Goal: Task Accomplishment & Management: Contribute content

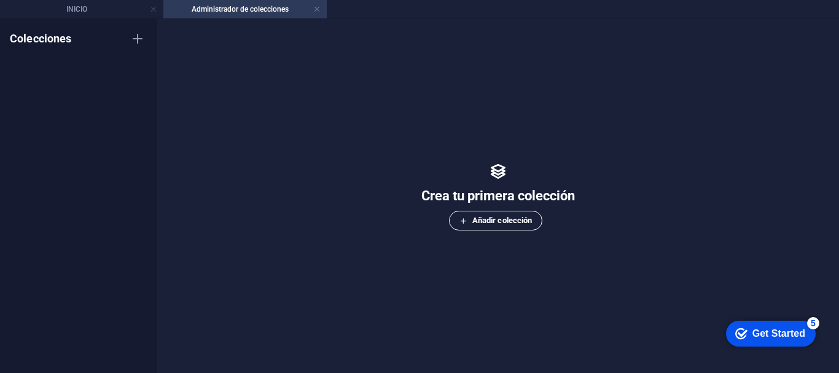
click at [492, 221] on span "Añadir colección" at bounding box center [496, 220] width 73 height 15
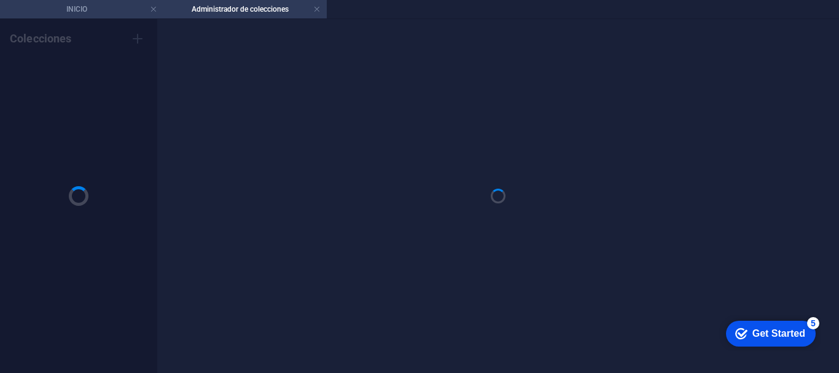
click at [106, 12] on h4 "INICIO" at bounding box center [81, 9] width 163 height 14
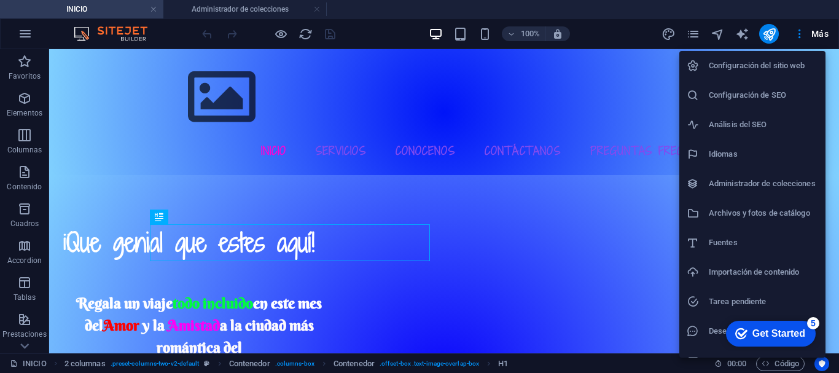
click at [718, 182] on h6 "Administrador de colecciones" at bounding box center [763, 183] width 109 height 15
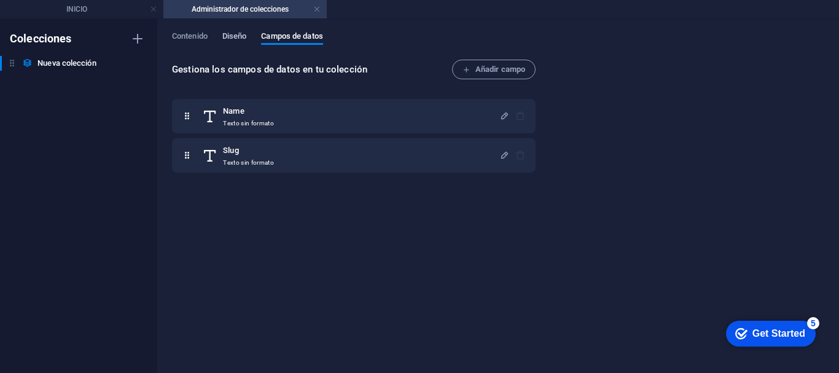
click at [234, 37] on span "Diseño" at bounding box center [234, 37] width 25 height 17
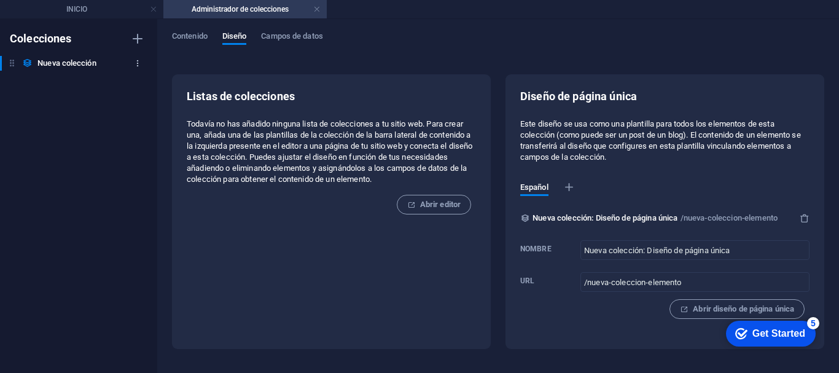
click at [135, 60] on icon "button" at bounding box center [137, 63] width 9 height 9
click at [141, 146] on h6 "Eliminar" at bounding box center [148, 146] width 59 height 15
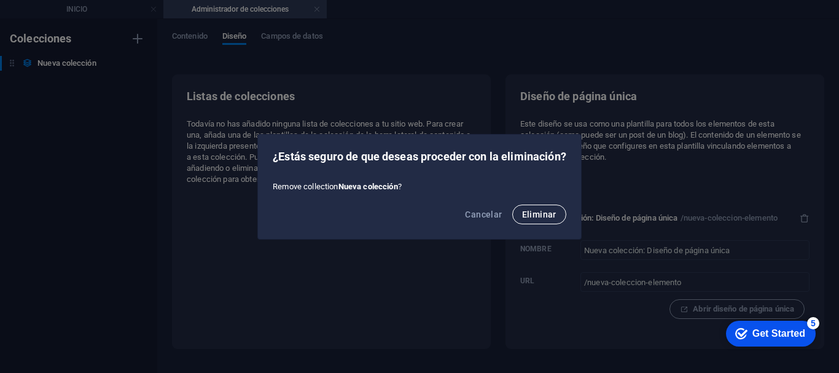
click at [523, 221] on button "Eliminar" at bounding box center [540, 215] width 54 height 20
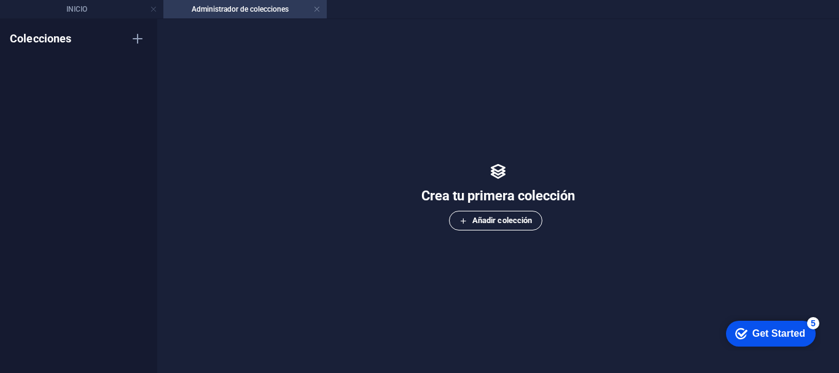
click at [482, 218] on span "Añadir colección" at bounding box center [496, 220] width 73 height 15
click at [316, 7] on link at bounding box center [316, 10] width 7 height 12
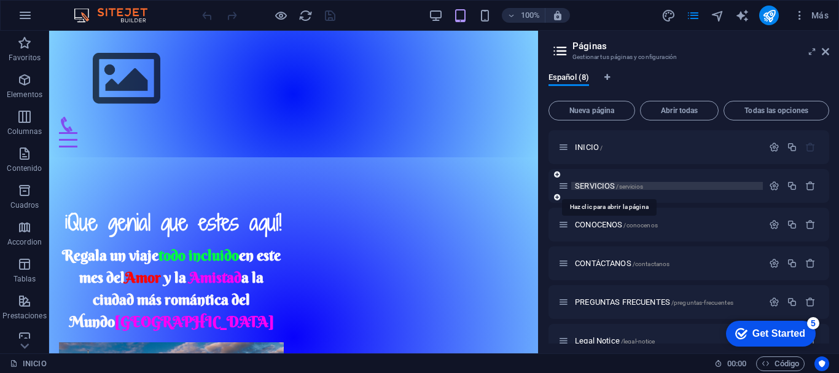
click at [591, 186] on span "SERVICIOS /servicios" at bounding box center [609, 185] width 68 height 9
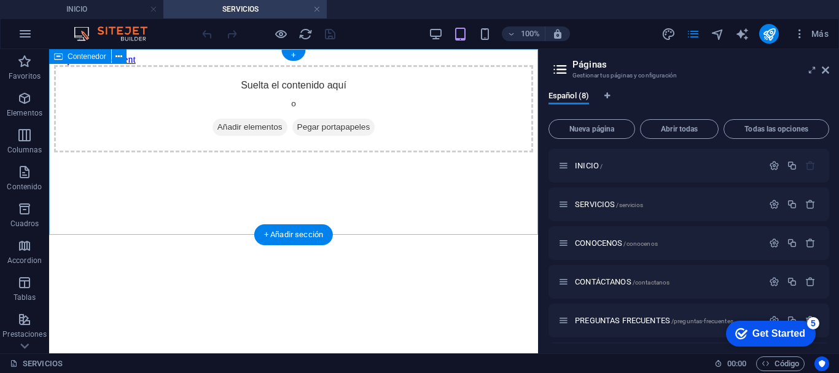
click at [232, 136] on span "Añadir elementos" at bounding box center [250, 127] width 75 height 17
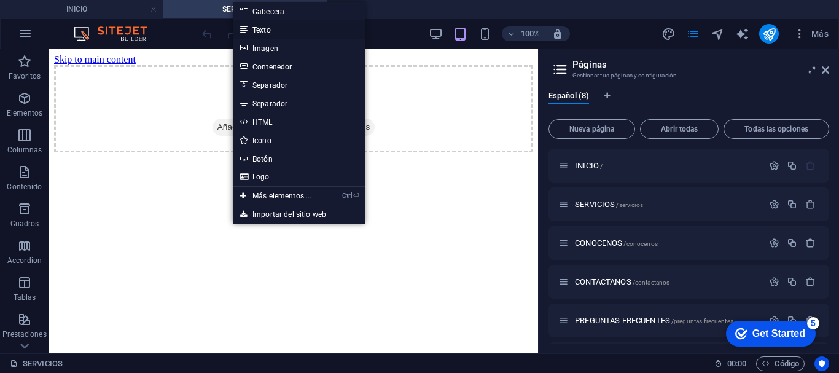
click at [286, 31] on link "Texto" at bounding box center [299, 29] width 132 height 18
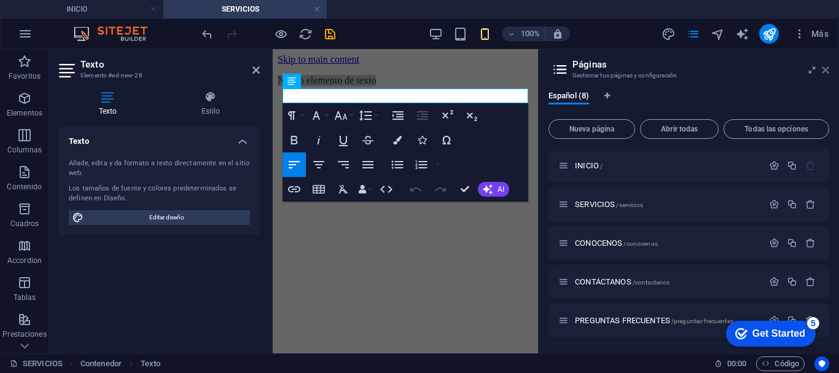
click at [827, 71] on icon at bounding box center [825, 70] width 7 height 10
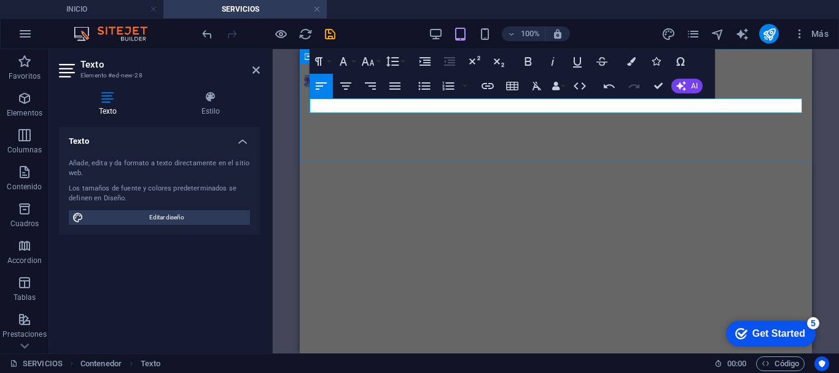
drag, startPoint x: 418, startPoint y: 108, endPoint x: 305, endPoint y: 109, distance: 113.1
click at [305, 87] on div "Nuevo elemento de texto" at bounding box center [556, 81] width 503 height 12
drag, startPoint x: 450, startPoint y: 106, endPoint x: 312, endPoint y: 104, distance: 137.7
click at [312, 86] on p "PORTAFOLIO DE SERVICIOS" at bounding box center [556, 80] width 503 height 11
click at [345, 87] on icon "button" at bounding box center [346, 86] width 15 height 15
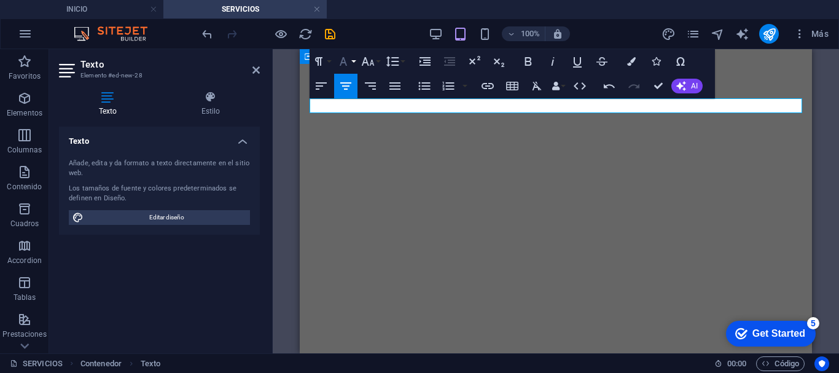
click at [350, 53] on button "Font Family" at bounding box center [345, 61] width 23 height 25
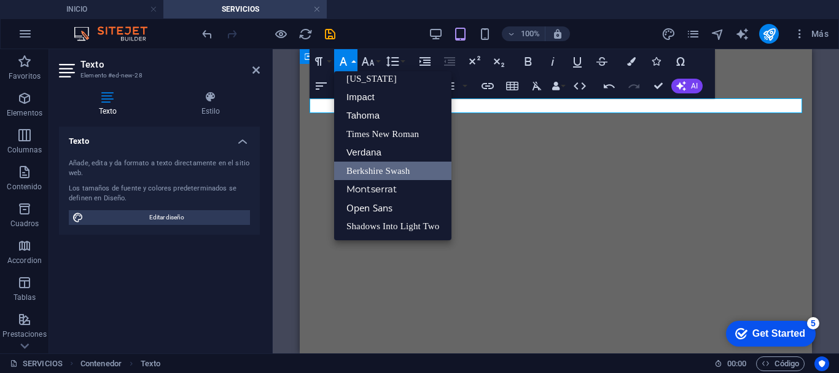
scroll to position [25, 0]
click at [363, 219] on link "Shadows Into Light Two" at bounding box center [392, 226] width 117 height 18
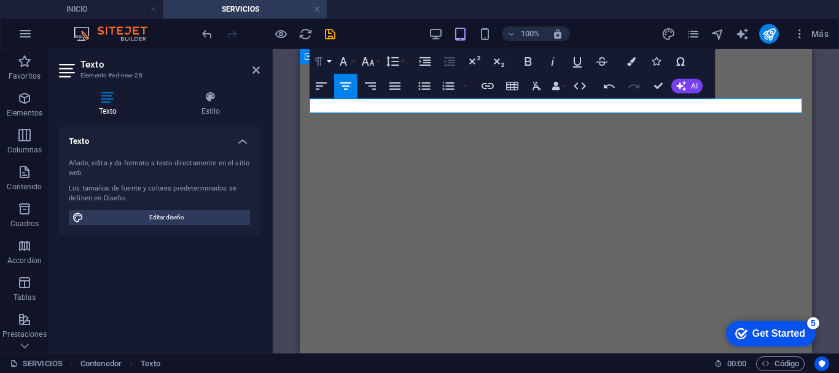
click at [324, 61] on icon "button" at bounding box center [319, 61] width 15 height 15
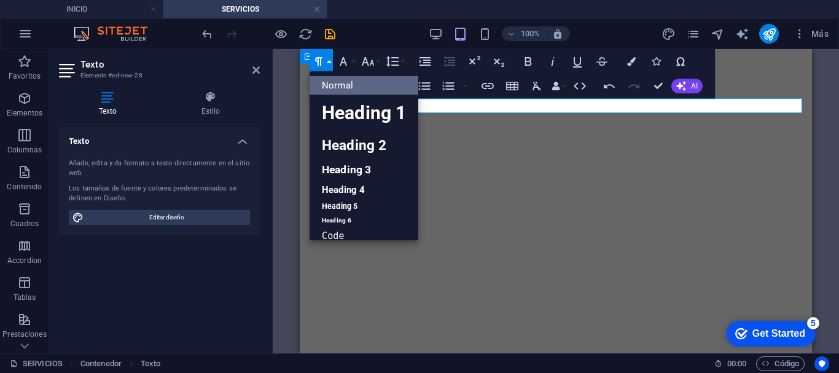
scroll to position [10, 0]
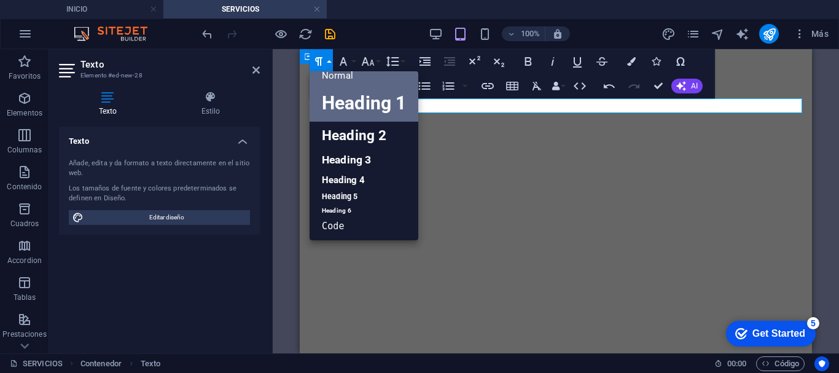
click at [337, 108] on link "Heading 1" at bounding box center [364, 103] width 109 height 37
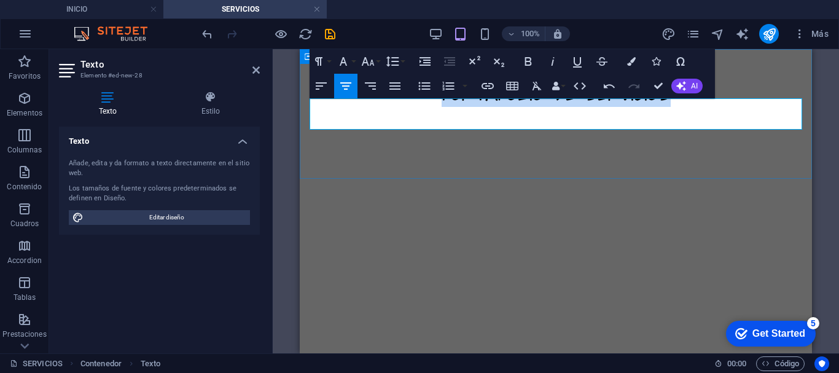
click at [489, 107] on div "PORTAFOLIO DE SERVICIOS" at bounding box center [556, 92] width 503 height 29
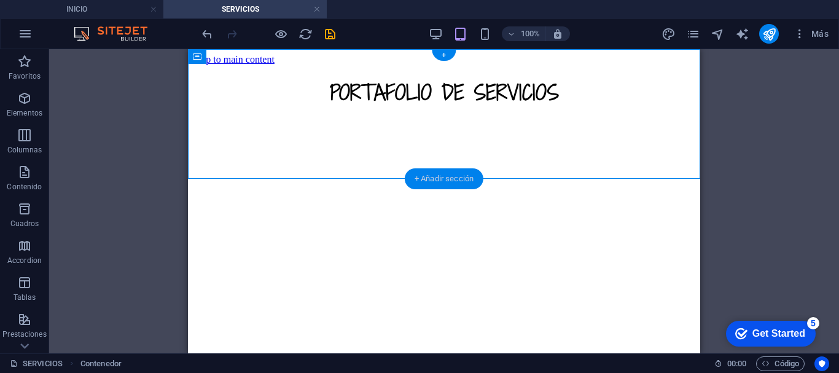
click at [452, 178] on div "+ Añadir sección" at bounding box center [444, 178] width 79 height 21
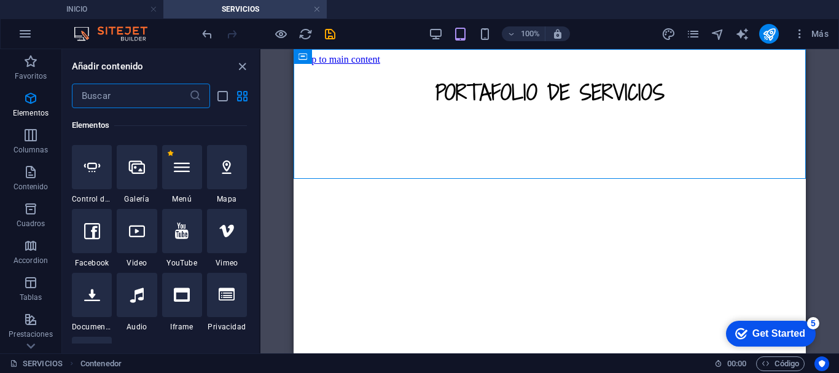
scroll to position [0, 0]
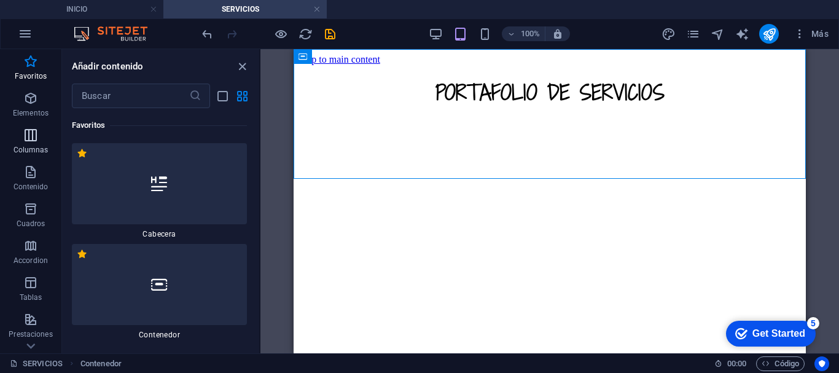
click at [36, 145] on p "Columnas" at bounding box center [31, 150] width 35 height 10
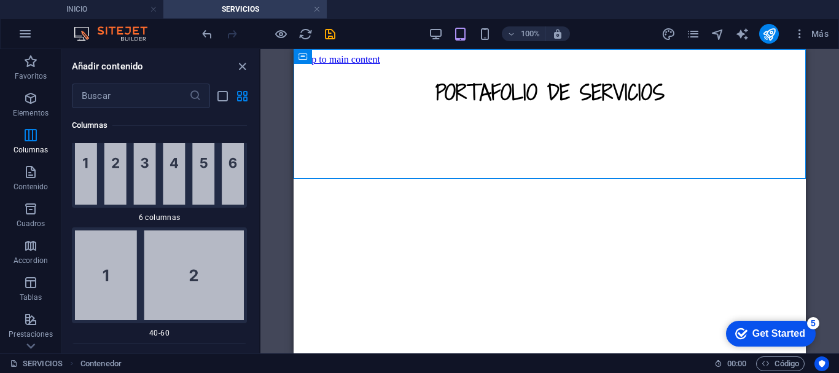
scroll to position [1436, 0]
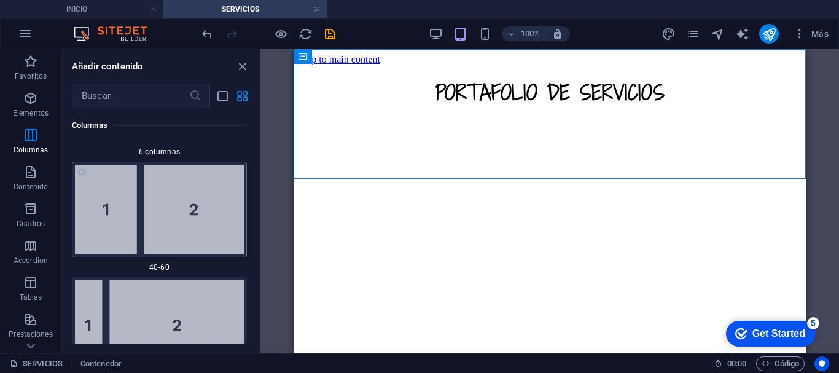
click at [184, 186] on img at bounding box center [159, 210] width 169 height 90
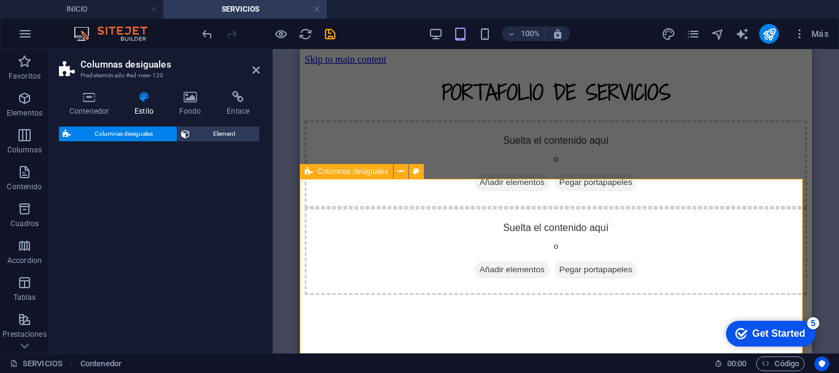
select select "%"
select select "rem"
select select "preset-unequal-columns-v2-1-40-60"
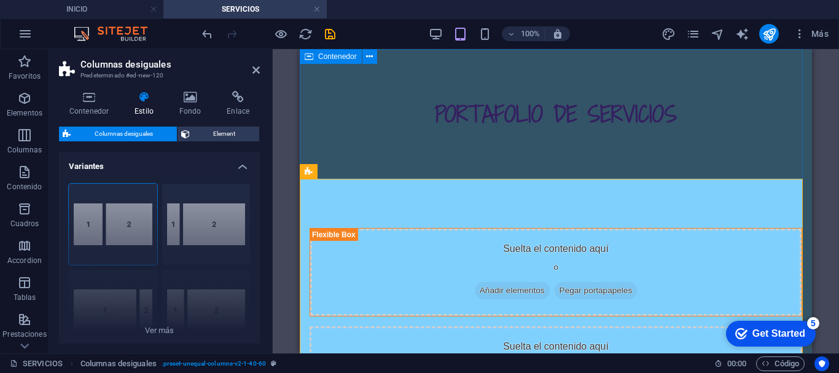
click at [501, 135] on div "PORTAFOLIO DE SERVICIOS" at bounding box center [556, 114] width 513 height 130
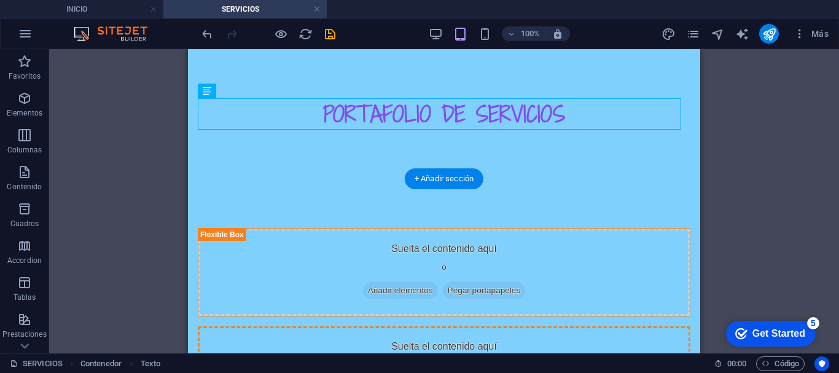
drag, startPoint x: 412, startPoint y: 139, endPoint x: 466, endPoint y: 274, distance: 145.3
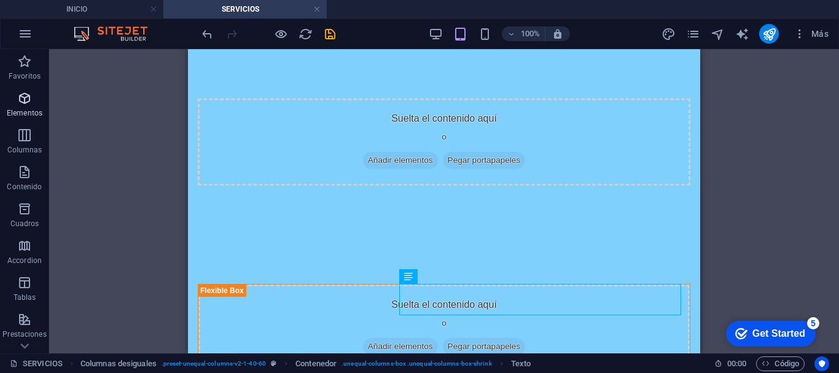
click at [23, 116] on p "Elementos" at bounding box center [25, 113] width 36 height 10
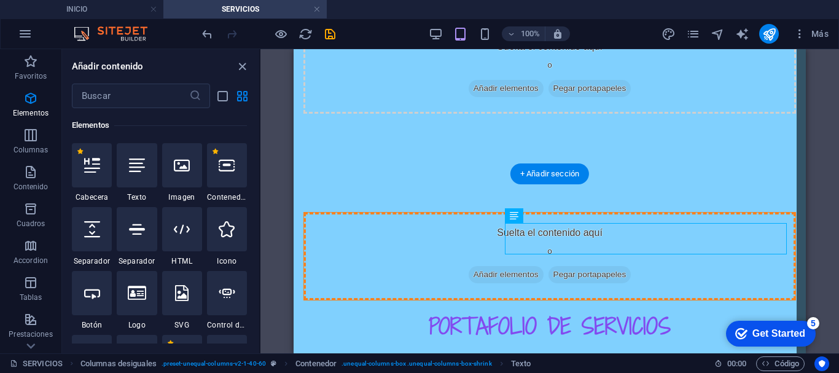
scroll to position [90, 0]
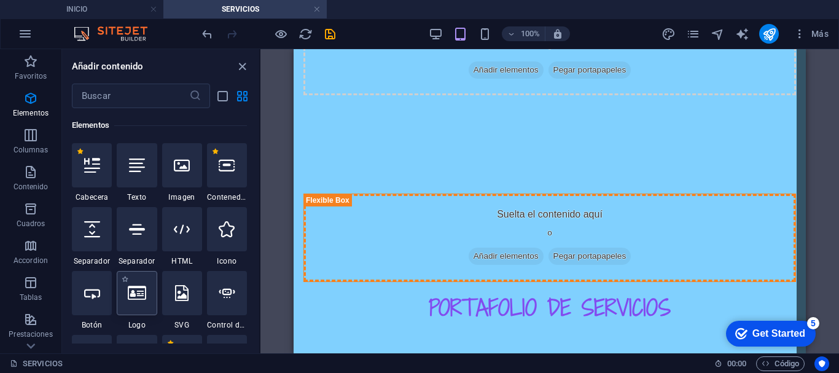
click at [143, 301] on icon at bounding box center [137, 293] width 18 height 16
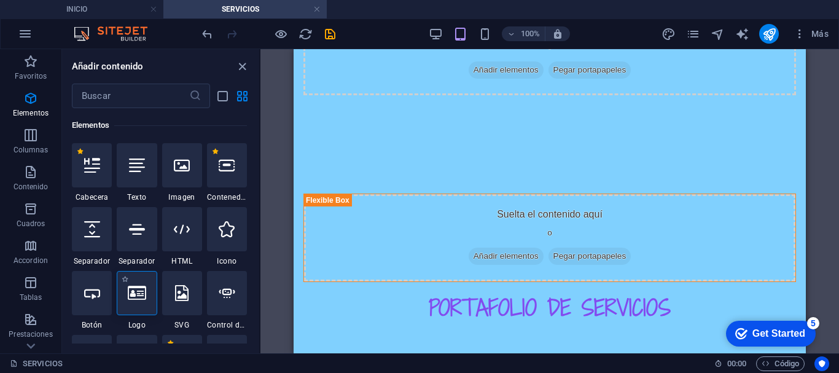
click at [143, 301] on icon at bounding box center [137, 293] width 18 height 16
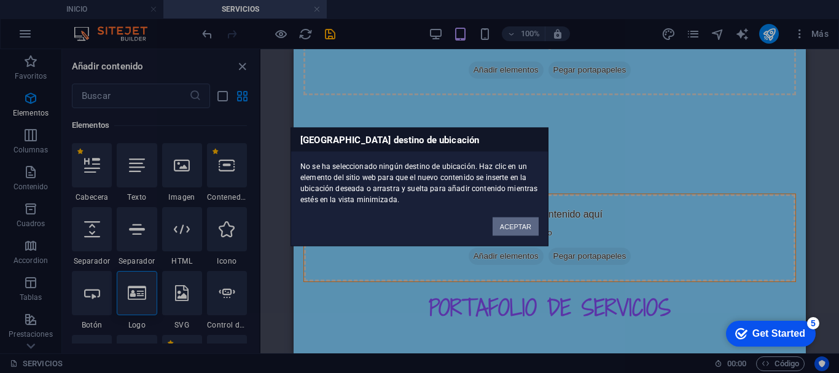
click at [518, 225] on button "ACEPTAR" at bounding box center [516, 226] width 46 height 18
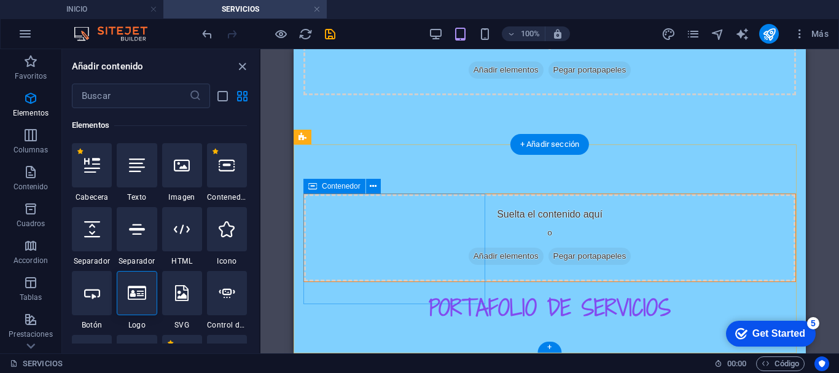
click at [469, 248] on span "Añadir elementos" at bounding box center [506, 256] width 75 height 17
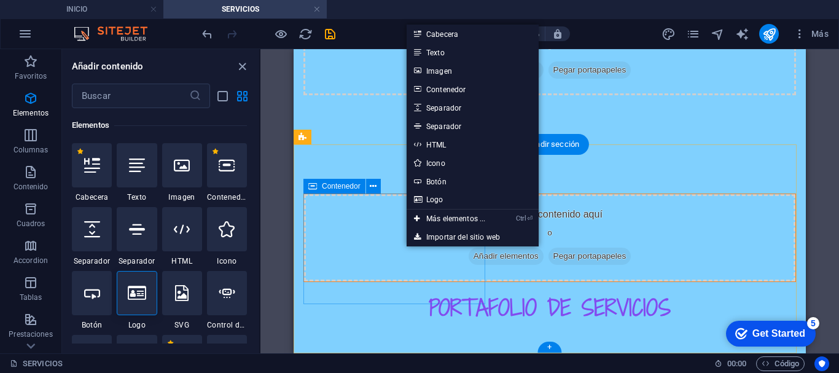
click at [328, 236] on div "Suelta el contenido aquí o Añadir elementos Pegar portapapeles" at bounding box center [550, 237] width 492 height 87
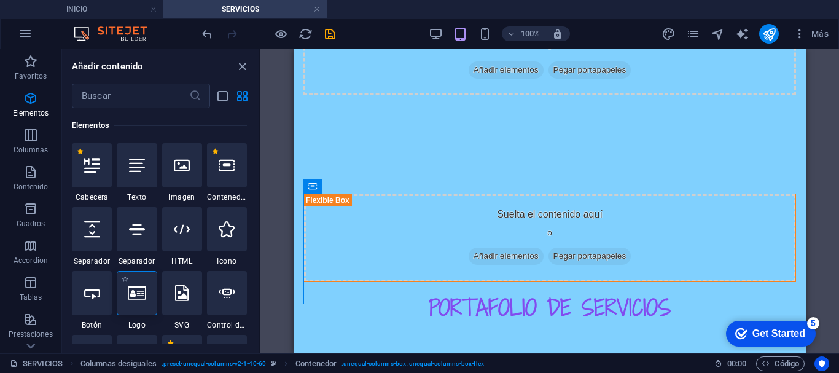
click at [142, 291] on icon at bounding box center [137, 293] width 18 height 16
click at [261, 291] on div "Arrastra aquí para reemplazar el contenido existente. Si quieres crear un eleme…" at bounding box center [550, 201] width 579 height 304
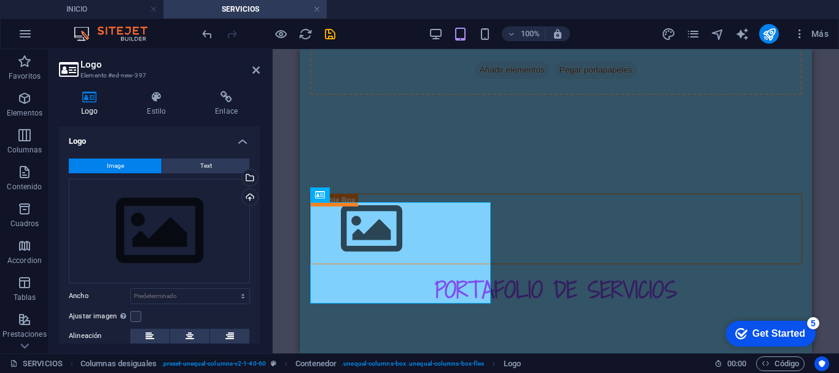
scroll to position [82, 0]
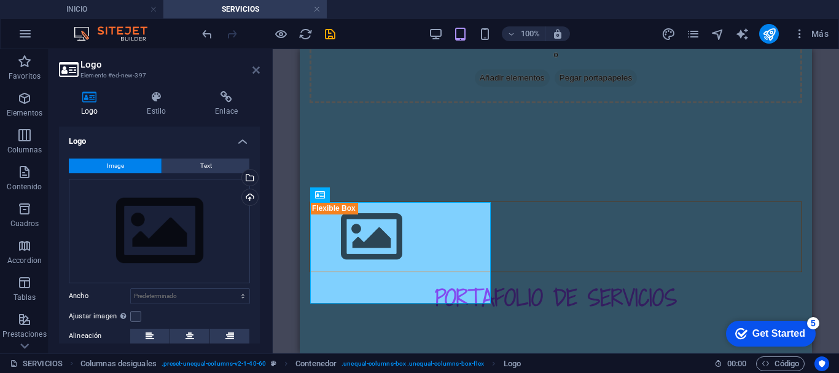
click at [259, 70] on icon at bounding box center [256, 70] width 7 height 10
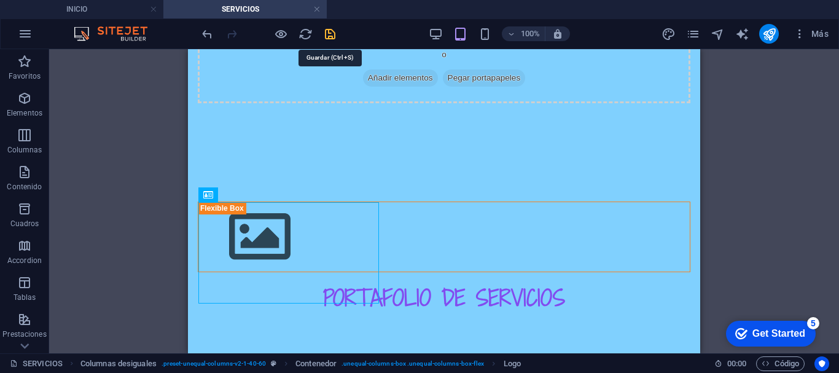
click at [329, 37] on icon "save" at bounding box center [330, 34] width 14 height 14
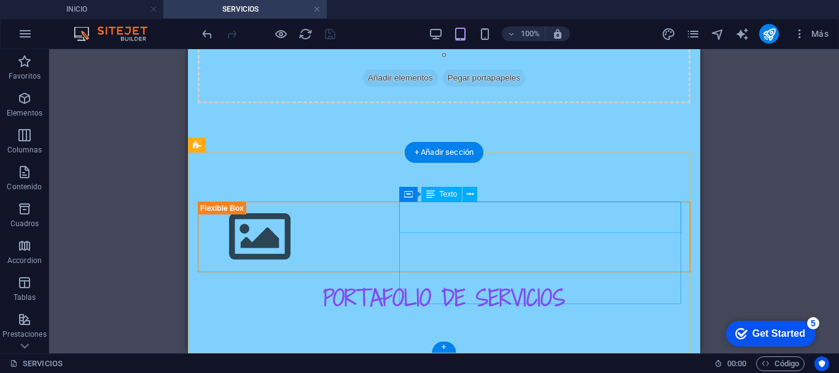
click at [450, 282] on div "PORTAFOLIO DE SERVICIOS" at bounding box center [444, 297] width 493 height 31
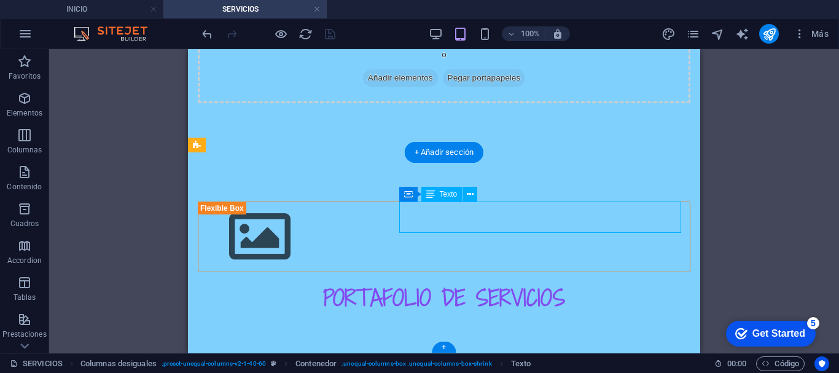
click at [450, 282] on div "PORTAFOLIO DE SERVICIOS" at bounding box center [444, 297] width 493 height 31
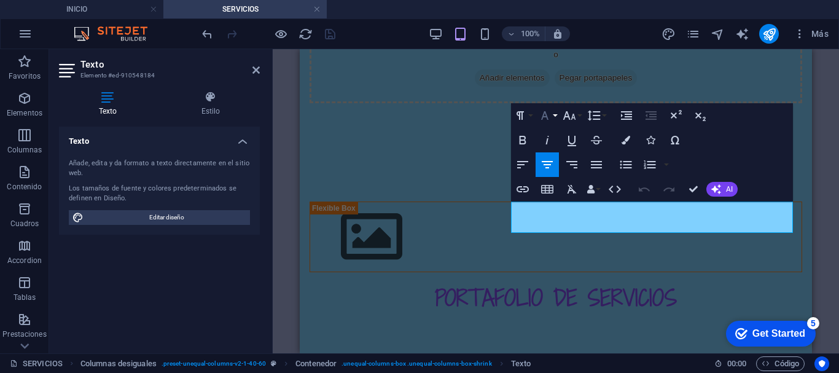
click at [554, 118] on button "Font Family" at bounding box center [547, 115] width 23 height 25
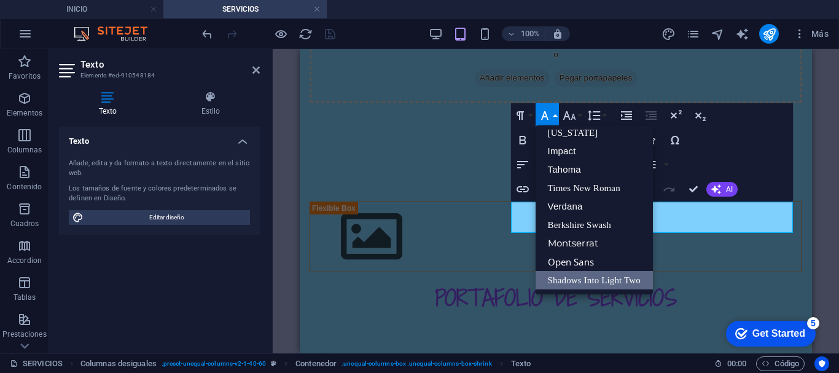
scroll to position [25, 0]
click at [569, 109] on icon "button" at bounding box center [569, 115] width 15 height 15
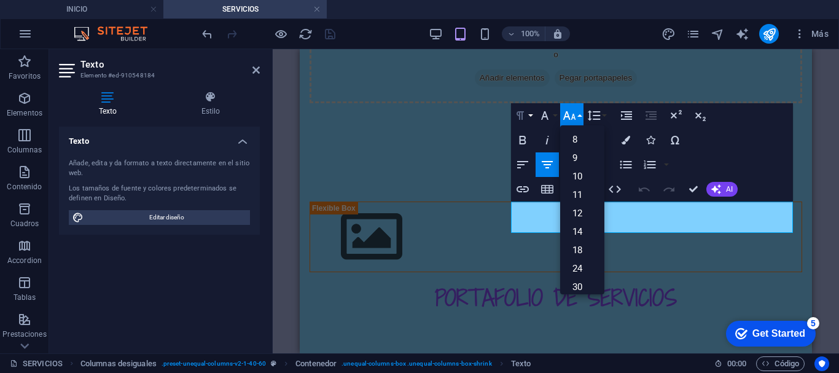
click at [527, 118] on icon "button" at bounding box center [520, 115] width 15 height 15
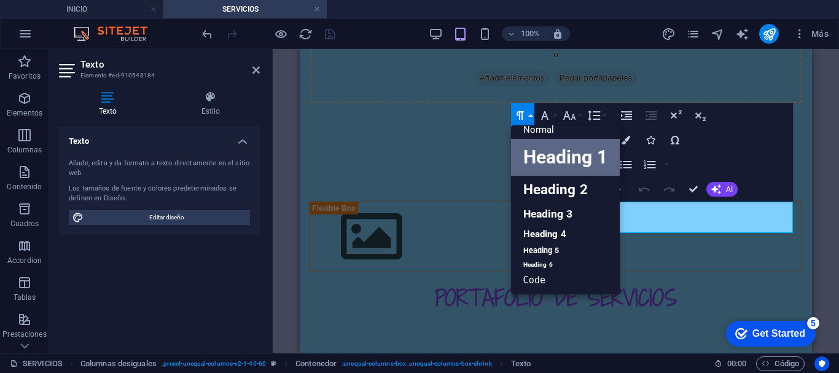
scroll to position [10, 0]
click at [533, 184] on link "Heading 2" at bounding box center [565, 190] width 109 height 28
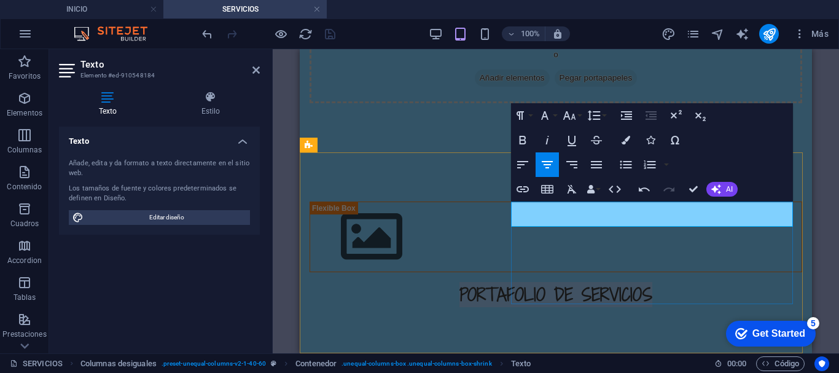
drag, startPoint x: 750, startPoint y: 216, endPoint x: 555, endPoint y: 215, distance: 194.8
click at [555, 282] on h2 "PORTAFOLIO DE SERVICIOS" at bounding box center [556, 294] width 493 height 25
click at [520, 135] on icon "button" at bounding box center [523, 140] width 15 height 15
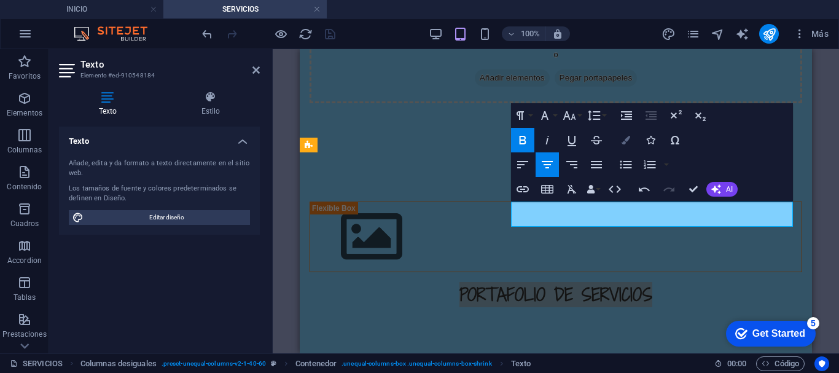
click at [626, 136] on icon "button" at bounding box center [626, 140] width 9 height 9
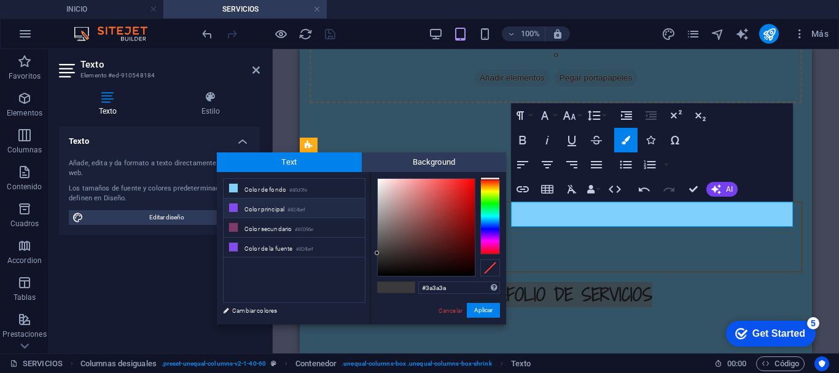
click at [257, 206] on li "Color principal #824bef" at bounding box center [294, 208] width 141 height 20
type input "#824bef"
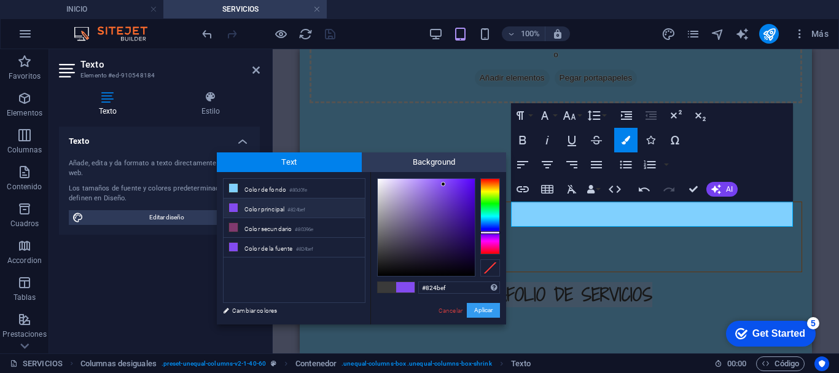
click at [484, 315] on button "Aplicar" at bounding box center [483, 310] width 33 height 15
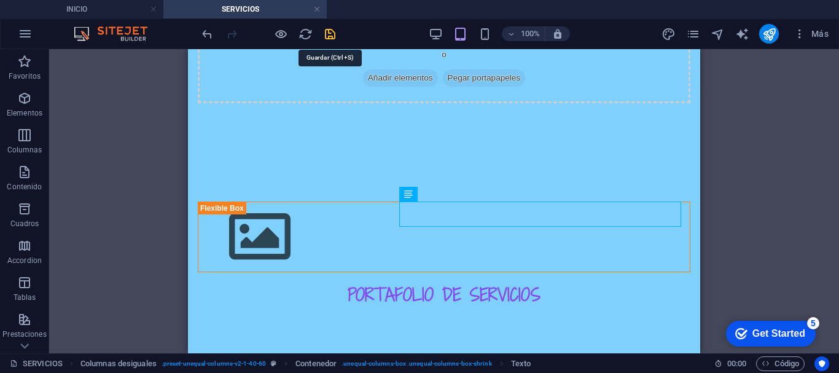
click at [330, 36] on icon "save" at bounding box center [330, 34] width 14 height 14
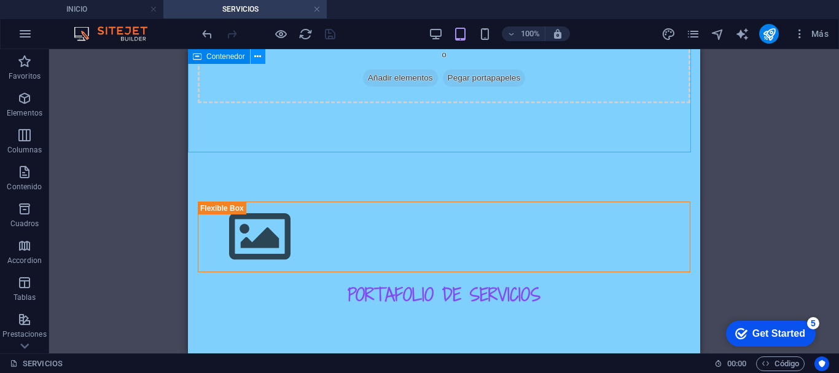
click at [259, 61] on icon at bounding box center [257, 56] width 7 height 13
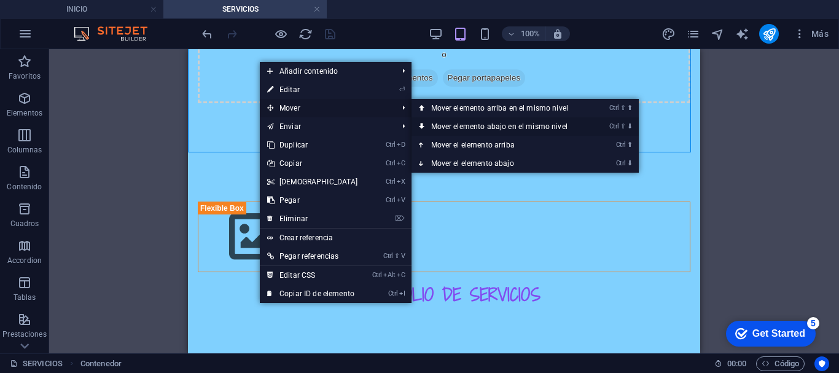
click at [433, 121] on link "Ctrl ⇧ ⬇ Mover elemento abajo en el mismo nivel" at bounding box center [502, 126] width 181 height 18
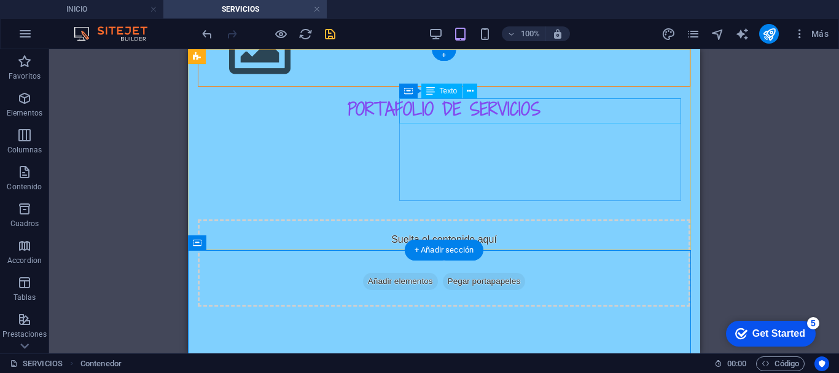
scroll to position [0, 0]
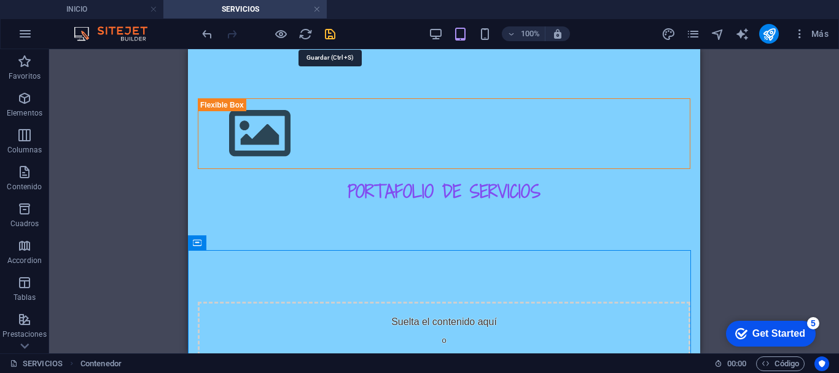
click at [328, 32] on icon "save" at bounding box center [330, 34] width 14 height 14
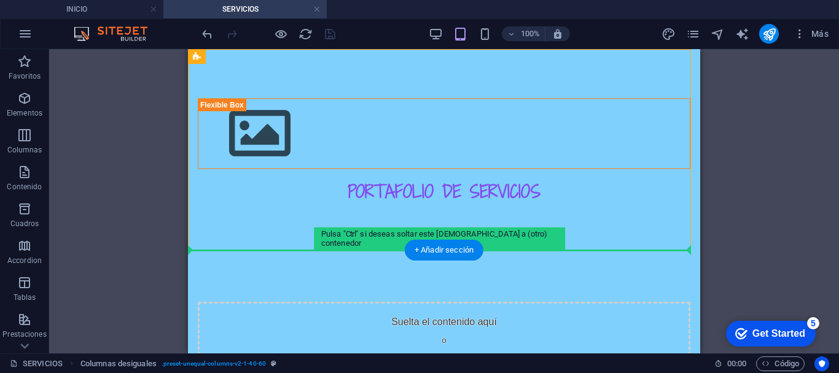
drag, startPoint x: 605, startPoint y: 138, endPoint x: 382, endPoint y: 295, distance: 272.1
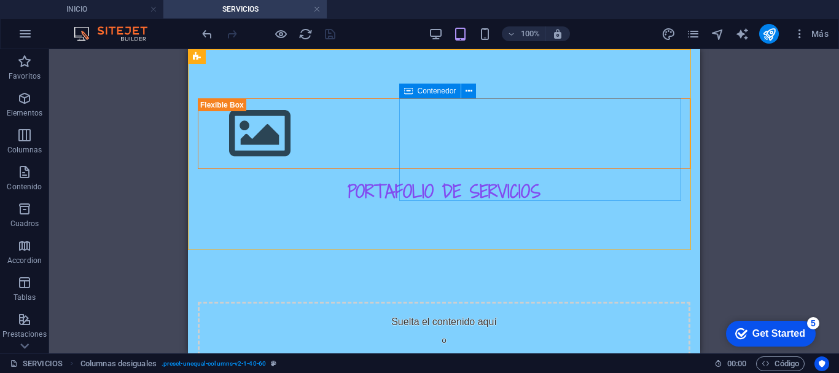
click at [428, 89] on span "Contenedor" at bounding box center [437, 90] width 39 height 7
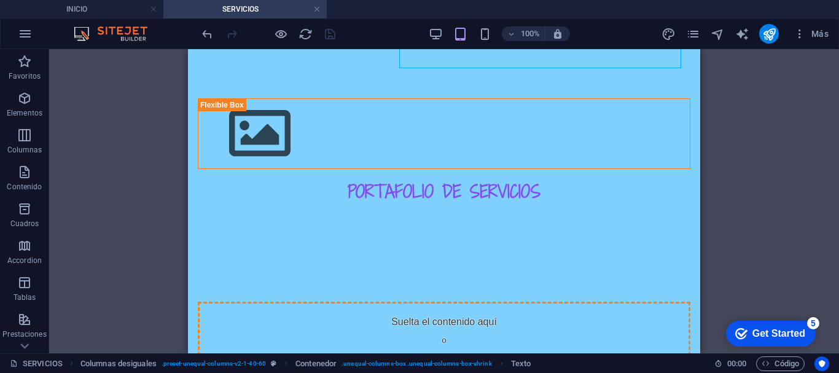
scroll to position [82, 0]
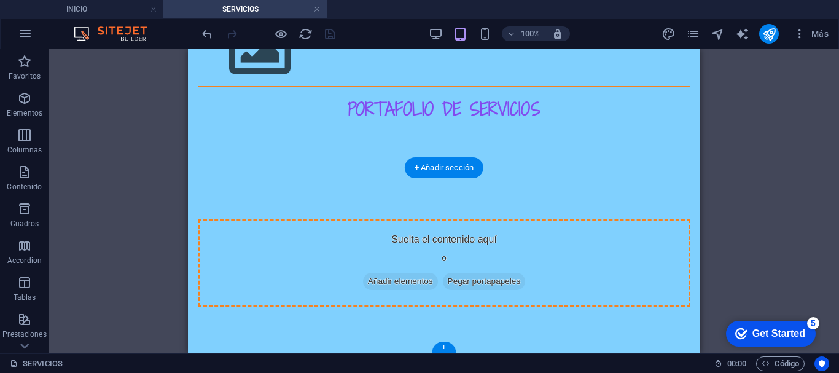
drag, startPoint x: 629, startPoint y: 139, endPoint x: 381, endPoint y: 289, distance: 289.2
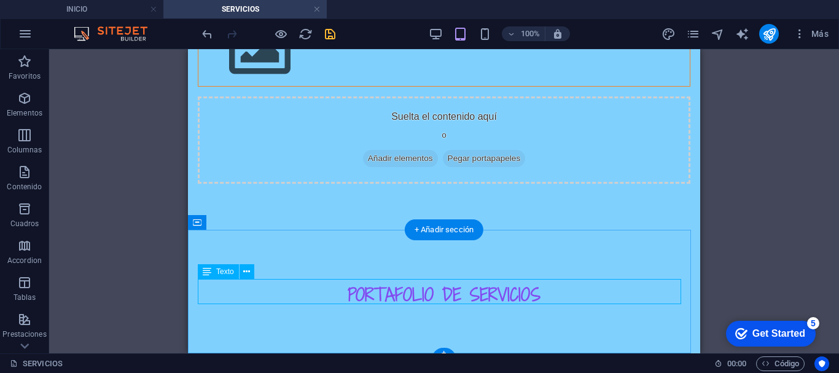
scroll to position [20, 0]
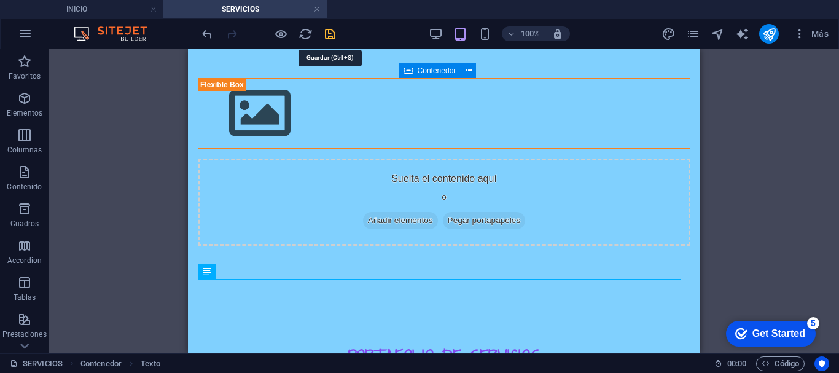
click at [328, 33] on icon "save" at bounding box center [330, 34] width 14 height 14
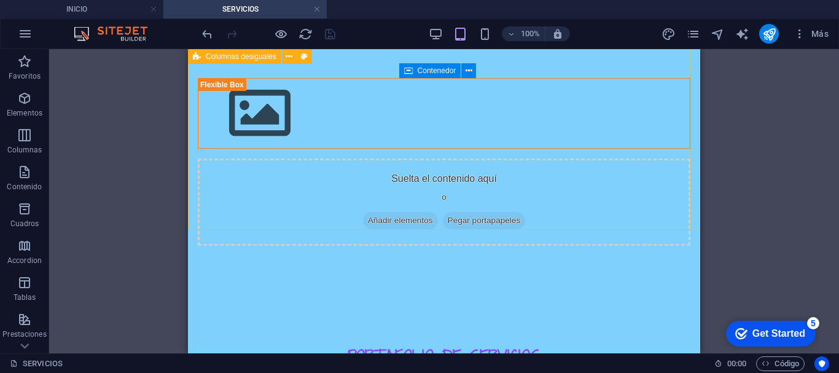
click at [245, 58] on span "Columnas desiguales" at bounding box center [241, 56] width 71 height 7
select select "%"
select select "rem"
select select "preset-unequal-columns-v2-1-40-60"
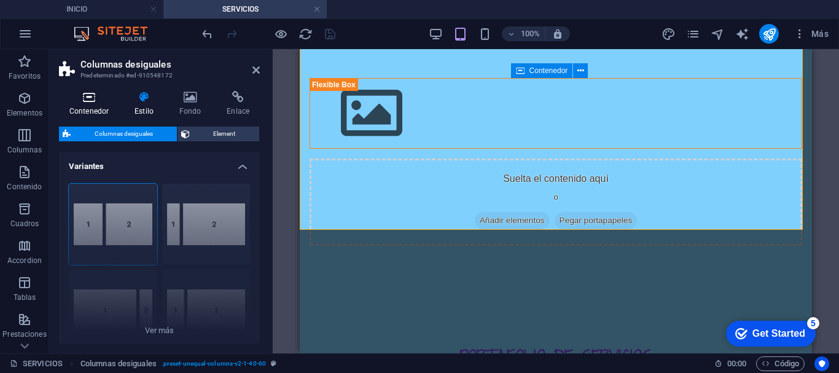
click at [101, 107] on h4 "Contenedor" at bounding box center [91, 104] width 65 height 26
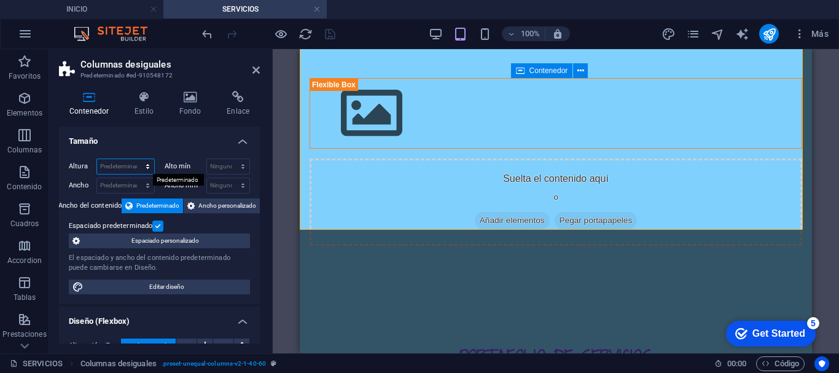
click at [108, 162] on select "Predeterminado px rem % vh vw" at bounding box center [125, 166] width 57 height 15
select select "px"
click at [135, 159] on select "Predeterminado px rem % vh vw" at bounding box center [125, 166] width 57 height 15
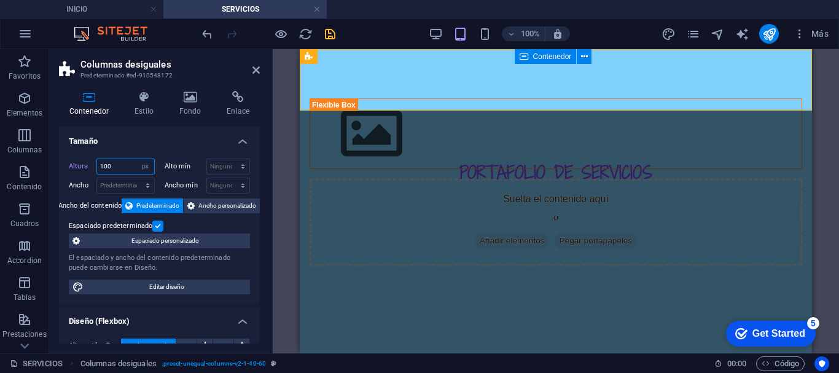
scroll to position [0, 0]
drag, startPoint x: 125, startPoint y: 168, endPoint x: 96, endPoint y: 162, distance: 29.7
click at [96, 162] on div "100 Predeterminado px rem % vh vw" at bounding box center [125, 167] width 58 height 16
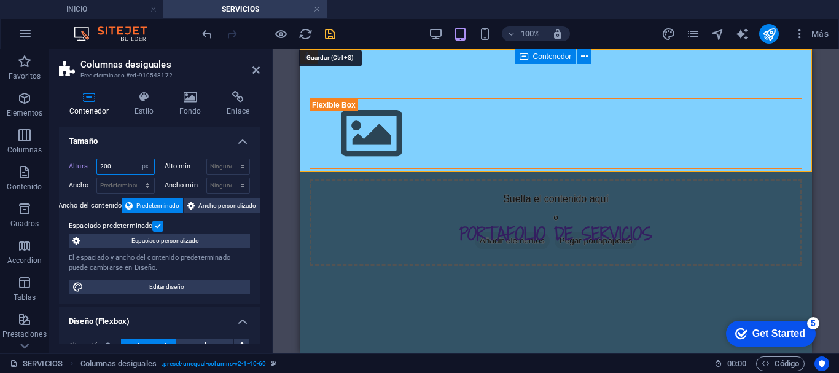
type input "200"
click at [331, 35] on icon "save" at bounding box center [330, 34] width 14 height 14
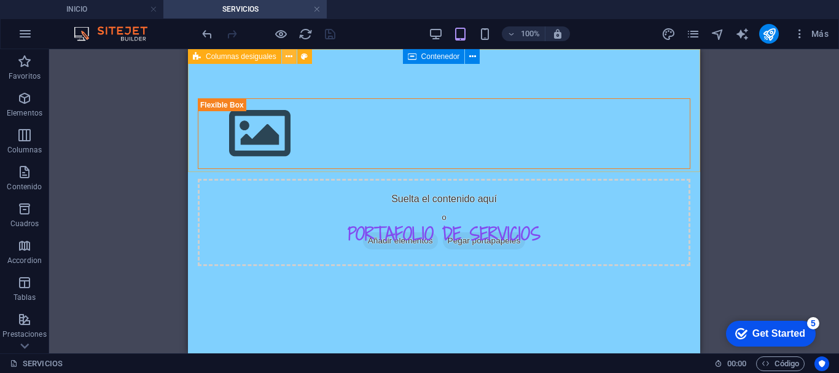
click at [284, 55] on button at bounding box center [289, 56] width 15 height 15
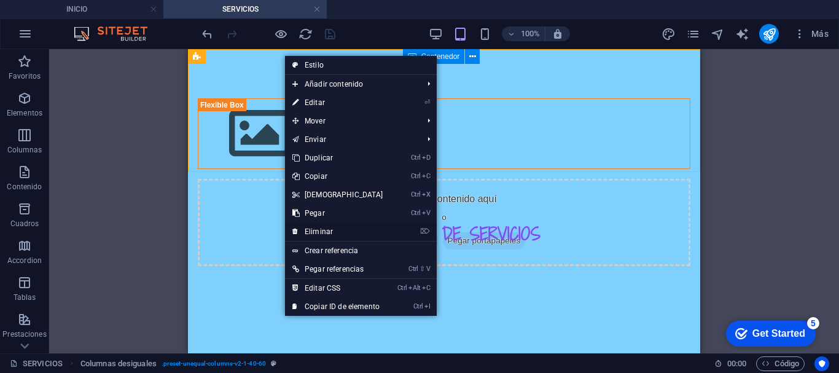
click at [336, 226] on link "⌦ Eliminar" at bounding box center [338, 231] width 106 height 18
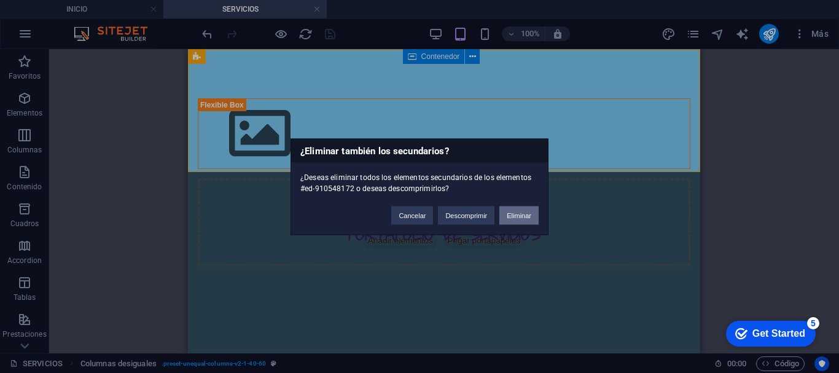
click at [530, 212] on button "Eliminar" at bounding box center [519, 215] width 39 height 18
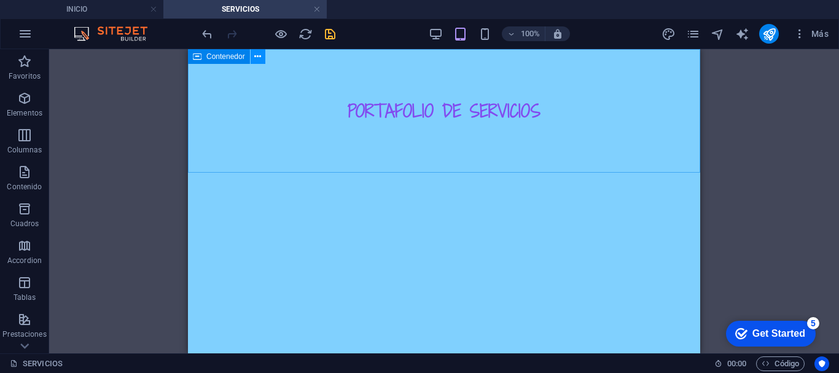
click at [258, 54] on icon at bounding box center [257, 56] width 7 height 13
click at [557, 173] on html "Skip to main content PORTAFOLIO DE SERVICIOS" at bounding box center [444, 111] width 513 height 124
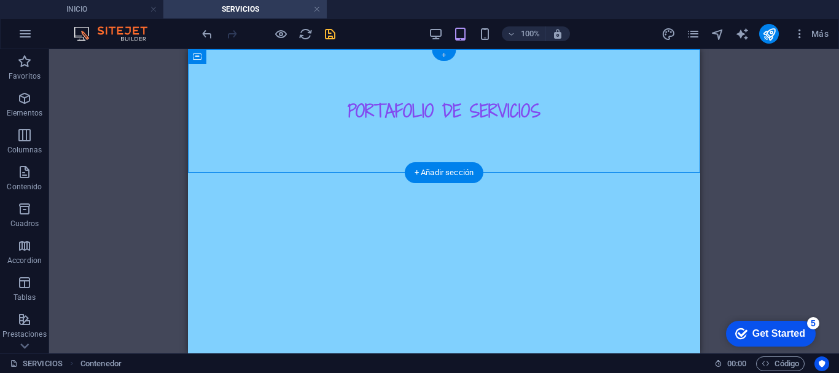
click at [442, 55] on div "+" at bounding box center [444, 55] width 24 height 11
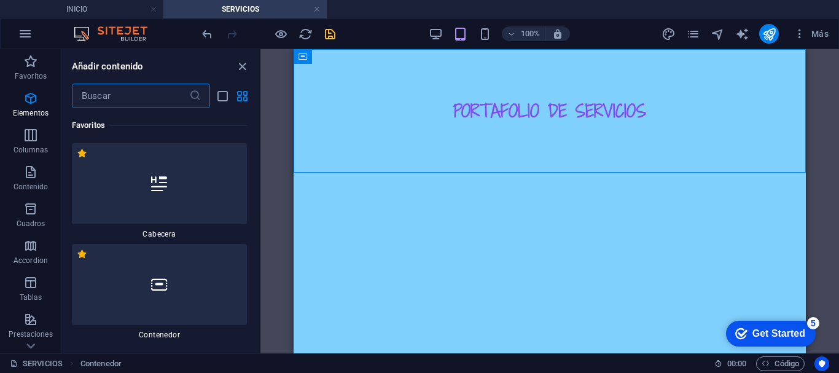
scroll to position [4269, 0]
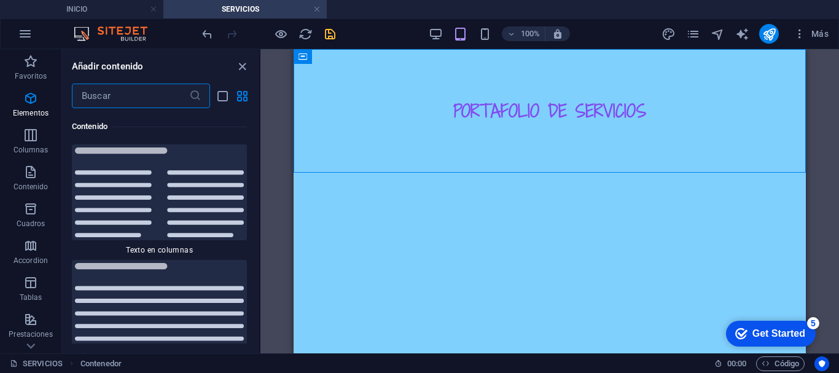
click at [140, 93] on input "text" at bounding box center [130, 96] width 117 height 25
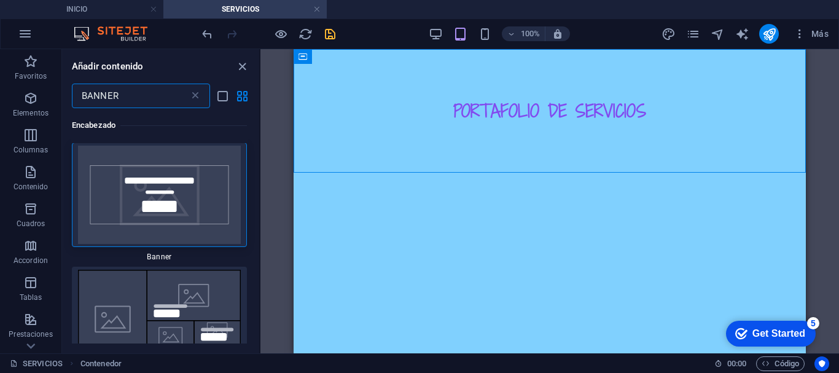
scroll to position [0, 0]
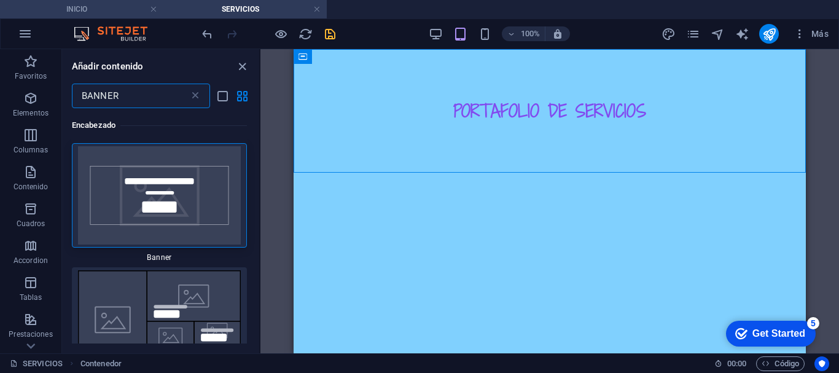
type input "BANNER"
click at [110, 9] on h4 "INICIO" at bounding box center [81, 9] width 163 height 14
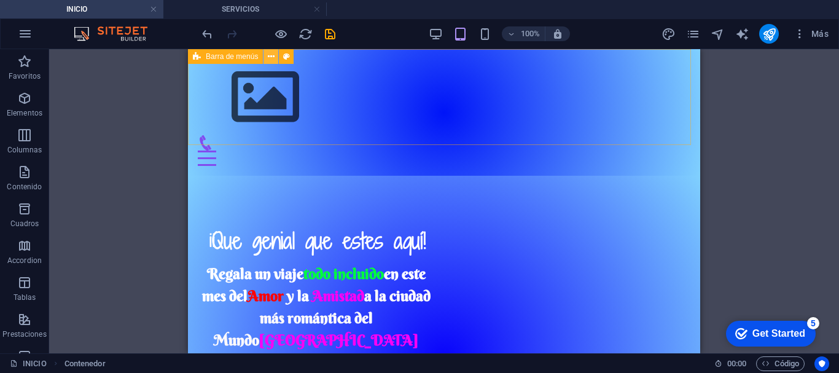
click at [0, 0] on icon at bounding box center [0, 0] width 0 height 0
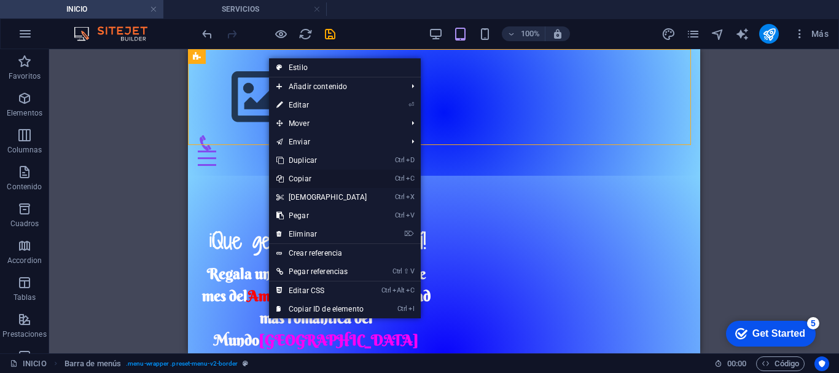
click at [307, 177] on link "Ctrl C Copiar" at bounding box center [322, 179] width 106 height 18
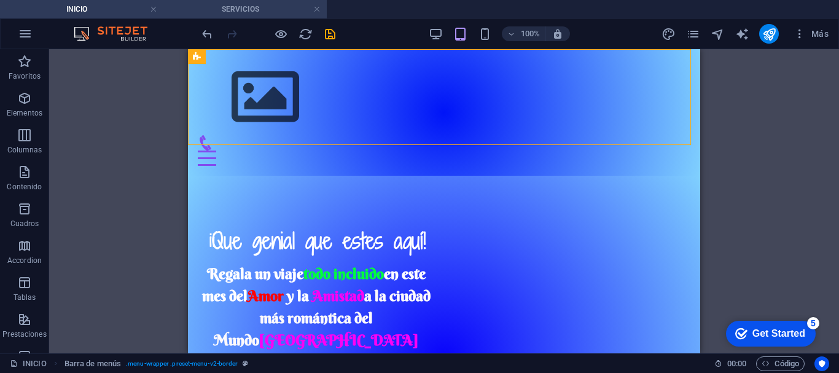
click at [219, 6] on h4 "SERVICIOS" at bounding box center [244, 9] width 163 height 14
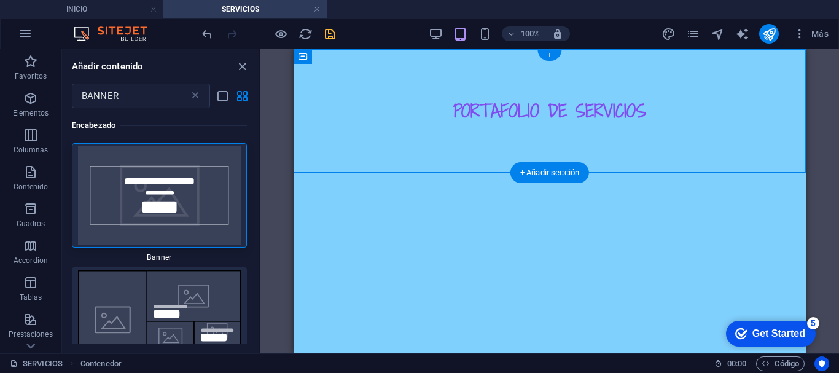
click at [549, 53] on div "+" at bounding box center [550, 55] width 24 height 11
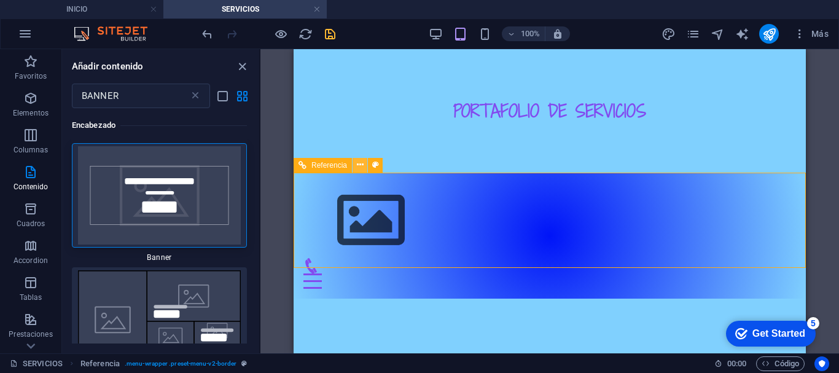
click at [359, 166] on icon at bounding box center [360, 165] width 7 height 13
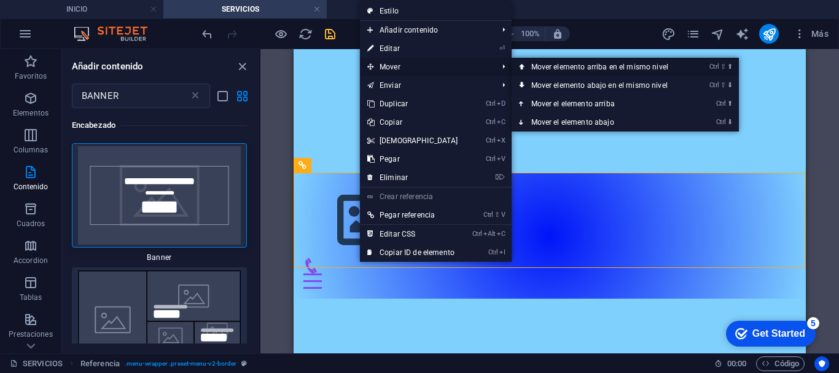
click at [535, 71] on link "Ctrl ⇧ ⬆ Mover elemento arriba en el mismo nivel" at bounding box center [602, 67] width 181 height 18
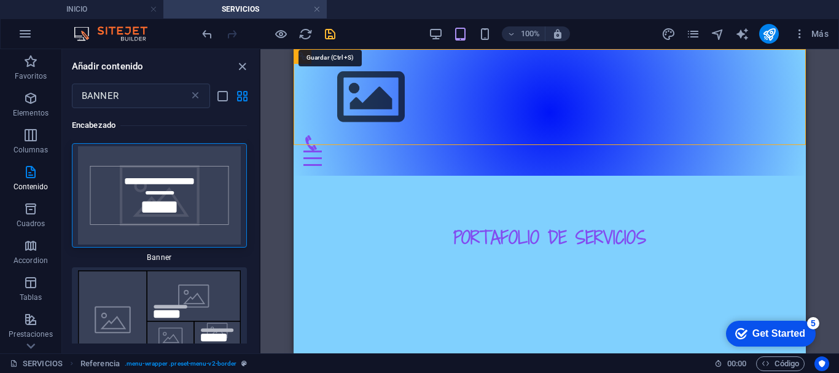
click at [329, 34] on icon "save" at bounding box center [330, 34] width 14 height 14
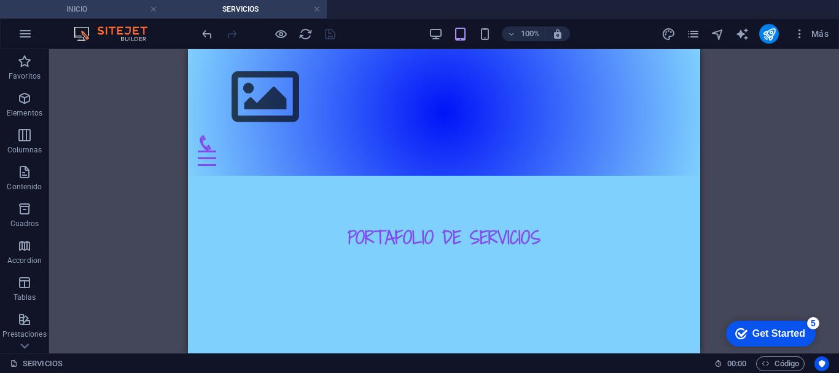
click at [105, 9] on h4 "INICIO" at bounding box center [81, 9] width 163 height 14
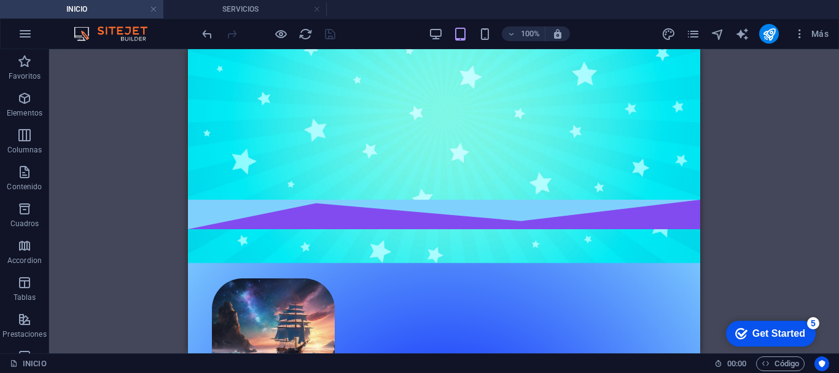
scroll to position [589, 0]
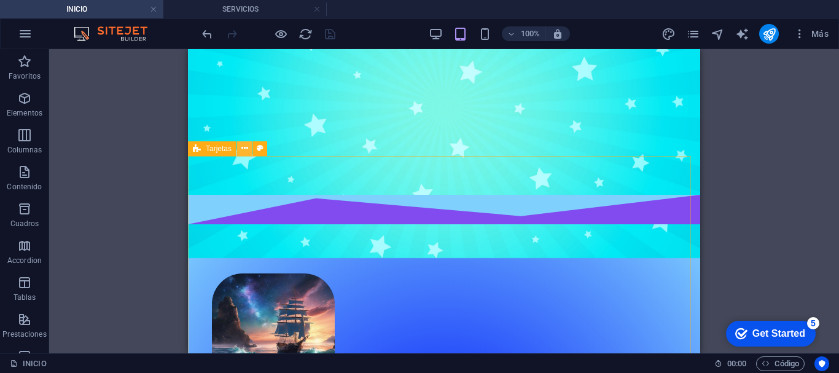
click at [245, 149] on icon at bounding box center [245, 148] width 7 height 13
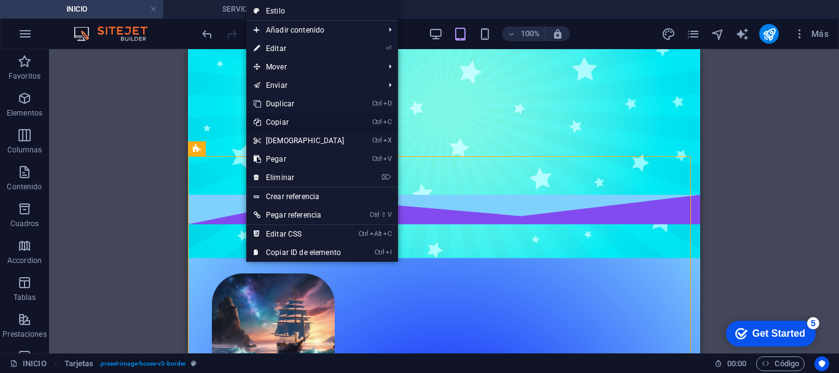
click at [283, 121] on link "Ctrl C Copiar" at bounding box center [299, 122] width 106 height 18
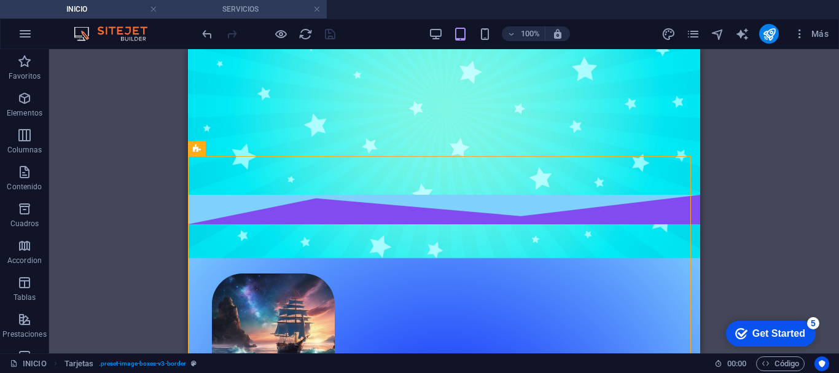
click at [216, 11] on h4 "SERVICIOS" at bounding box center [244, 9] width 163 height 14
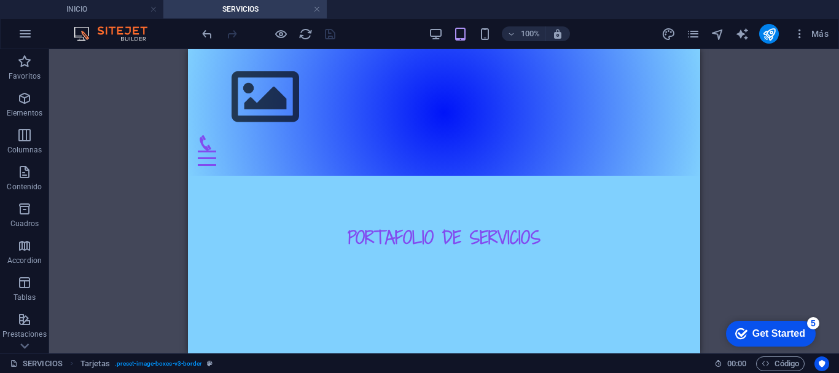
scroll to position [0, 0]
click at [254, 282] on html "Skip to main content Menú INICIO SERVICIOS CONOCENOS CONTÁCTANOS PREGUNTAS FREC…" at bounding box center [444, 173] width 513 height 249
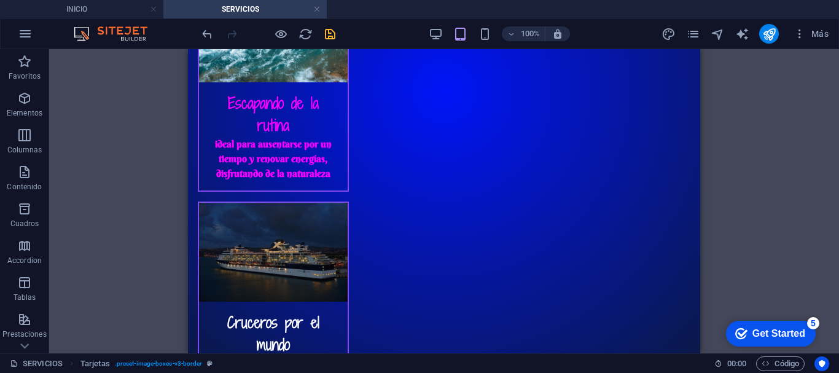
scroll to position [551, 0]
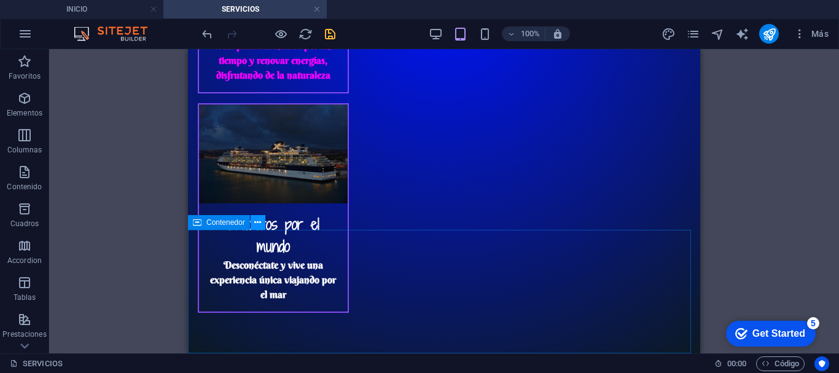
click at [260, 224] on icon at bounding box center [257, 222] width 7 height 13
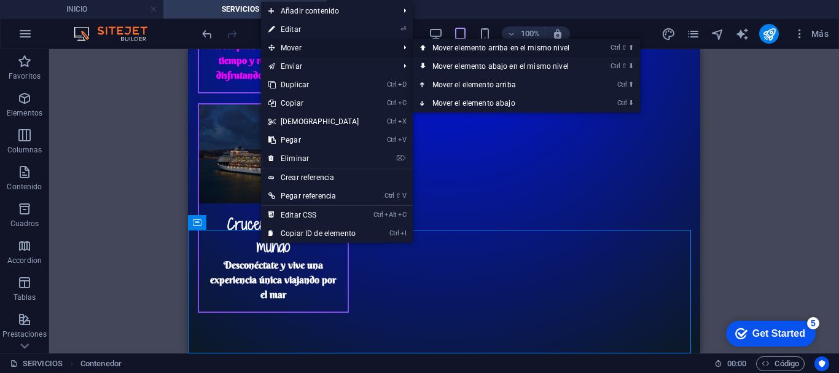
click at [432, 49] on link "Ctrl ⇧ ⬆ Mover elemento arriba en el mismo nivel" at bounding box center [503, 48] width 181 height 18
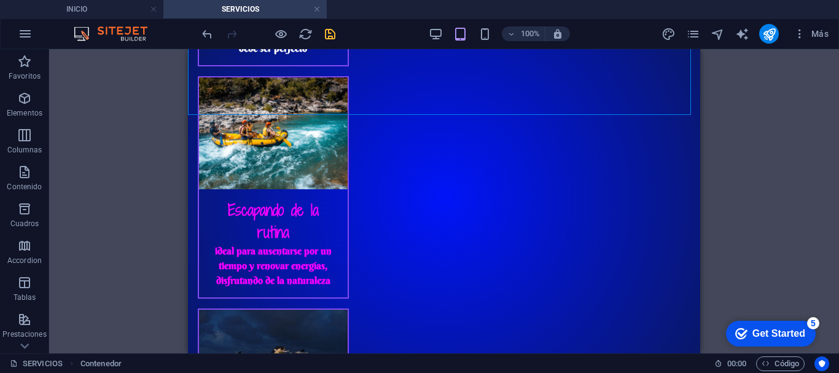
scroll to position [323, 0]
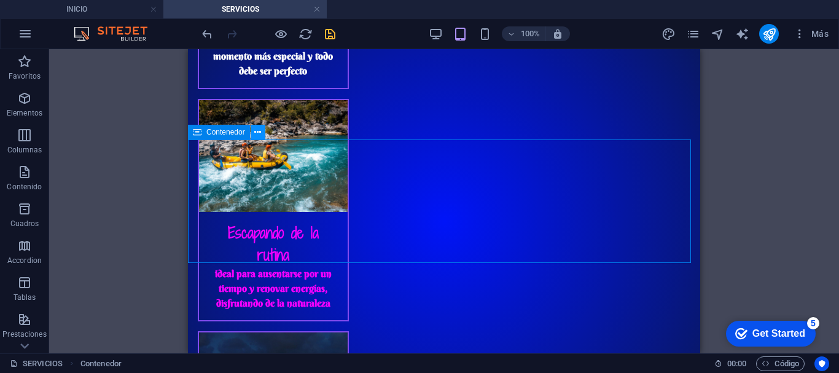
click at [259, 135] on icon at bounding box center [257, 132] width 7 height 13
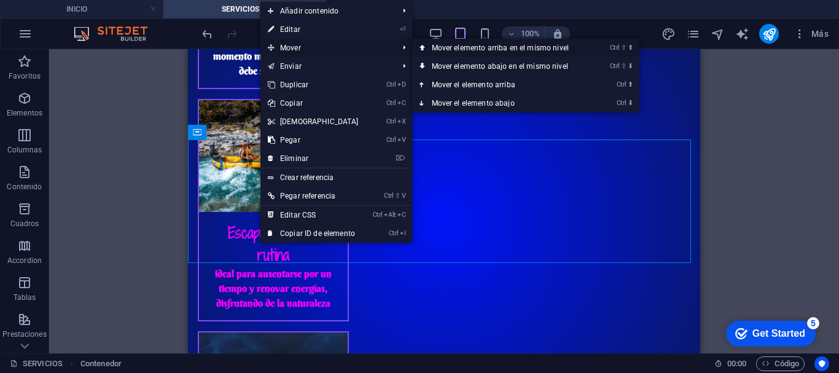
click at [424, 47] on link "Ctrl ⇧ ⬆ Mover elemento arriba en el mismo nivel" at bounding box center [502, 48] width 181 height 18
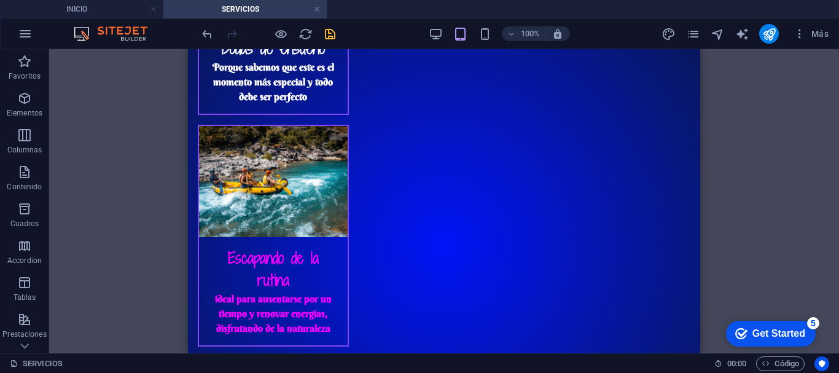
scroll to position [482, 0]
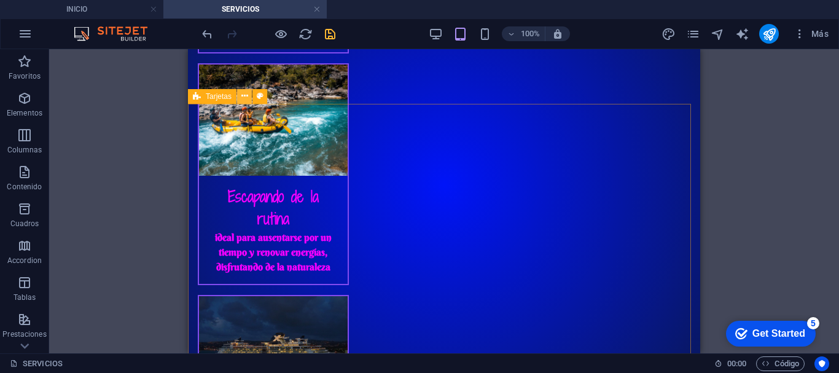
click at [244, 98] on icon at bounding box center [245, 96] width 7 height 13
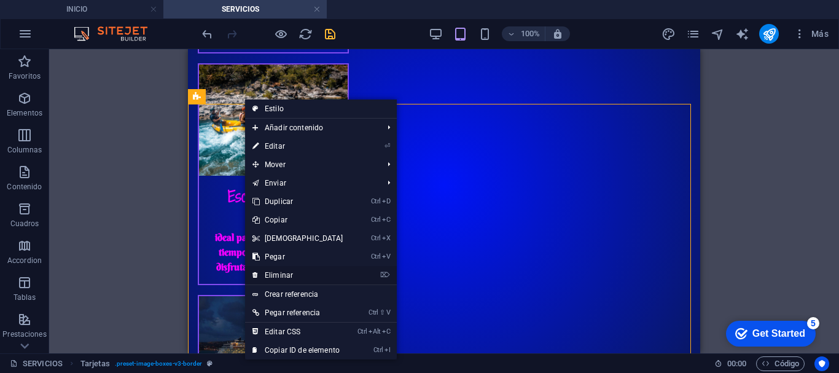
click at [300, 273] on link "⌦ Eliminar" at bounding box center [298, 275] width 106 height 18
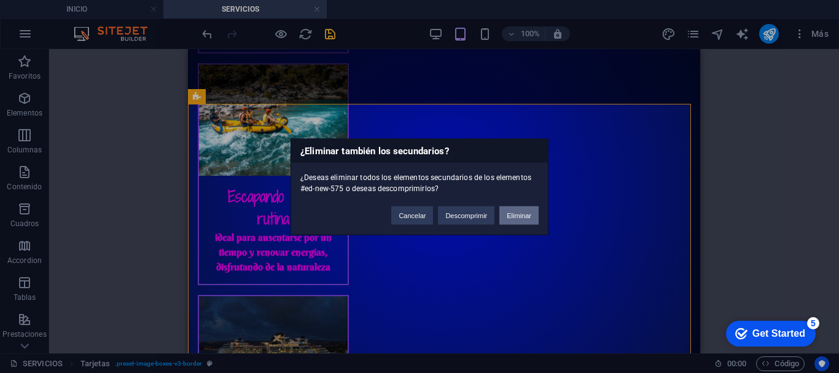
click at [515, 214] on button "Eliminar" at bounding box center [519, 215] width 39 height 18
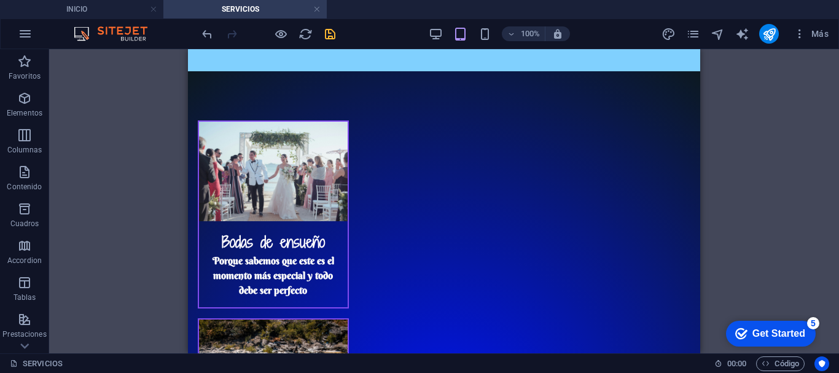
scroll to position [233, 0]
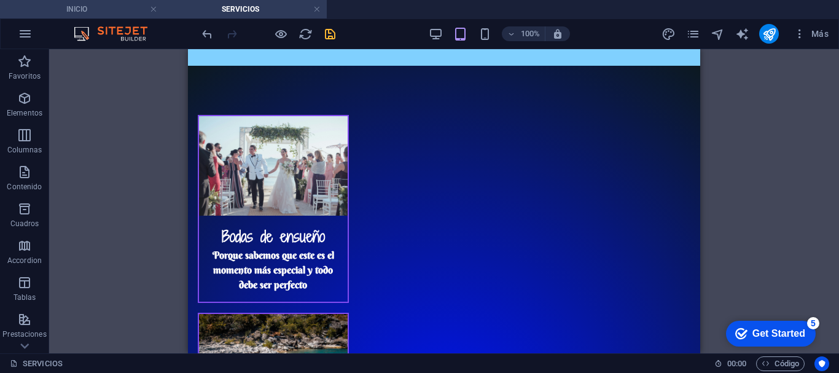
click at [96, 10] on h4 "INICIO" at bounding box center [81, 9] width 163 height 14
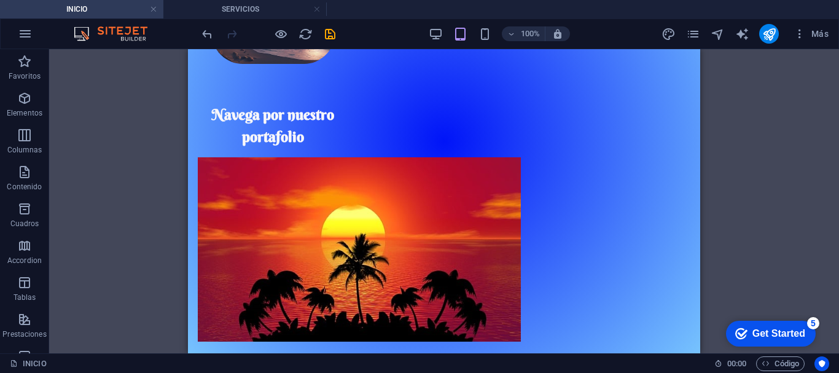
scroll to position [927, 0]
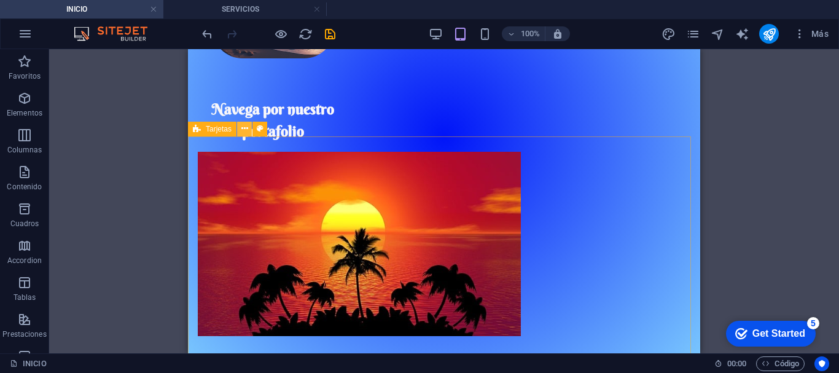
click at [243, 132] on icon at bounding box center [245, 128] width 7 height 13
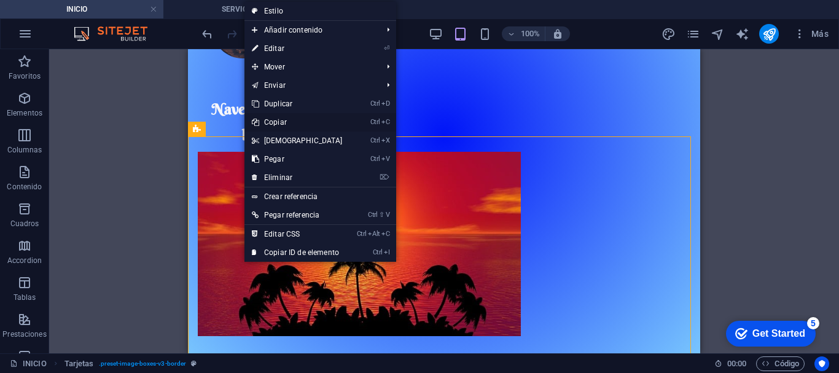
click at [294, 121] on link "Ctrl C Copiar" at bounding box center [298, 122] width 106 height 18
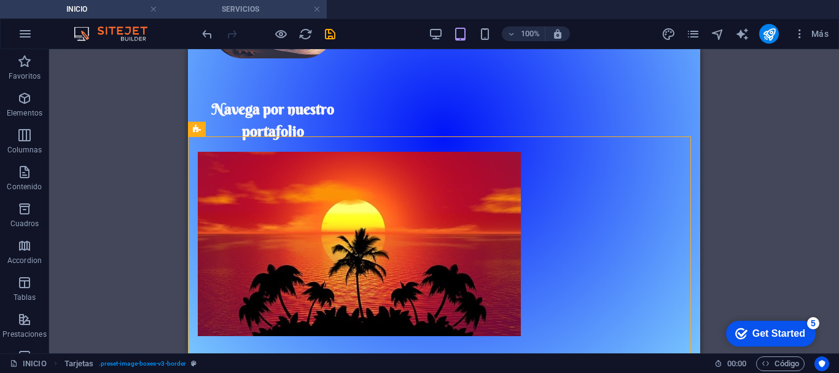
click at [210, 6] on h4 "SERVICIOS" at bounding box center [244, 9] width 163 height 14
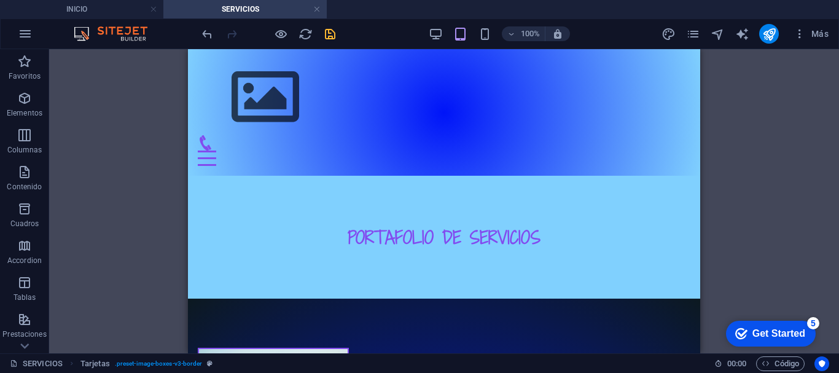
scroll to position [233, 0]
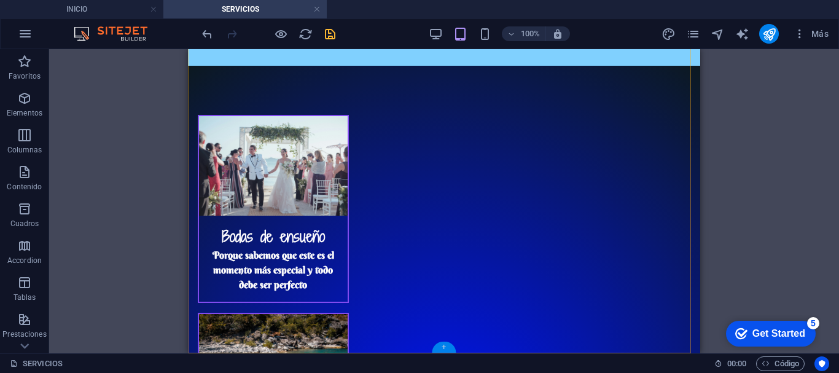
click at [439, 347] on div "+" at bounding box center [444, 347] width 24 height 11
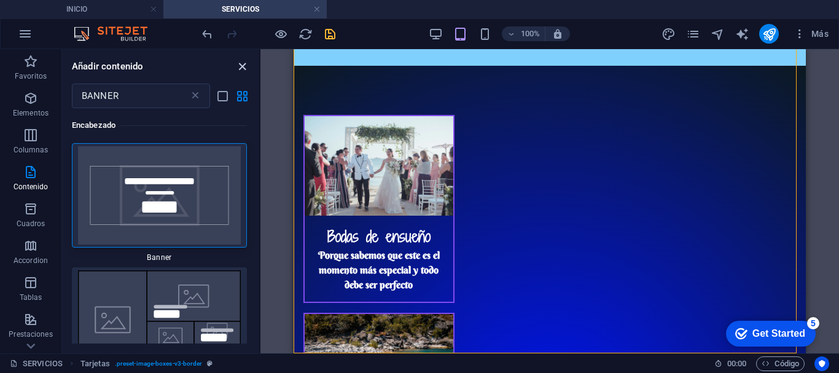
click at [242, 63] on icon "close panel" at bounding box center [242, 67] width 14 height 14
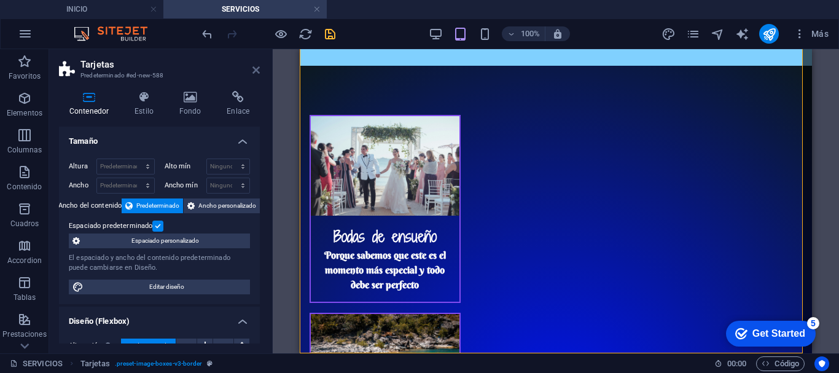
click at [254, 73] on icon at bounding box center [256, 70] width 7 height 10
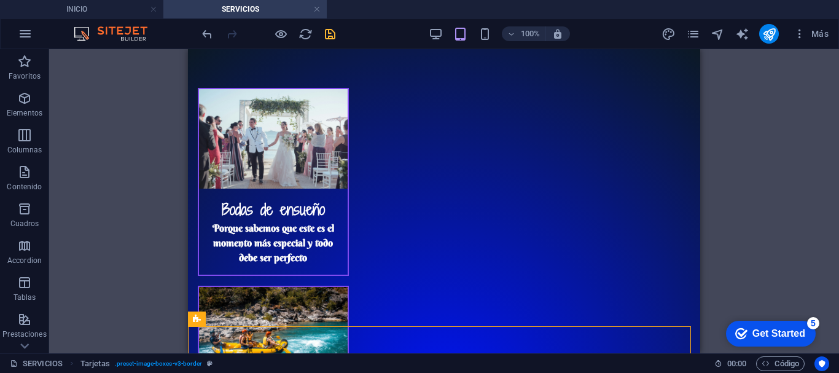
scroll to position [298, 0]
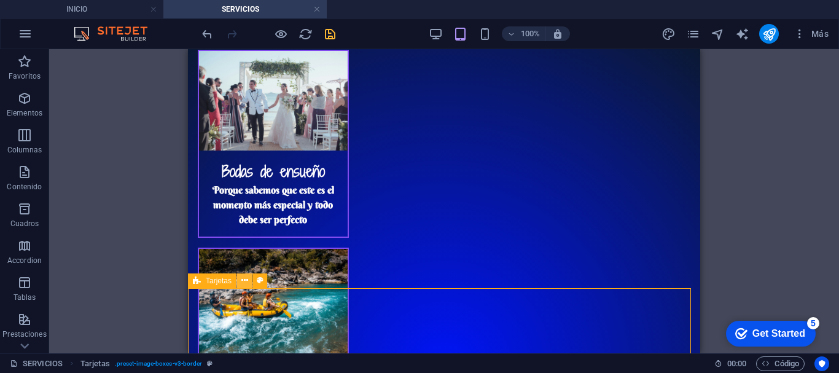
click at [248, 281] on icon at bounding box center [245, 280] width 7 height 13
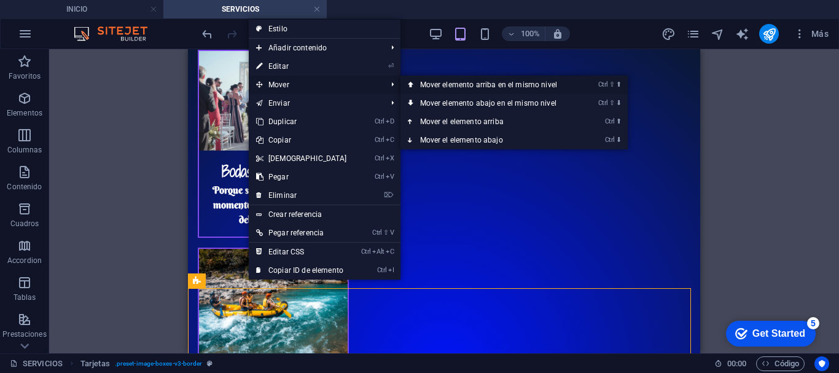
click at [431, 88] on link "Ctrl ⇧ ⬆ Mover elemento arriba en el mismo nivel" at bounding box center [491, 85] width 181 height 18
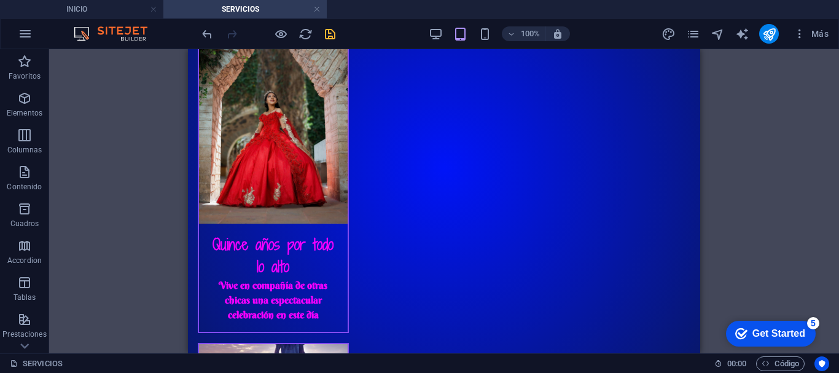
scroll to position [562, 0]
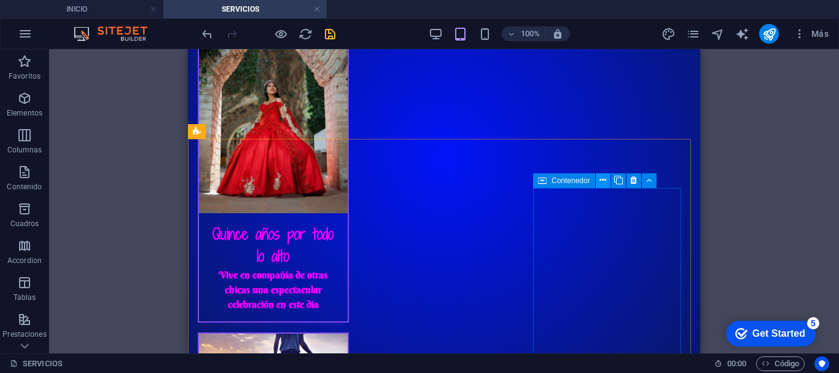
click at [605, 181] on icon at bounding box center [603, 180] width 7 height 13
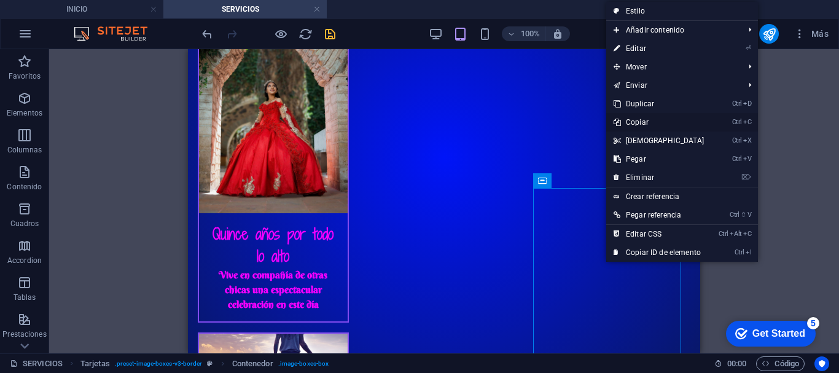
click at [634, 123] on link "Ctrl C Copiar" at bounding box center [660, 122] width 106 height 18
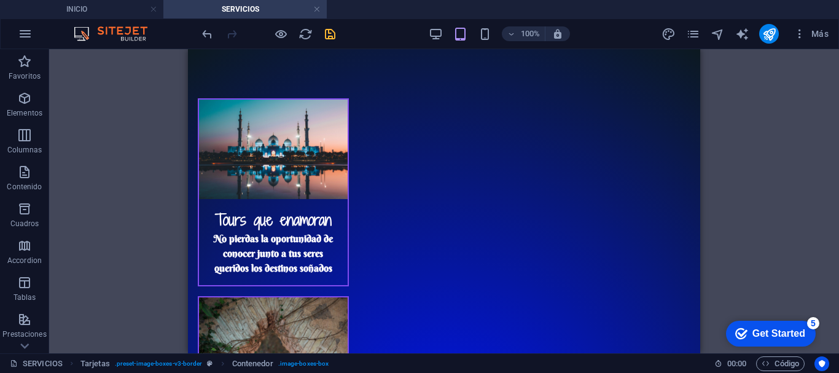
scroll to position [248, 0]
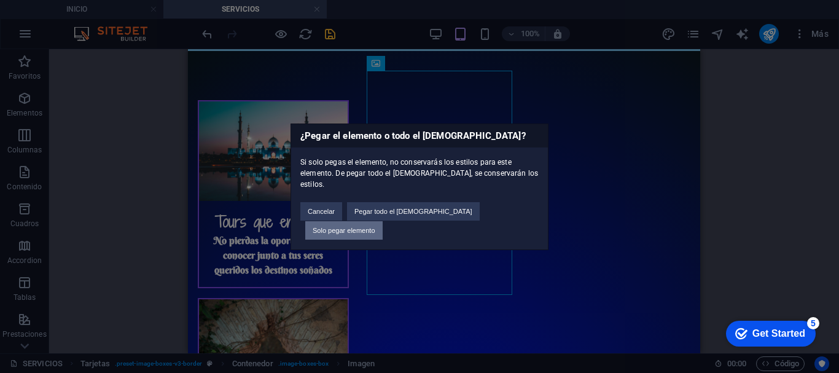
click at [383, 221] on button "Solo pegar elemento" at bounding box center [343, 230] width 77 height 18
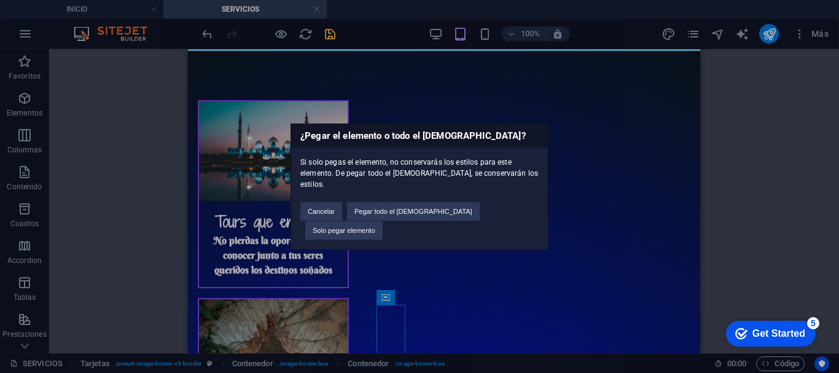
drag, startPoint x: 695, startPoint y: 171, endPoint x: 696, endPoint y: 191, distance: 20.3
click at [696, 191] on div "¿Pegar el elemento o todo el [DEMOGRAPHIC_DATA]? Si solo pegas el elemento, no …" at bounding box center [419, 186] width 839 height 373
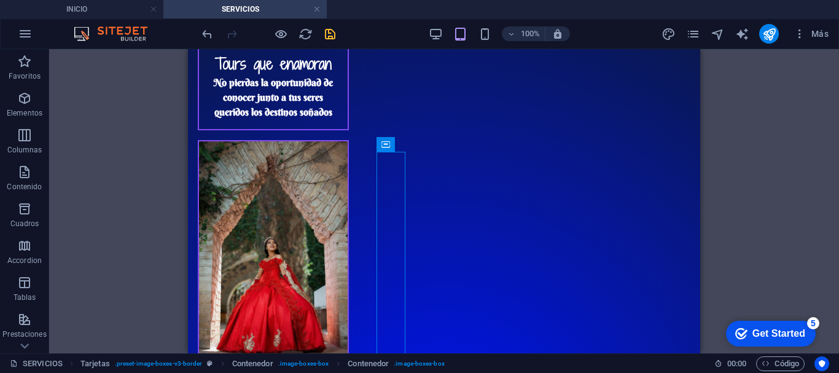
scroll to position [401, 0]
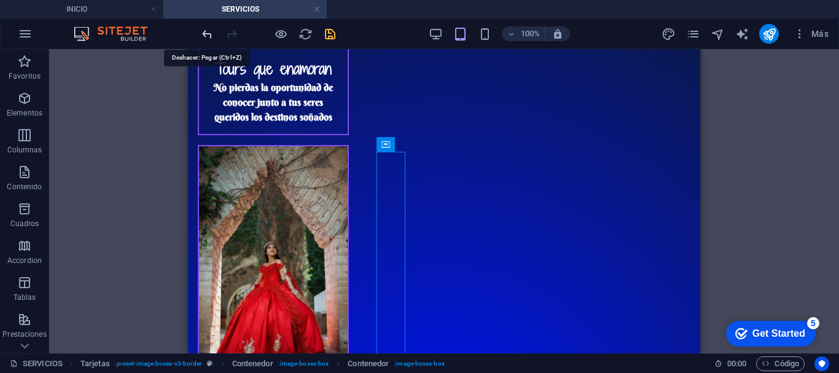
click at [209, 33] on icon "undo" at bounding box center [207, 34] width 14 height 14
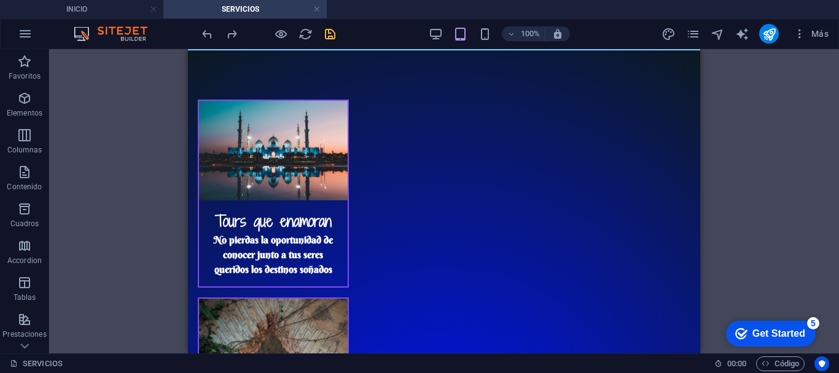
scroll to position [166, 0]
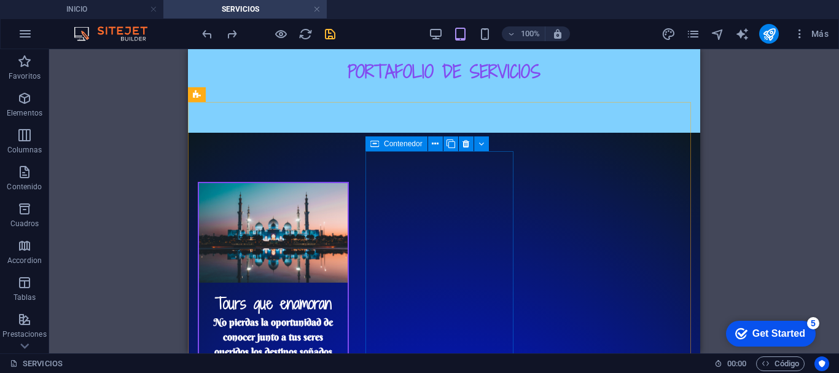
click at [385, 141] on span "Contenedor" at bounding box center [403, 143] width 39 height 7
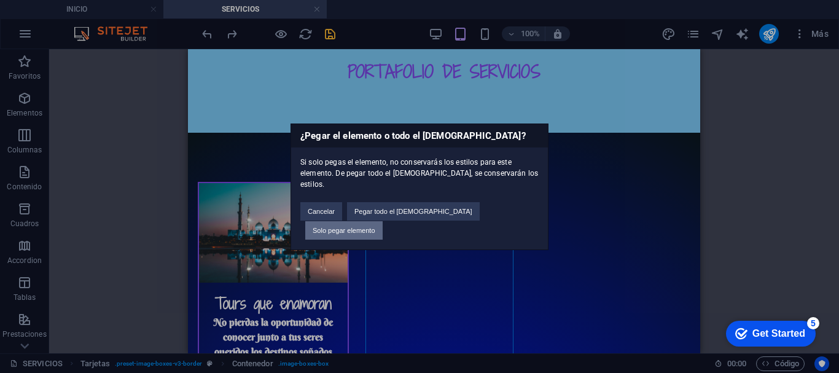
click at [383, 221] on button "Solo pegar elemento" at bounding box center [343, 230] width 77 height 18
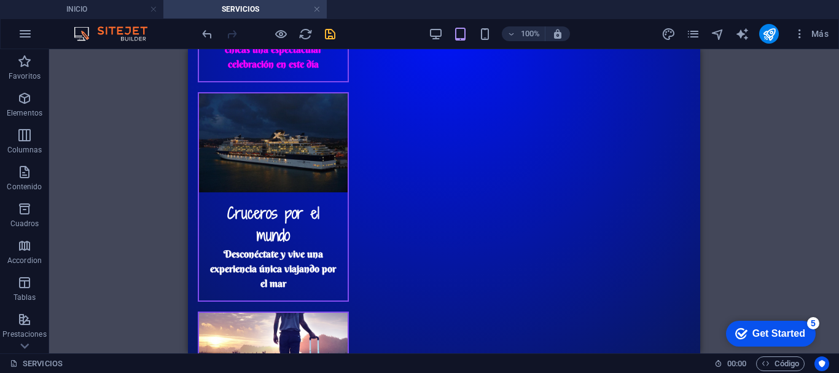
scroll to position [816, 0]
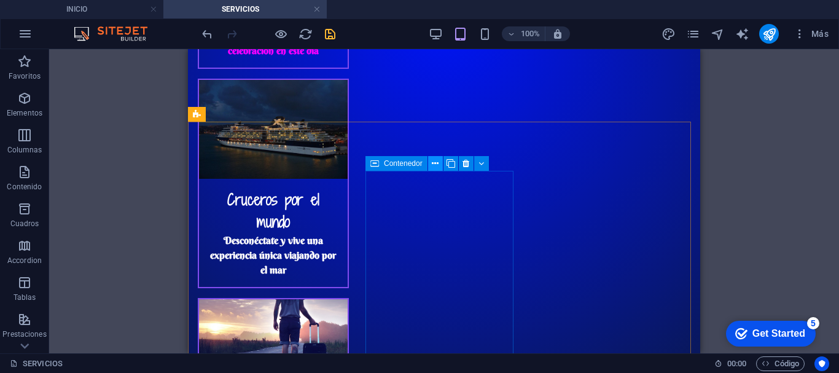
click at [432, 162] on icon at bounding box center [435, 163] width 7 height 13
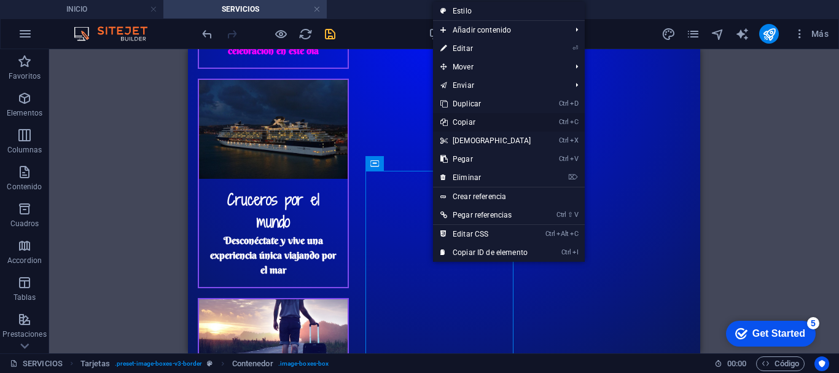
click at [487, 119] on link "Ctrl C Copiar" at bounding box center [486, 122] width 106 height 18
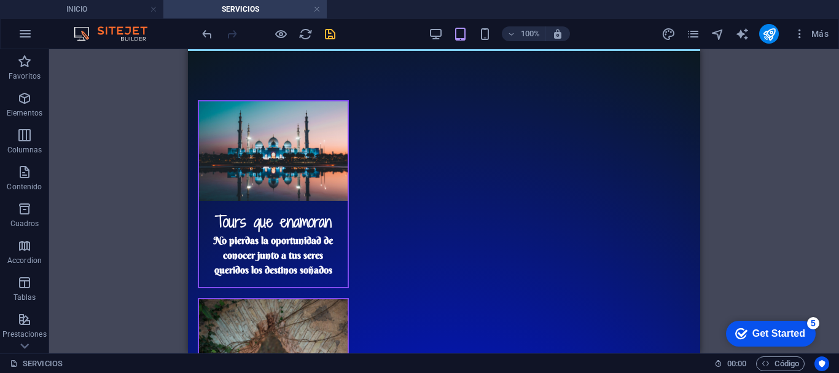
scroll to position [224, 0]
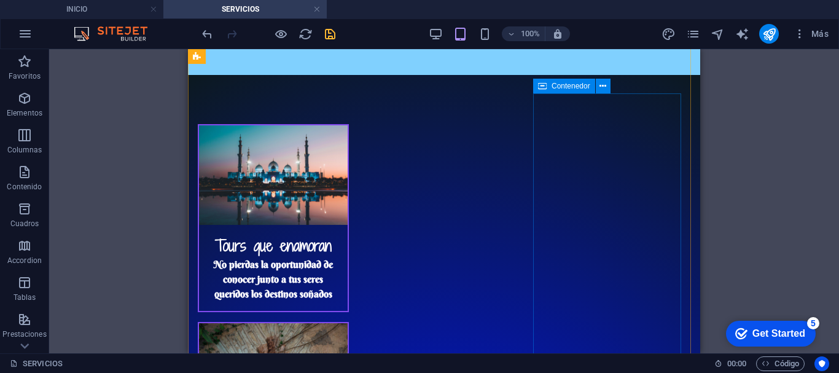
click at [543, 85] on icon at bounding box center [542, 86] width 9 height 15
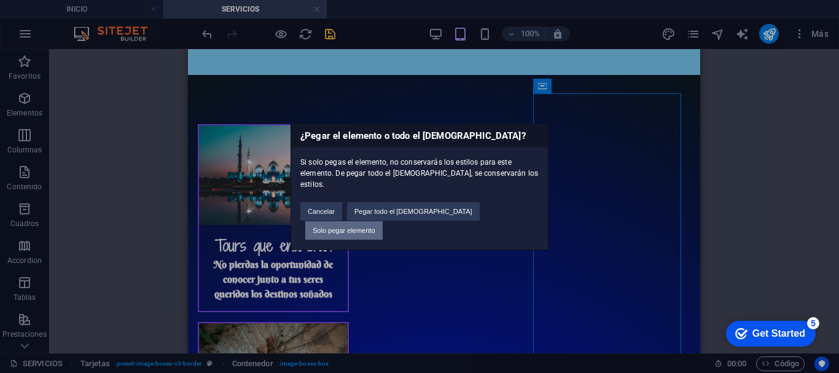
click at [383, 221] on button "Solo pegar elemento" at bounding box center [343, 230] width 77 height 18
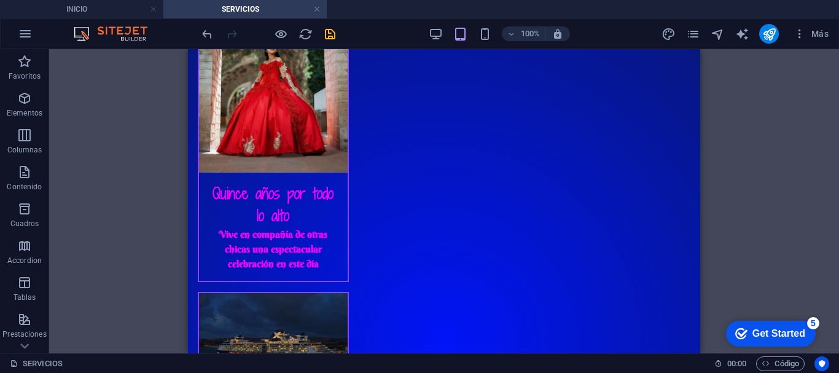
scroll to position [721, 0]
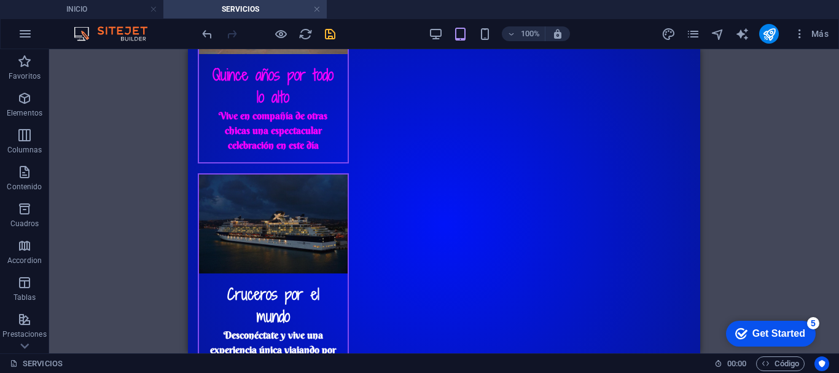
drag, startPoint x: 697, startPoint y: 243, endPoint x: 889, endPoint y: 325, distance: 208.1
click at [267, 260] on icon at bounding box center [267, 260] width 7 height 13
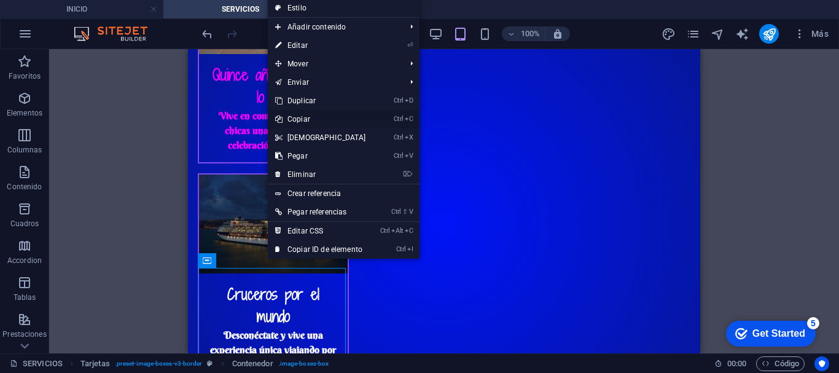
click at [293, 119] on link "Ctrl C Copiar" at bounding box center [321, 119] width 106 height 18
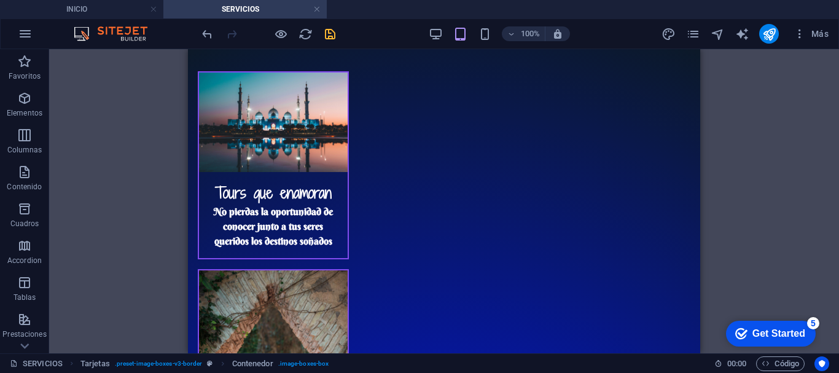
scroll to position [179, 0]
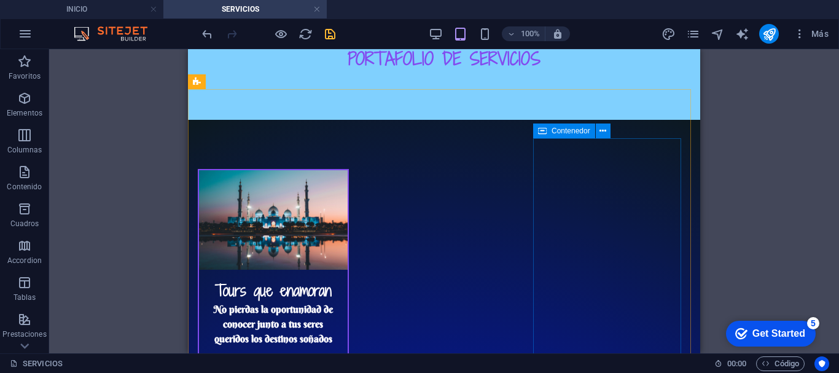
click at [549, 132] on div "Contenedor" at bounding box center [564, 131] width 62 height 15
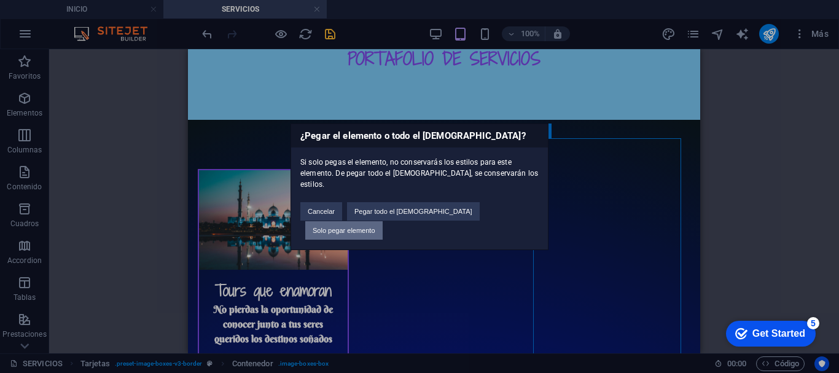
click at [383, 221] on button "Solo pegar elemento" at bounding box center [343, 230] width 77 height 18
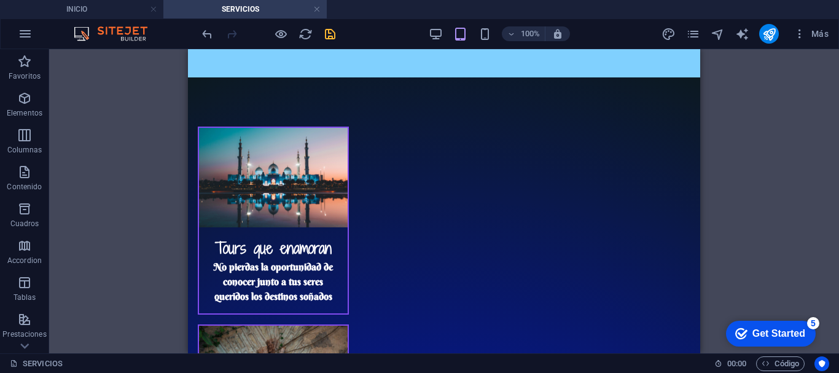
scroll to position [190, 0]
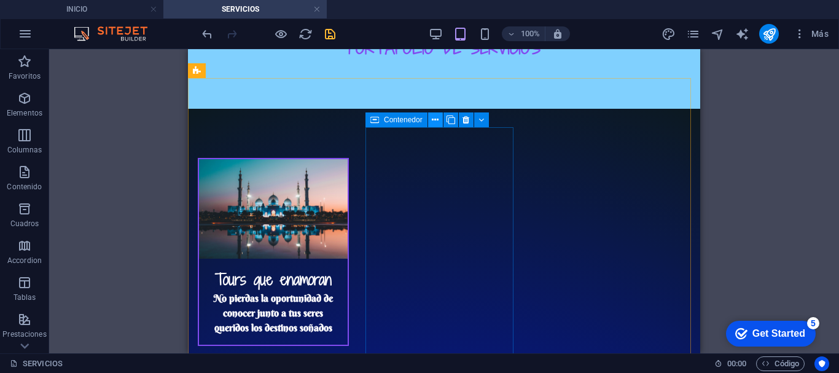
click at [435, 122] on icon at bounding box center [435, 120] width 7 height 13
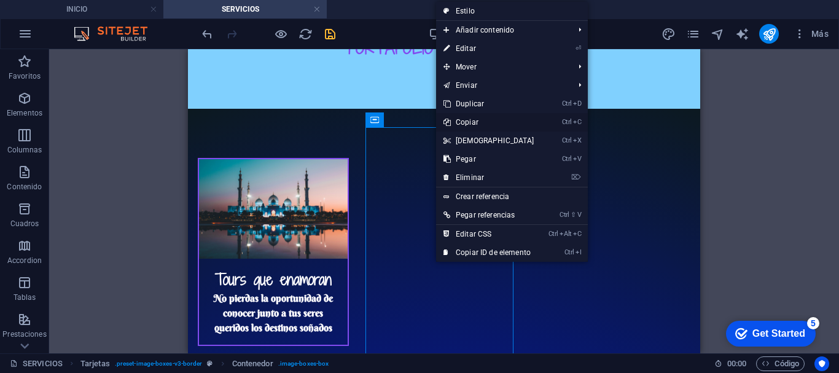
click at [453, 120] on link "Ctrl C Copiar" at bounding box center [489, 122] width 106 height 18
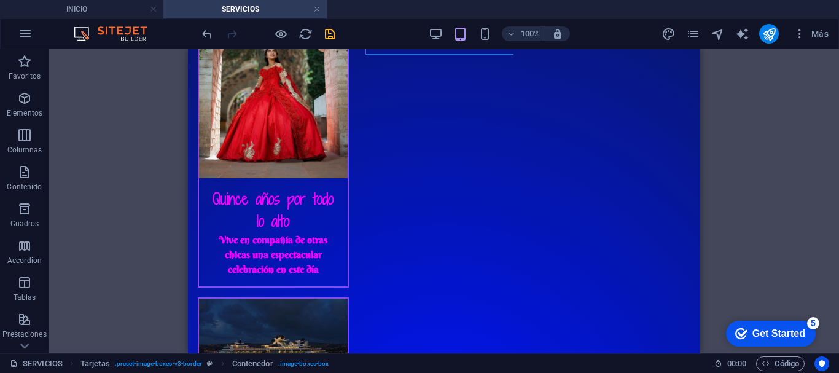
scroll to position [581, 0]
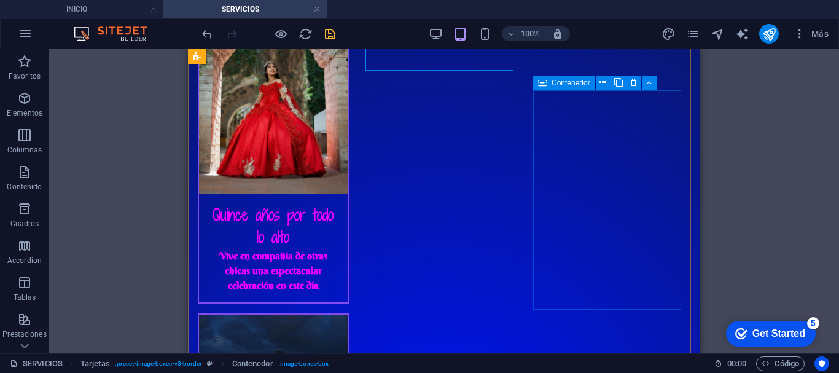
click at [546, 82] on icon at bounding box center [542, 83] width 9 height 15
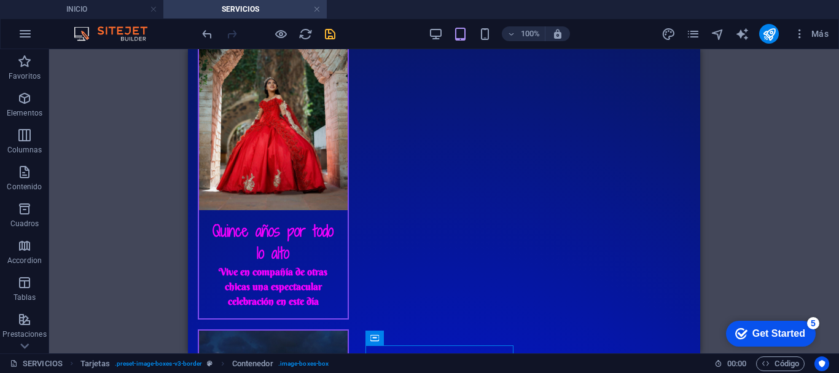
scroll to position [582, 0]
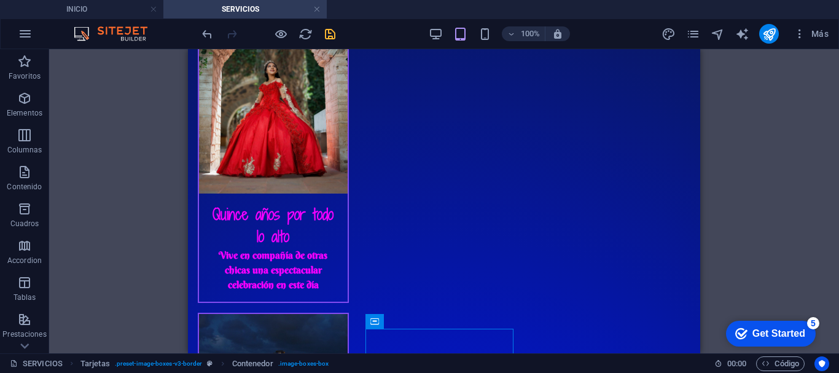
drag, startPoint x: 697, startPoint y: 191, endPoint x: 894, endPoint y: 241, distance: 202.9
drag, startPoint x: 202, startPoint y: 33, endPoint x: 193, endPoint y: 85, distance: 53.0
click at [202, 33] on icon "undo" at bounding box center [207, 34] width 14 height 14
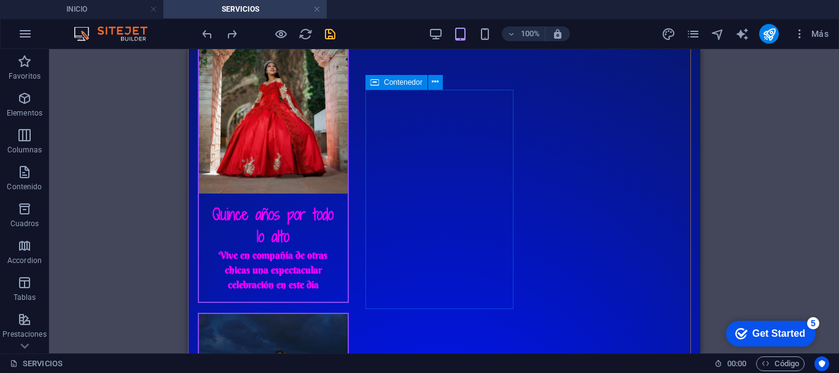
click at [376, 79] on icon at bounding box center [375, 82] width 9 height 15
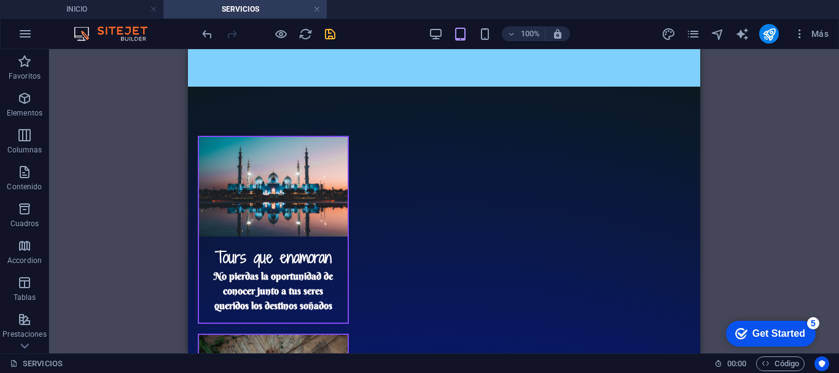
scroll to position [175, 0]
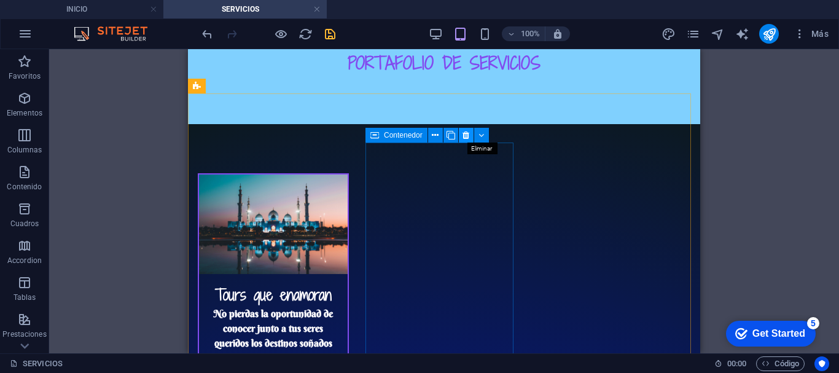
click at [463, 135] on icon at bounding box center [466, 135] width 7 height 13
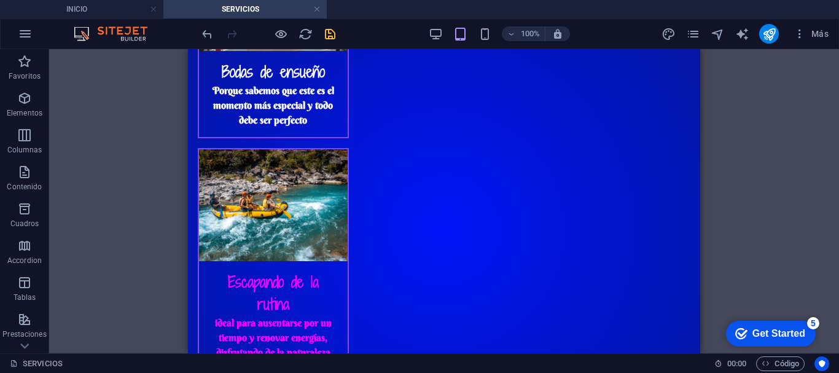
scroll to position [822, 0]
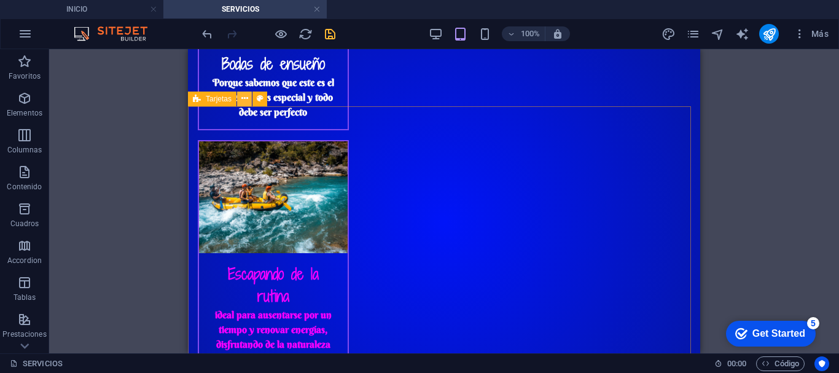
click at [245, 98] on icon at bounding box center [245, 98] width 7 height 13
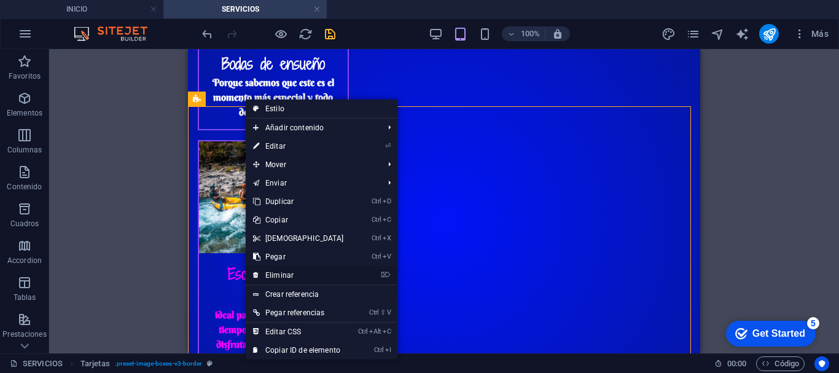
click at [301, 272] on link "⌦ Eliminar" at bounding box center [299, 275] width 106 height 18
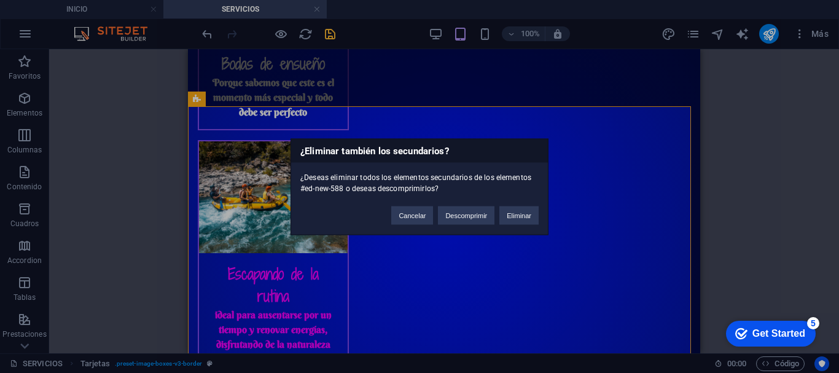
click at [517, 203] on div "Cancelar Descomprimir Eliminar" at bounding box center [465, 209] width 166 height 31
click at [517, 214] on button "Eliminar" at bounding box center [519, 215] width 39 height 18
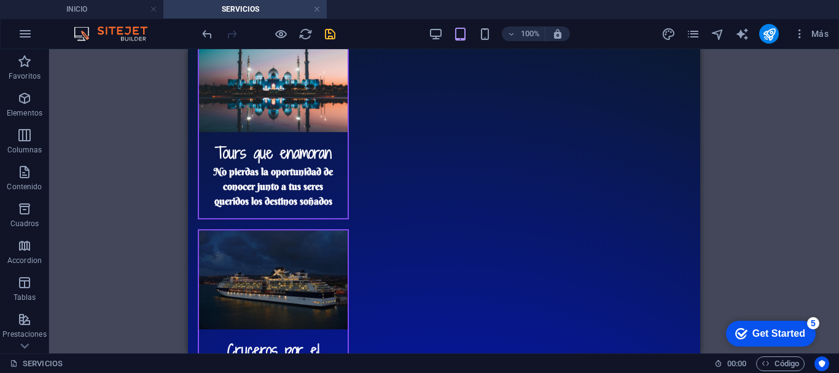
scroll to position [332, 0]
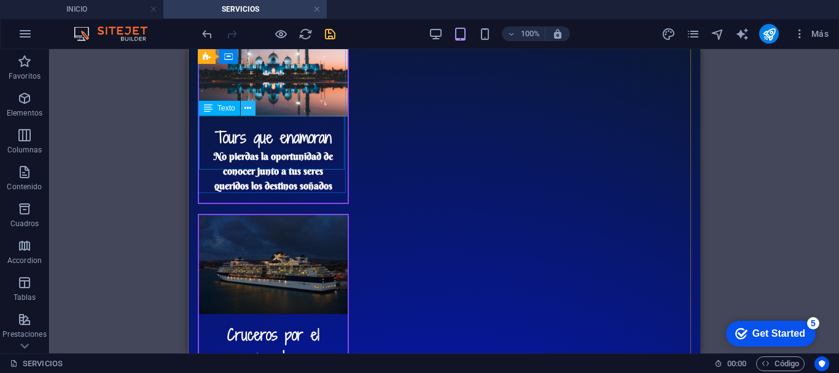
click at [248, 109] on icon at bounding box center [248, 108] width 7 height 13
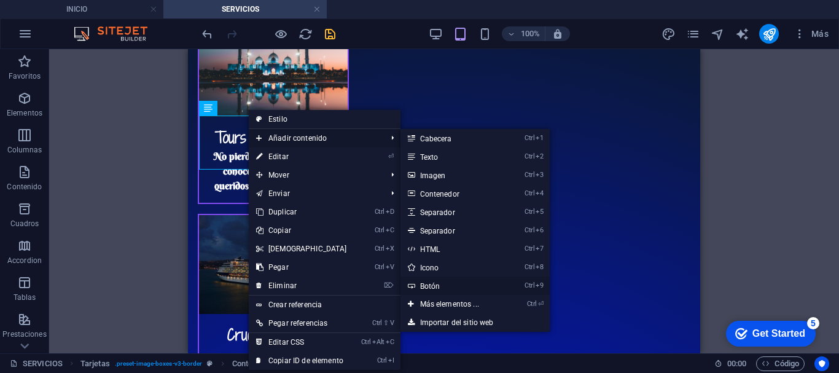
click at [441, 284] on link "Ctrl 9 Botón" at bounding box center [452, 286] width 103 height 18
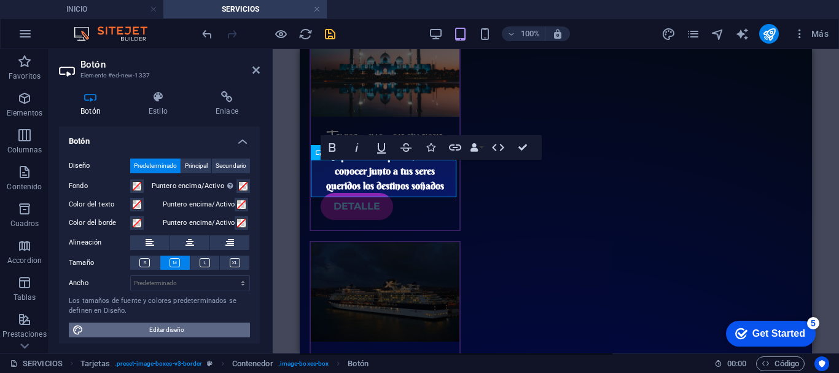
click at [198, 324] on span "Editar diseño" at bounding box center [166, 330] width 159 height 15
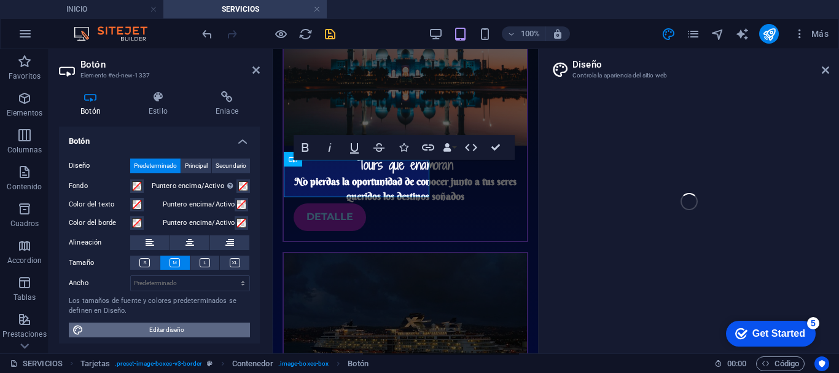
select select "px"
select select "800"
select select "px"
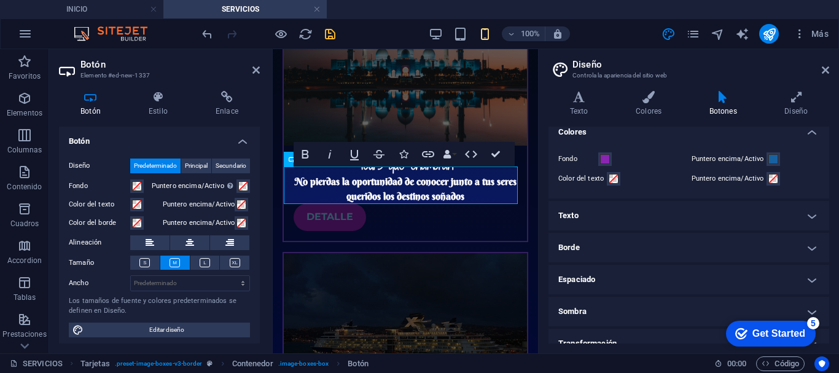
scroll to position [28, 0]
click at [809, 219] on h4 "Texto" at bounding box center [689, 214] width 281 height 29
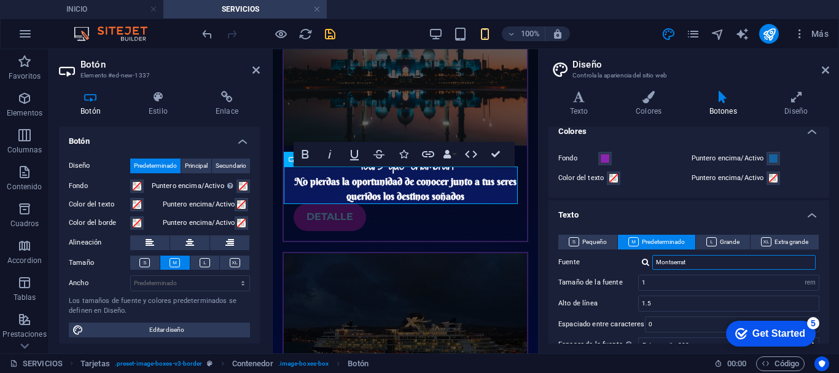
click at [702, 264] on input "Montserrat" at bounding box center [734, 262] width 163 height 15
drag, startPoint x: 702, startPoint y: 264, endPoint x: 652, endPoint y: 264, distance: 50.4
click at [652, 264] on div "Montserrat" at bounding box center [728, 262] width 181 height 15
click at [648, 262] on div at bounding box center [645, 262] width 7 height 8
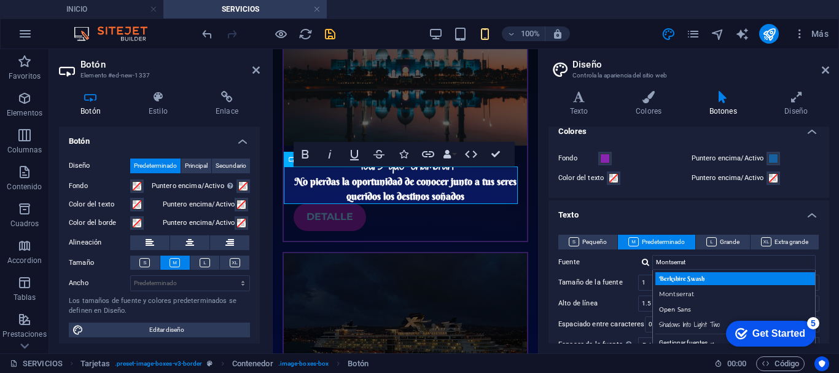
click at [675, 280] on div "Berkshire Swash" at bounding box center [737, 278] width 162 height 13
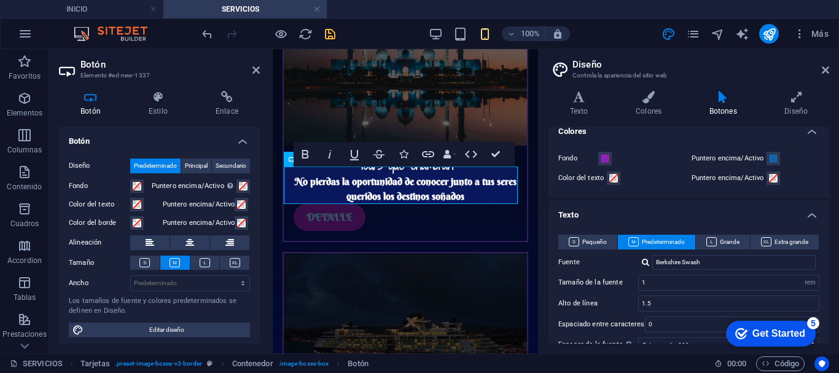
click at [646, 265] on div at bounding box center [645, 262] width 7 height 8
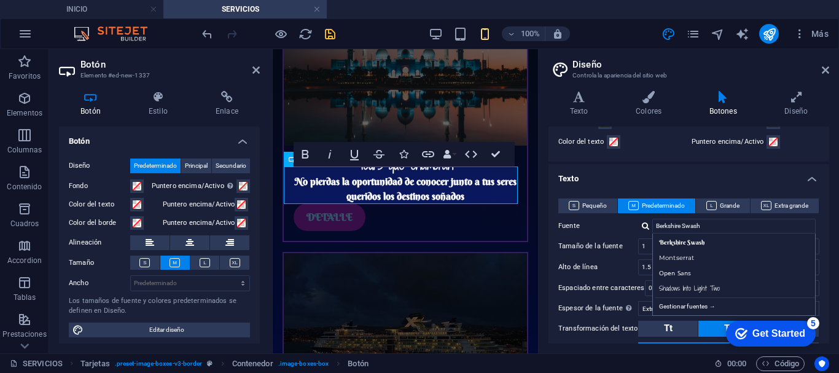
scroll to position [69, 0]
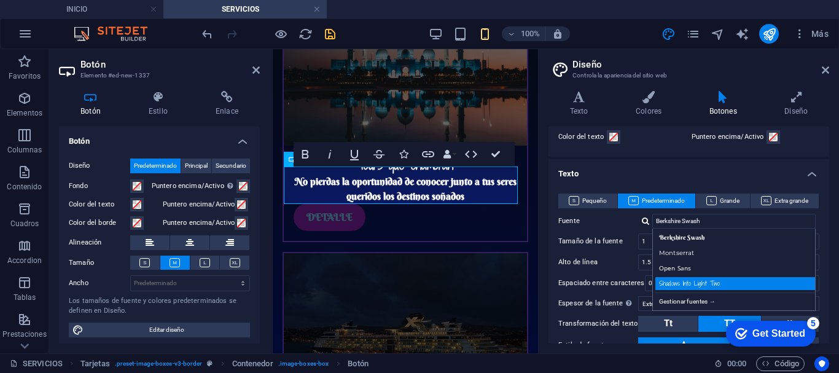
click at [703, 283] on div "Shadows Into Light Two" at bounding box center [737, 283] width 162 height 13
type input "Shadows Into Light Two"
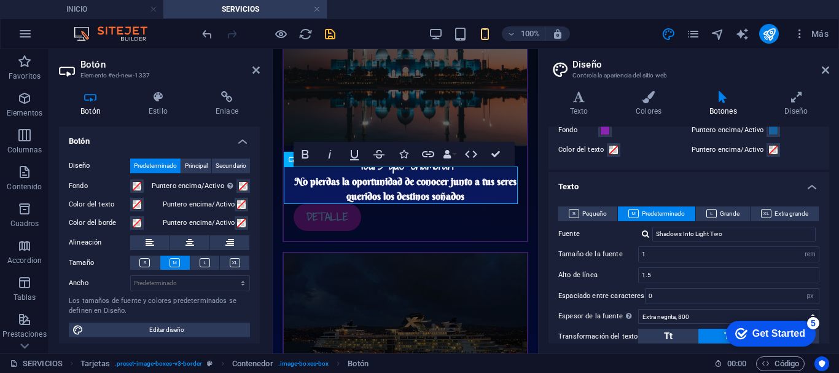
scroll to position [0, 0]
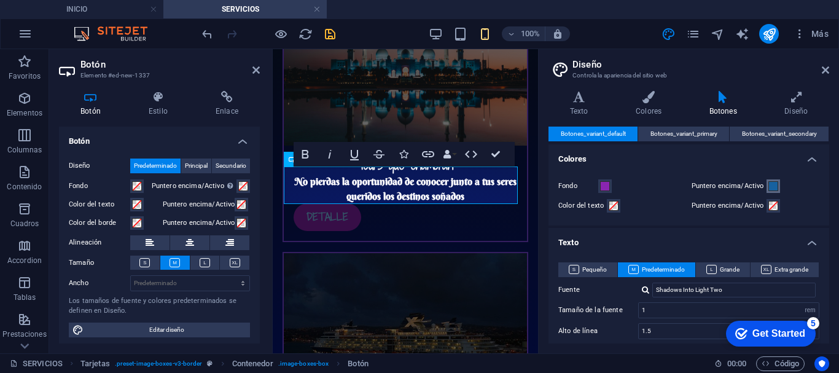
click at [772, 191] on span at bounding box center [774, 186] width 10 height 10
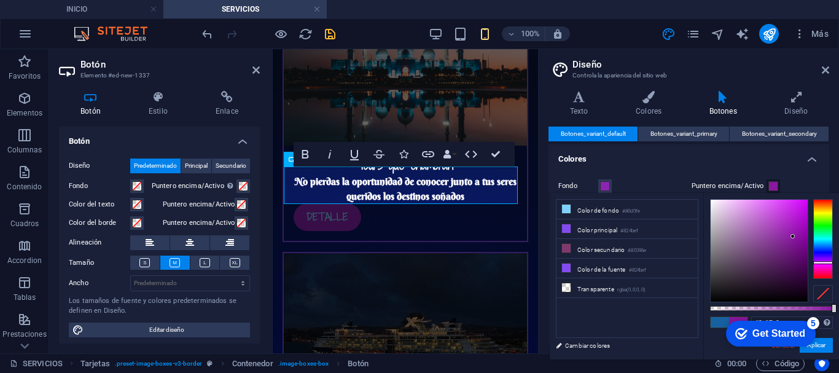
drag, startPoint x: 818, startPoint y: 245, endPoint x: 818, endPoint y: 262, distance: 17.2
click at [818, 262] on div at bounding box center [824, 262] width 20 height 3
click at [807, 200] on div at bounding box center [759, 251] width 97 height 102
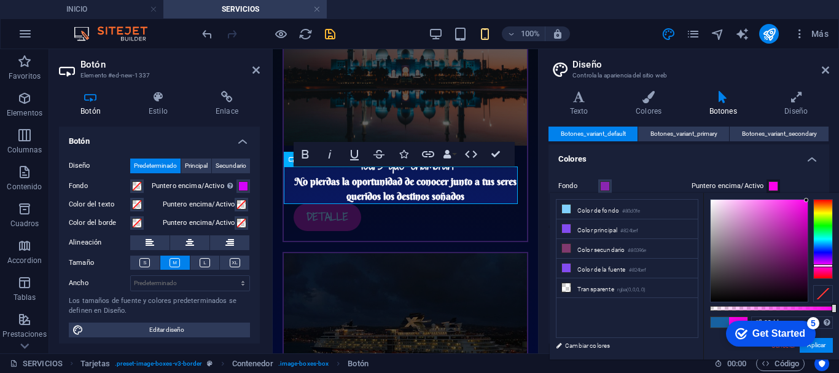
type input "#fb02e9"
click at [817, 265] on div at bounding box center [824, 265] width 20 height 3
click at [826, 344] on button "Aplicar" at bounding box center [816, 345] width 33 height 15
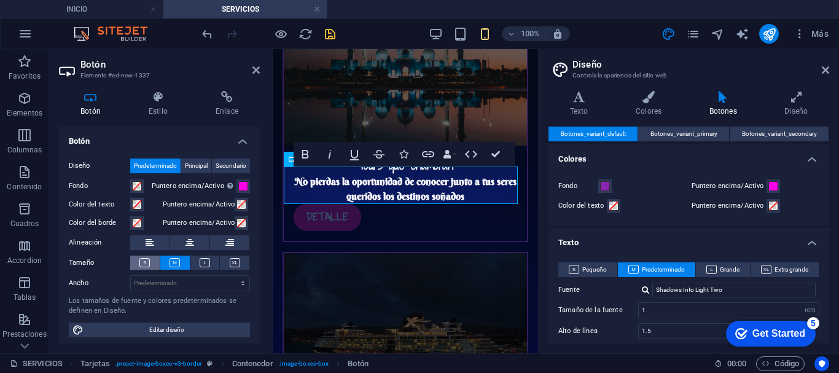
click at [147, 261] on icon at bounding box center [144, 262] width 10 height 9
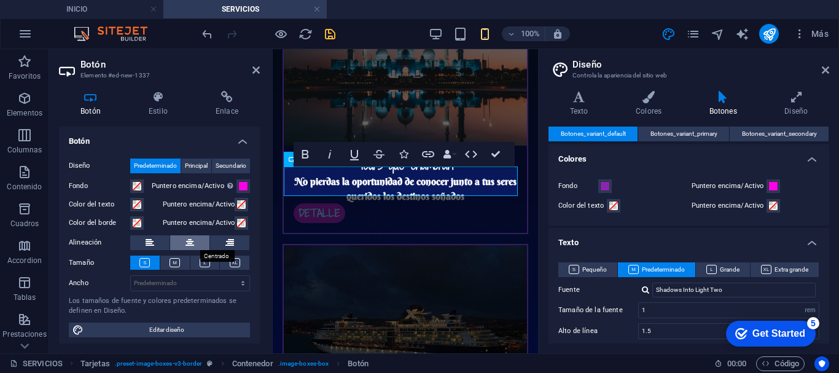
click at [186, 245] on icon at bounding box center [190, 242] width 9 height 15
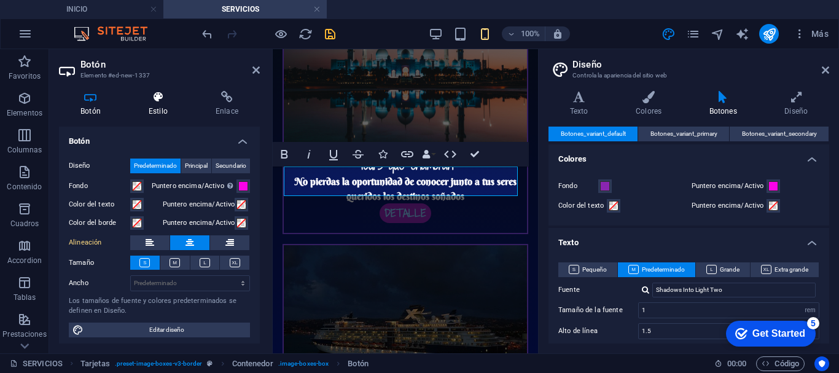
click at [158, 104] on h4 "Estilo" at bounding box center [160, 104] width 67 height 26
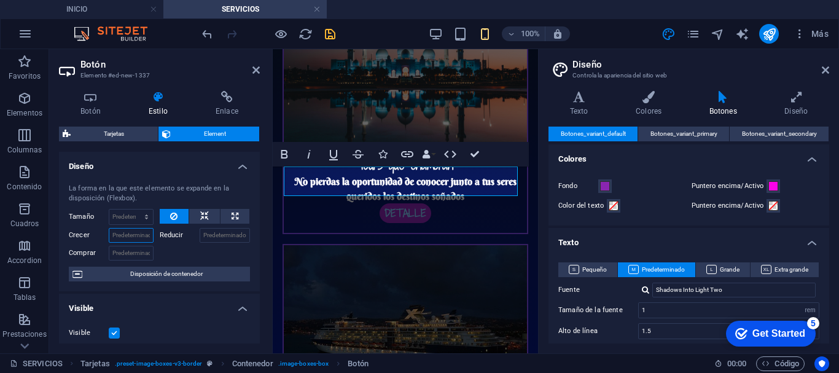
click at [136, 237] on input "Crecer" at bounding box center [131, 235] width 45 height 15
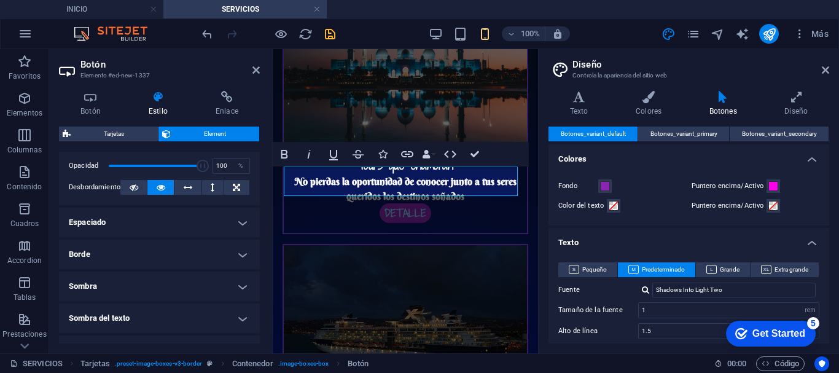
scroll to position [192, 0]
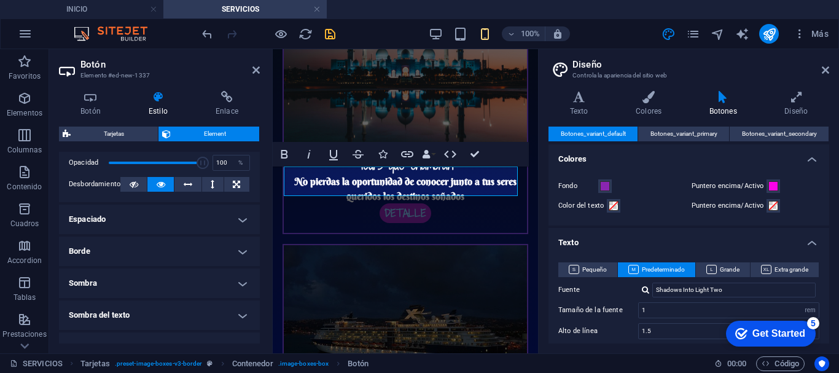
type input "2"
click at [244, 250] on h4 "Borde" at bounding box center [159, 251] width 201 height 29
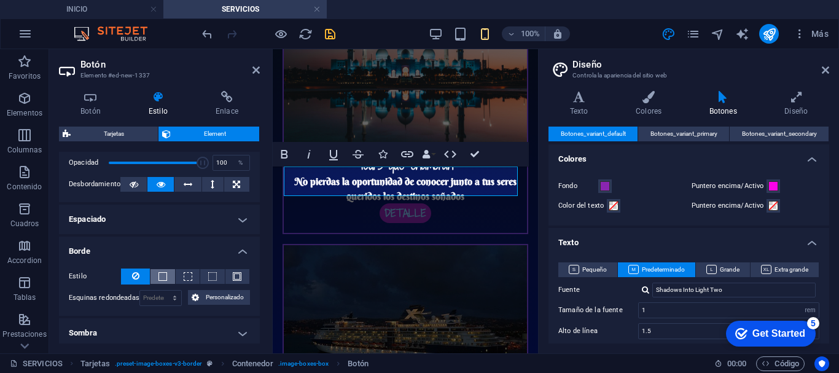
click at [167, 276] on button at bounding box center [163, 276] width 24 height 15
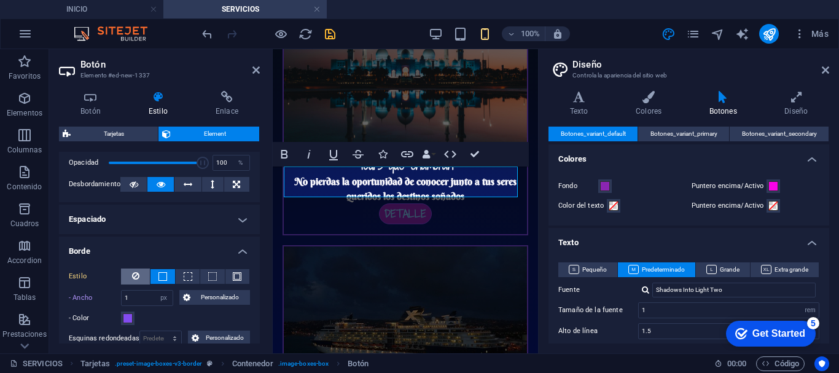
click at [139, 273] on button at bounding box center [135, 277] width 29 height 16
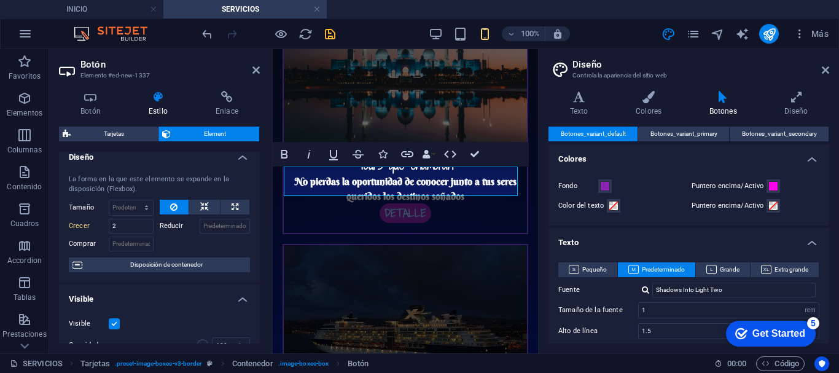
scroll to position [0, 0]
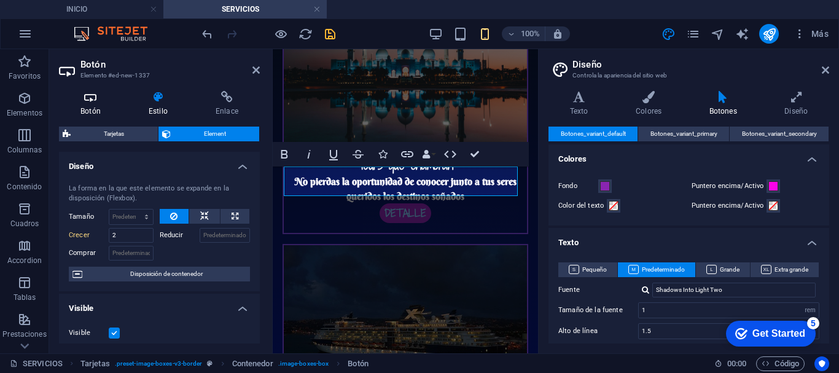
click at [102, 104] on h4 "Botón" at bounding box center [93, 104] width 68 height 26
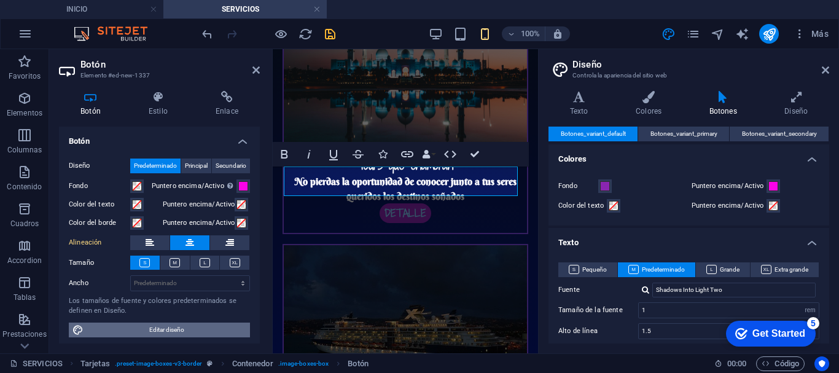
click at [188, 328] on span "Editar diseño" at bounding box center [166, 330] width 159 height 15
click at [256, 69] on icon at bounding box center [256, 70] width 7 height 10
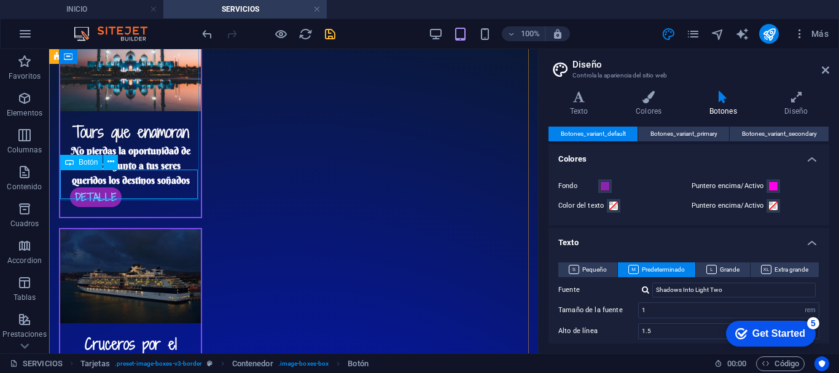
click at [90, 161] on span "Botón" at bounding box center [88, 162] width 19 height 7
click at [334, 32] on icon "save" at bounding box center [330, 34] width 14 height 14
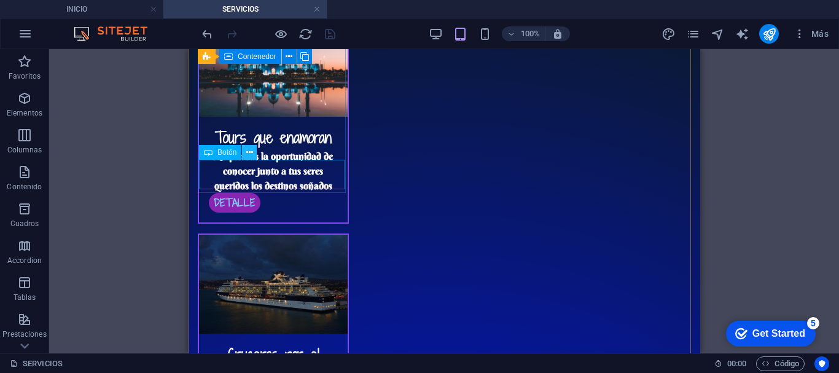
click at [249, 153] on icon at bounding box center [249, 152] width 7 height 13
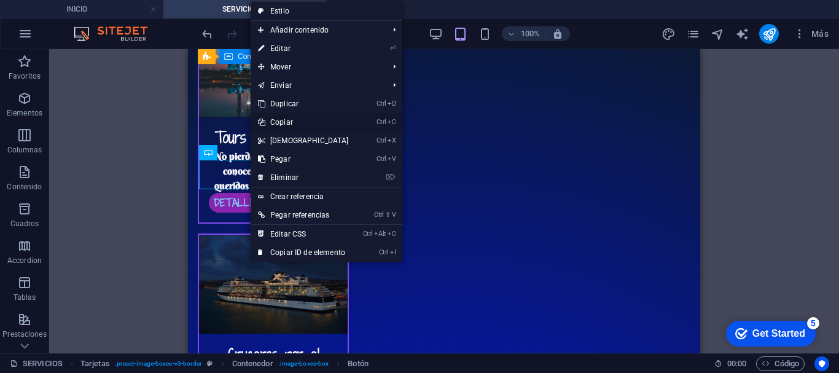
drag, startPoint x: 286, startPoint y: 120, endPoint x: 176, endPoint y: 96, distance: 113.1
click at [286, 120] on link "Ctrl C Copiar" at bounding box center [304, 122] width 106 height 18
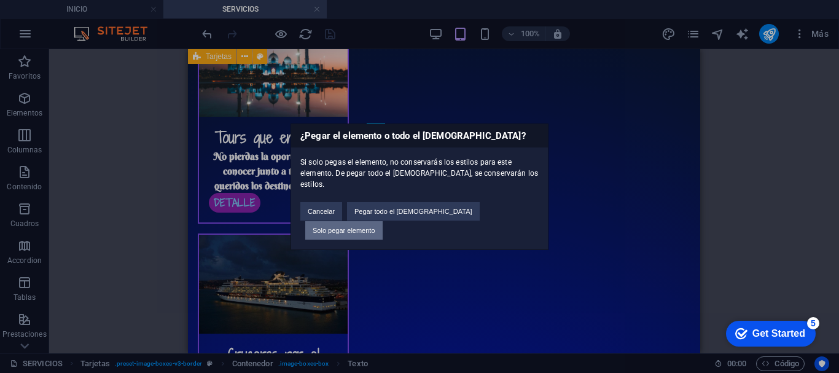
click at [383, 221] on button "Solo pegar elemento" at bounding box center [343, 230] width 77 height 18
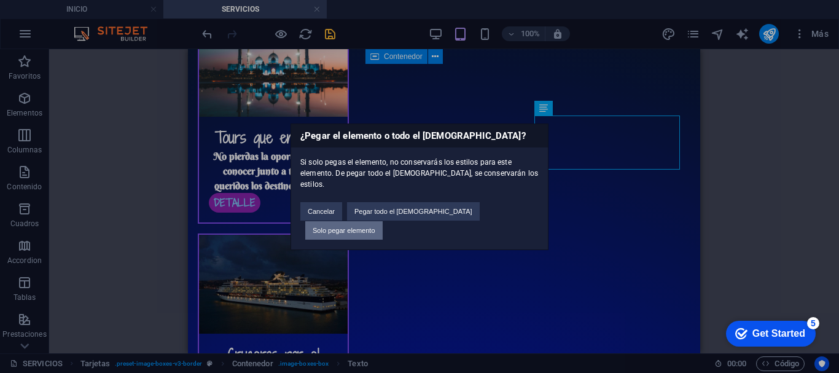
click at [383, 221] on button "Solo pegar elemento" at bounding box center [343, 230] width 77 height 18
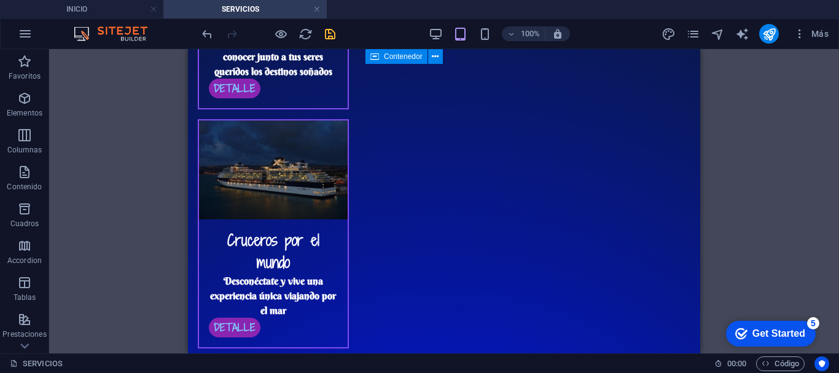
scroll to position [484, 0]
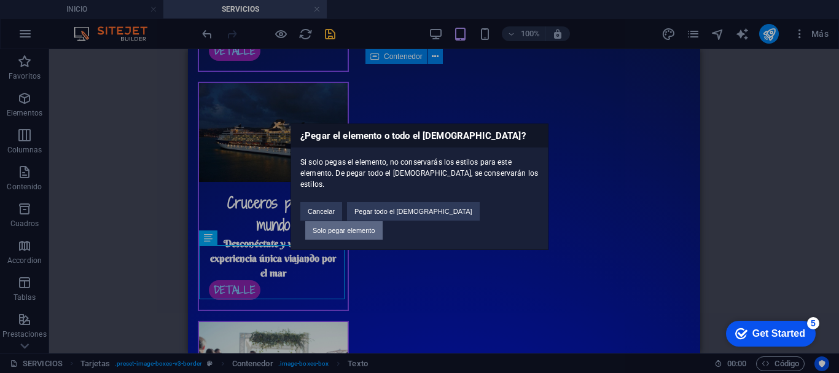
click at [383, 221] on button "Solo pegar elemento" at bounding box center [343, 230] width 77 height 18
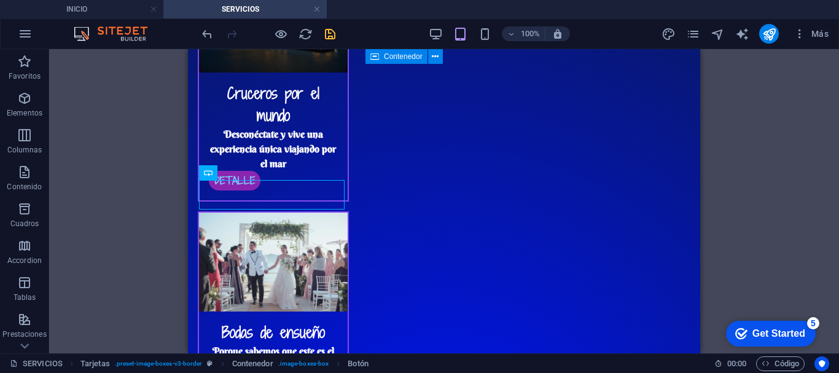
scroll to position [595, 0]
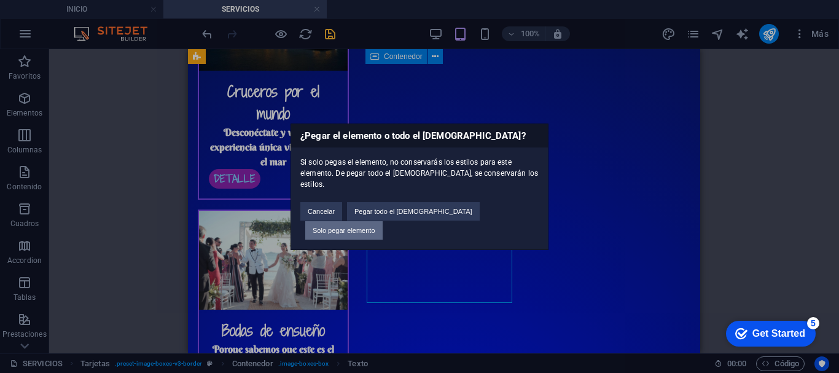
click at [383, 221] on button "Solo pegar elemento" at bounding box center [343, 230] width 77 height 18
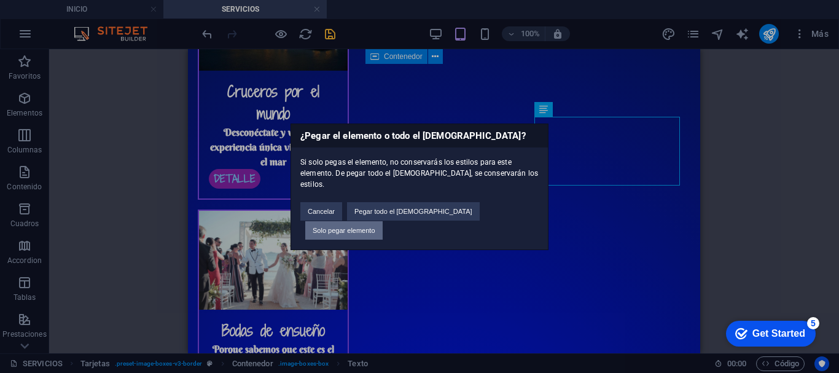
click at [383, 221] on button "Solo pegar elemento" at bounding box center [343, 230] width 77 height 18
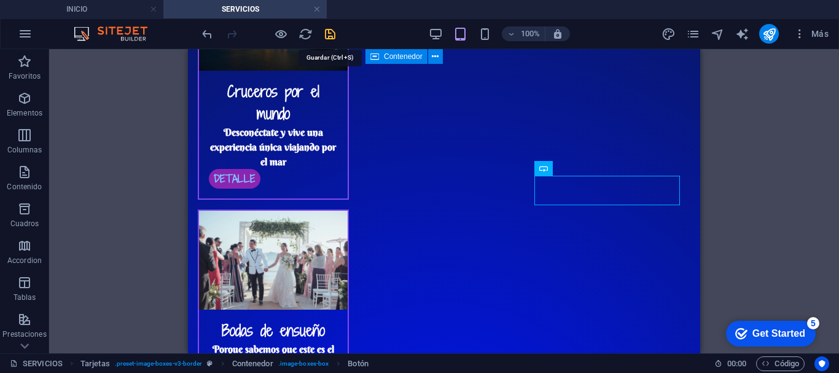
click at [331, 29] on icon "save" at bounding box center [330, 34] width 14 height 14
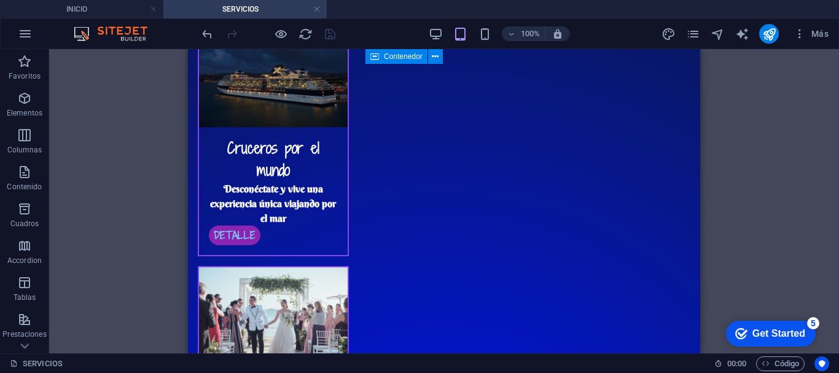
scroll to position [562, 0]
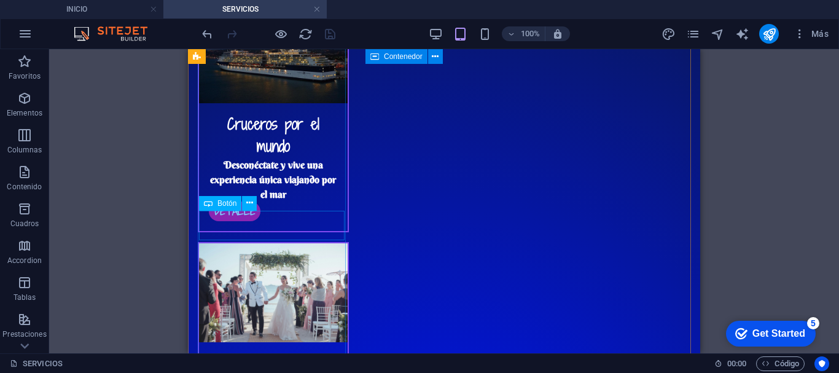
click at [234, 202] on span "Botón" at bounding box center [227, 203] width 19 height 7
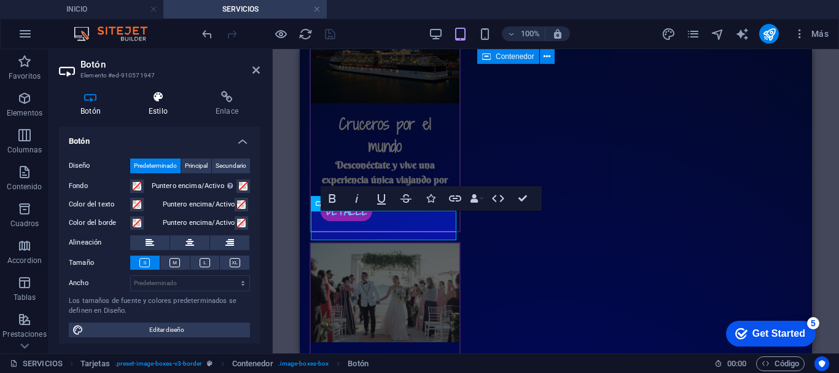
click at [164, 107] on h4 "Estilo" at bounding box center [160, 104] width 67 height 26
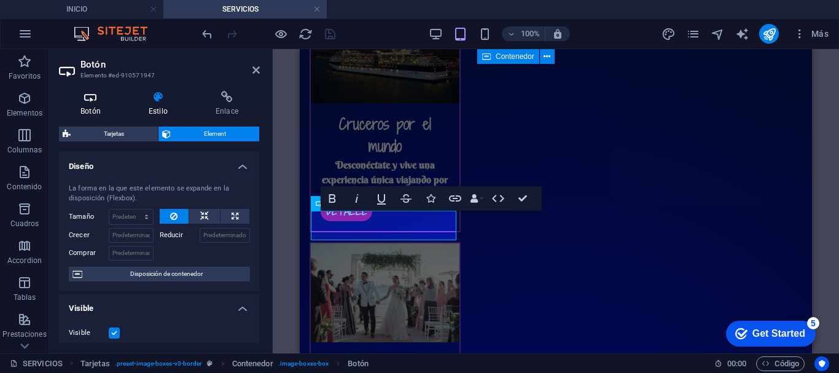
click at [103, 106] on h4 "Botón" at bounding box center [93, 104] width 68 height 26
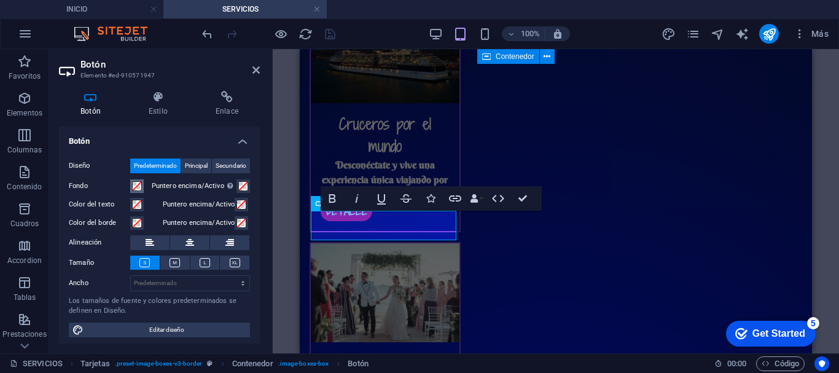
click at [139, 186] on span at bounding box center [137, 186] width 10 height 10
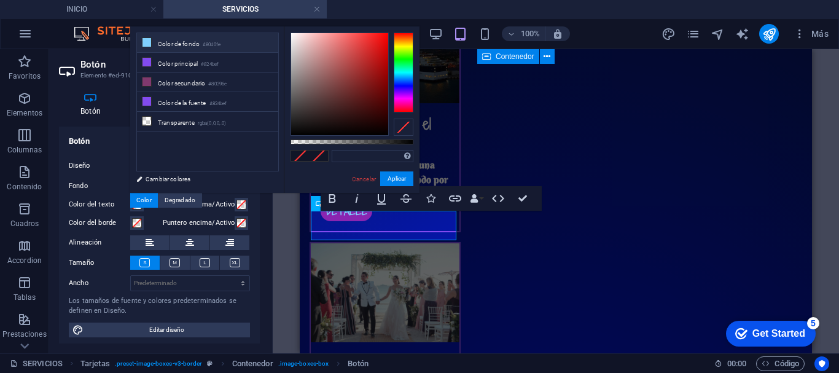
click at [155, 42] on li "Color de fondo #80d0fe" at bounding box center [207, 43] width 141 height 20
type input "#80d0fe"
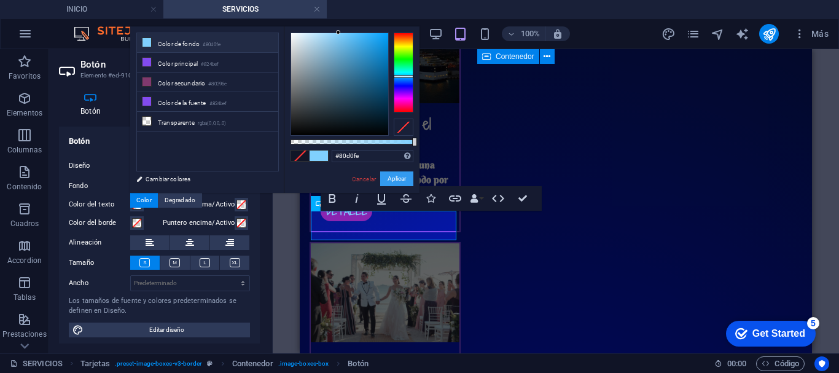
click at [395, 176] on button "Aplicar" at bounding box center [396, 178] width 33 height 15
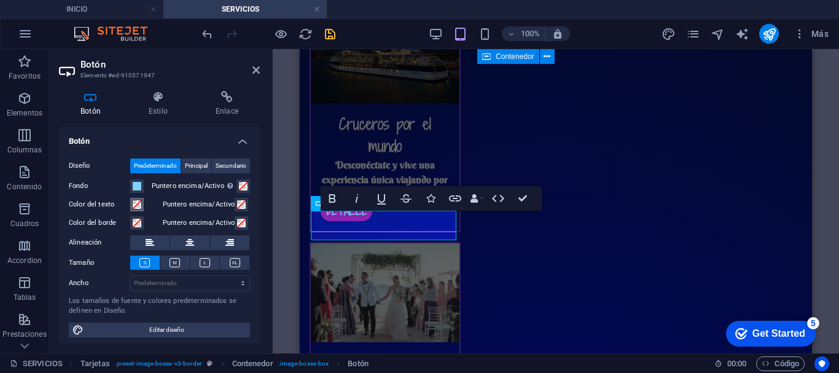
click at [135, 206] on span at bounding box center [137, 205] width 10 height 10
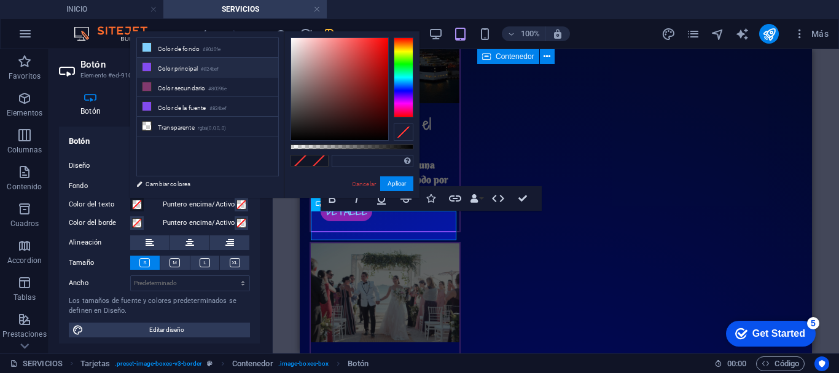
click at [173, 63] on li "Color principal #824bef" at bounding box center [207, 68] width 141 height 20
type input "#824bef"
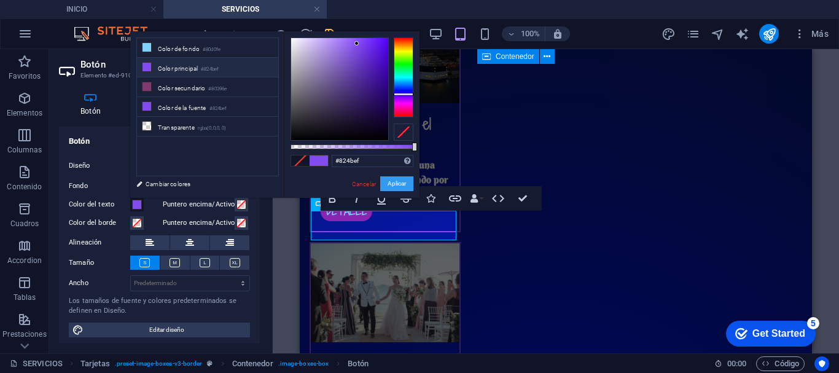
click at [393, 184] on button "Aplicar" at bounding box center [396, 183] width 33 height 15
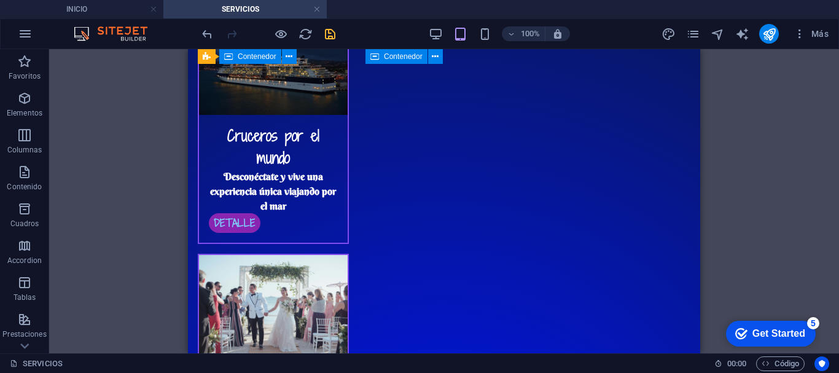
scroll to position [583, 0]
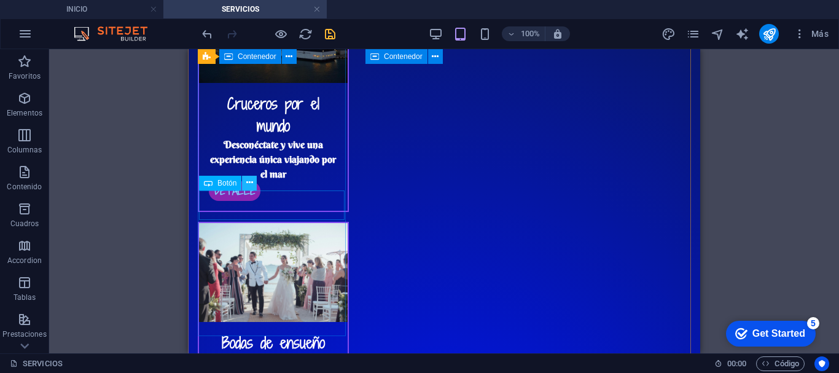
click at [249, 184] on icon at bounding box center [249, 182] width 7 height 13
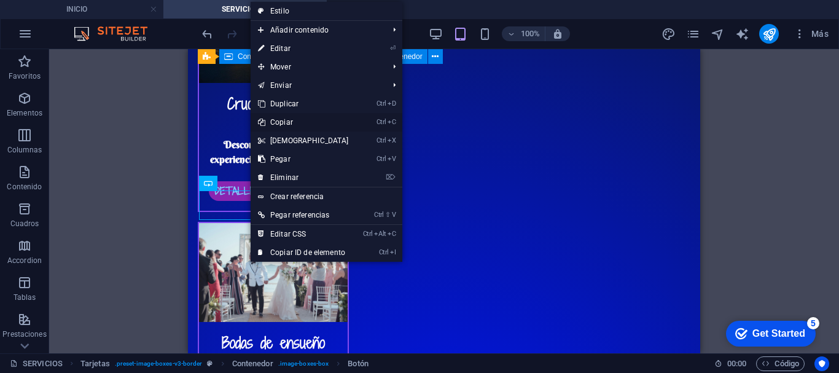
drag, startPoint x: 313, startPoint y: 123, endPoint x: 126, endPoint y: 75, distance: 193.5
click at [313, 123] on link "Ctrl C Copiar" at bounding box center [304, 122] width 106 height 18
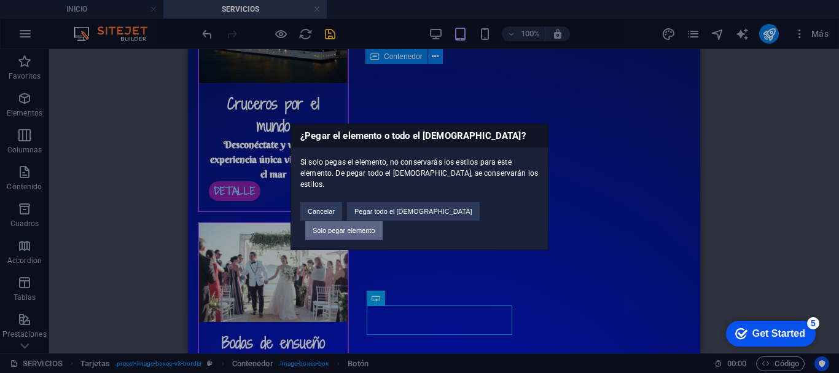
click at [383, 221] on button "Solo pegar elemento" at bounding box center [343, 230] width 77 height 18
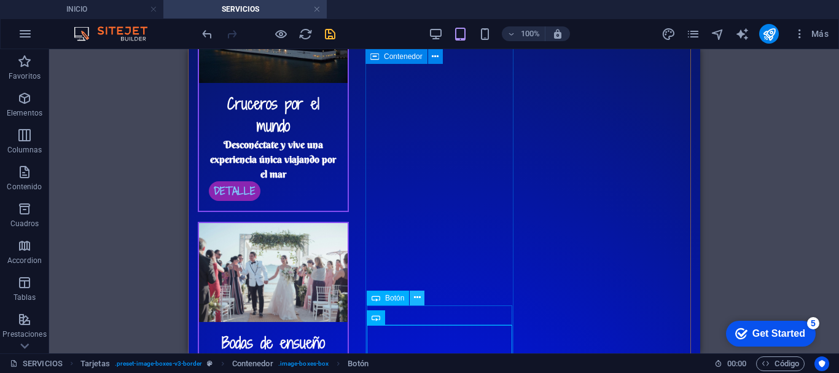
click at [417, 298] on icon at bounding box center [417, 297] width 7 height 13
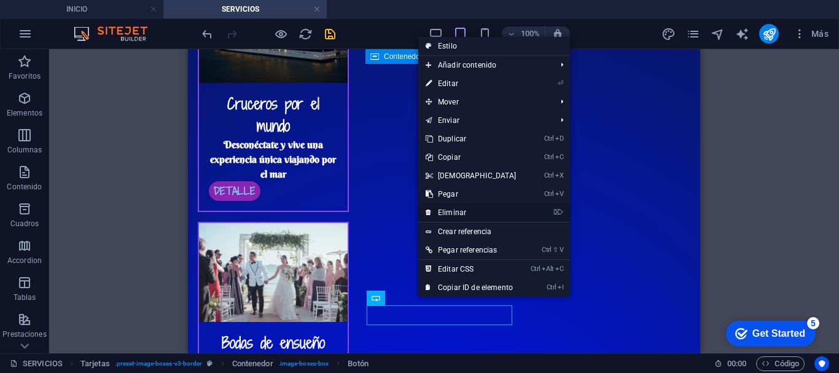
click at [482, 208] on link "⌦ Eliminar" at bounding box center [471, 212] width 106 height 18
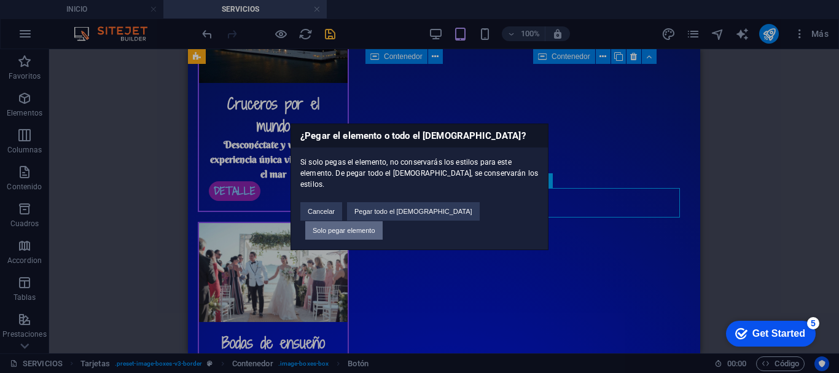
click at [383, 221] on button "Solo pegar elemento" at bounding box center [343, 230] width 77 height 18
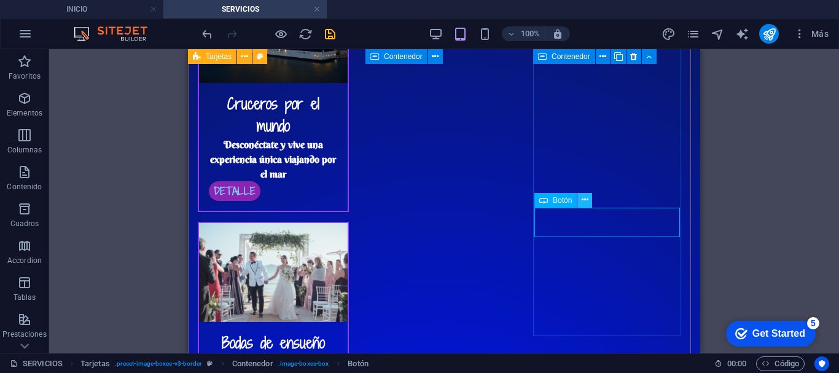
click at [584, 197] on icon at bounding box center [585, 200] width 7 height 13
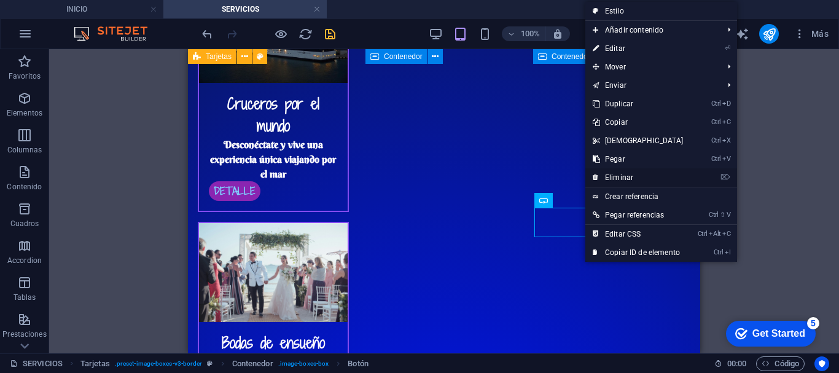
click at [611, 172] on link "⌦ Eliminar" at bounding box center [639, 177] width 106 height 18
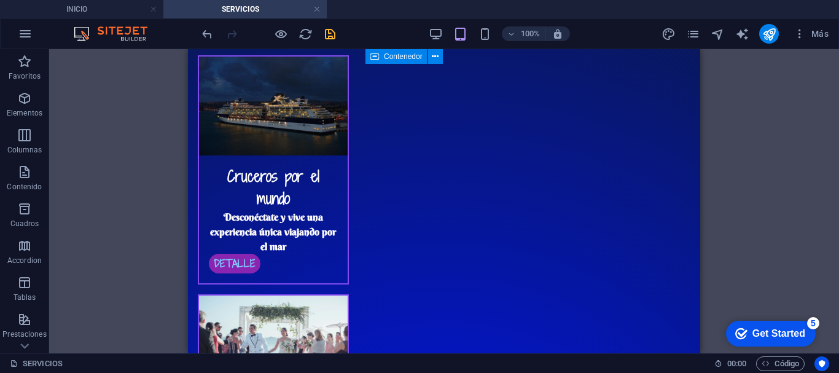
scroll to position [507, 0]
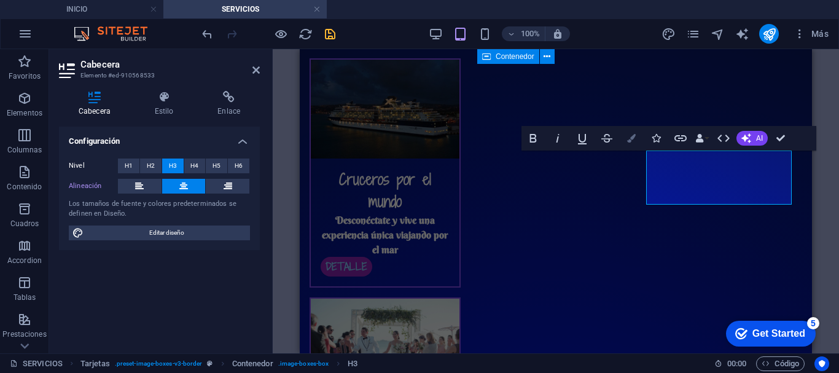
click at [637, 139] on button "Colors" at bounding box center [631, 138] width 23 height 25
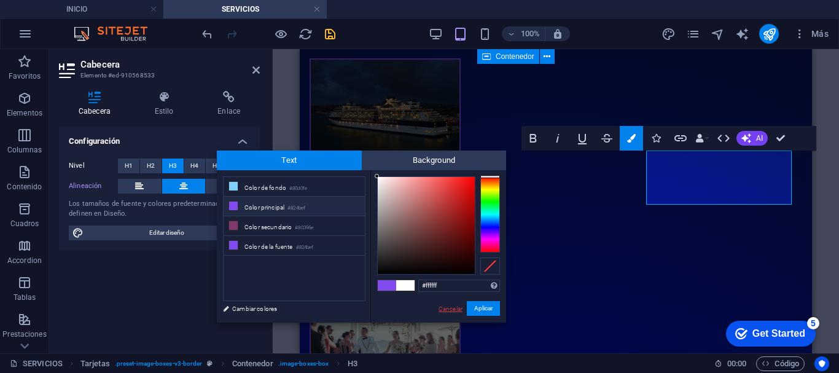
click at [450, 307] on link "Cancelar" at bounding box center [451, 308] width 26 height 9
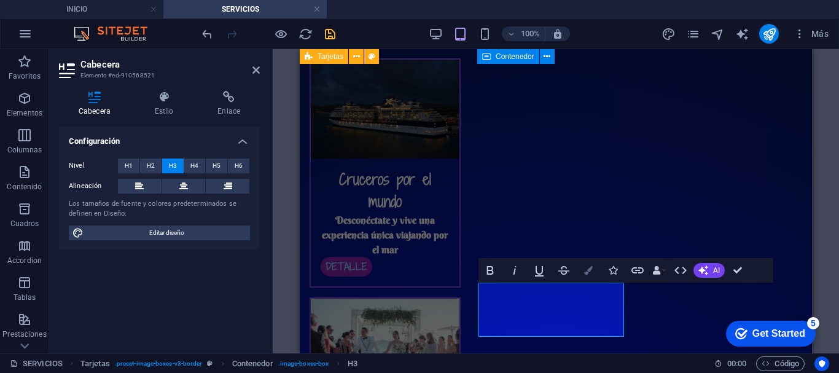
click at [586, 272] on icon "button" at bounding box center [588, 270] width 9 height 9
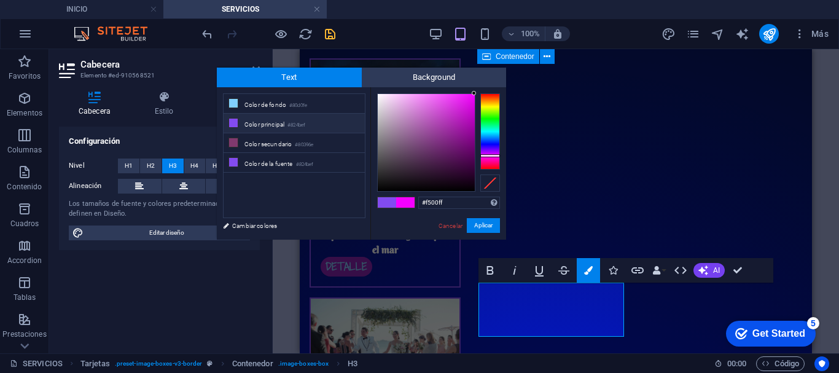
drag, startPoint x: 450, startPoint y: 202, endPoint x: 411, endPoint y: 202, distance: 39.3
click at [411, 202] on div "#f500ff Formatos soportados #0852ed rgb(8, 82, 237) rgba(8, 82, 237, 90%) hsv(2…" at bounding box center [439, 252] width 136 height 331
click at [447, 226] on link "Cancelar" at bounding box center [451, 225] width 26 height 9
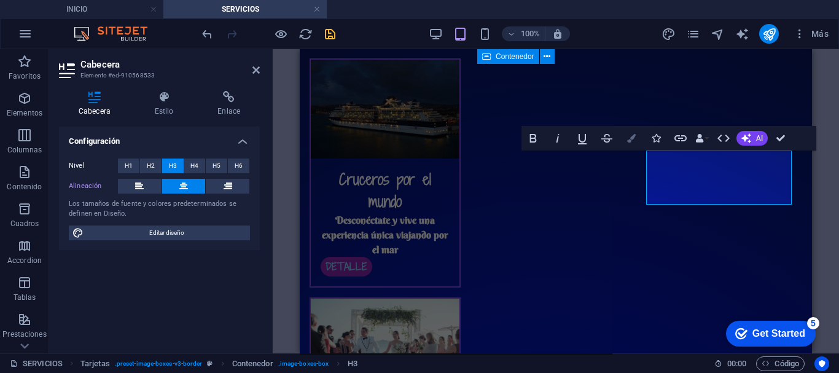
click at [628, 138] on icon "button" at bounding box center [631, 138] width 9 height 9
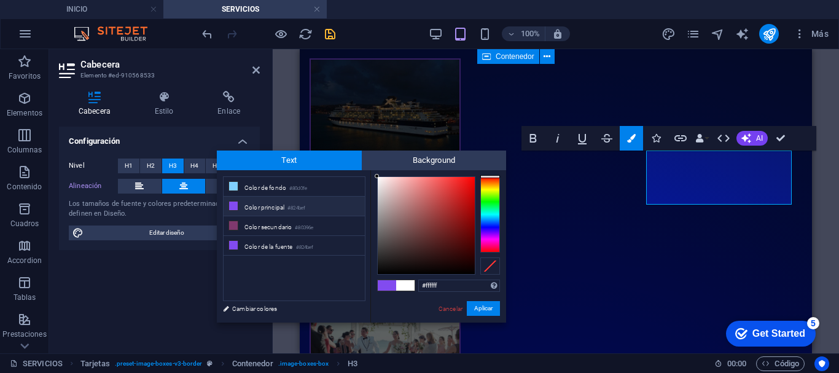
drag, startPoint x: 445, startPoint y: 283, endPoint x: 403, endPoint y: 289, distance: 42.8
click at [403, 289] on div "#ffffff Formatos soportados #0852ed rgb(8, 82, 237) rgba(8, 82, 237, 90%) hsv(2…" at bounding box center [439, 335] width 136 height 331
type input "#f500ff"
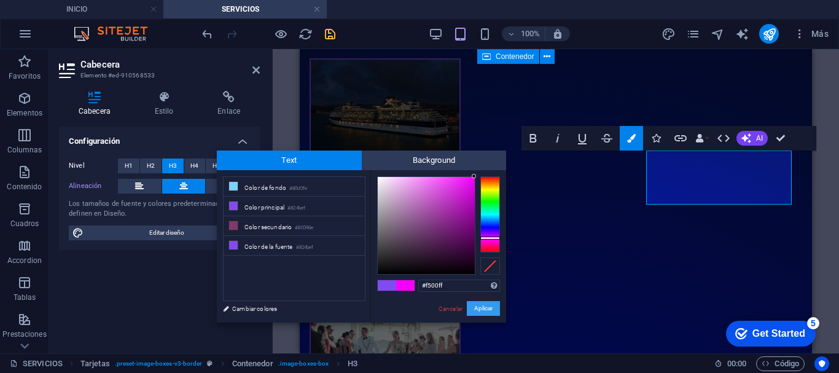
click at [482, 306] on button "Aplicar" at bounding box center [483, 308] width 33 height 15
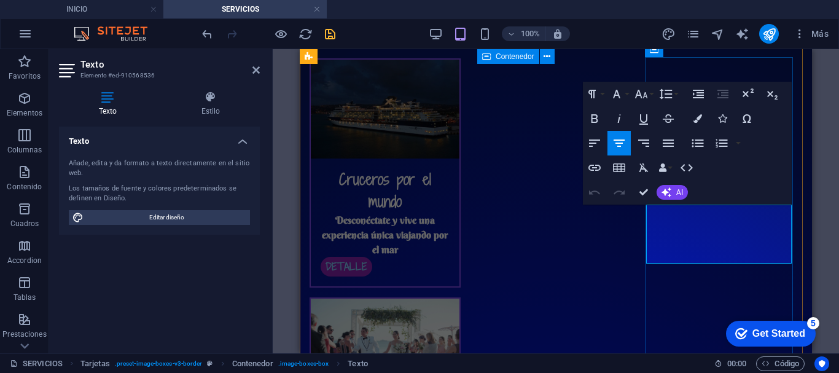
drag, startPoint x: 775, startPoint y: 257, endPoint x: 663, endPoint y: 216, distance: 119.2
click at [695, 115] on icon "button" at bounding box center [698, 118] width 9 height 9
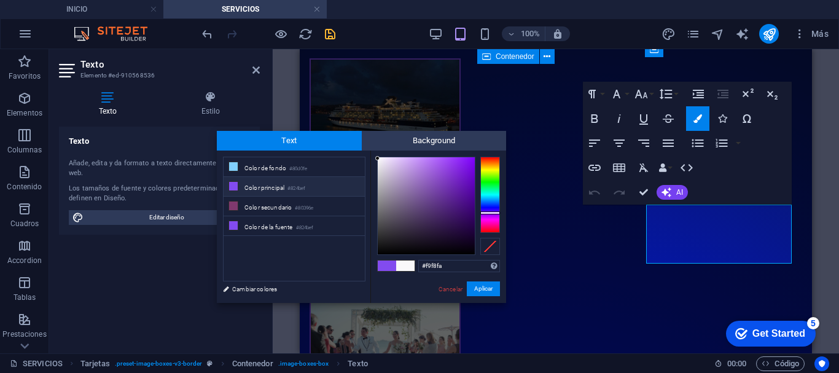
drag, startPoint x: 454, startPoint y: 267, endPoint x: 411, endPoint y: 270, distance: 42.5
click at [411, 270] on div "#f9f8fa Formatos soportados #0852ed rgb(8, 82, 237) rgba(8, 82, 237, 90%) hsv(2…" at bounding box center [439, 316] width 136 height 331
type input "#f500ff"
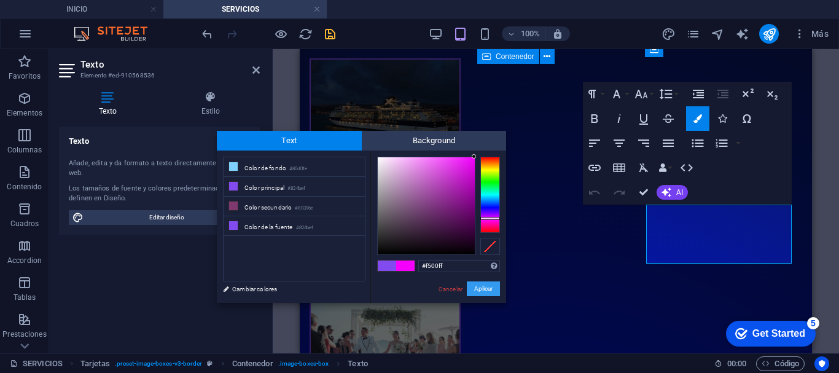
click at [491, 288] on button "Aplicar" at bounding box center [483, 288] width 33 height 15
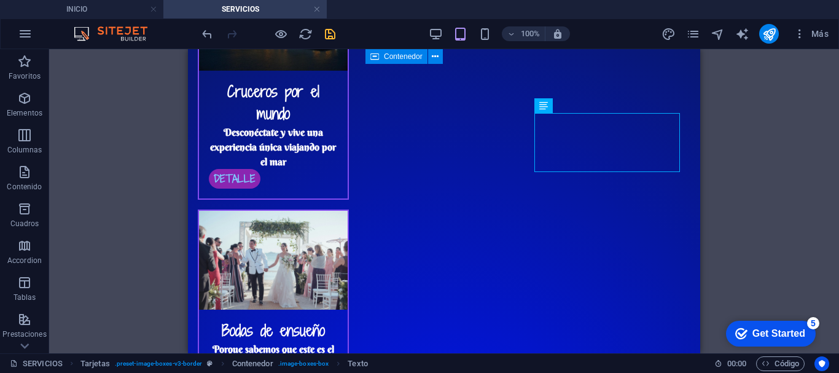
scroll to position [601, 0]
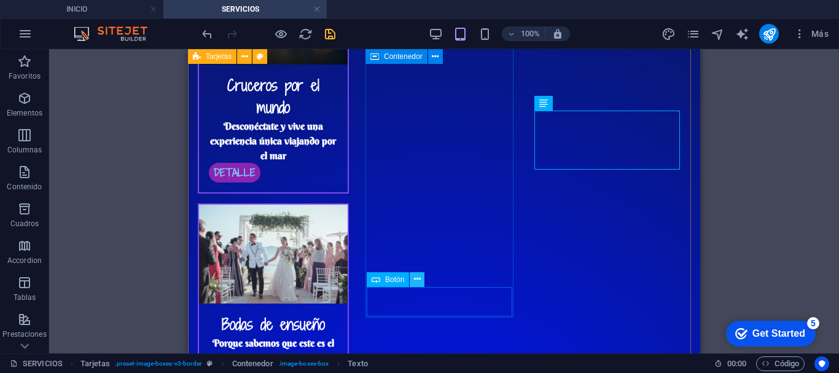
click at [417, 280] on icon at bounding box center [417, 279] width 7 height 13
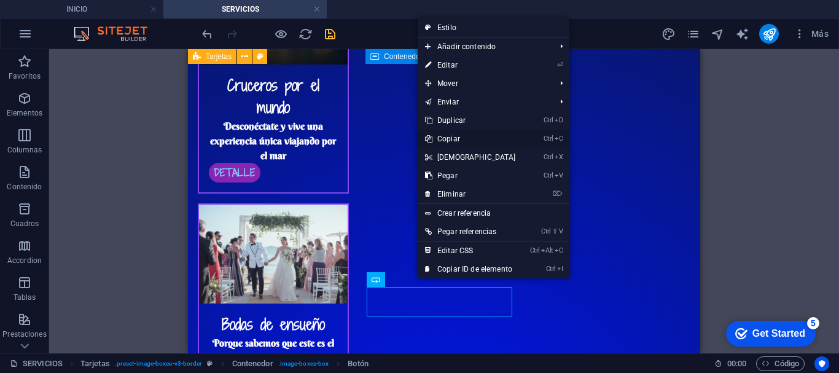
click at [491, 141] on link "Ctrl C Copiar" at bounding box center [471, 139] width 106 height 18
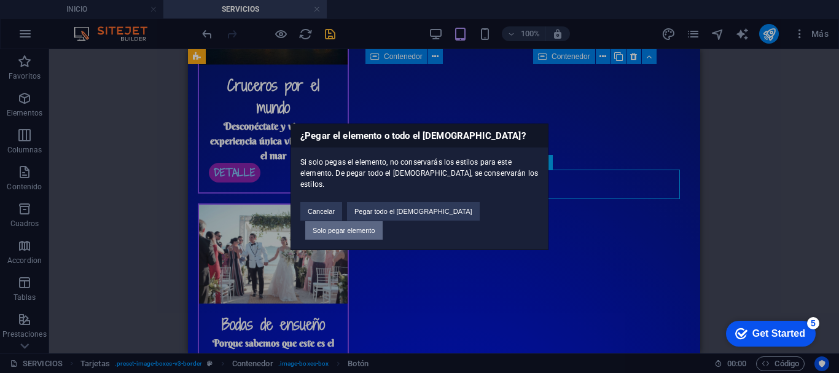
click at [383, 221] on button "Solo pegar elemento" at bounding box center [343, 230] width 77 height 18
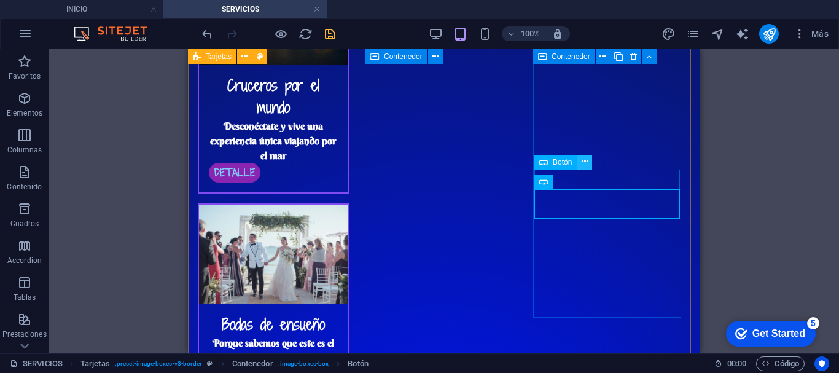
click at [583, 160] on icon at bounding box center [585, 161] width 7 height 13
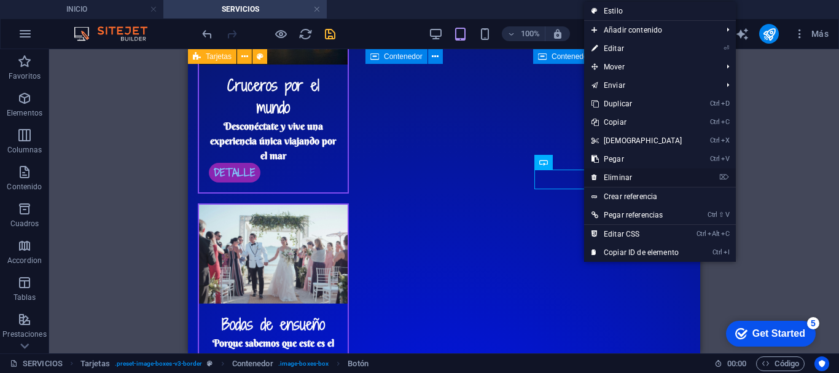
click at [611, 179] on link "⌦ Eliminar" at bounding box center [637, 177] width 106 height 18
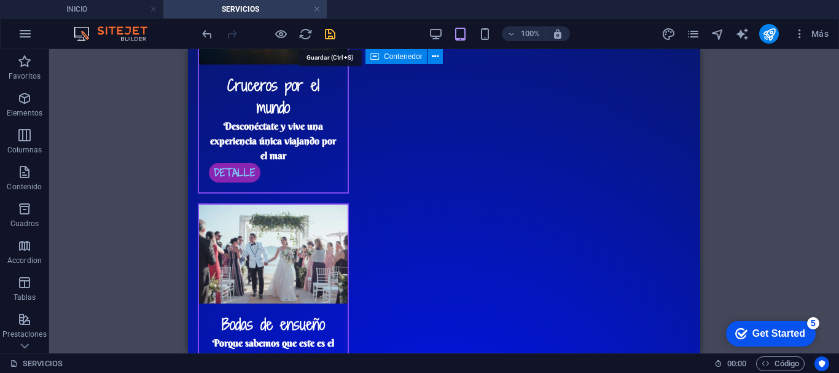
click at [325, 32] on icon "save" at bounding box center [330, 34] width 14 height 14
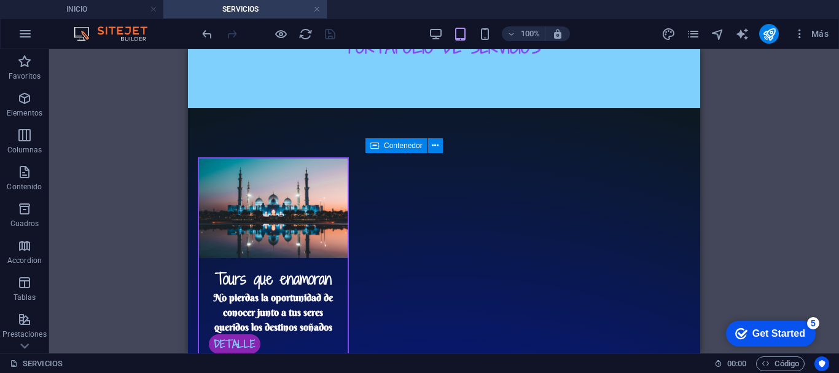
scroll to position [164, 0]
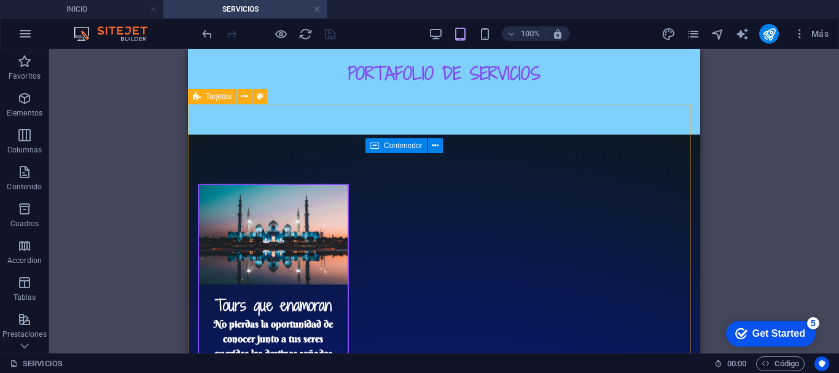
click at [219, 96] on span "Tarjetas" at bounding box center [219, 96] width 26 height 7
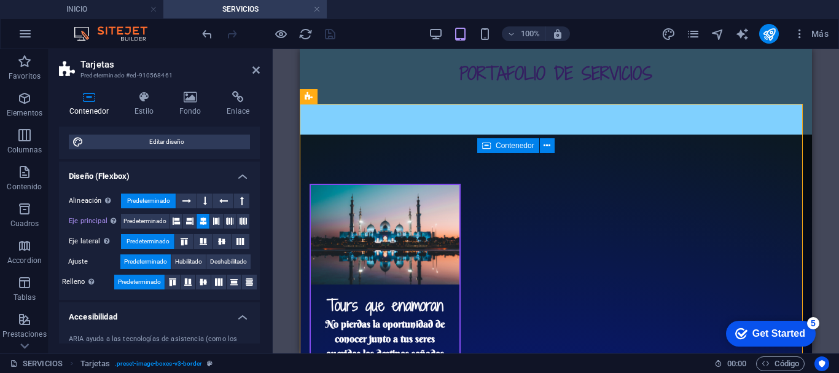
scroll to position [146, 0]
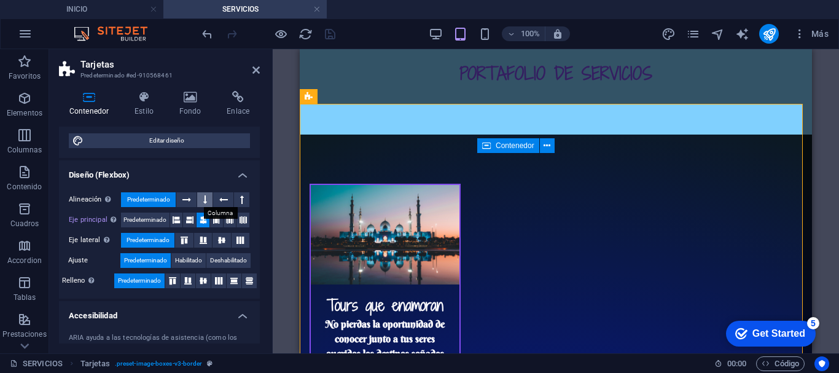
click at [206, 204] on icon at bounding box center [205, 199] width 4 height 15
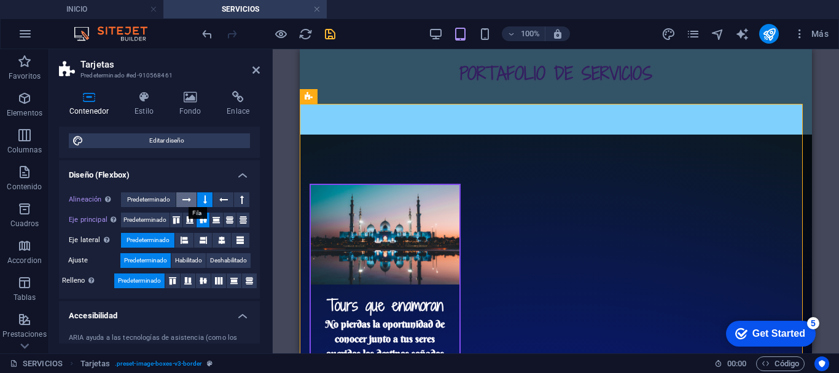
click at [189, 203] on icon at bounding box center [187, 199] width 9 height 15
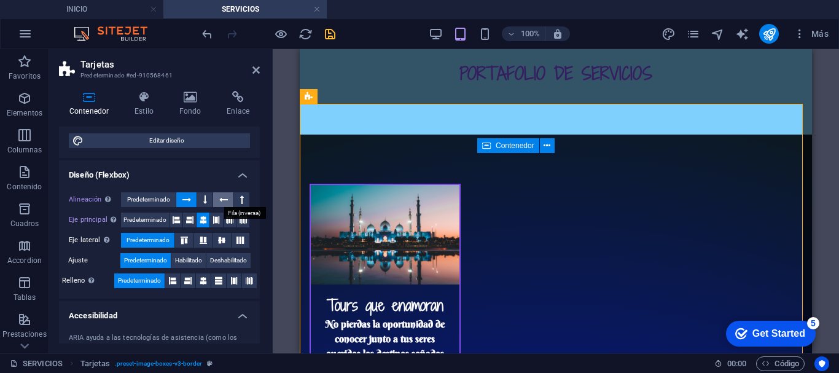
click at [224, 202] on icon at bounding box center [223, 199] width 9 height 15
click at [186, 197] on icon at bounding box center [187, 199] width 9 height 15
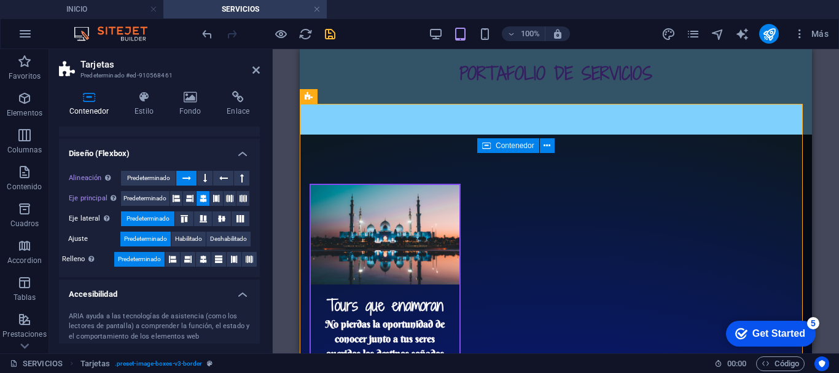
scroll to position [179, 0]
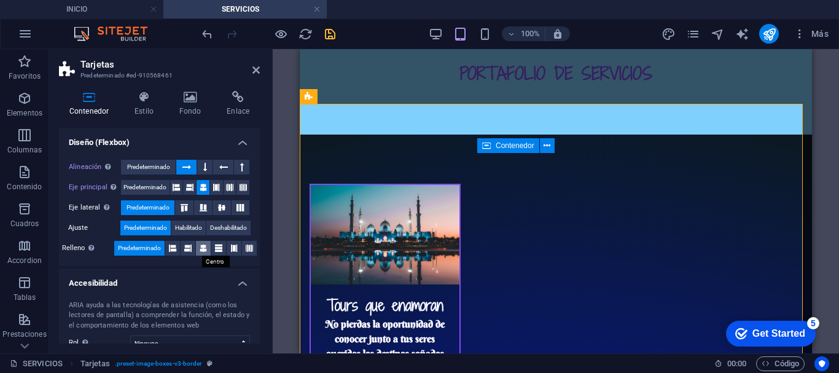
click at [200, 251] on icon at bounding box center [203, 248] width 7 height 15
click at [326, 36] on icon "save" at bounding box center [330, 34] width 14 height 14
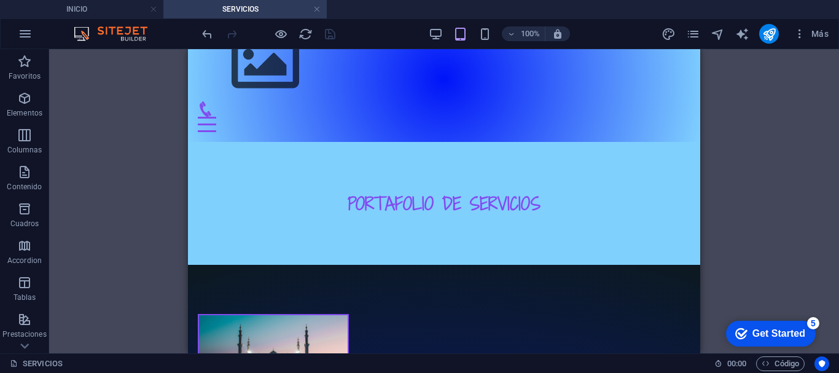
scroll to position [28, 0]
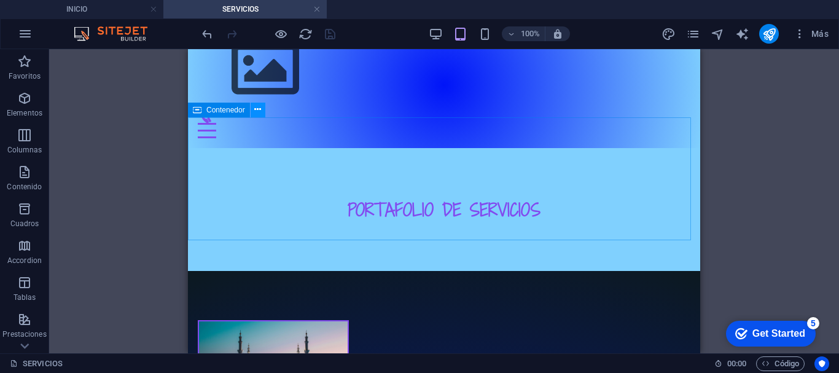
click at [257, 106] on icon at bounding box center [257, 109] width 7 height 13
click at [238, 111] on span "Contenedor" at bounding box center [225, 109] width 39 height 7
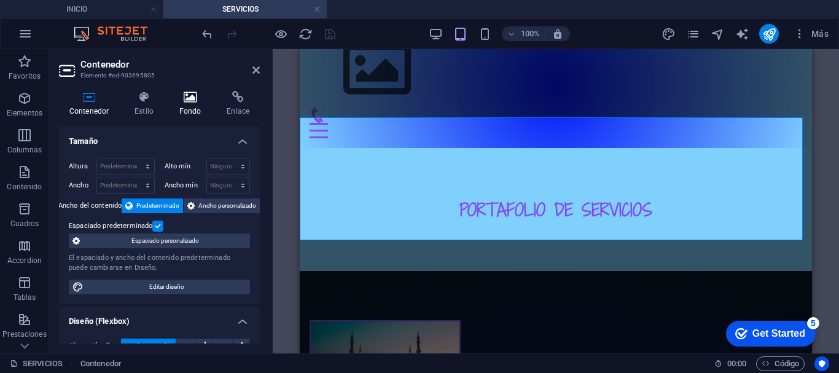
click at [195, 103] on h4 "Fondo" at bounding box center [193, 104] width 48 height 26
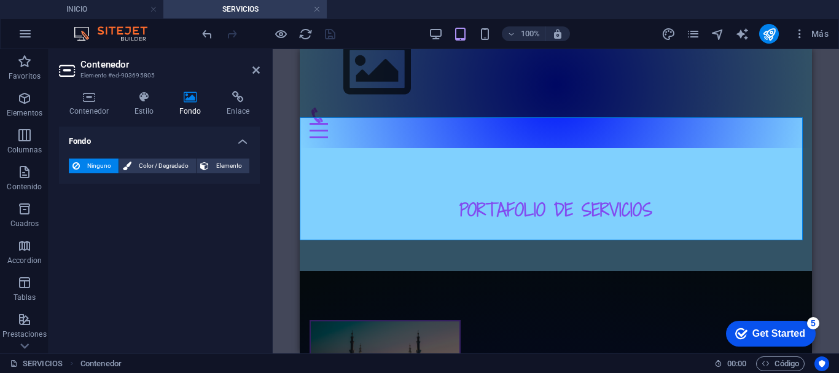
click at [171, 157] on div "Ninguno Color / Degradado Elemento Estirar fondo a ancho completo Superposición…" at bounding box center [159, 166] width 201 height 35
click at [171, 163] on span "Color / Degradado" at bounding box center [163, 166] width 57 height 15
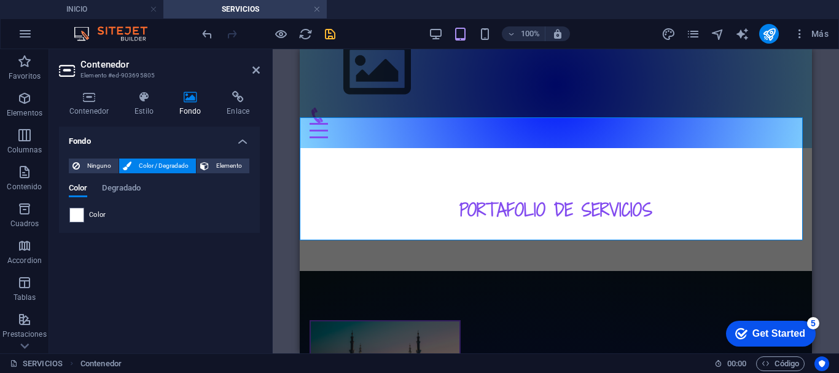
click at [130, 181] on div "Color Degradado Color" at bounding box center [159, 198] width 181 height 49
click at [130, 184] on span "Degradado" at bounding box center [121, 189] width 39 height 17
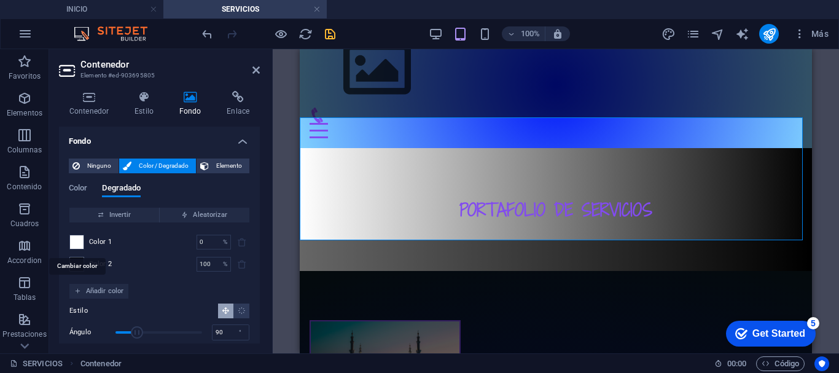
click at [75, 241] on span at bounding box center [77, 242] width 14 height 14
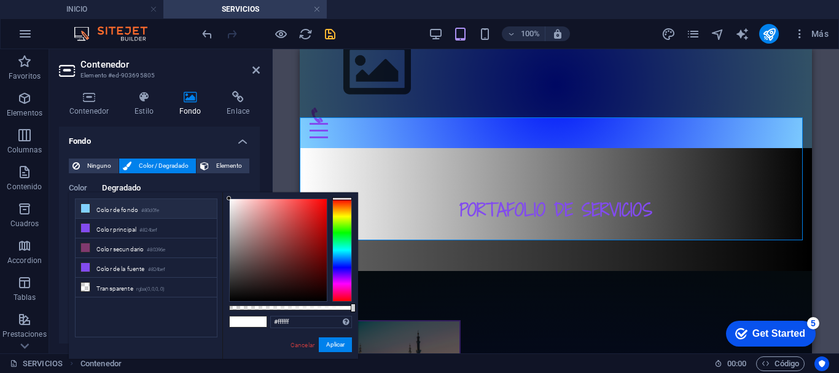
click at [111, 207] on li "Color de fondo #80d0fe" at bounding box center [146, 209] width 141 height 20
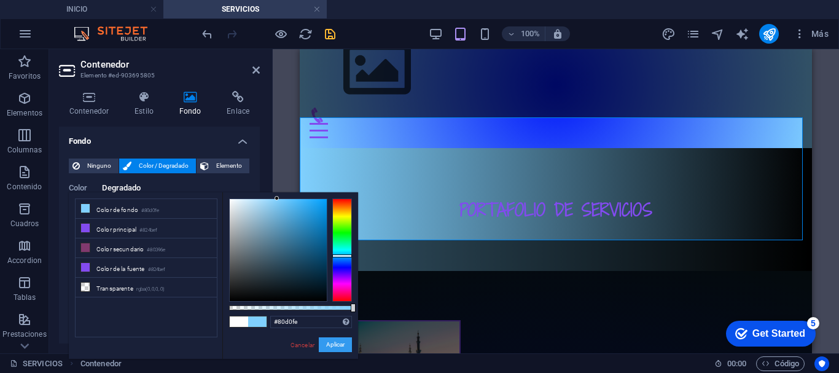
click at [335, 340] on button "Aplicar" at bounding box center [335, 344] width 33 height 15
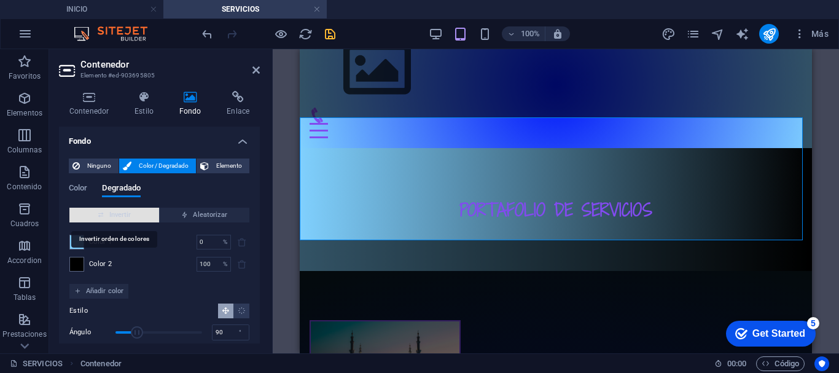
click at [88, 209] on span "Invertir" at bounding box center [114, 215] width 80 height 15
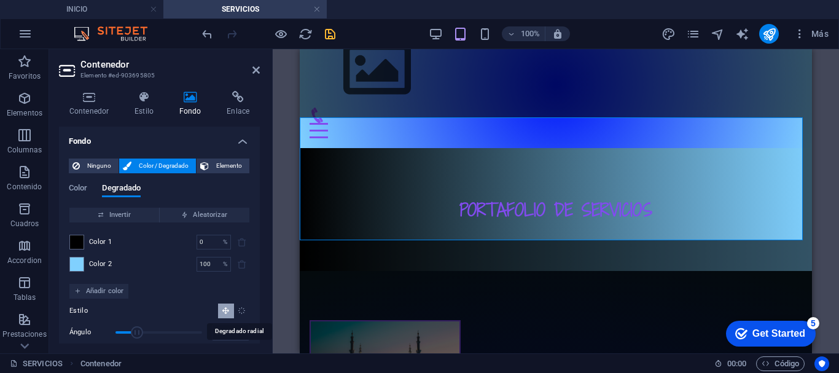
click at [238, 309] on icon "Degradado radial" at bounding box center [242, 311] width 8 height 8
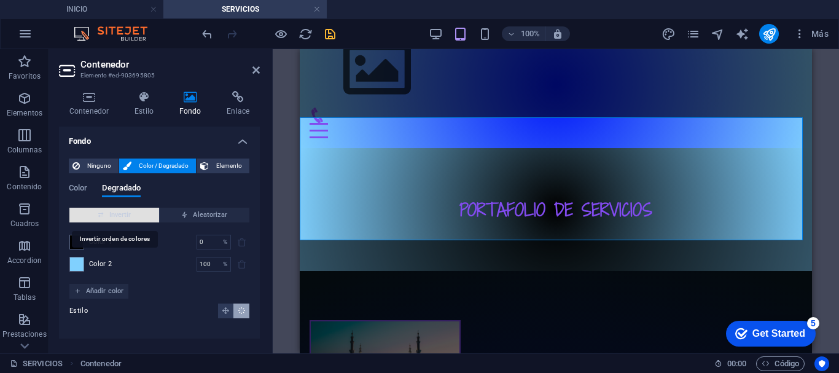
click at [124, 218] on span "Invertir" at bounding box center [114, 215] width 80 height 15
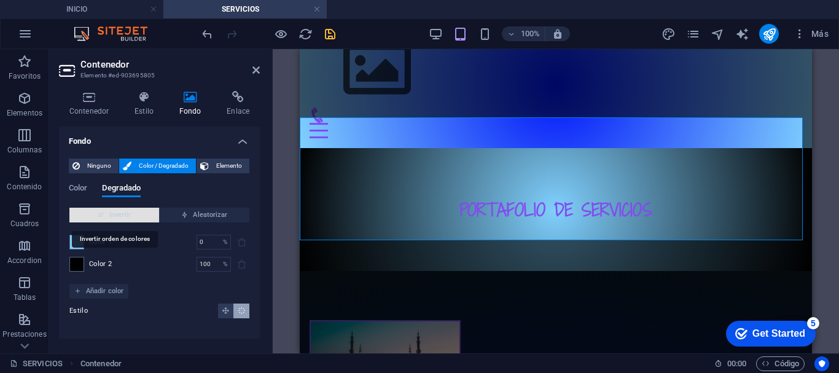
click at [124, 218] on span "Invertir" at bounding box center [114, 215] width 80 height 15
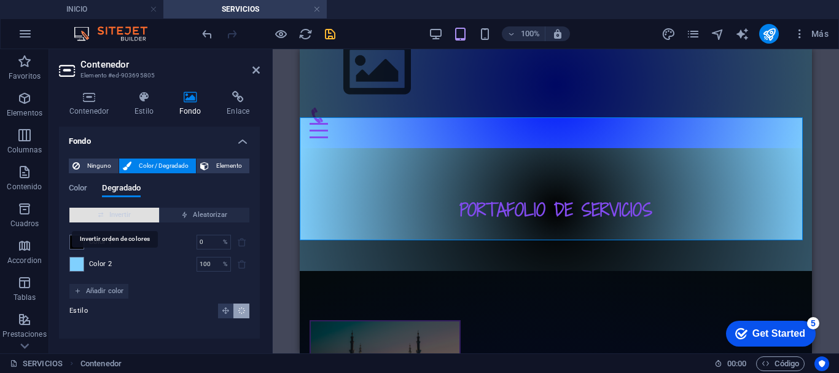
click at [124, 218] on span "Invertir" at bounding box center [114, 215] width 80 height 15
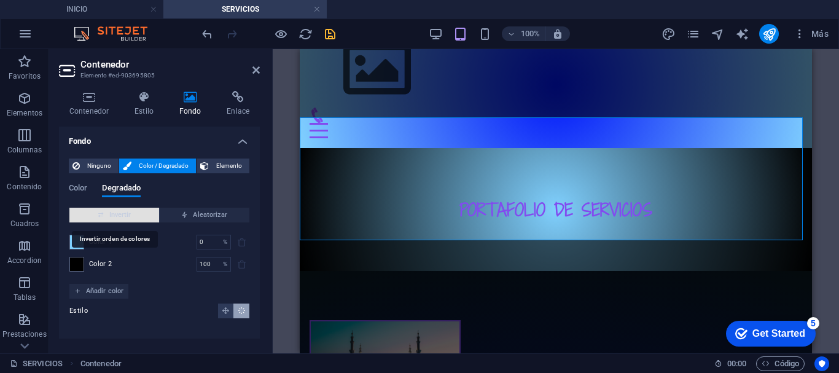
click at [124, 218] on span "Invertir" at bounding box center [114, 215] width 80 height 15
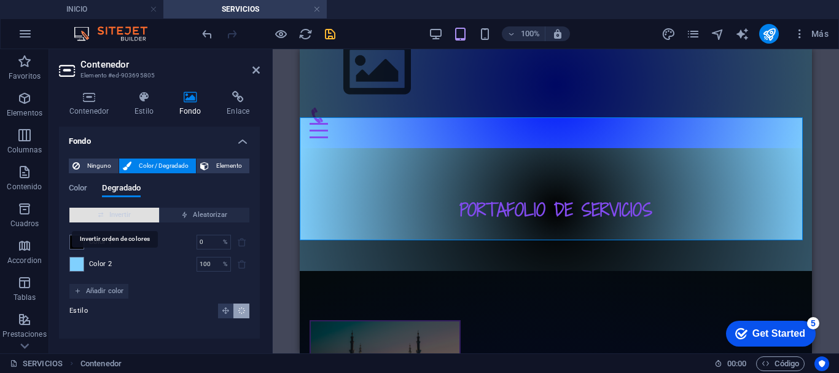
click at [124, 218] on span "Invertir" at bounding box center [114, 215] width 80 height 15
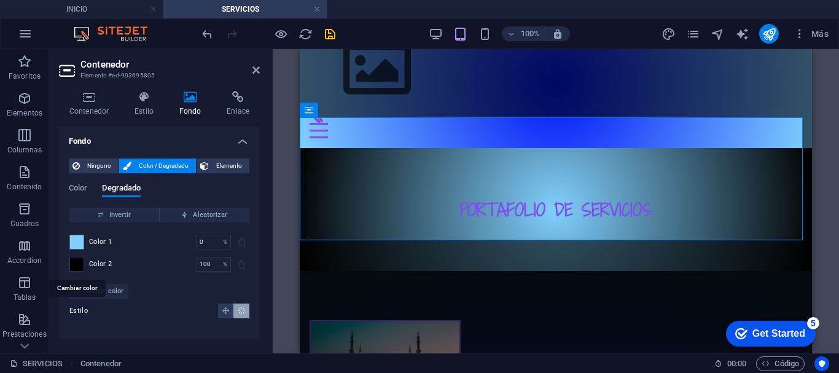
click at [78, 262] on span at bounding box center [77, 264] width 14 height 14
type input "#000000"
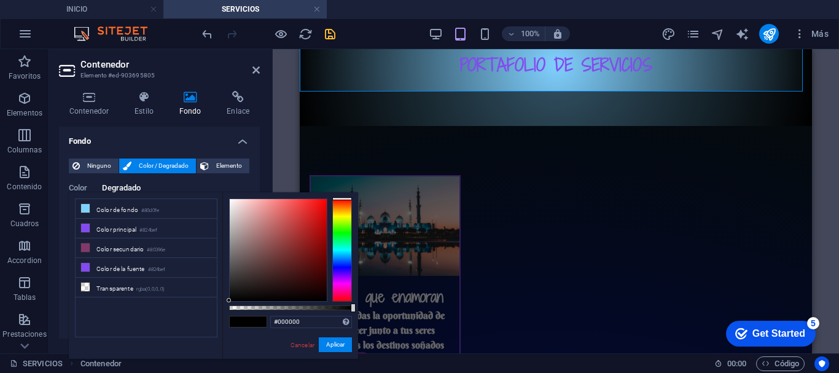
scroll to position [176, 0]
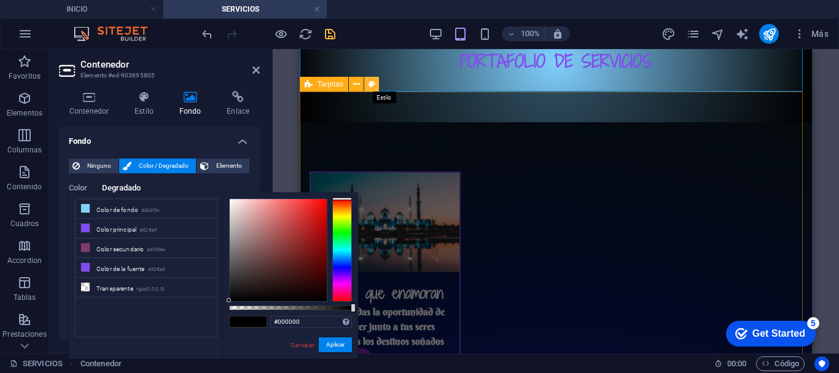
click at [374, 85] on icon at bounding box center [372, 84] width 7 height 13
select select "rem"
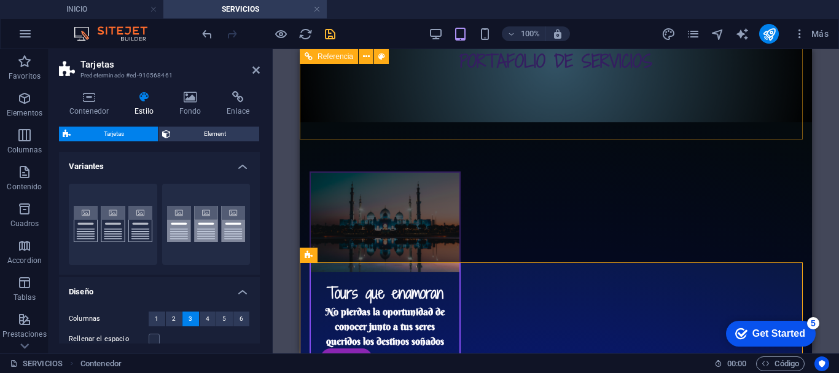
scroll to position [6, 0]
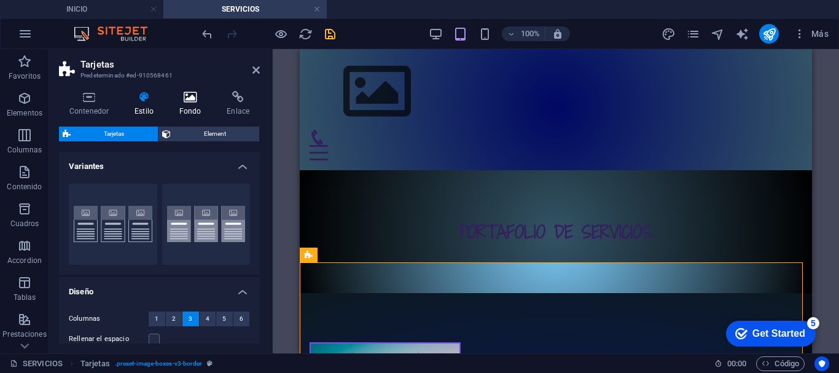
click at [194, 99] on icon at bounding box center [190, 97] width 43 height 12
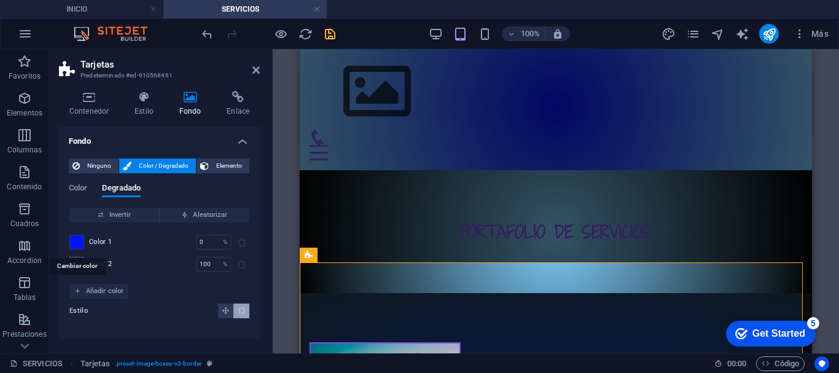
click at [81, 239] on span at bounding box center [77, 242] width 14 height 14
type input "#0014f8"
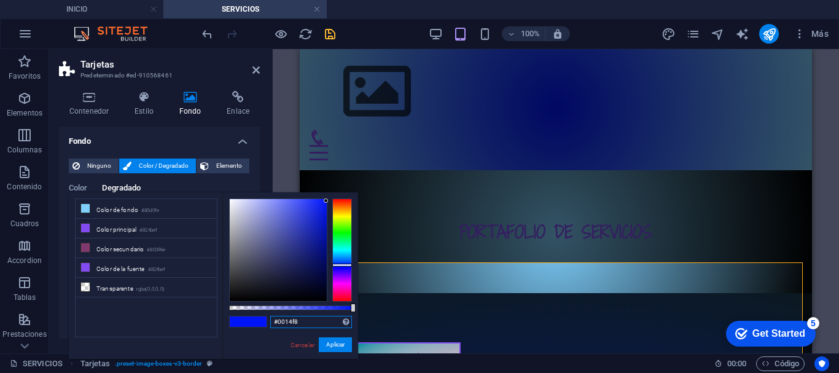
drag, startPoint x: 308, startPoint y: 321, endPoint x: 271, endPoint y: 315, distance: 37.3
click at [271, 316] on input "#0014f8" at bounding box center [311, 322] width 82 height 12
click at [296, 344] on link "Cancelar" at bounding box center [302, 344] width 26 height 9
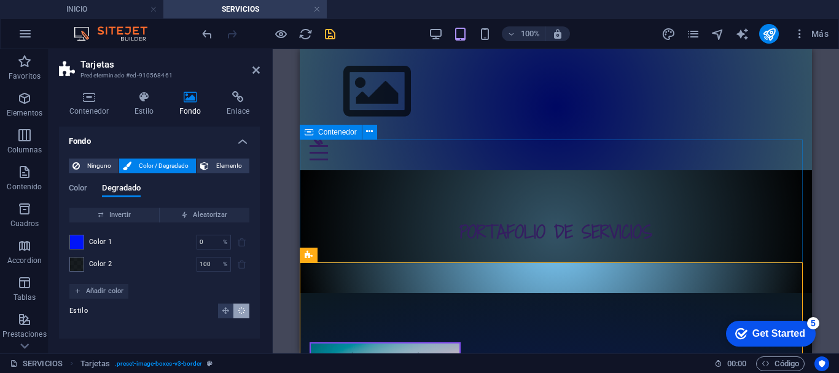
click at [320, 135] on span "Contenedor" at bounding box center [337, 131] width 39 height 7
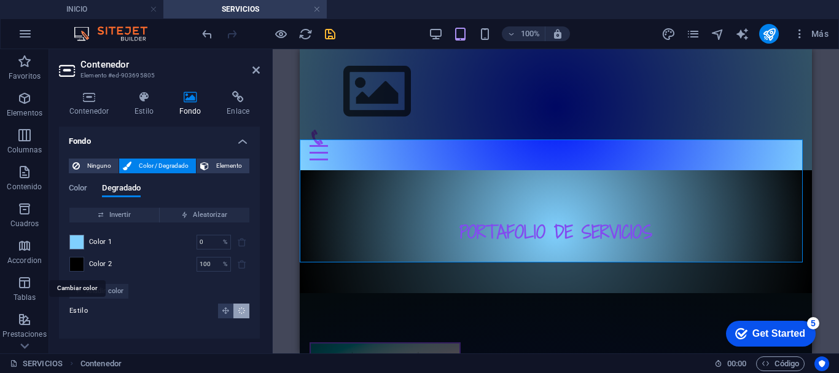
click at [76, 259] on span at bounding box center [77, 264] width 14 height 14
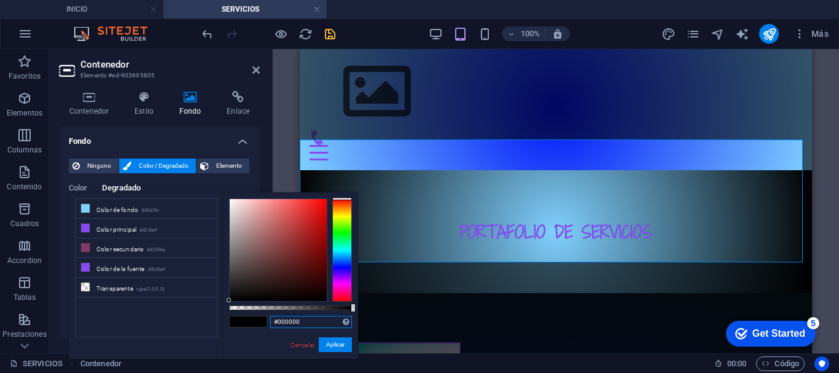
drag, startPoint x: 302, startPoint y: 321, endPoint x: 272, endPoint y: 321, distance: 30.1
click at [272, 321] on input "#000000" at bounding box center [311, 322] width 82 height 12
paste input "14f8"
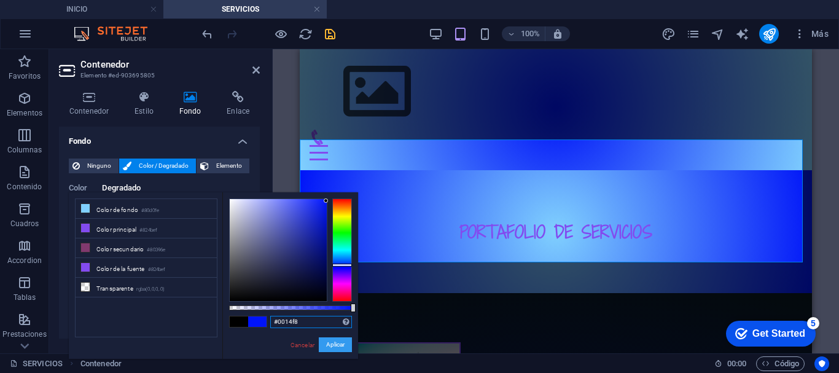
type input "#0014f8"
click at [340, 342] on button "Aplicar" at bounding box center [335, 344] width 33 height 15
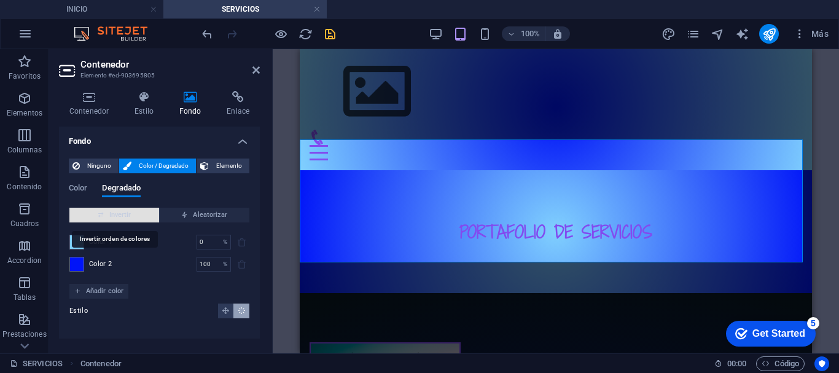
click at [100, 216] on icon "button" at bounding box center [101, 214] width 7 height 7
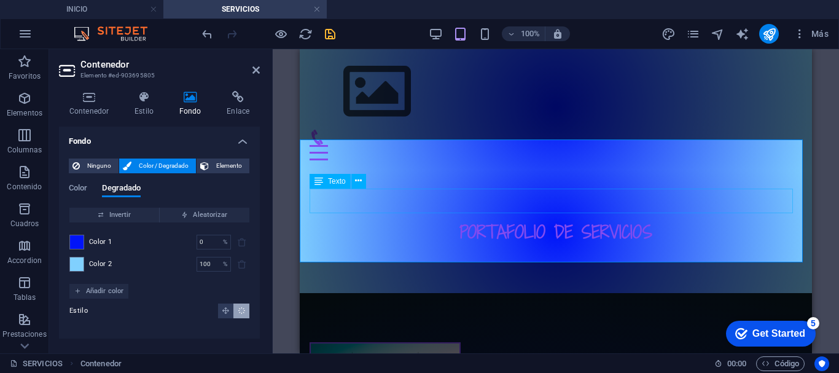
click at [466, 219] on div "PORTAFOLIO DE SERVICIOS" at bounding box center [556, 231] width 493 height 25
click at [649, 219] on div "PORTAFOLIO DE SERVICIOS" at bounding box center [556, 231] width 493 height 25
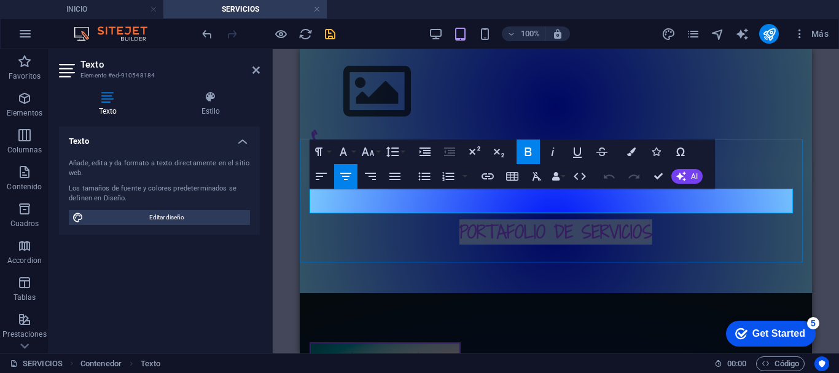
drag, startPoint x: 648, startPoint y: 198, endPoint x: 449, endPoint y: 206, distance: 199.3
click at [449, 219] on h2 "PORTAFOLIO DE SERVICIOS" at bounding box center [556, 231] width 493 height 25
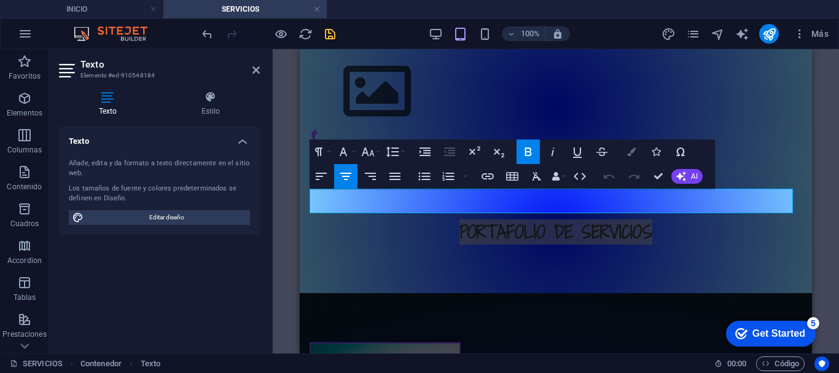
click at [626, 151] on button "Colors" at bounding box center [631, 151] width 23 height 25
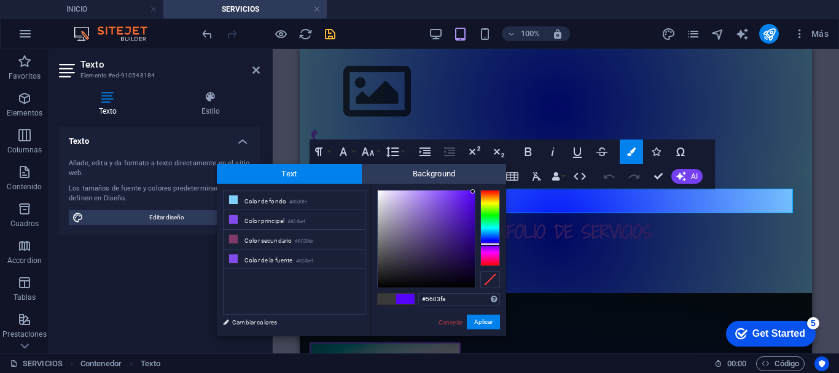
click at [473, 192] on div at bounding box center [426, 239] width 97 height 97
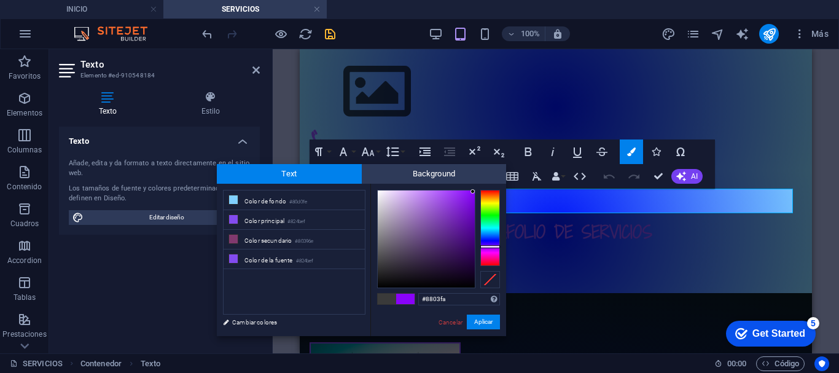
click at [483, 246] on div at bounding box center [491, 246] width 20 height 3
drag, startPoint x: 471, startPoint y: 191, endPoint x: 438, endPoint y: 200, distance: 33.8
click at [438, 200] on div at bounding box center [438, 199] width 4 height 4
drag, startPoint x: 438, startPoint y: 200, endPoint x: 469, endPoint y: 218, distance: 35.5
click at [469, 218] on div at bounding box center [468, 217] width 4 height 4
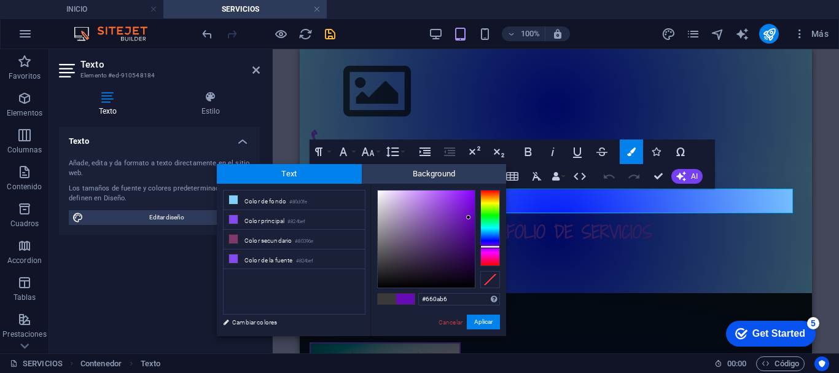
click at [378, 189] on div "#660ab6 Formatos soportados #0852ed rgb(8, 82, 237) rgba(8, 82, 237, 90%) hsv(2…" at bounding box center [439, 349] width 136 height 331
click at [378, 191] on div at bounding box center [426, 239] width 97 height 97
click at [483, 324] on button "Aplicar" at bounding box center [483, 322] width 33 height 15
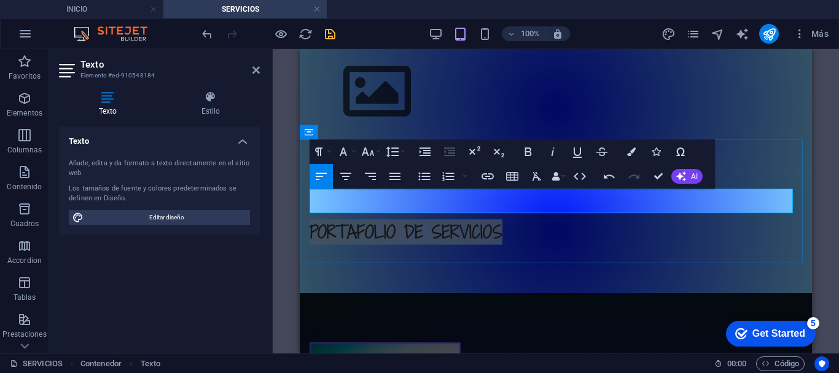
drag, startPoint x: 503, startPoint y: 198, endPoint x: 311, endPoint y: 202, distance: 192.4
click at [311, 219] on h2 "​ ​ PORTAFOLIO DE SERVICIOS ​" at bounding box center [556, 231] width 493 height 25
click at [344, 176] on icon "button" at bounding box center [345, 176] width 11 height 7
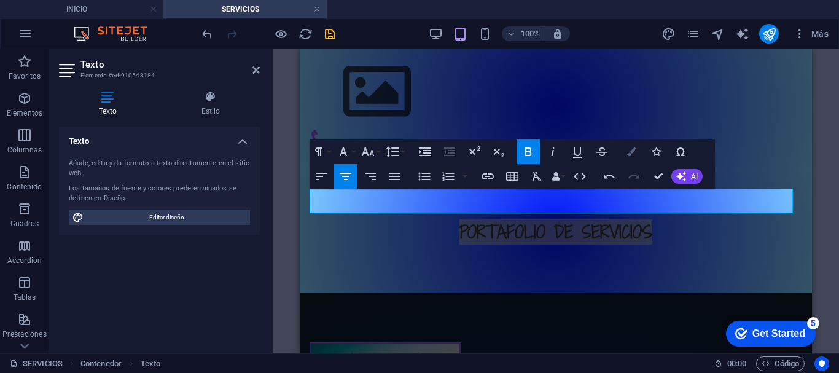
click at [636, 154] on button "Colors" at bounding box center [631, 151] width 23 height 25
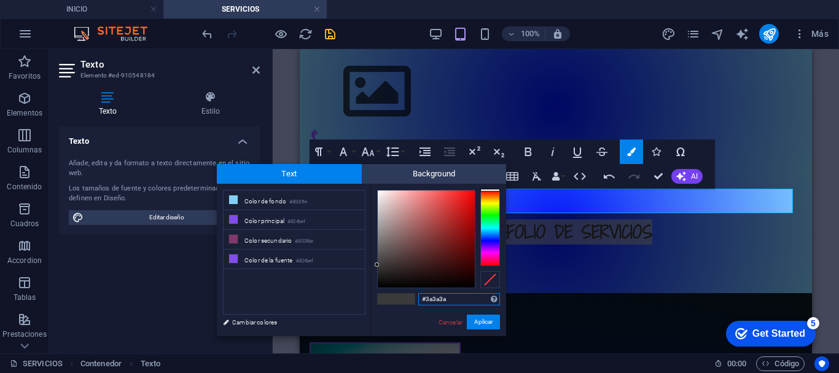
type input "#fffbfb"
click at [379, 191] on div at bounding box center [426, 239] width 97 height 97
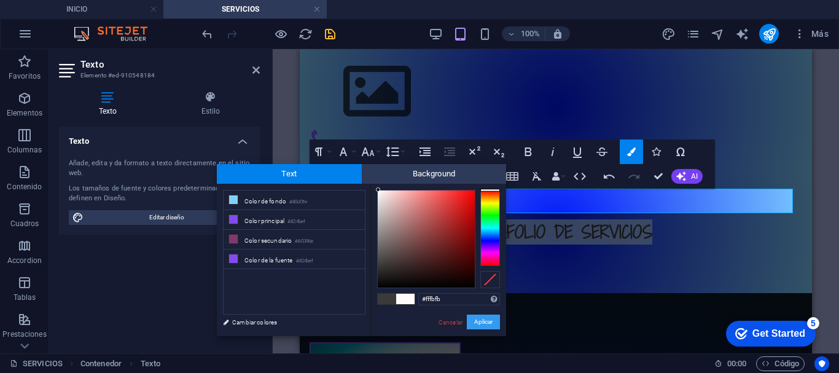
click at [482, 321] on button "Aplicar" at bounding box center [483, 322] width 33 height 15
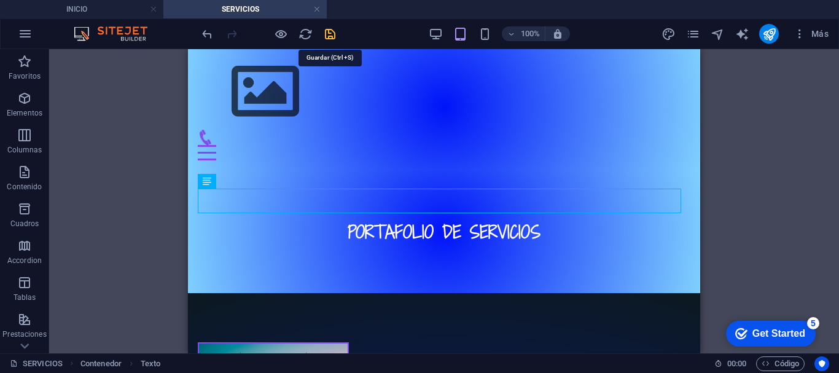
click at [331, 31] on icon "save" at bounding box center [330, 34] width 14 height 14
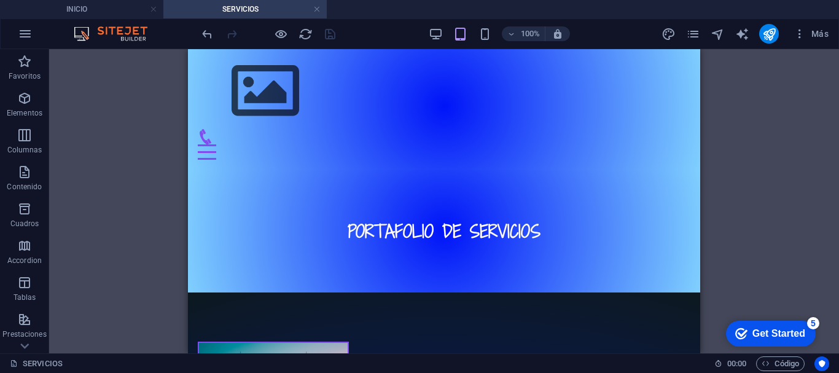
scroll to position [0, 0]
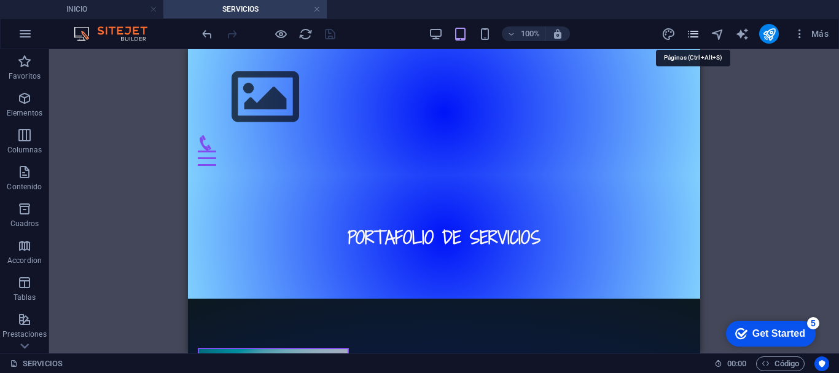
click at [694, 30] on icon "pages" at bounding box center [693, 34] width 14 height 14
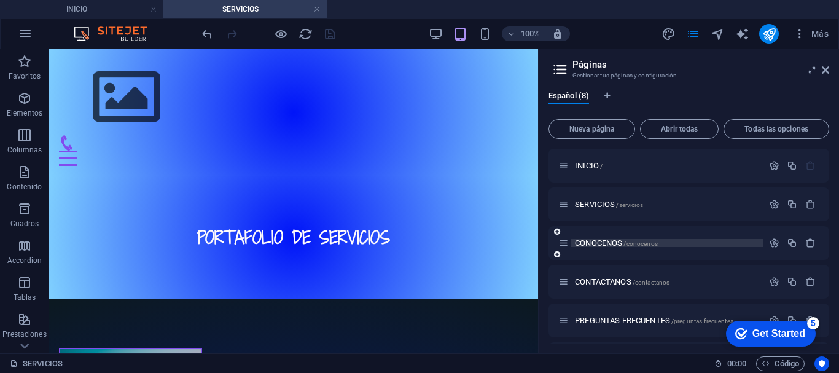
click at [608, 241] on span "CONOCENOS /conocenos" at bounding box center [616, 242] width 83 height 9
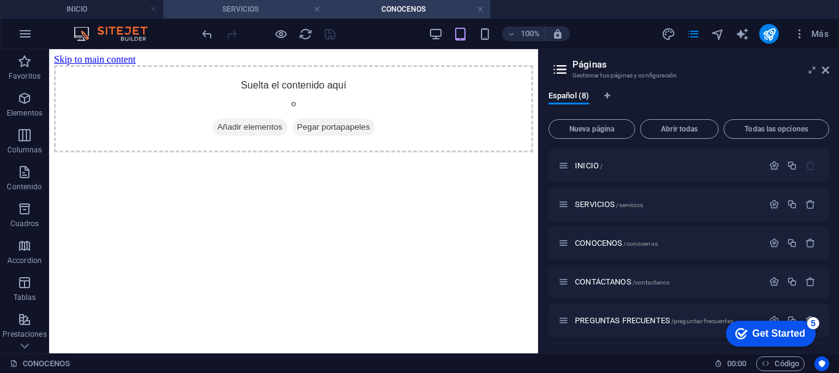
click at [219, 11] on h4 "SERVICIOS" at bounding box center [244, 9] width 163 height 14
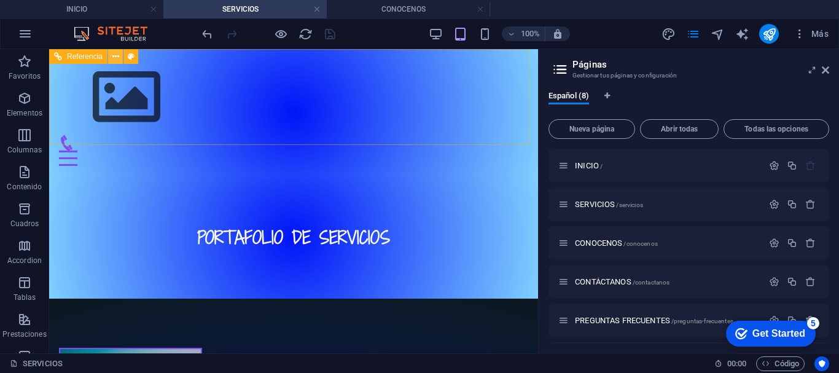
click at [115, 55] on icon at bounding box center [115, 56] width 7 height 13
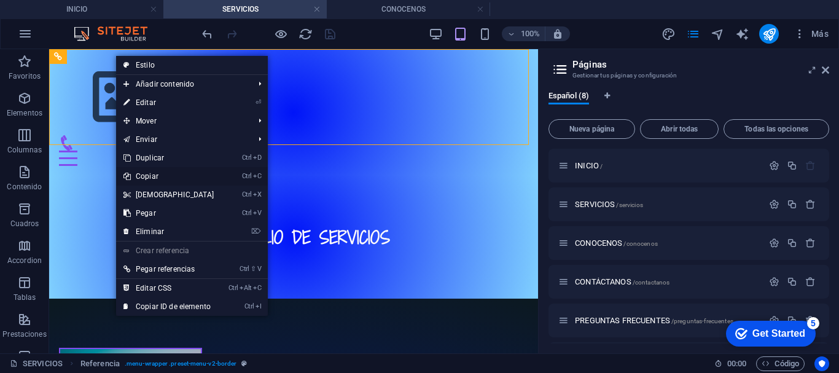
click at [176, 172] on link "Ctrl C Copiar" at bounding box center [169, 176] width 106 height 18
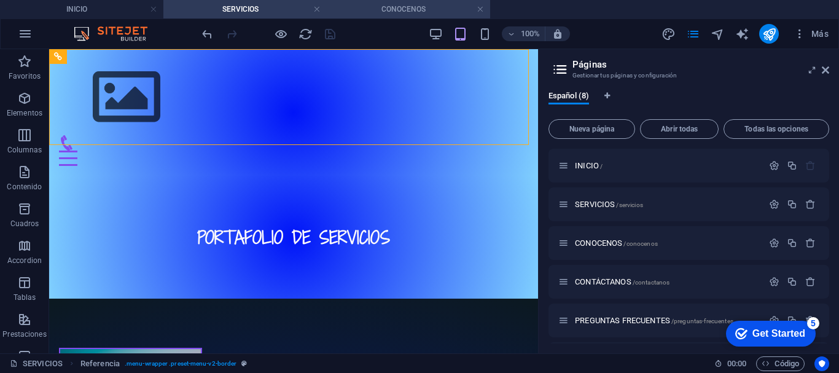
click at [368, 12] on h4 "CONOCENOS" at bounding box center [408, 9] width 163 height 14
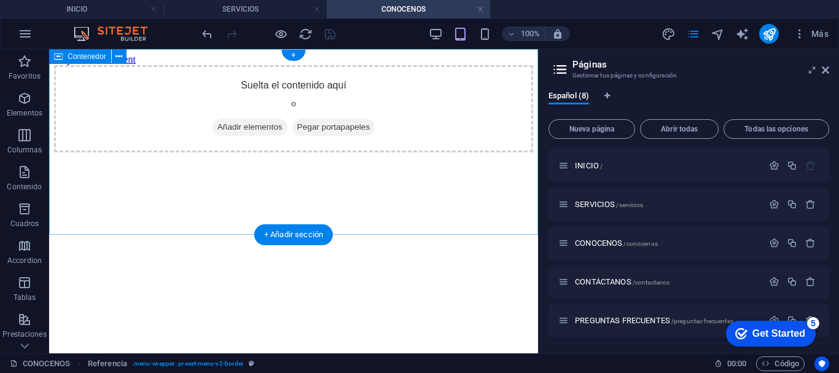
click at [108, 152] on div "Suelta el contenido aquí o Añadir elementos Pegar portapapeles" at bounding box center [293, 108] width 479 height 87
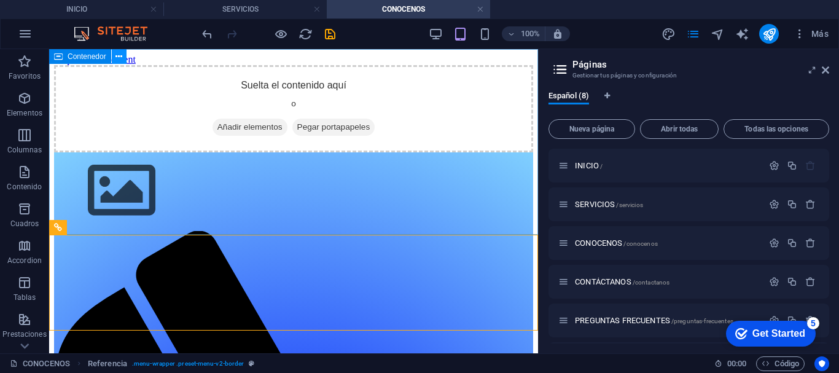
click at [121, 58] on icon at bounding box center [119, 56] width 7 height 13
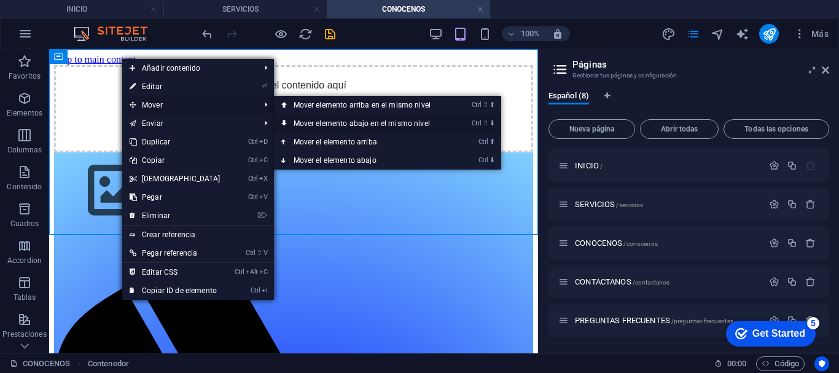
click at [284, 119] on icon at bounding box center [284, 123] width 6 height 18
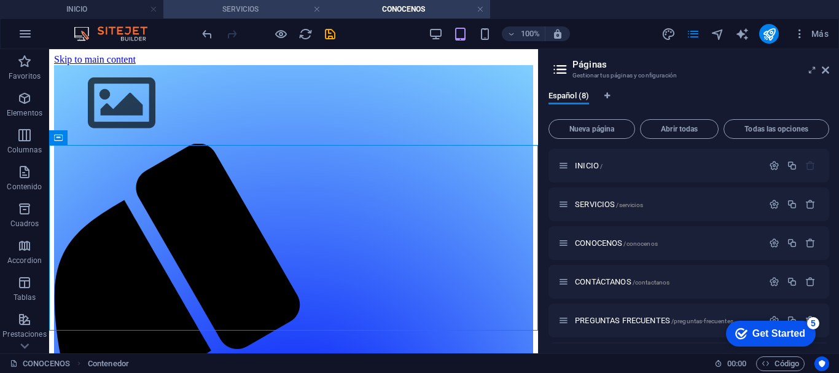
click at [238, 9] on h4 "SERVICIOS" at bounding box center [244, 9] width 163 height 14
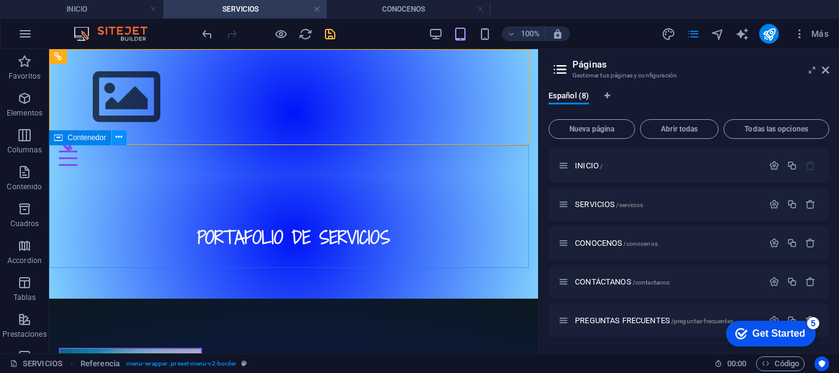
click at [116, 139] on icon at bounding box center [119, 137] width 7 height 13
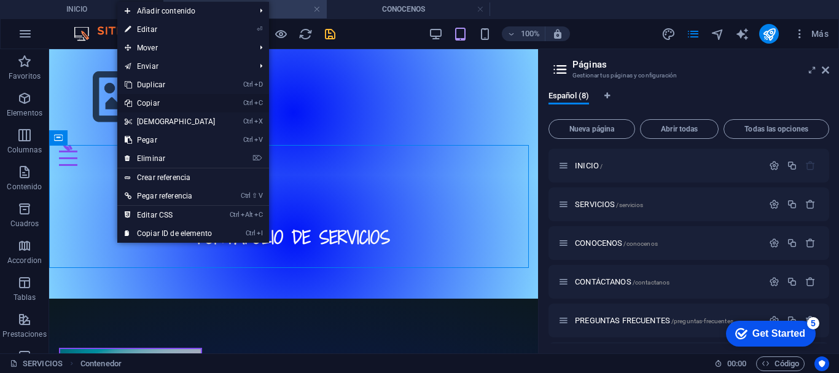
click at [151, 103] on link "Ctrl C Copiar" at bounding box center [170, 103] width 106 height 18
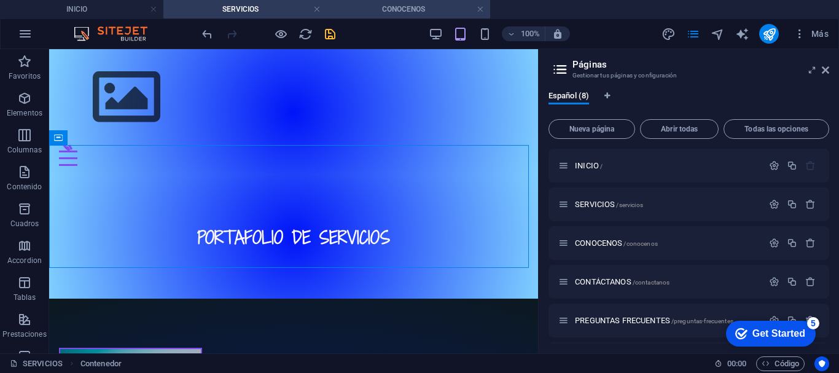
click at [374, 8] on h4 "CONOCENOS" at bounding box center [408, 9] width 163 height 14
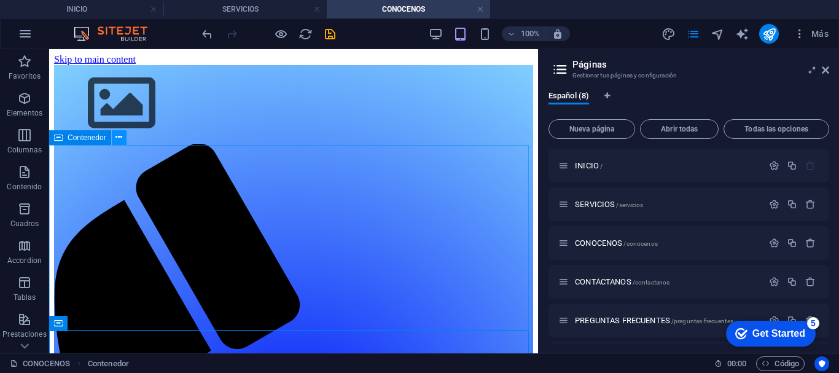
click at [121, 139] on icon at bounding box center [119, 137] width 7 height 13
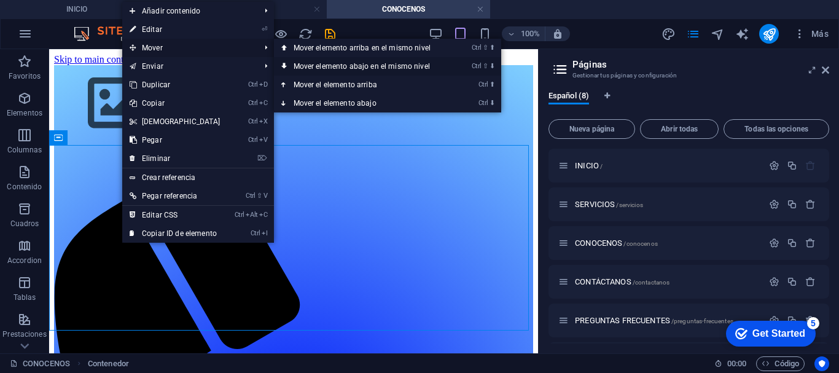
click at [286, 59] on link "Ctrl ⇧ ⬇ Mover elemento abajo en el mismo nivel" at bounding box center [364, 66] width 181 height 18
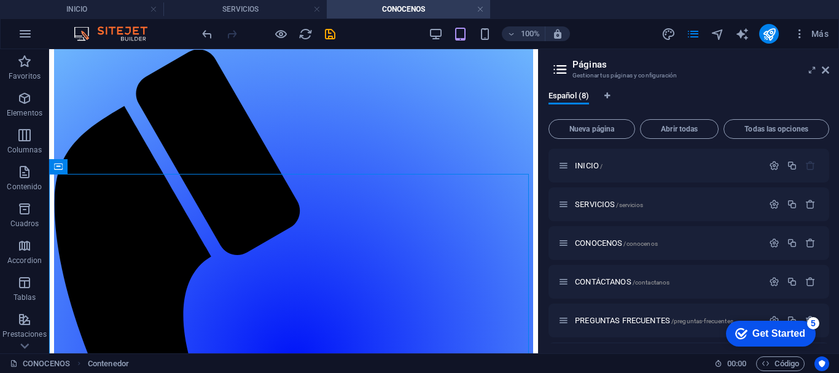
scroll to position [100, 0]
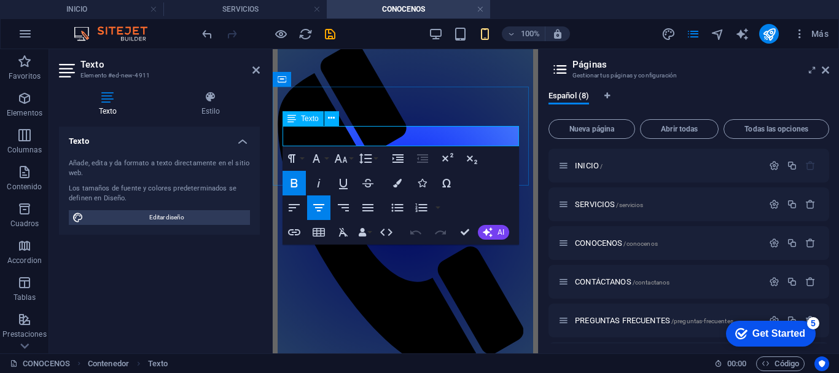
scroll to position [58, 0]
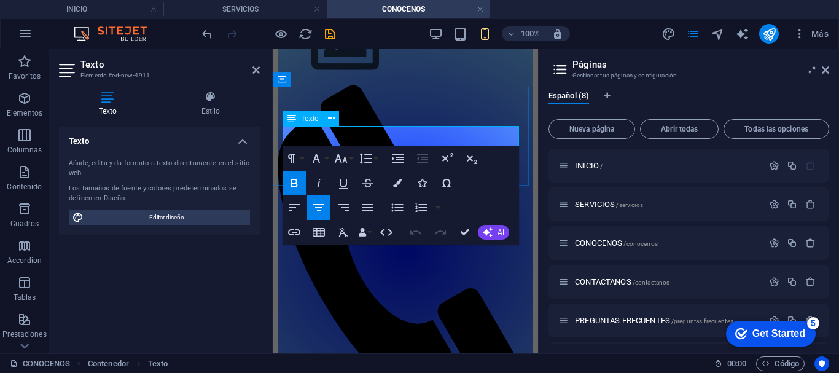
drag, startPoint x: 324, startPoint y: 139, endPoint x: 482, endPoint y: 138, distance: 157.9
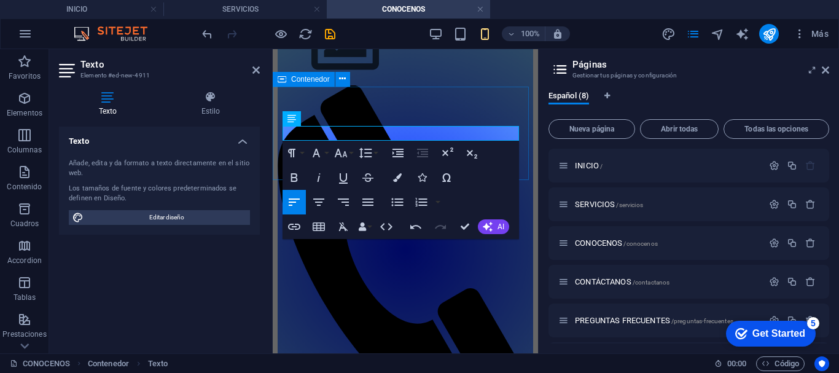
drag, startPoint x: 347, startPoint y: 130, endPoint x: 277, endPoint y: 134, distance: 69.6
click at [319, 152] on icon "button" at bounding box center [316, 153] width 15 height 15
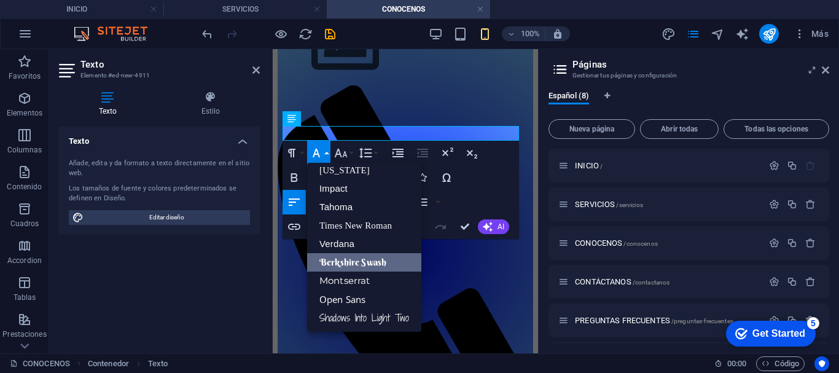
scroll to position [25, 0]
click at [336, 313] on link "Shadows Into Light Two" at bounding box center [364, 317] width 114 height 18
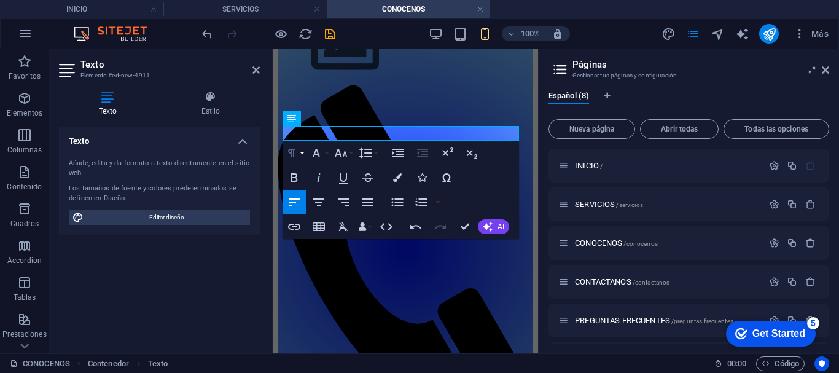
click at [298, 159] on icon "button" at bounding box center [292, 153] width 15 height 15
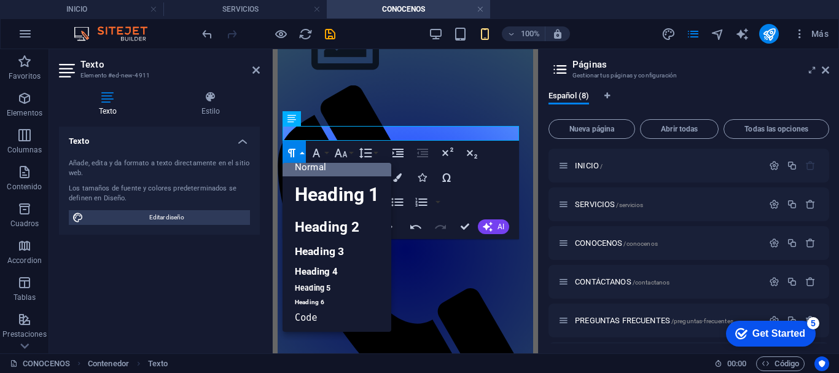
scroll to position [10, 0]
click at [301, 220] on link "Heading 2" at bounding box center [337, 227] width 109 height 28
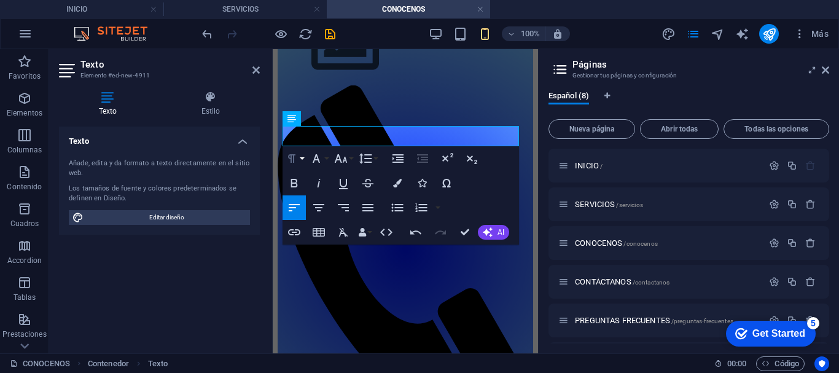
click at [293, 161] on icon "button" at bounding box center [291, 158] width 7 height 9
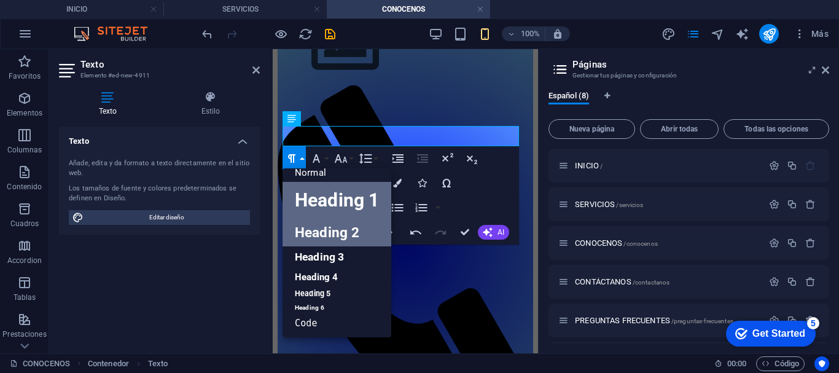
click at [305, 204] on link "Heading 1" at bounding box center [337, 200] width 109 height 37
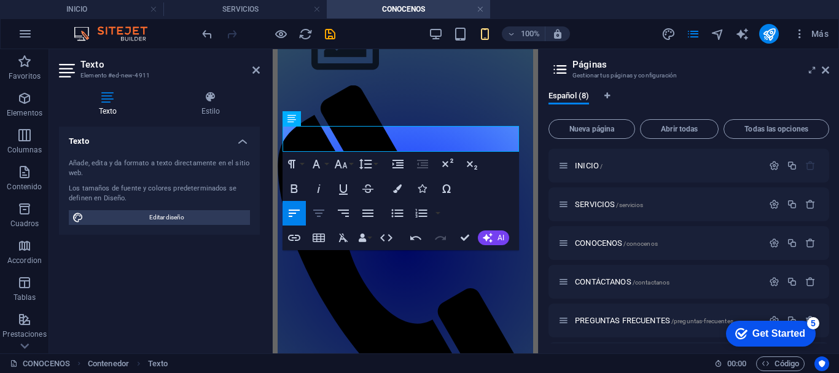
click at [323, 212] on icon "button" at bounding box center [319, 213] width 15 height 15
click at [294, 164] on icon "button" at bounding box center [291, 164] width 7 height 9
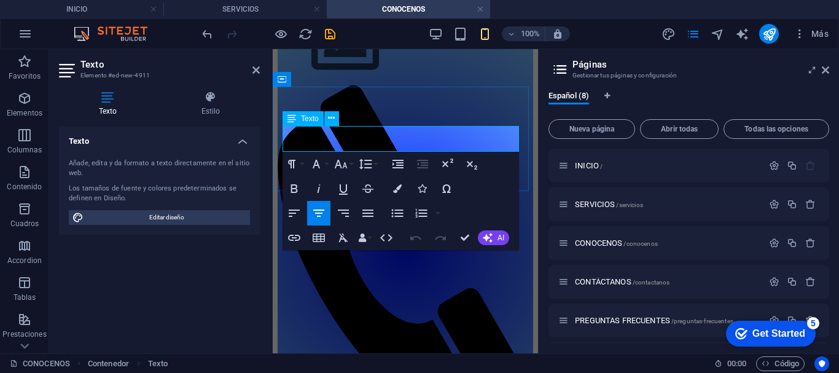
drag, startPoint x: 446, startPoint y: 139, endPoint x: 353, endPoint y: 139, distance: 92.8
click at [396, 188] on icon "button" at bounding box center [397, 188] width 9 height 9
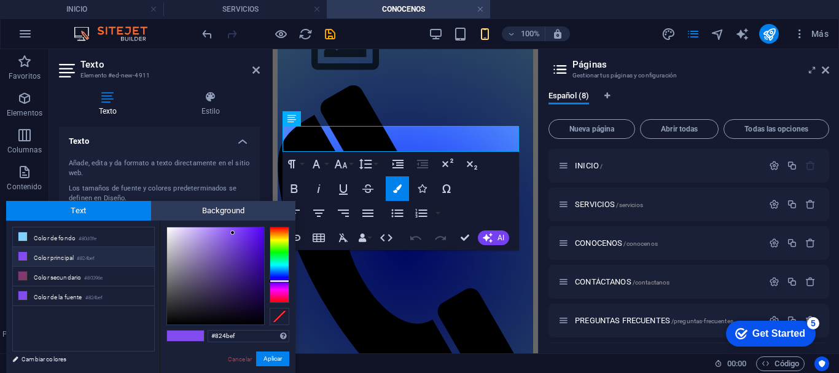
type input "#fbfafd"
click at [168, 227] on div at bounding box center [215, 275] width 97 height 97
click at [269, 358] on button "Aplicar" at bounding box center [272, 359] width 33 height 15
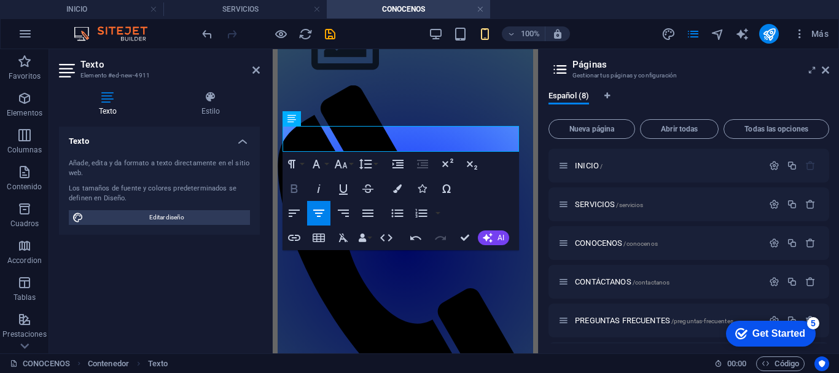
click at [293, 187] on icon "button" at bounding box center [294, 188] width 15 height 15
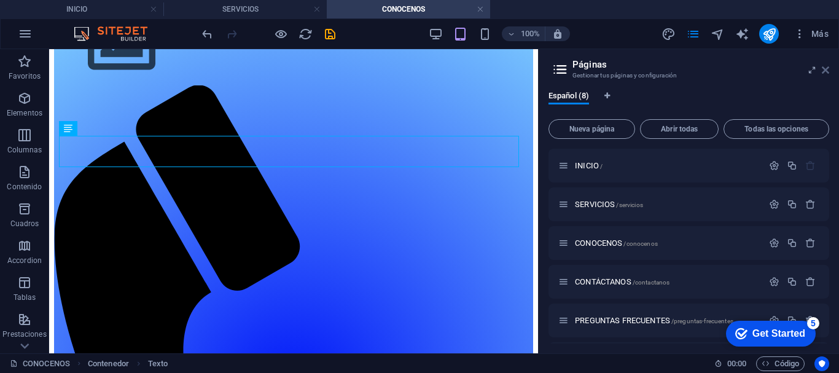
click at [826, 72] on icon at bounding box center [825, 70] width 7 height 10
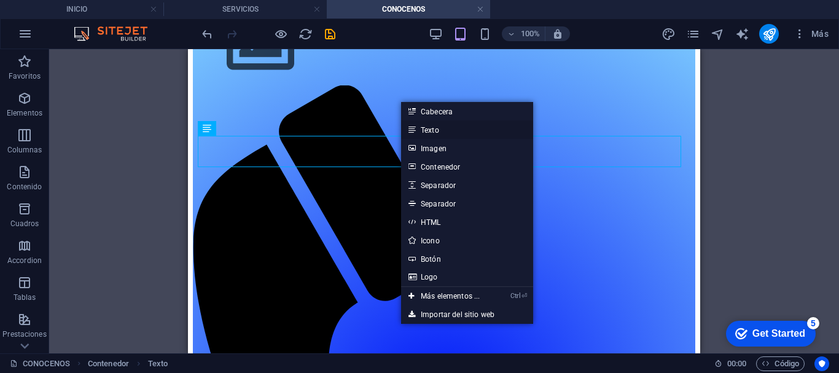
click at [439, 127] on link "Texto" at bounding box center [467, 129] width 132 height 18
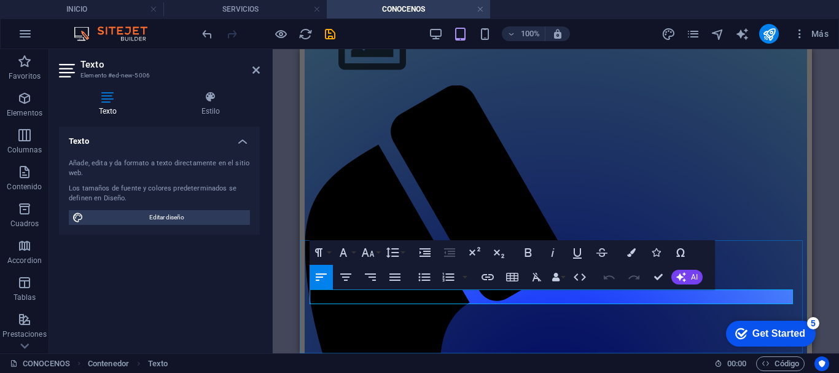
scroll to position [34, 0]
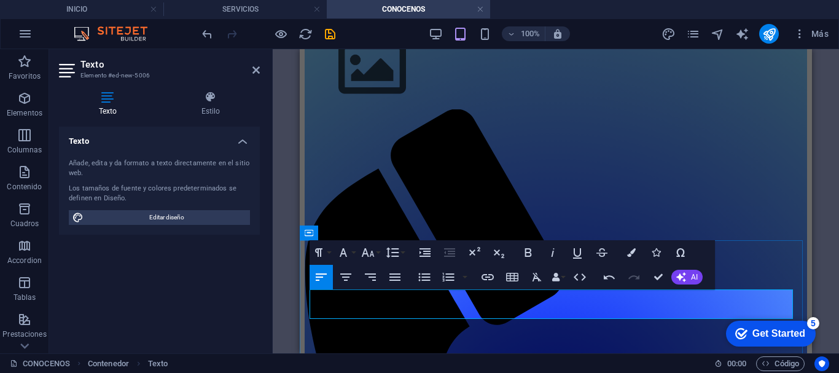
drag, startPoint x: 398, startPoint y: 313, endPoint x: 388, endPoint y: 310, distance: 10.3
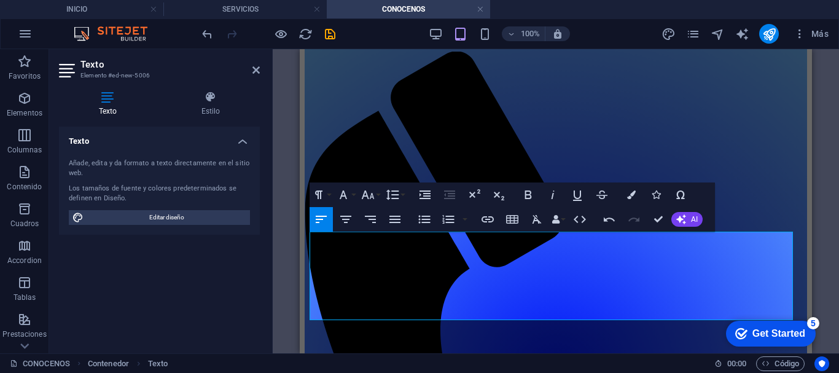
scroll to position [100, 0]
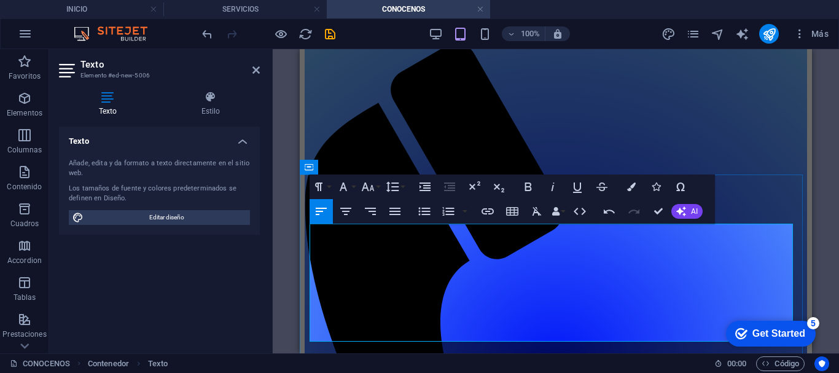
scroll to position [100, 0]
drag, startPoint x: 597, startPoint y: 335, endPoint x: 696, endPoint y: 338, distance: 99.0
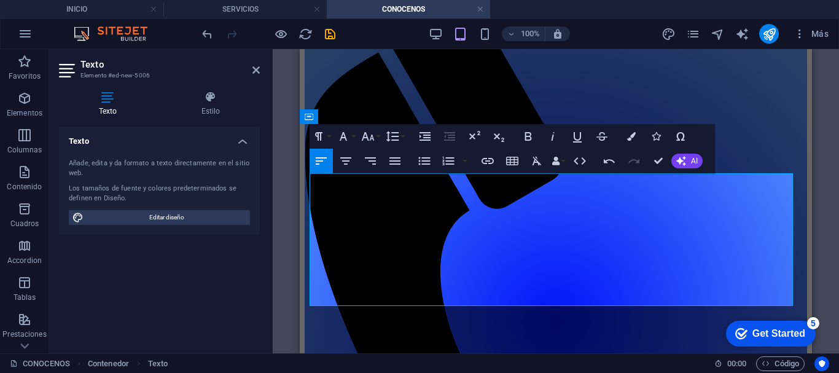
scroll to position [152, 0]
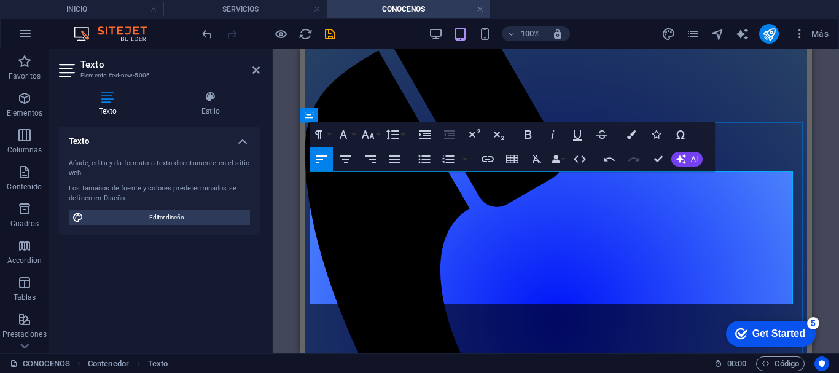
drag, startPoint x: 367, startPoint y: 267, endPoint x: 410, endPoint y: 286, distance: 47.0
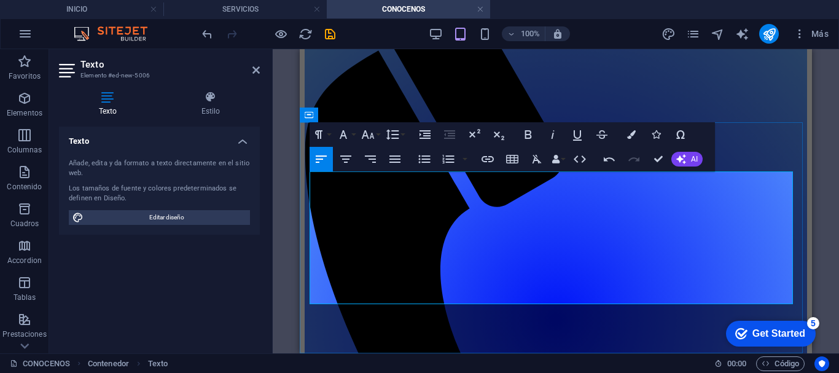
drag, startPoint x: 519, startPoint y: 282, endPoint x: 548, endPoint y: 287, distance: 29.3
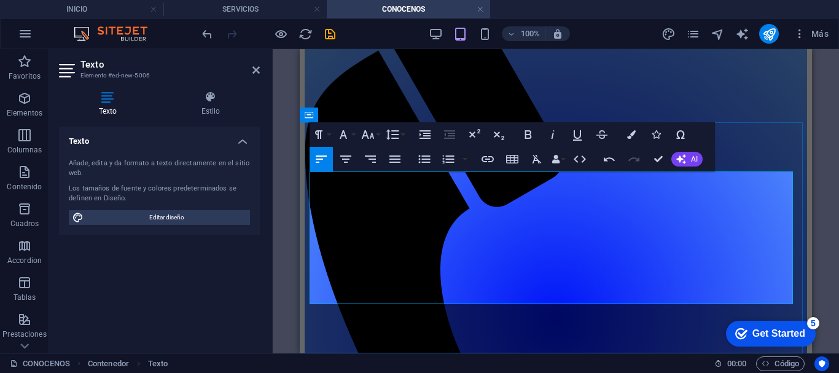
drag, startPoint x: 436, startPoint y: 296, endPoint x: 310, endPoint y: 180, distance: 170.9
click at [397, 163] on icon "button" at bounding box center [395, 159] width 15 height 15
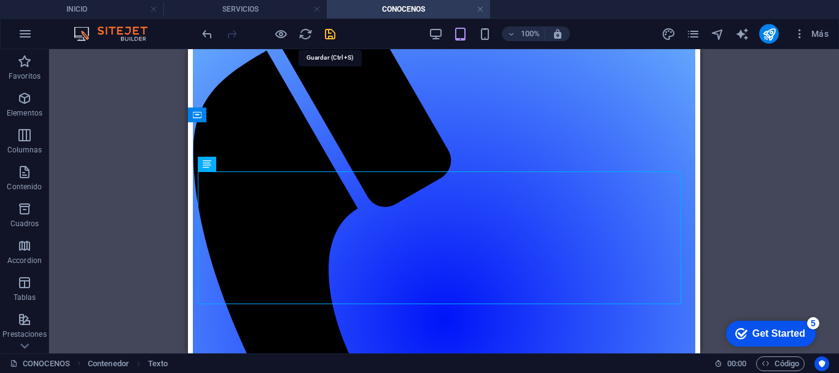
click at [329, 29] on icon "save" at bounding box center [330, 34] width 14 height 14
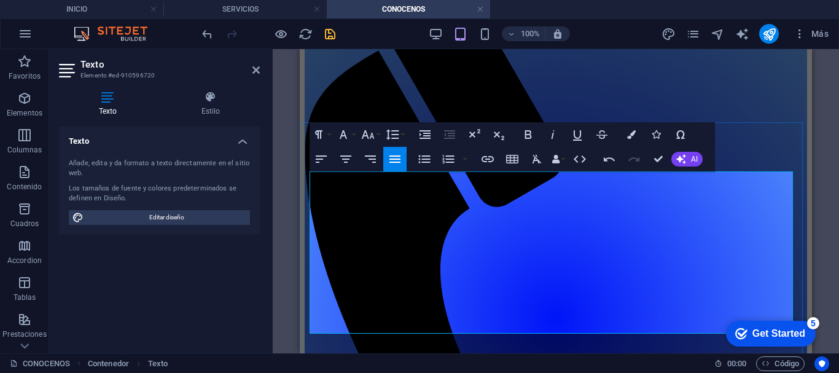
drag, startPoint x: 387, startPoint y: 324, endPoint x: 311, endPoint y: 326, distance: 76.2
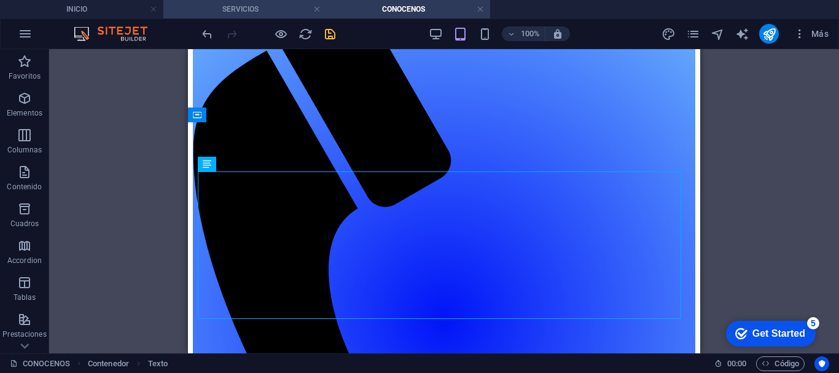
click at [227, 6] on h4 "SERVICIOS" at bounding box center [244, 9] width 163 height 14
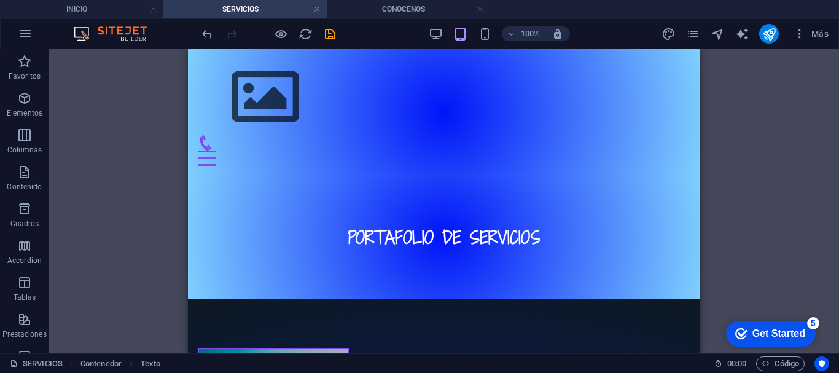
scroll to position [0, 0]
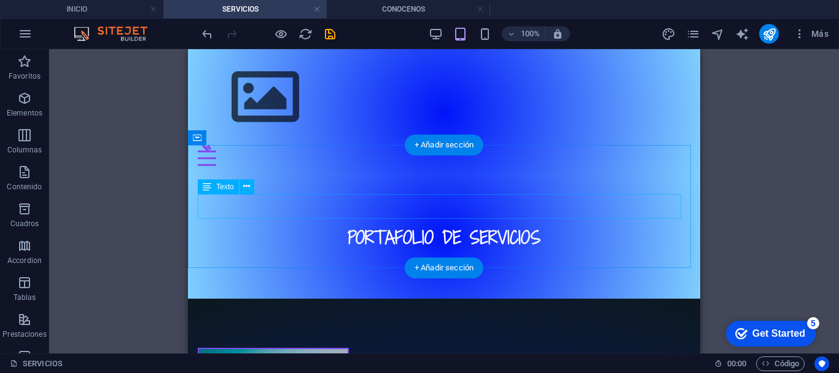
click at [541, 225] on div "PORTAFOLIO DE SERVICIOS" at bounding box center [444, 237] width 493 height 25
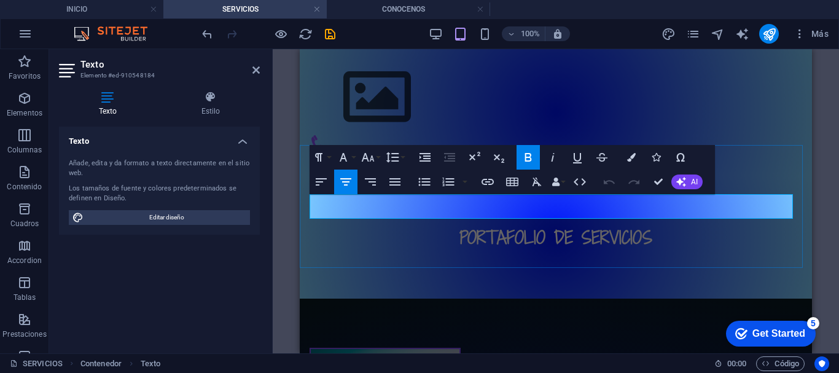
click at [652, 225] on h2 "PORTAFOLIO DE SERVICIOS" at bounding box center [556, 237] width 493 height 25
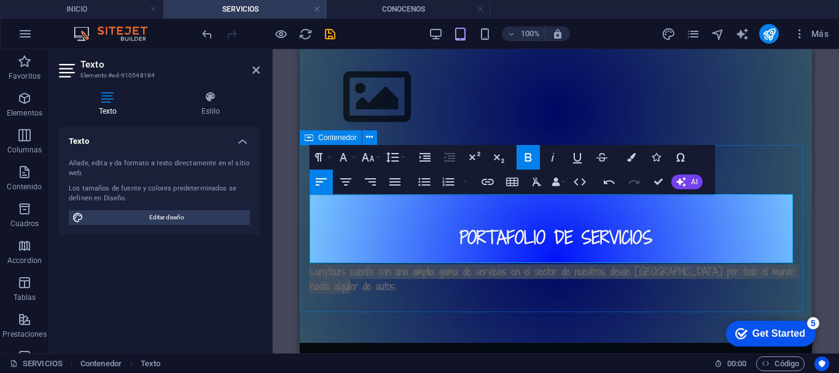
drag, startPoint x: 351, startPoint y: 259, endPoint x: 307, endPoint y: 242, distance: 46.9
click at [307, 242] on div "PORTAFOLIO DE SERVICIOS ​ Lunytours cuenta con una amplia gama de servicios en …" at bounding box center [556, 260] width 513 height 168
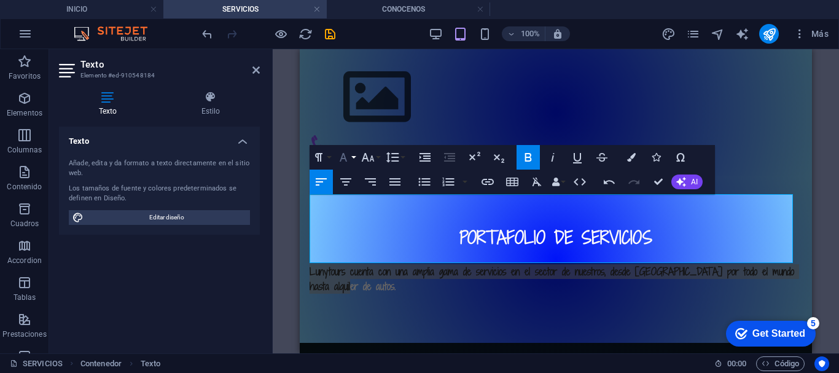
click at [350, 157] on icon "button" at bounding box center [343, 157] width 15 height 15
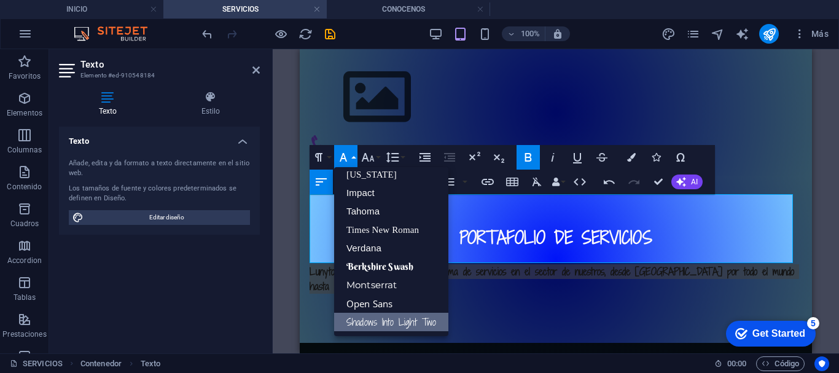
scroll to position [25, 0]
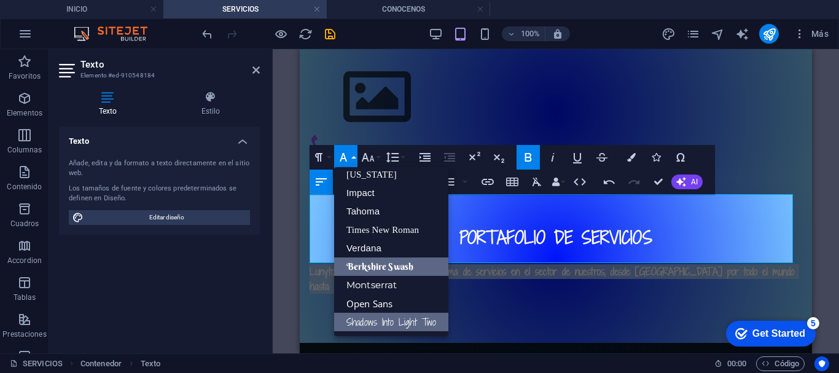
click at [366, 265] on link "Berkshire Swash" at bounding box center [391, 266] width 114 height 18
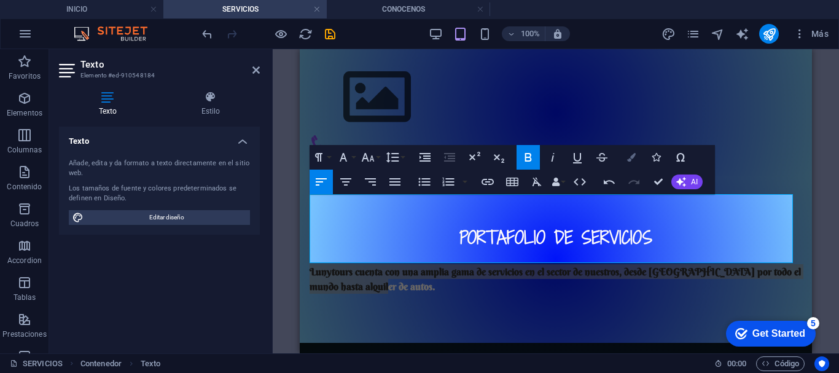
click at [631, 155] on icon "button" at bounding box center [631, 157] width 9 height 9
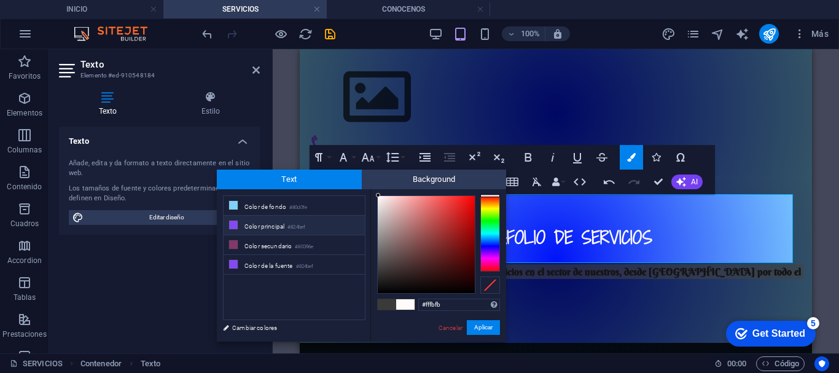
click at [256, 225] on li "Color principal #824bef" at bounding box center [294, 226] width 141 height 20
type input "#824bef"
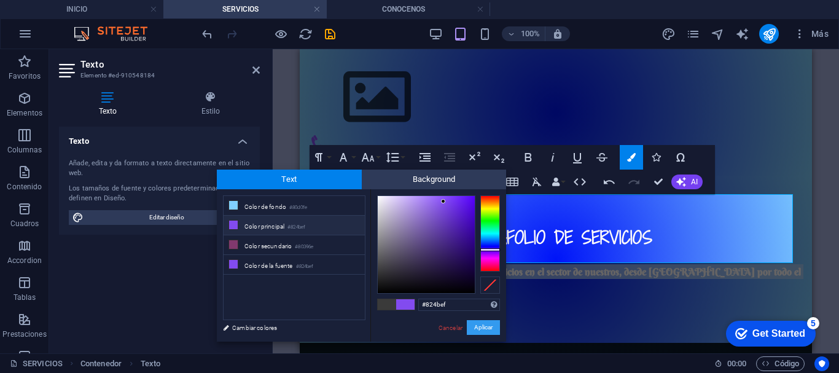
click at [483, 328] on button "Aplicar" at bounding box center [483, 327] width 33 height 15
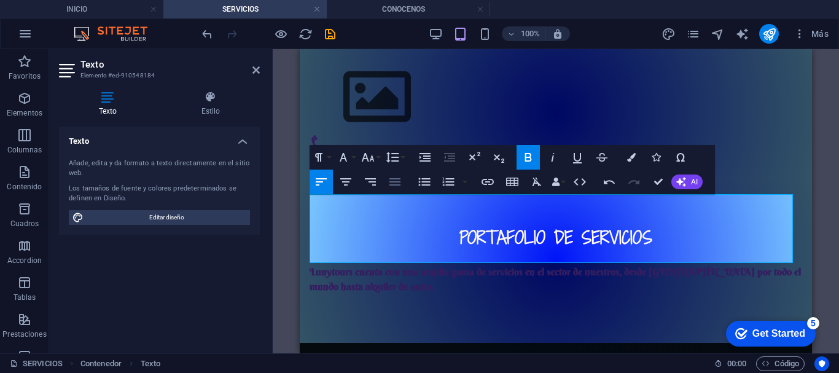
click at [391, 186] on icon "button" at bounding box center [395, 182] width 15 height 15
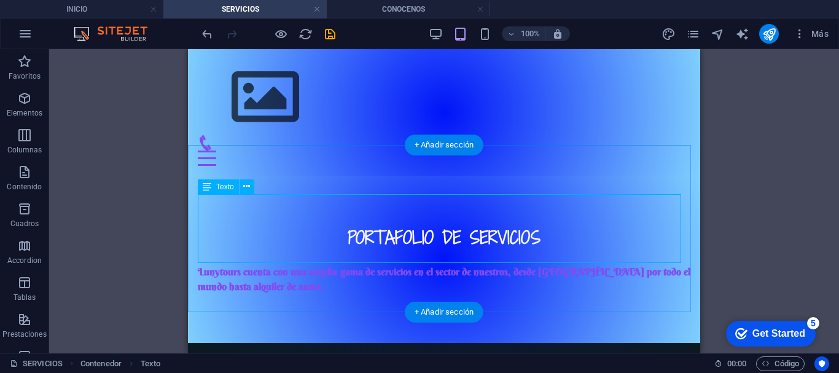
click at [272, 258] on div "PORTAFOLIO DE SERVICIOS Lunytours cuenta con una amplia gama de servicios en el…" at bounding box center [444, 259] width 493 height 69
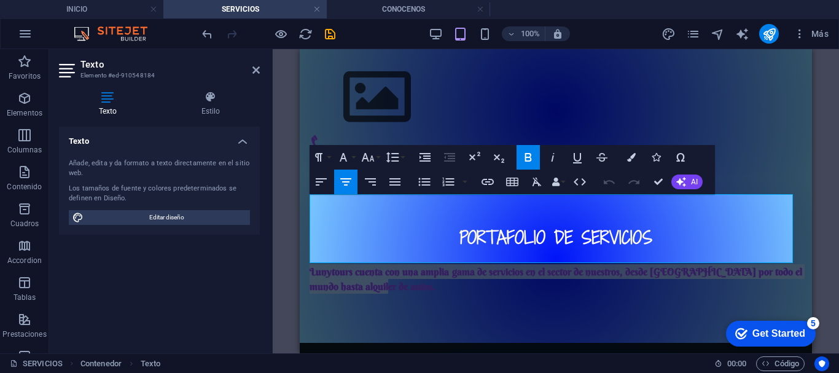
drag, startPoint x: 393, startPoint y: 253, endPoint x: 598, endPoint y: 286, distance: 208.0
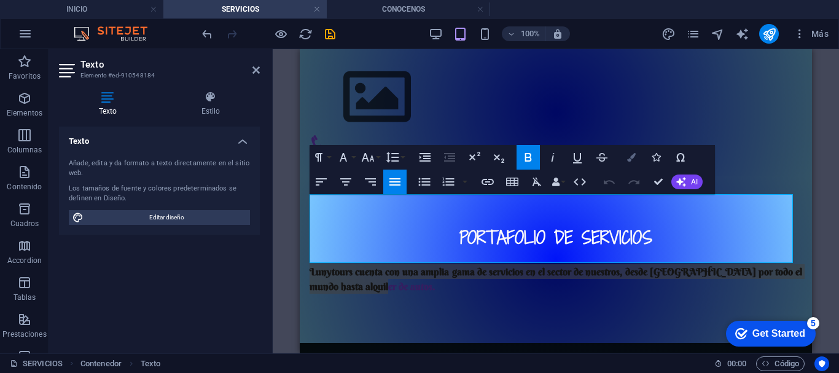
click at [631, 157] on icon "button" at bounding box center [631, 157] width 9 height 9
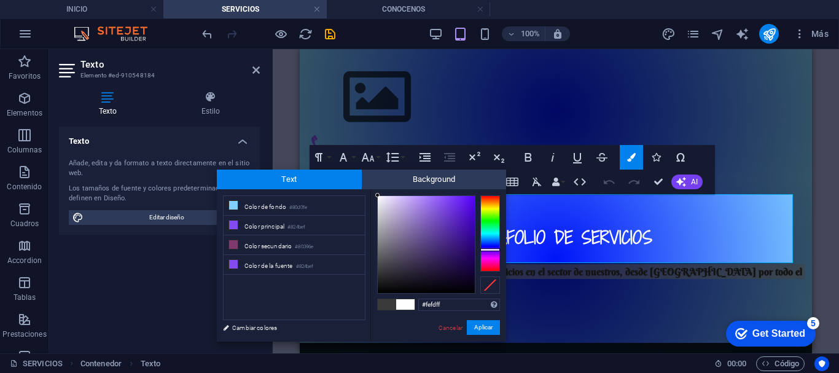
click at [378, 195] on div at bounding box center [426, 244] width 98 height 98
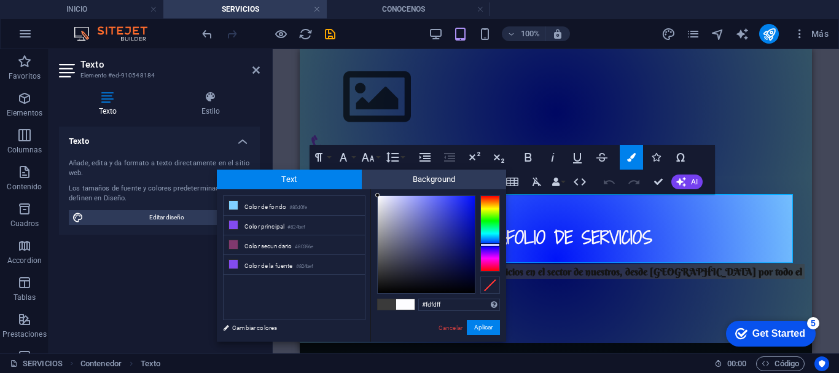
click at [484, 245] on div at bounding box center [491, 233] width 20 height 76
click at [473, 196] on div at bounding box center [426, 244] width 97 height 97
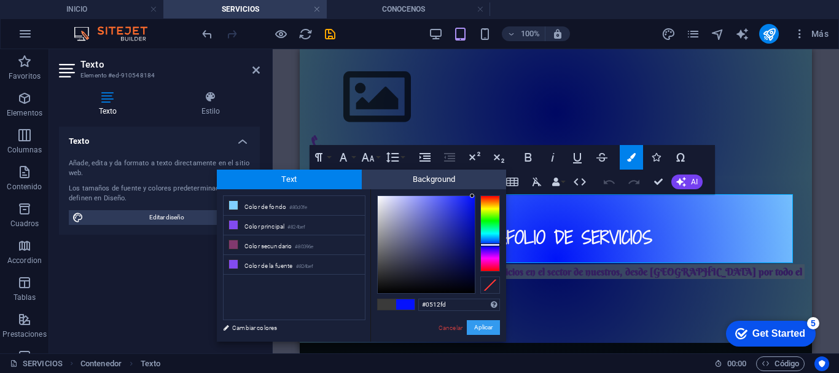
click at [478, 329] on button "Aplicar" at bounding box center [483, 327] width 33 height 15
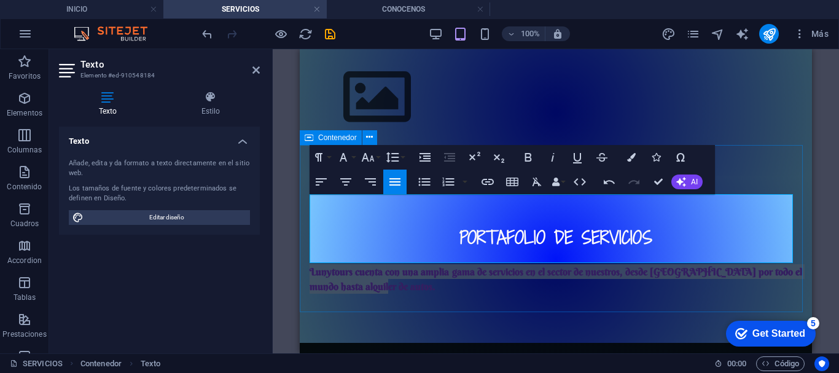
drag, startPoint x: 395, startPoint y: 260, endPoint x: 303, endPoint y: 237, distance: 94.9
click at [303, 237] on div "PORTAFOLIO DE SERVICIOS ​ ​ Lunytours cuenta con una amplia gama de servicios e…" at bounding box center [556, 260] width 513 height 168
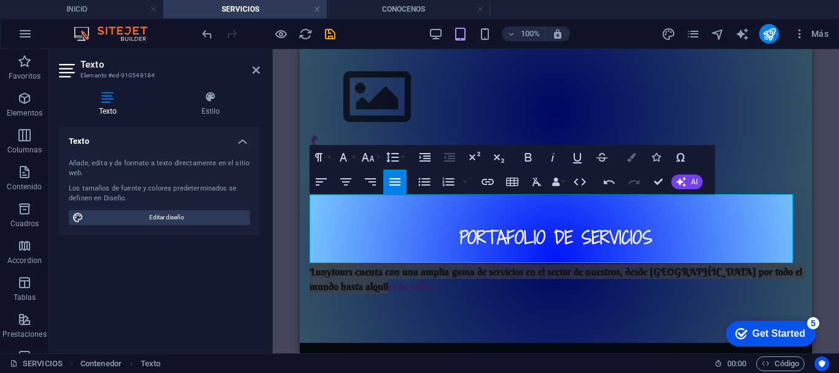
click at [632, 160] on icon "button" at bounding box center [631, 157] width 9 height 9
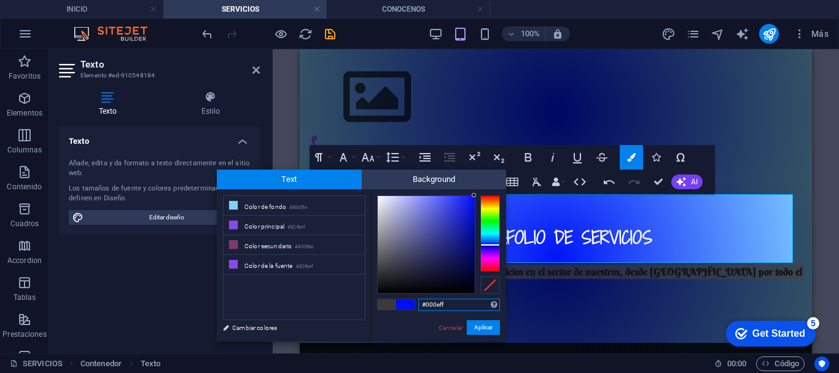
click at [474, 194] on div at bounding box center [474, 195] width 4 height 4
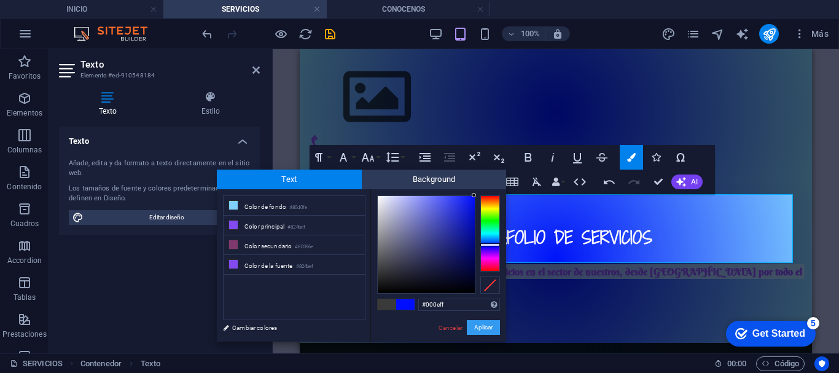
click at [481, 324] on button "Aplicar" at bounding box center [483, 327] width 33 height 15
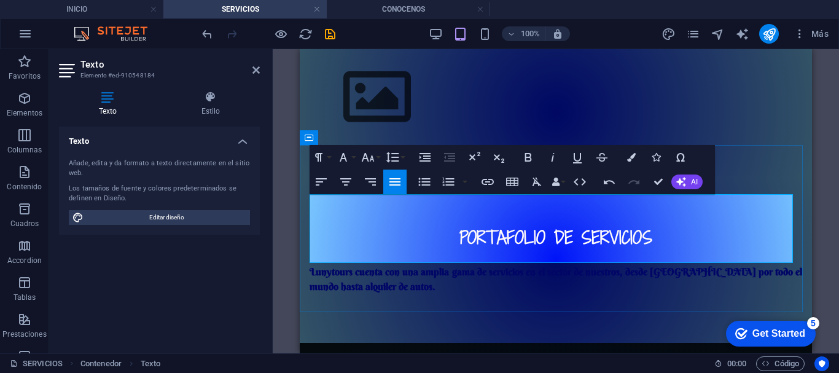
click at [423, 264] on p "​​ Lunytours cuenta con una amplia gama de servicios en el sector de nuestros, …" at bounding box center [556, 278] width 493 height 29
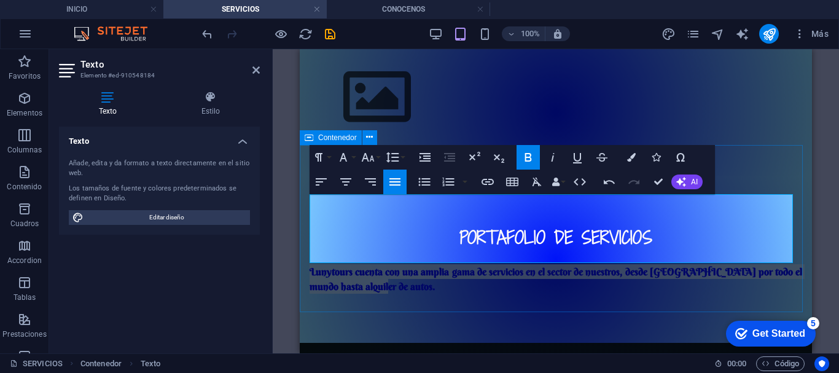
drag, startPoint x: 383, startPoint y: 257, endPoint x: 308, endPoint y: 240, distance: 77.5
click at [308, 240] on div "PORTAFOLIO DE SERVICIOS ​​ Lunytours cuenta con una amplia gama de servicios en…" at bounding box center [556, 260] width 513 height 168
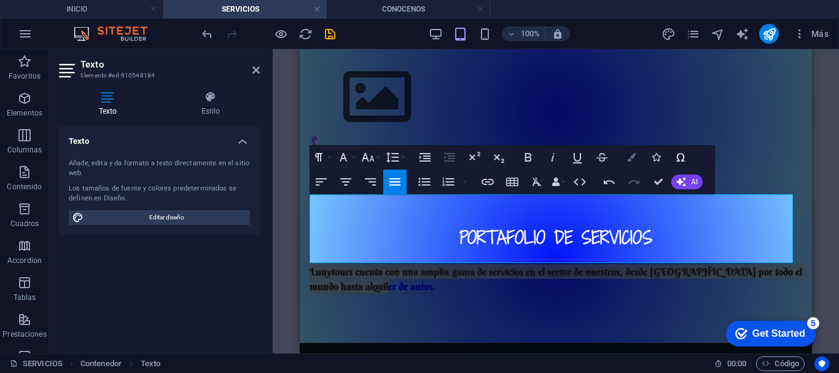
click at [631, 159] on icon "button" at bounding box center [631, 157] width 9 height 9
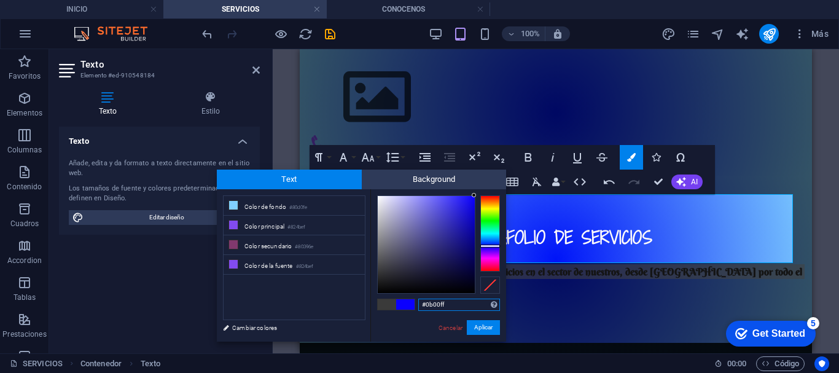
click at [491, 246] on div at bounding box center [491, 246] width 20 height 3
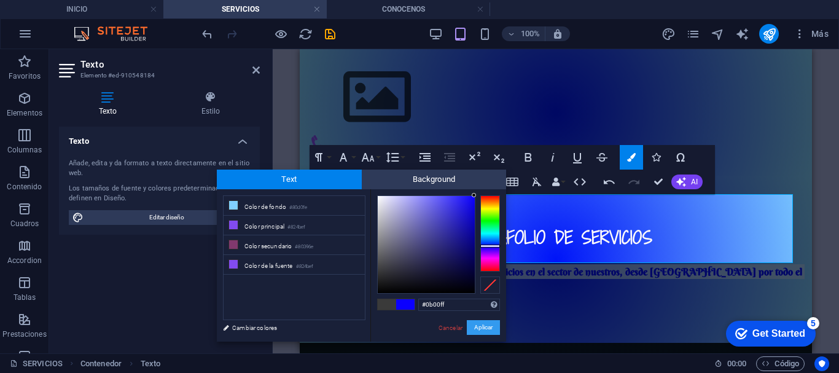
click at [476, 326] on button "Aplicar" at bounding box center [483, 327] width 33 height 15
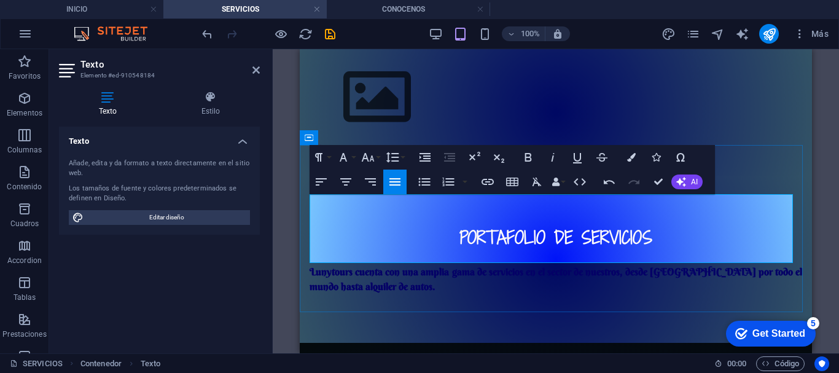
click at [470, 264] on p "​​ Lunytours cuenta con una amplia gama de servicios en el sector de nuestros, …" at bounding box center [556, 278] width 493 height 29
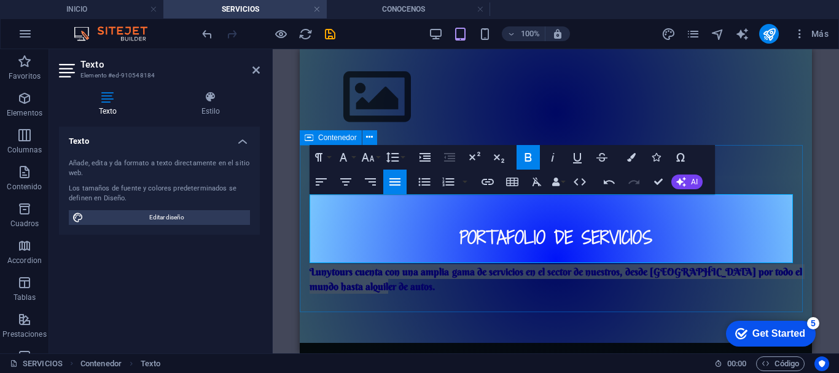
drag, startPoint x: 383, startPoint y: 256, endPoint x: 308, endPoint y: 239, distance: 76.8
click at [308, 239] on div "PORTAFOLIO DE SERVICIOS ​​ Lunytours cuenta con una amplia gama de servicios en…" at bounding box center [556, 260] width 513 height 168
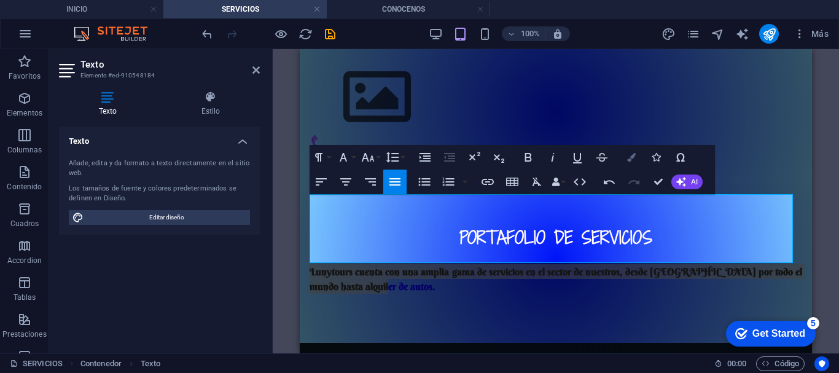
click at [632, 157] on icon "button" at bounding box center [631, 157] width 9 height 9
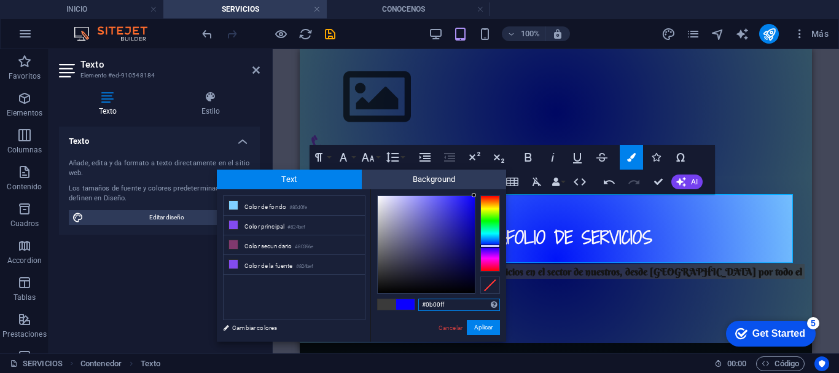
type input "#fafafd"
click at [379, 196] on div at bounding box center [426, 244] width 97 height 97
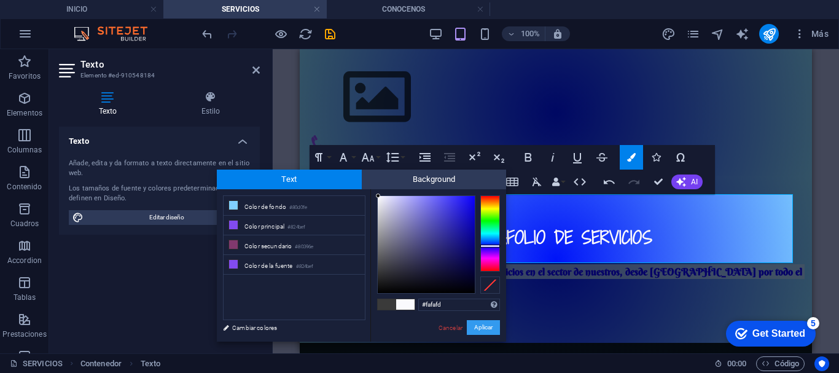
click at [482, 324] on button "Aplicar" at bounding box center [483, 327] width 33 height 15
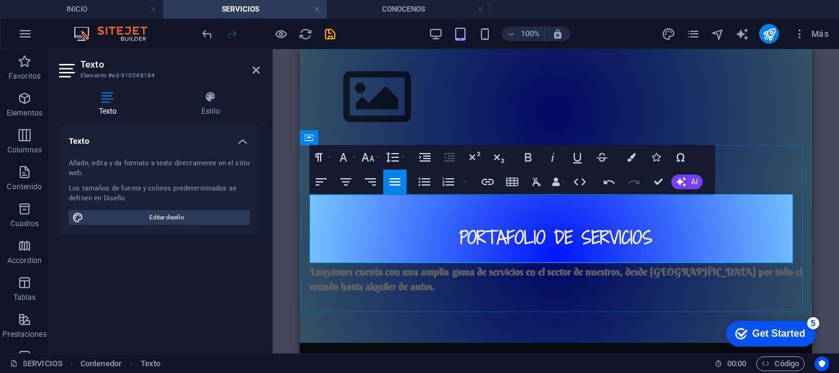
click at [422, 264] on p "​​ Lunytours cuenta con una amplia gama de servicios en el sector de nuestros, …" at bounding box center [556, 278] width 493 height 29
click at [632, 159] on icon "button" at bounding box center [631, 157] width 9 height 9
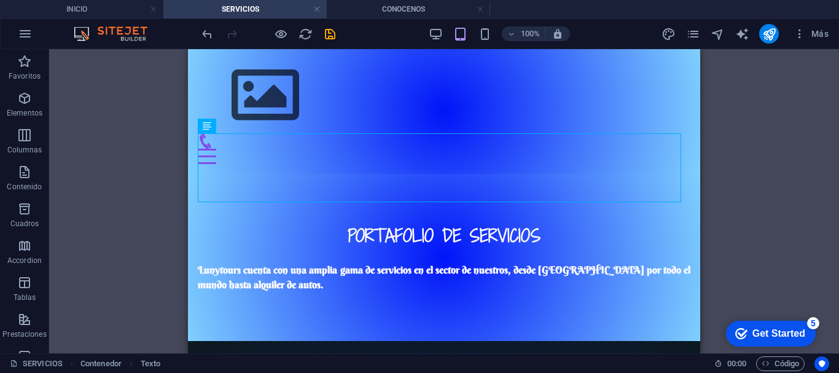
scroll to position [206, 0]
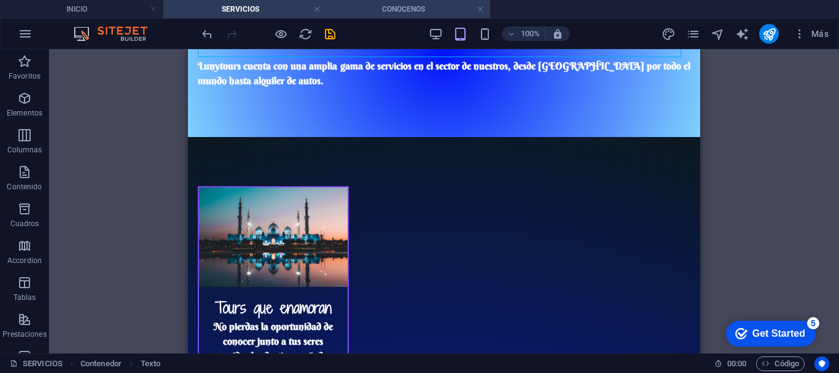
click at [375, 12] on h4 "CONOCENOS" at bounding box center [408, 9] width 163 height 14
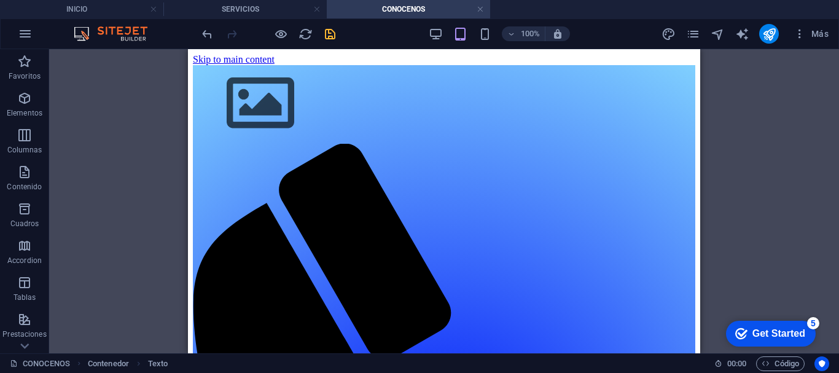
scroll to position [152, 0]
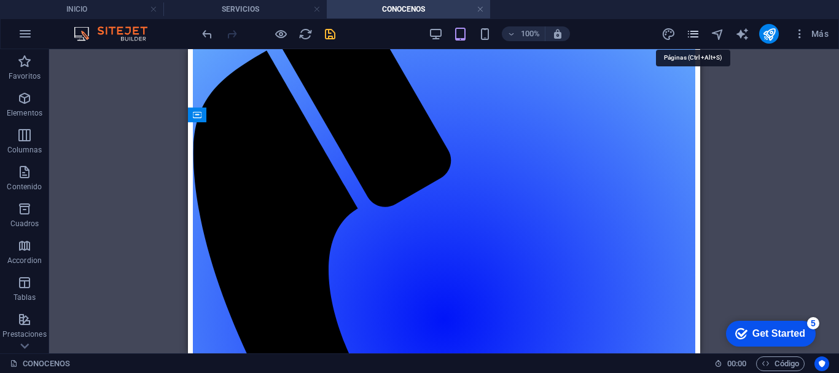
click at [694, 36] on icon "pages" at bounding box center [693, 34] width 14 height 14
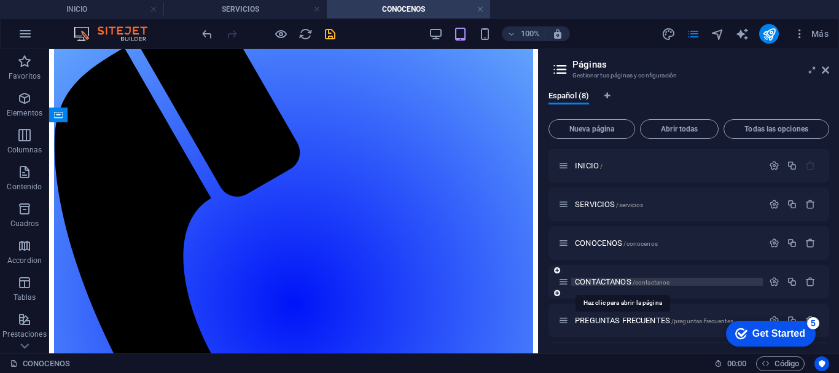
click at [602, 280] on span "CONTÁCTANOS /contactanos" at bounding box center [622, 281] width 95 height 9
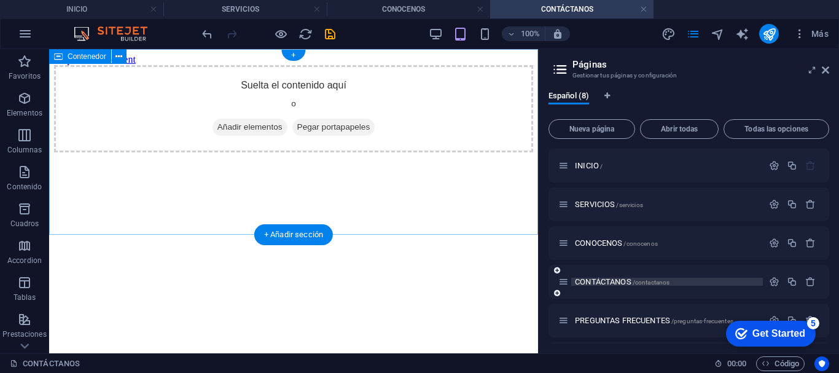
scroll to position [0, 0]
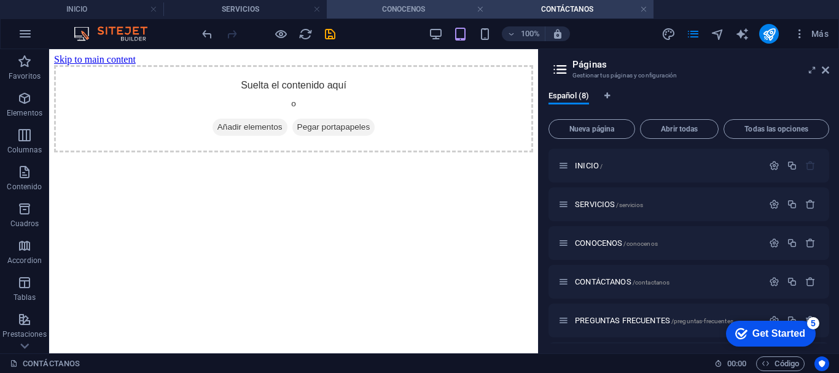
click at [383, 9] on h4 "CONOCENOS" at bounding box center [408, 9] width 163 height 14
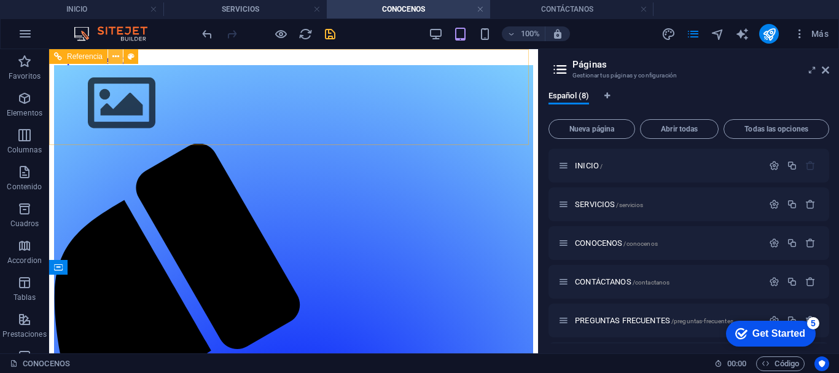
click at [116, 57] on icon at bounding box center [115, 56] width 7 height 13
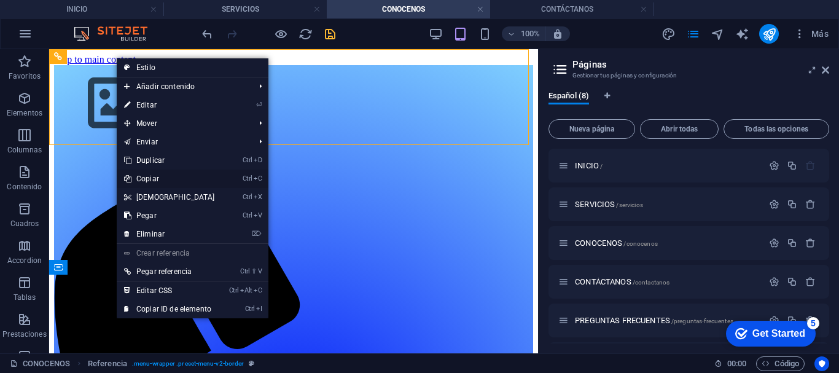
click at [165, 179] on link "Ctrl C Copiar" at bounding box center [170, 179] width 106 height 18
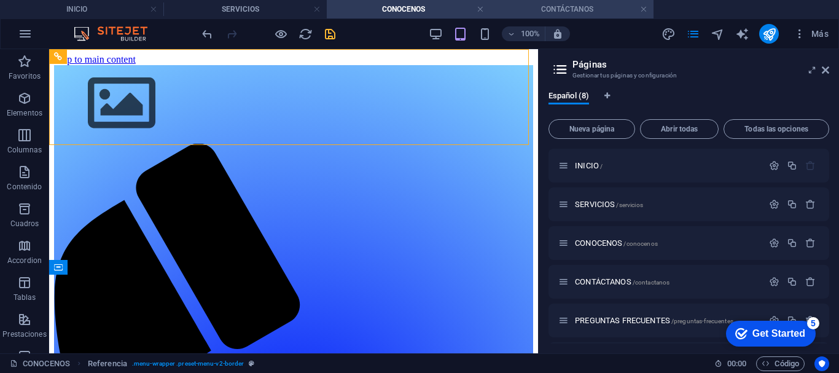
click at [513, 11] on h4 "CONTÁCTANOS" at bounding box center [571, 9] width 163 height 14
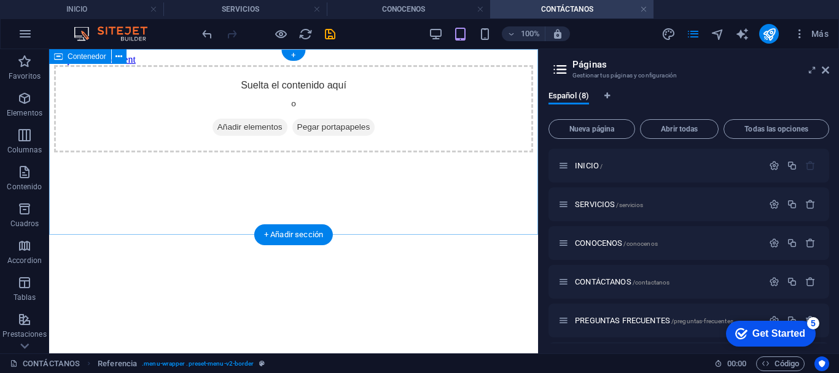
click at [101, 152] on div "Suelta el contenido aquí o Añadir elementos Pegar portapapeles" at bounding box center [293, 108] width 479 height 87
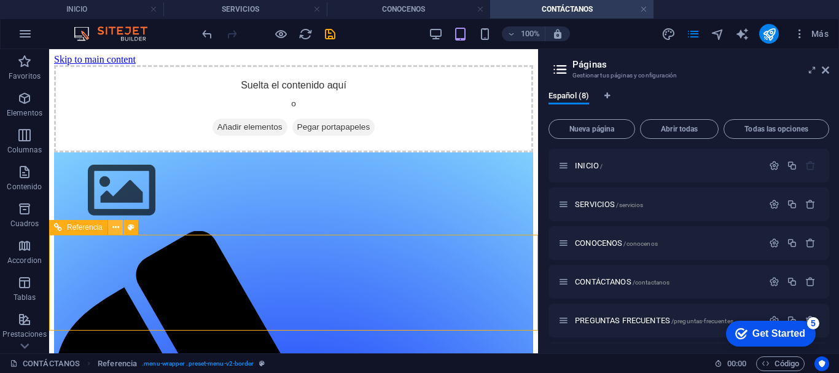
click at [118, 224] on icon at bounding box center [115, 227] width 7 height 13
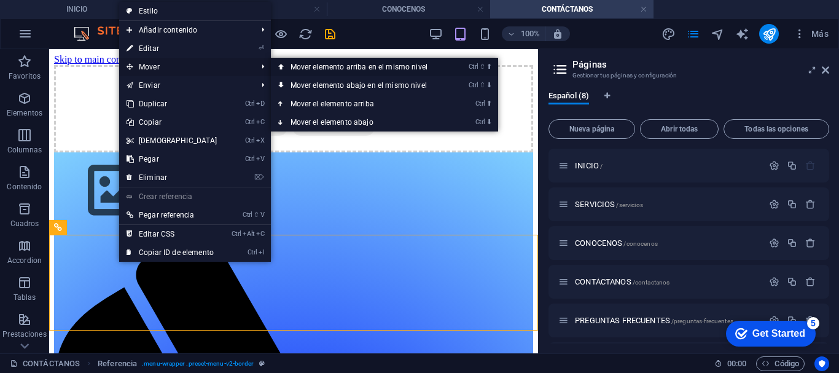
click at [278, 67] on icon at bounding box center [281, 67] width 6 height 18
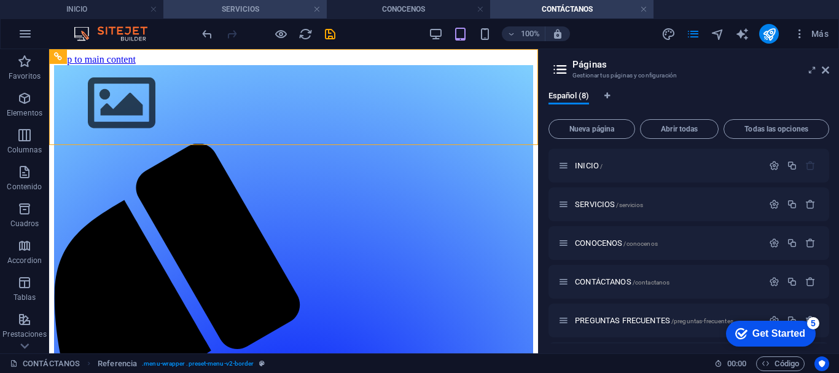
click at [272, 14] on h4 "SERVICIOS" at bounding box center [244, 9] width 163 height 14
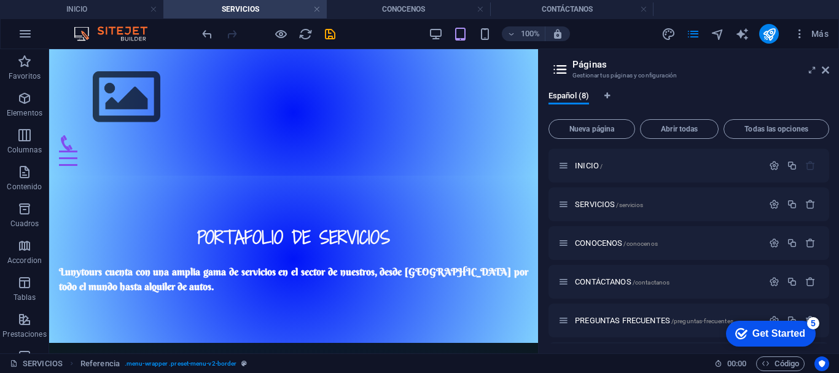
scroll to position [206, 0]
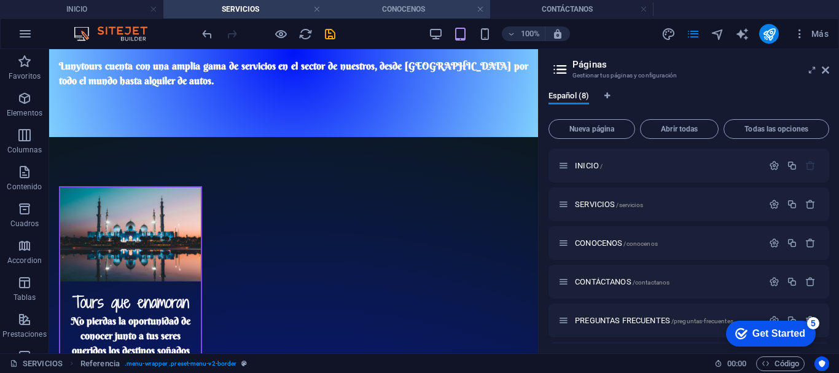
click at [355, 11] on h4 "CONOCENOS" at bounding box center [408, 9] width 163 height 14
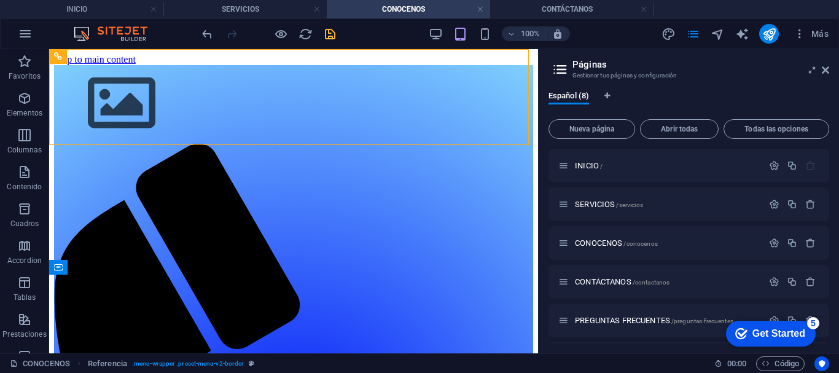
scroll to position [0, 0]
click at [122, 137] on icon at bounding box center [119, 137] width 7 height 13
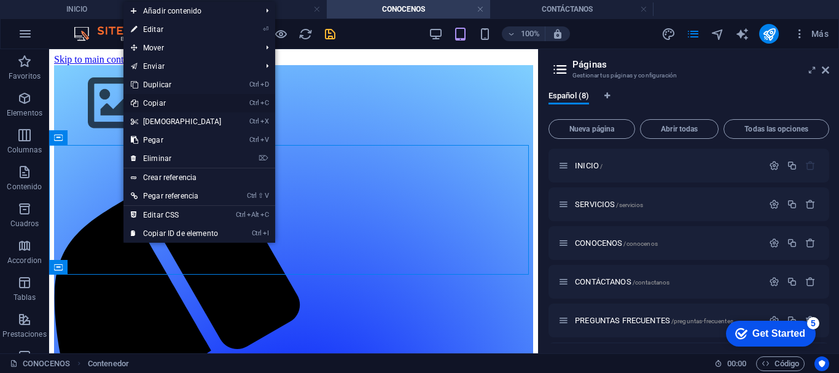
click at [147, 104] on link "Ctrl C Copiar" at bounding box center [177, 103] width 106 height 18
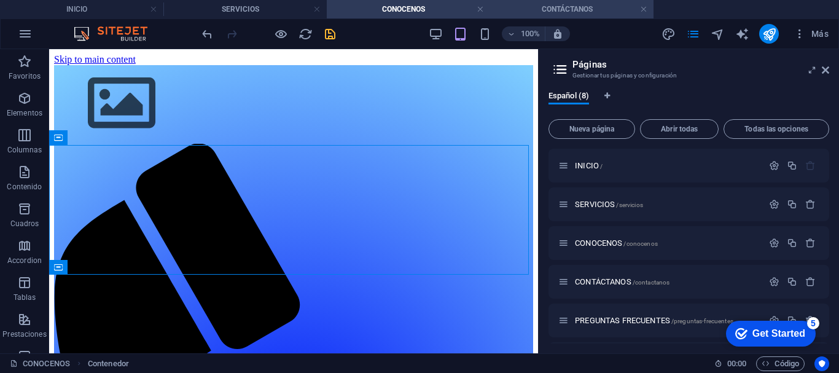
click at [516, 9] on h4 "CONTÁCTANOS" at bounding box center [571, 9] width 163 height 14
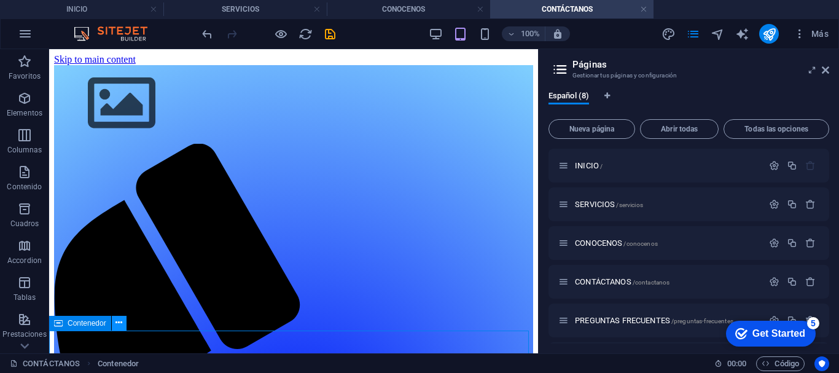
click at [118, 326] on icon at bounding box center [119, 322] width 7 height 13
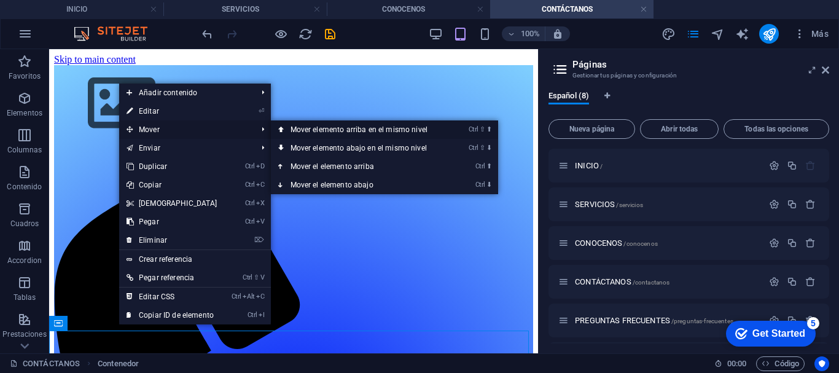
click at [295, 130] on link "Ctrl ⇧ ⬆ Mover elemento arriba en el mismo nivel" at bounding box center [361, 129] width 181 height 18
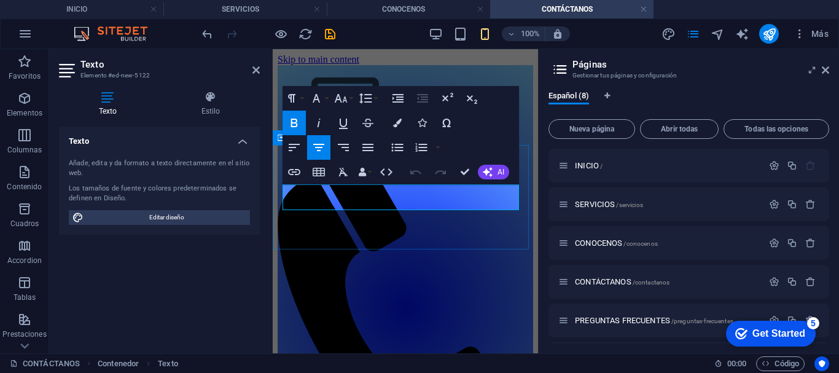
drag, startPoint x: 358, startPoint y: 200, endPoint x: 445, endPoint y: 197, distance: 87.3
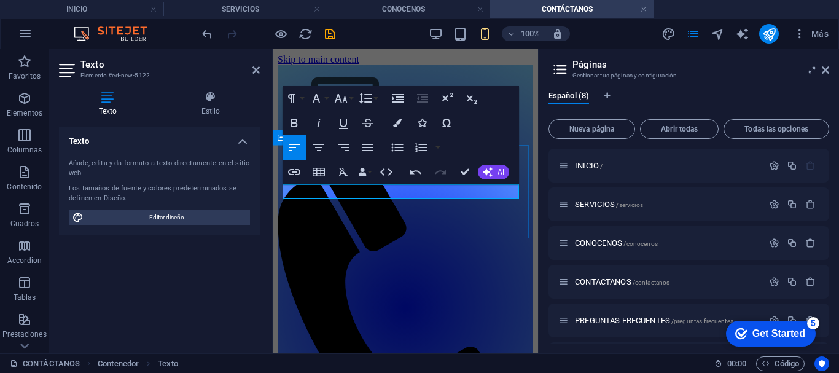
drag, startPoint x: 391, startPoint y: 195, endPoint x: 277, endPoint y: 193, distance: 113.7
click at [319, 104] on icon "button" at bounding box center [316, 98] width 15 height 15
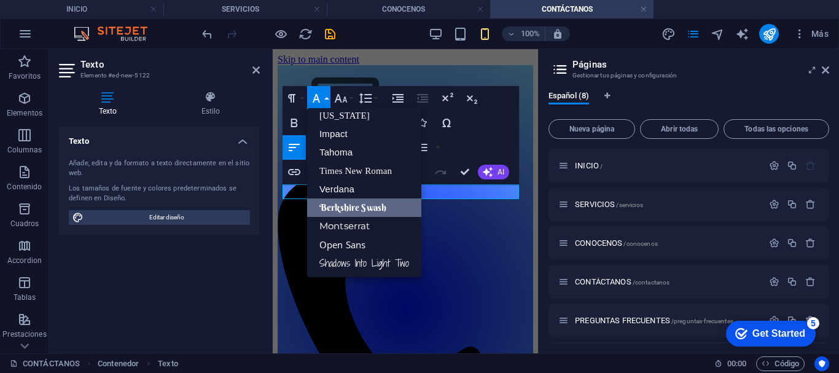
scroll to position [25, 0]
click at [342, 262] on link "Shadows Into Light Two" at bounding box center [364, 263] width 114 height 18
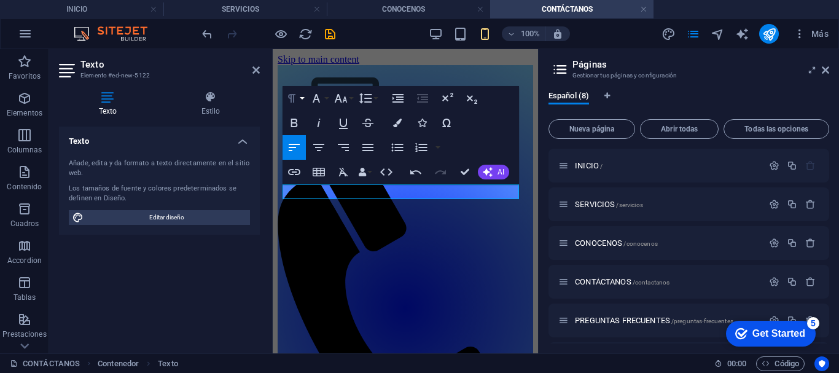
click at [297, 97] on icon "button" at bounding box center [292, 98] width 15 height 15
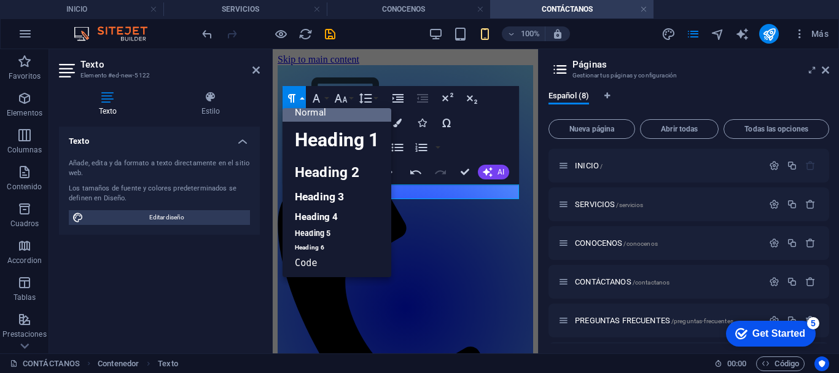
scroll to position [10, 0]
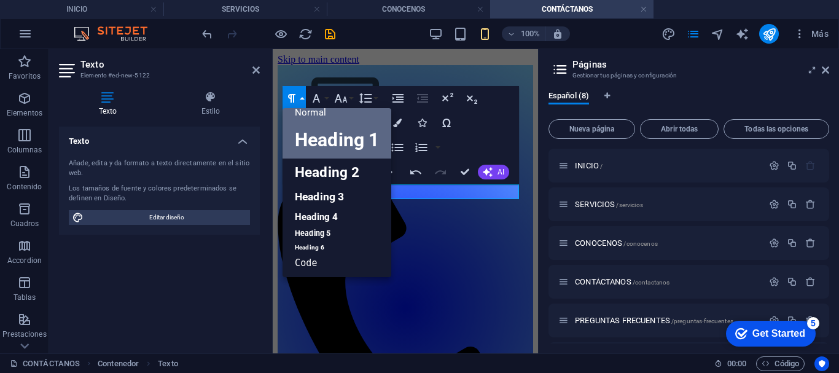
click at [306, 147] on link "Heading 1" at bounding box center [337, 140] width 109 height 37
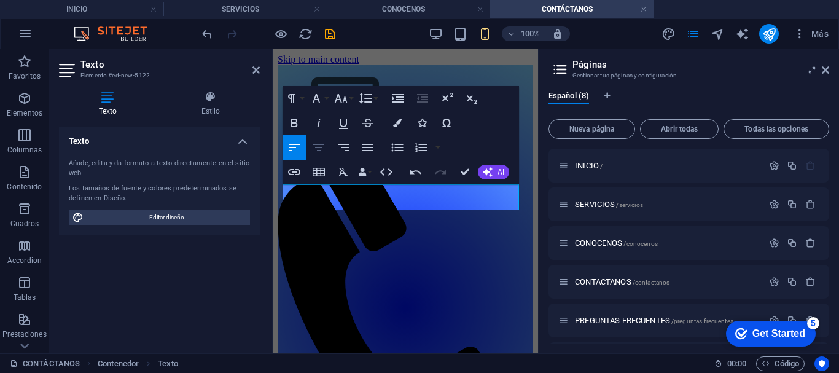
click at [326, 151] on button "Align Center" at bounding box center [318, 147] width 23 height 25
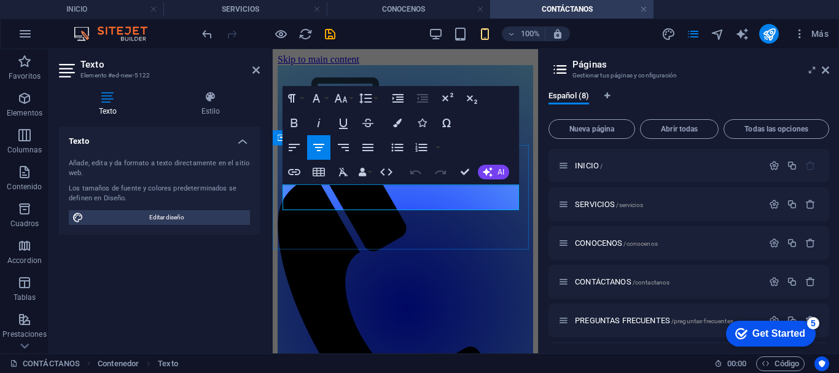
drag, startPoint x: 487, startPoint y: 200, endPoint x: 299, endPoint y: 199, distance: 188.1
click at [394, 125] on icon "button" at bounding box center [397, 123] width 9 height 9
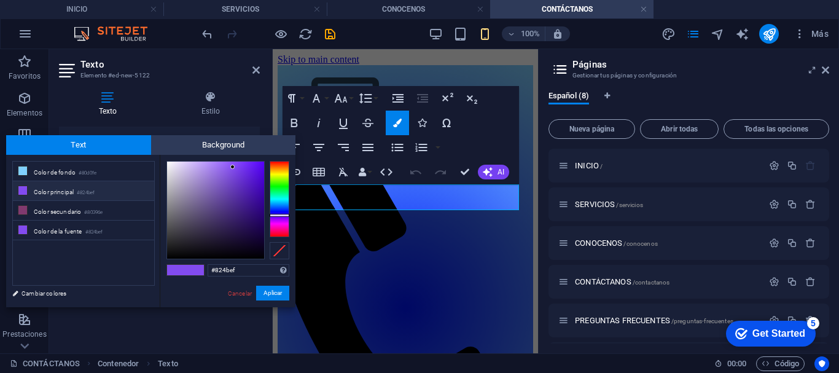
type input "#faf8fd"
click at [168, 162] on div at bounding box center [215, 210] width 97 height 97
click at [267, 294] on button "Aplicar" at bounding box center [272, 293] width 33 height 15
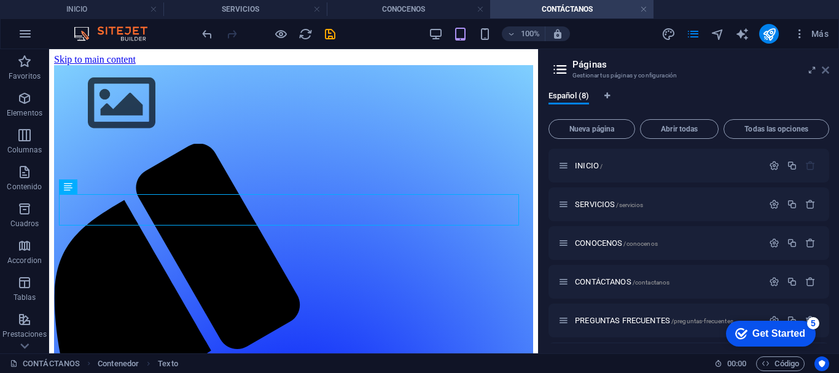
click at [825, 71] on icon at bounding box center [825, 70] width 7 height 10
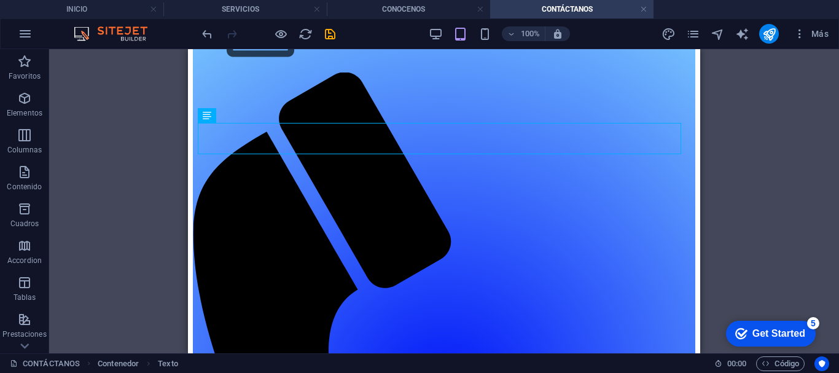
scroll to position [73, 0]
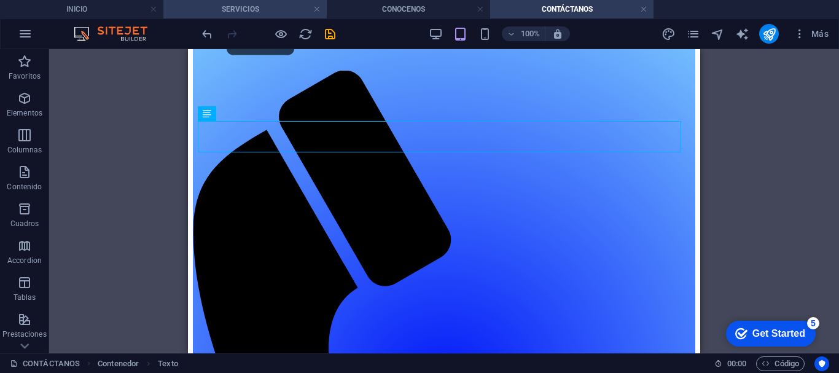
click at [249, 9] on h4 "SERVICIOS" at bounding box center [244, 9] width 163 height 14
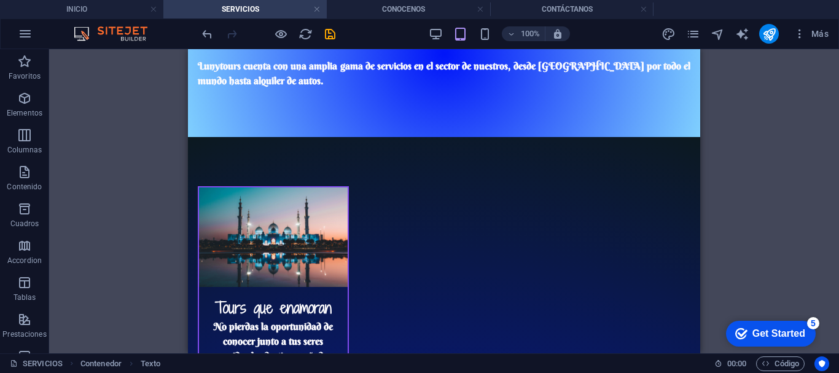
scroll to position [0, 0]
click at [375, 5] on h4 "CONOCENOS" at bounding box center [408, 9] width 163 height 14
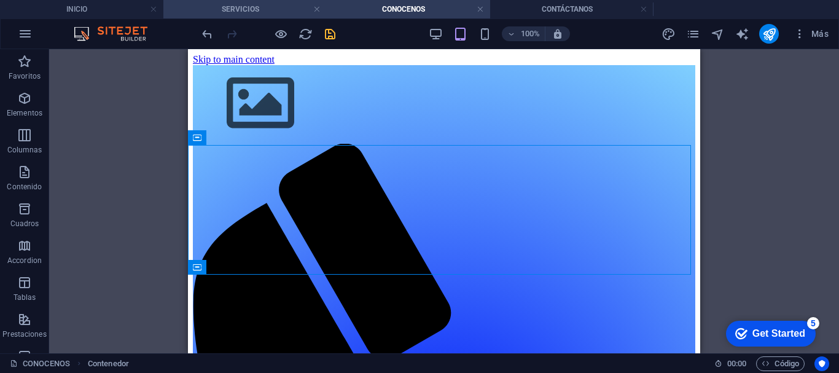
click at [241, 8] on h4 "SERVICIOS" at bounding box center [244, 9] width 163 height 14
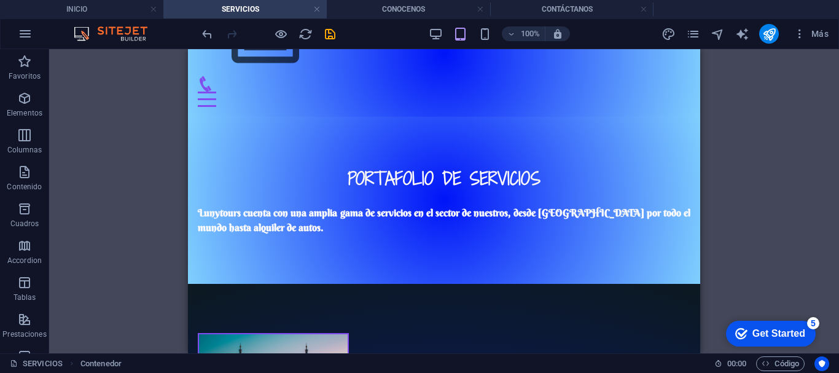
scroll to position [61, 0]
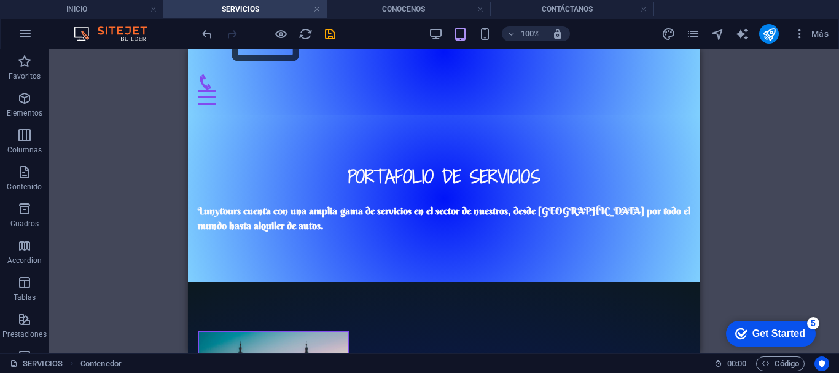
drag, startPoint x: 697, startPoint y: 179, endPoint x: 890, endPoint y: 186, distance: 193.1
click at [559, 10] on h4 "CONTÁCTANOS" at bounding box center [571, 9] width 163 height 14
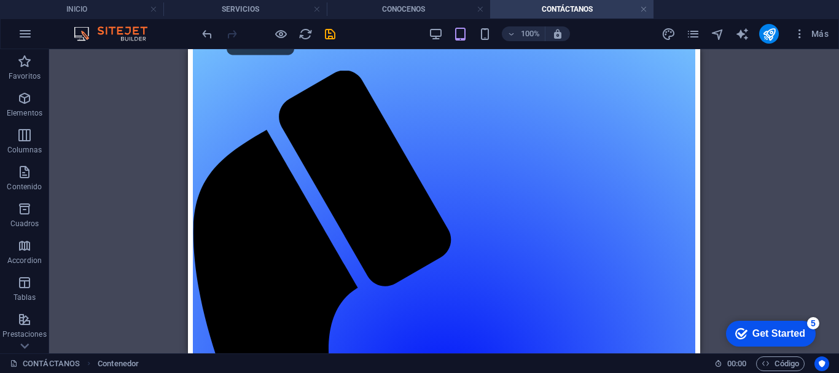
scroll to position [0, 0]
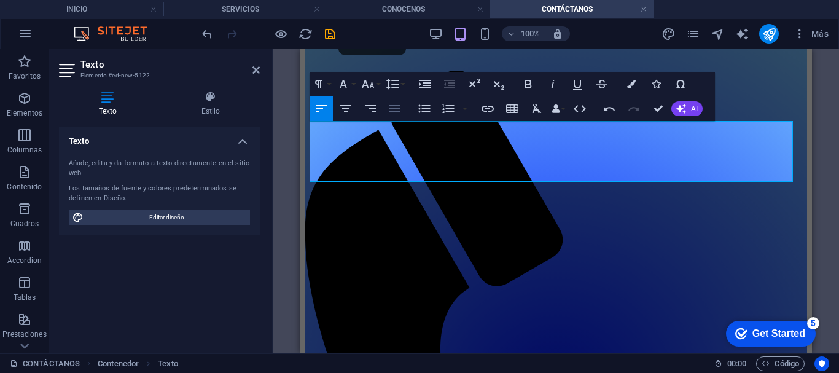
click at [396, 112] on icon "button" at bounding box center [395, 108] width 11 height 7
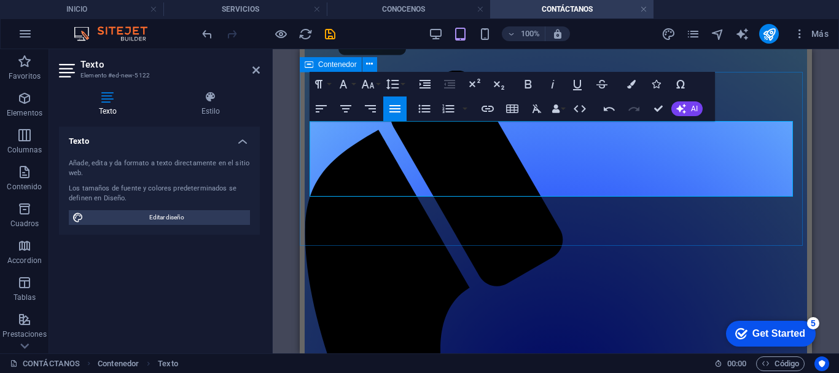
drag, startPoint x: 646, startPoint y: 189, endPoint x: 303, endPoint y: 171, distance: 344.0
click at [371, 84] on icon "button" at bounding box center [368, 84] width 13 height 9
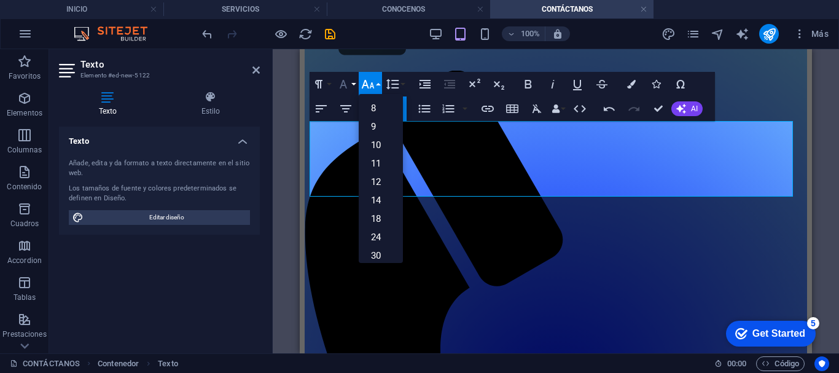
click at [344, 84] on icon "button" at bounding box center [343, 84] width 15 height 15
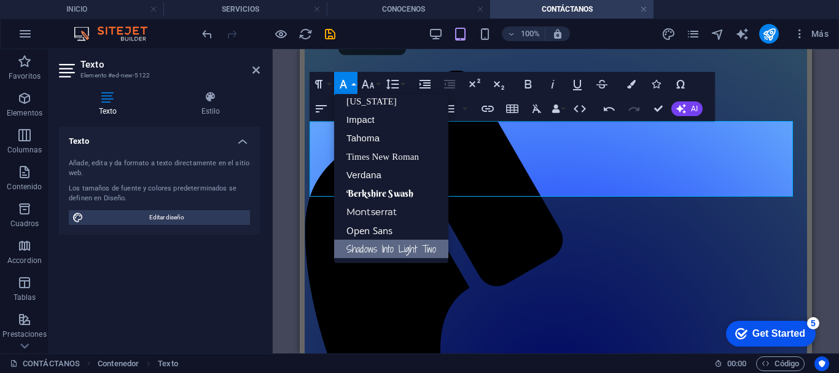
scroll to position [25, 0]
click at [357, 190] on link "Berkshire Swash" at bounding box center [391, 193] width 114 height 18
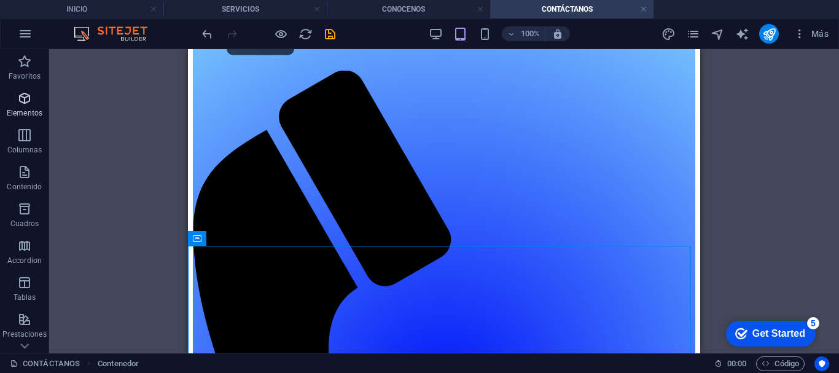
click at [18, 108] on p "Elementos" at bounding box center [25, 113] width 36 height 10
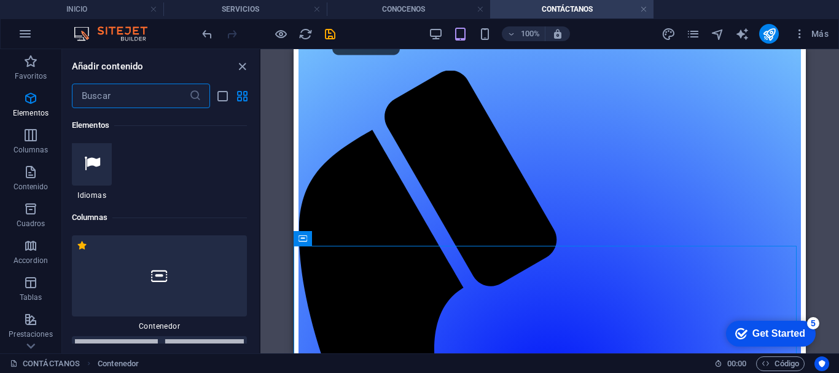
scroll to position [522, 0]
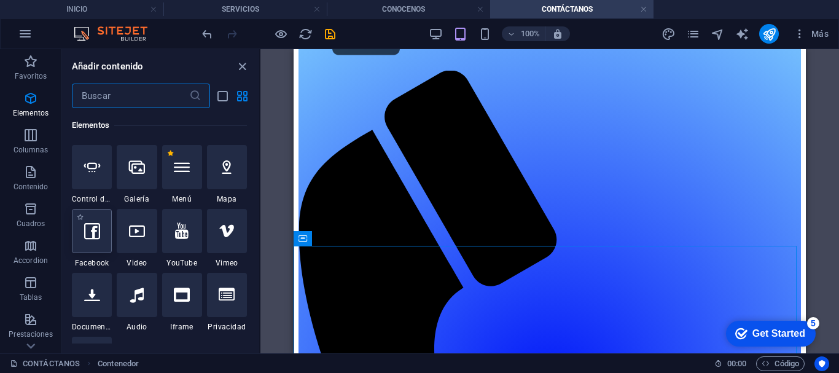
click at [87, 234] on icon at bounding box center [92, 231] width 16 height 16
select select "%"
select select "px"
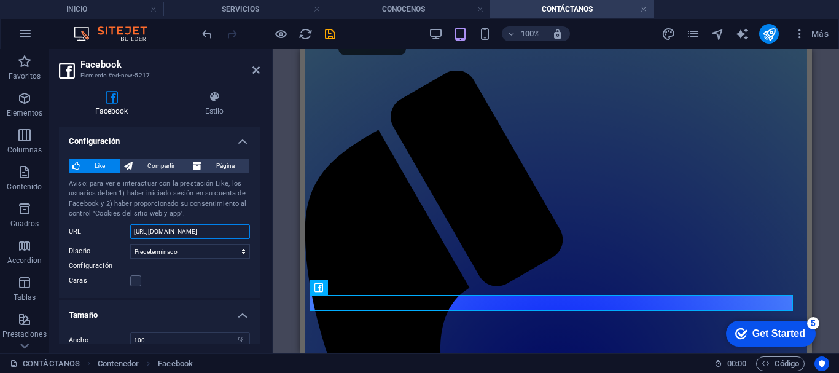
click at [133, 230] on input "https://www.facebook.com/facebook" at bounding box center [190, 231] width 120 height 15
drag, startPoint x: 133, startPoint y: 230, endPoint x: 249, endPoint y: 230, distance: 116.1
click at [249, 230] on div "Like Compartir Página Aviso: para ver e interactuar con la prestación Like, los…" at bounding box center [159, 223] width 201 height 149
paste input "profile.php?id=61579601437806"
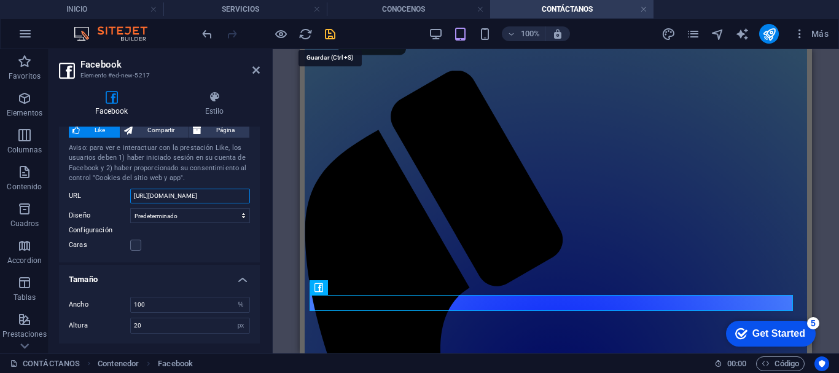
type input "https://www.facebook.com/profile.php?id=61579601437806"
click at [328, 34] on icon "save" at bounding box center [330, 34] width 14 height 14
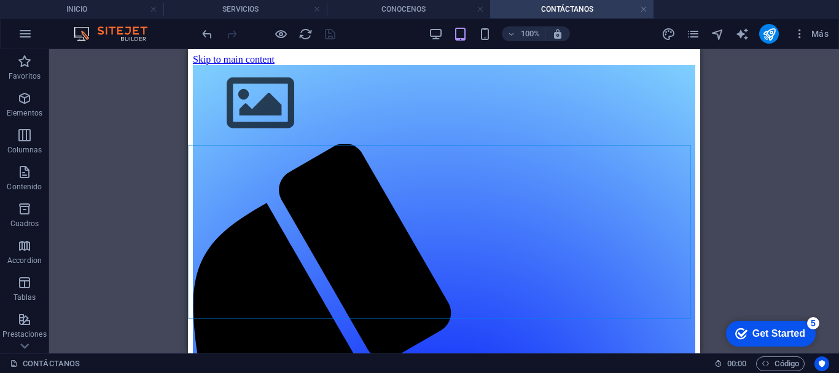
scroll to position [80, 0]
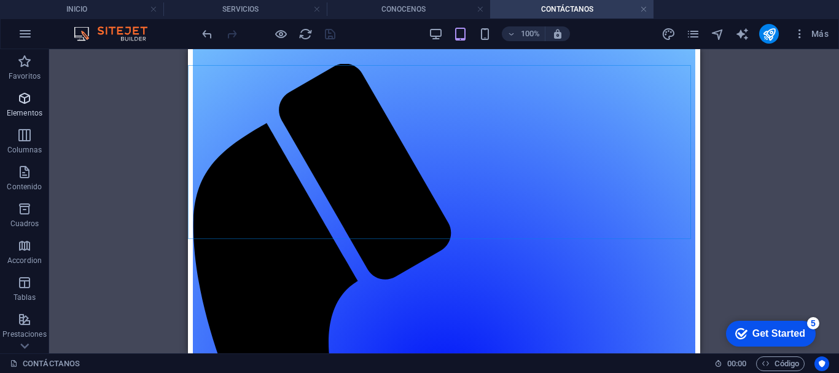
click at [17, 104] on icon "button" at bounding box center [24, 98] width 15 height 15
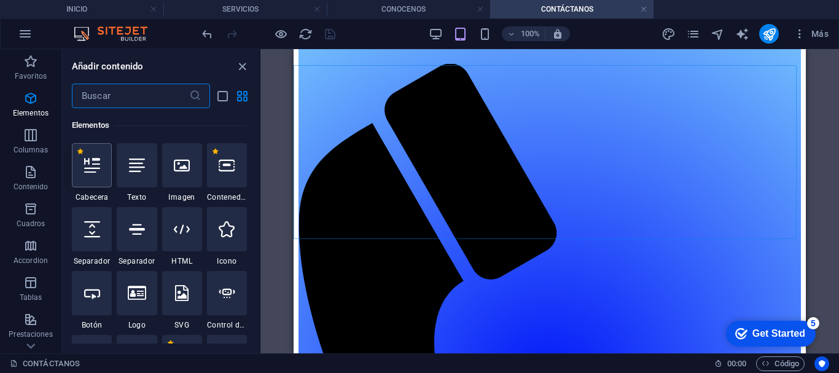
scroll to position [332, 0]
click at [228, 232] on icon at bounding box center [227, 229] width 16 height 16
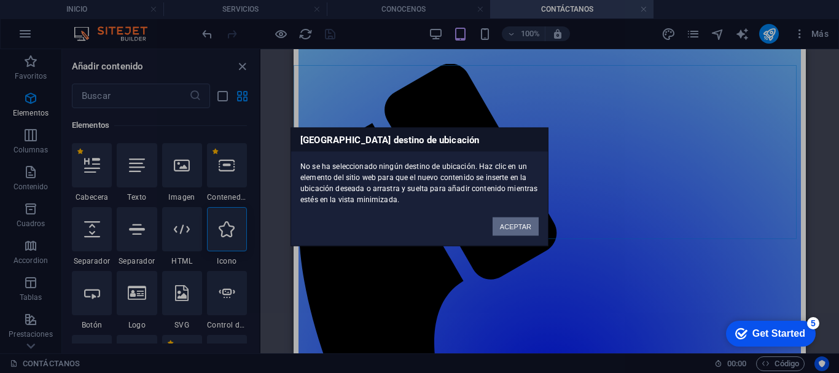
click at [513, 226] on button "ACEPTAR" at bounding box center [516, 226] width 46 height 18
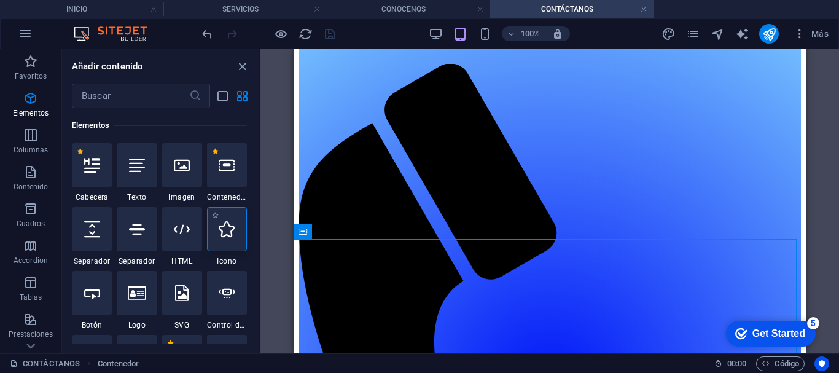
click at [217, 233] on div at bounding box center [227, 229] width 40 height 44
select select "xMidYMid"
select select "px"
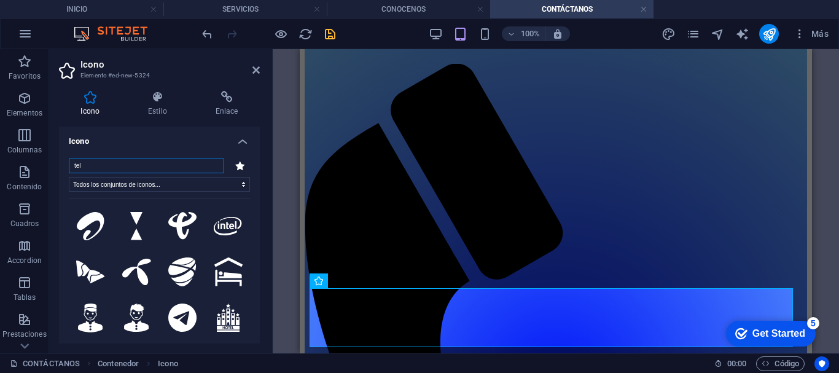
type input "e"
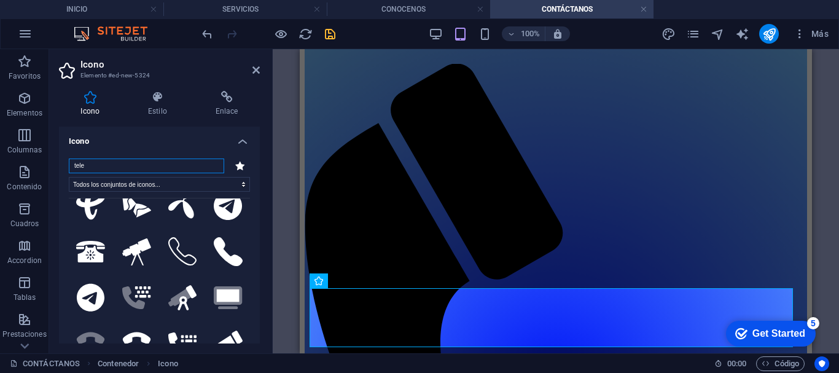
scroll to position [15, 0]
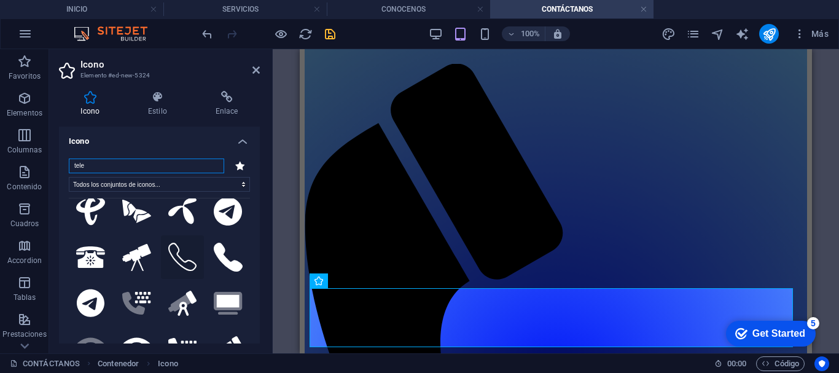
type input "tele"
click at [173, 248] on icon at bounding box center [182, 257] width 29 height 29
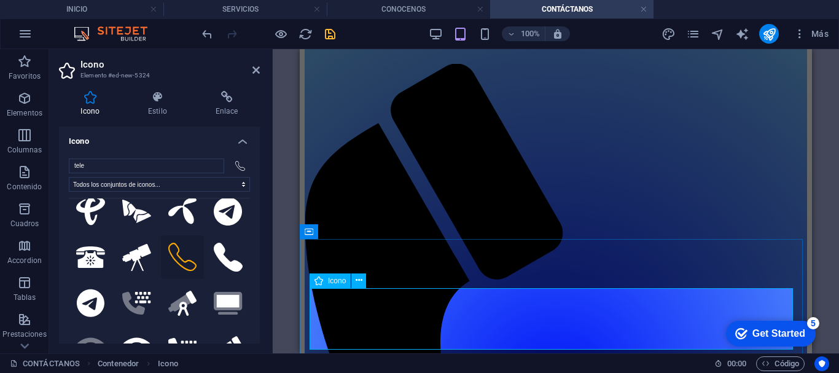
click at [332, 280] on span "Icono" at bounding box center [337, 280] width 18 height 7
click at [155, 108] on h4 "Estilo" at bounding box center [161, 104] width 68 height 26
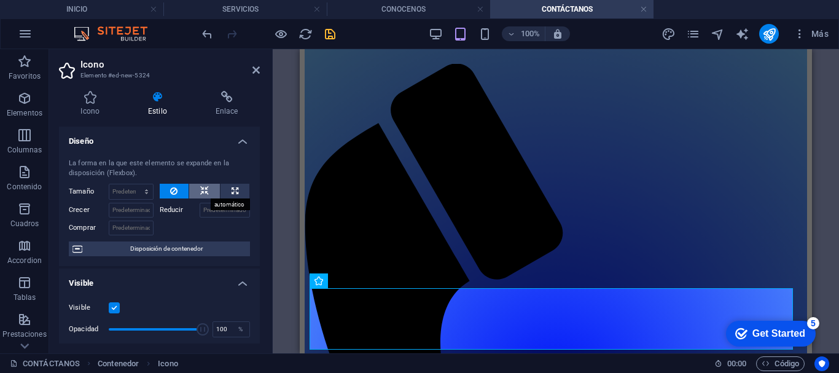
click at [202, 192] on icon at bounding box center [204, 191] width 9 height 15
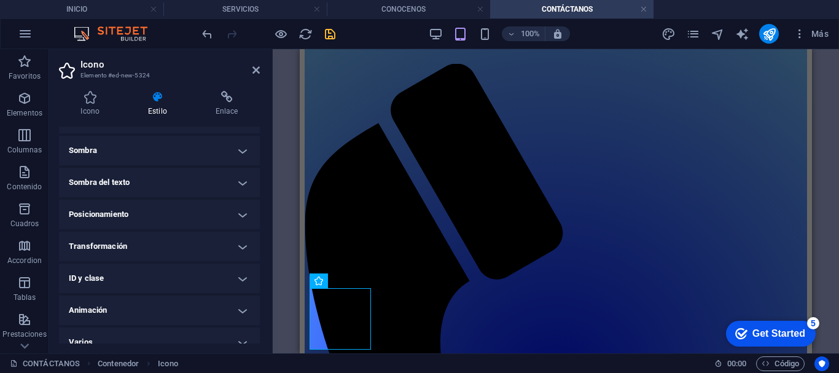
scroll to position [313, 0]
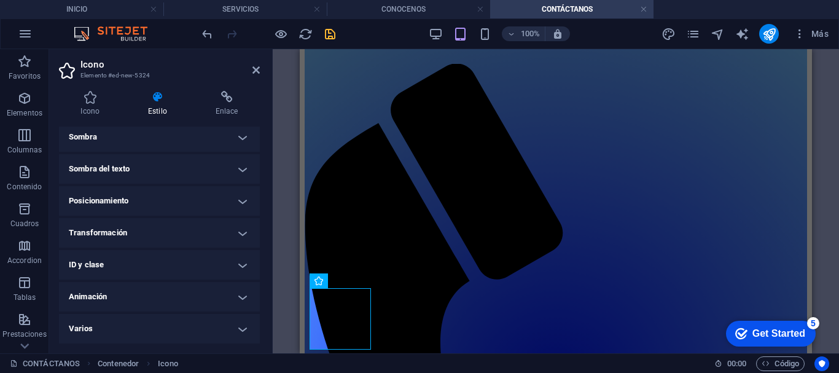
click at [240, 295] on h4 "Animación" at bounding box center [159, 296] width 201 height 29
click at [245, 235] on h4 "Transformación" at bounding box center [159, 232] width 201 height 29
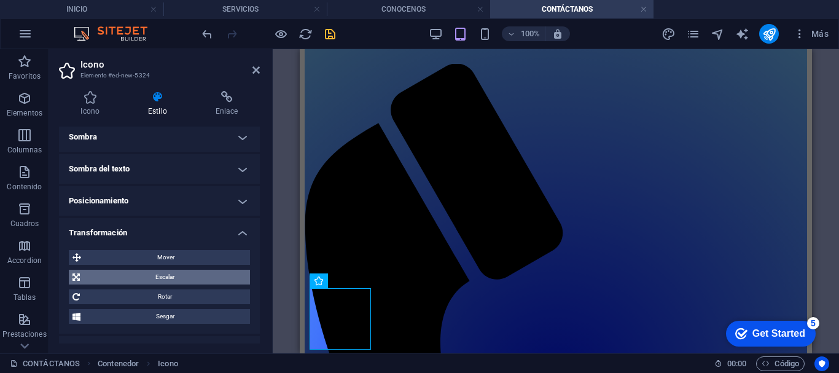
click at [212, 273] on span "Escalar" at bounding box center [165, 277] width 163 height 15
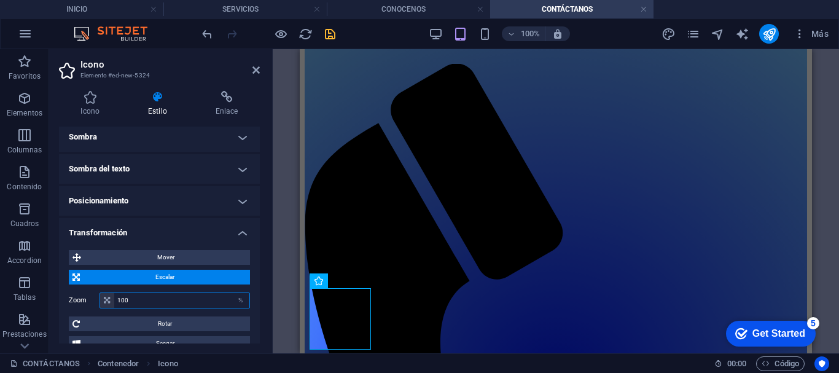
drag, startPoint x: 186, startPoint y: 301, endPoint x: 119, endPoint y: 308, distance: 68.0
click at [119, 308] on div "100 %" at bounding box center [175, 301] width 151 height 16
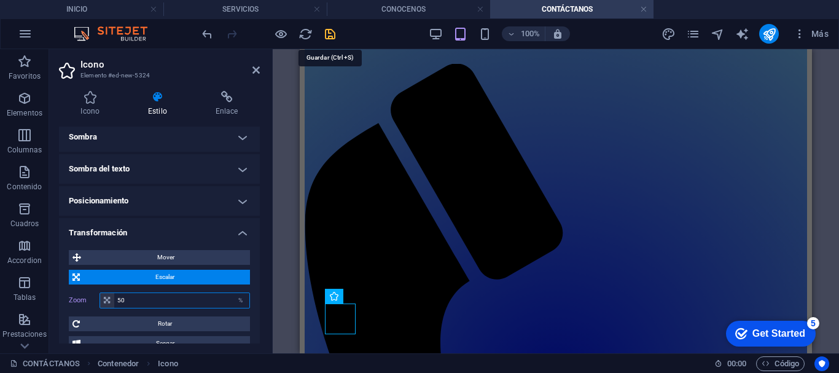
type input "50"
click at [333, 36] on icon "save" at bounding box center [330, 34] width 14 height 14
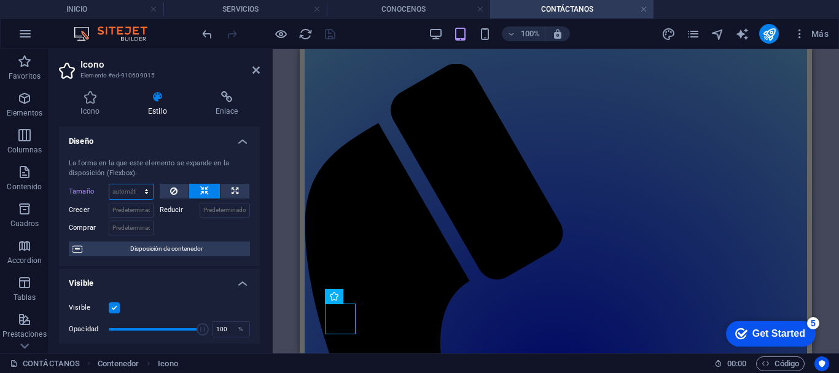
click at [124, 187] on select "Predeterminado automático px % 1/1 1/2 1/3 1/4 1/5 1/6 1/7 1/8 1/9 1/10" at bounding box center [131, 191] width 44 height 15
select select "px"
click at [134, 184] on select "Predeterminado automático px % 1/1 1/2 1/3 1/4 1/5 1/6 1/7 1/8 1/9 1/10" at bounding box center [131, 191] width 44 height 15
type input "1"
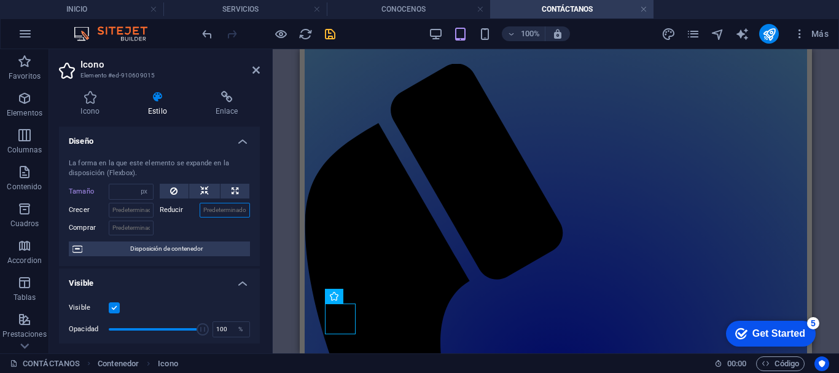
click at [218, 213] on input "Reducir" at bounding box center [225, 210] width 51 height 15
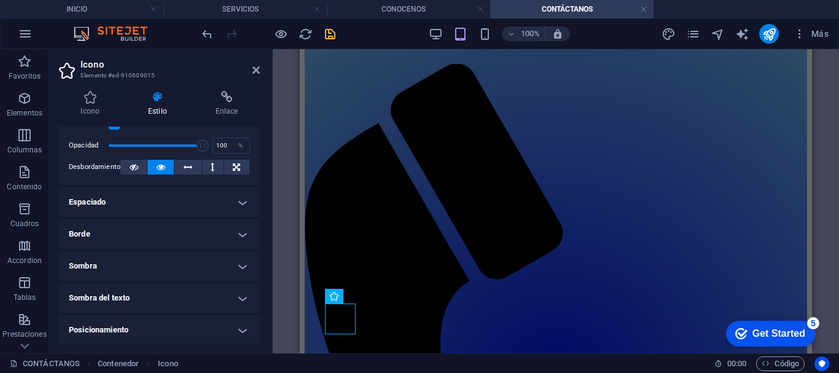
scroll to position [0, 0]
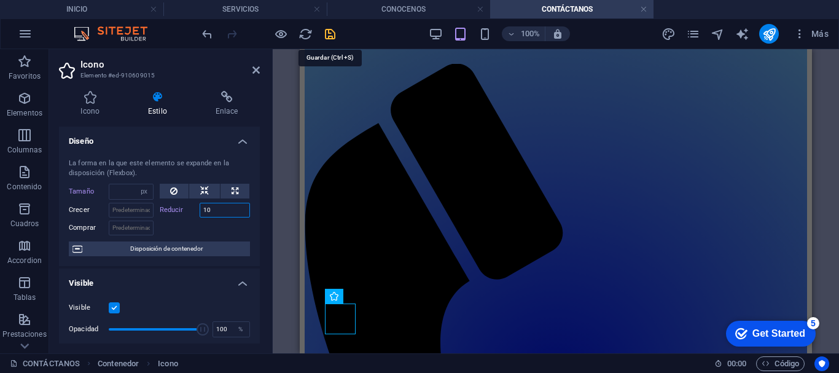
type input "10"
click at [327, 37] on icon "save" at bounding box center [330, 34] width 14 height 14
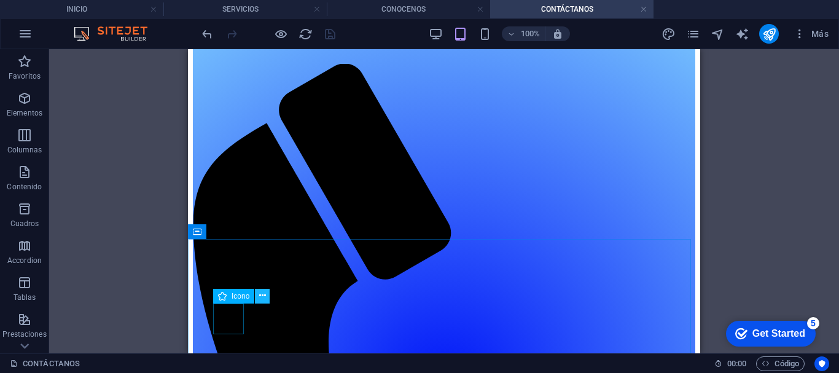
click at [260, 295] on icon at bounding box center [262, 295] width 7 height 13
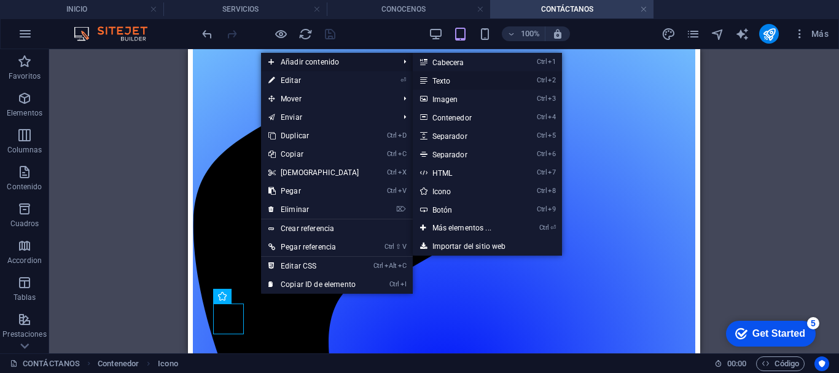
click at [438, 82] on link "Ctrl 2 Texto" at bounding box center [464, 80] width 103 height 18
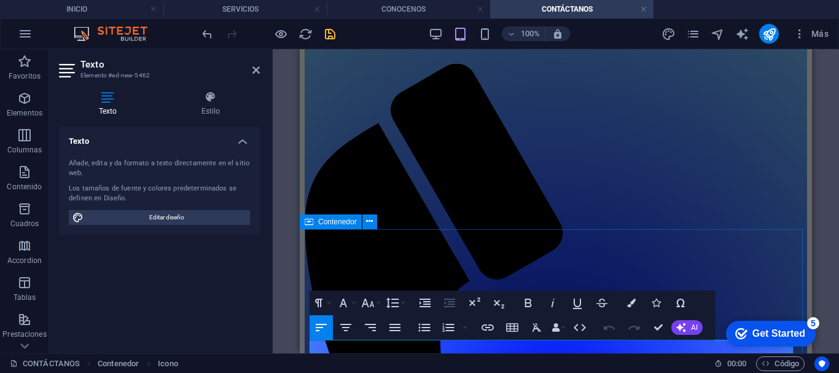
scroll to position [90, 0]
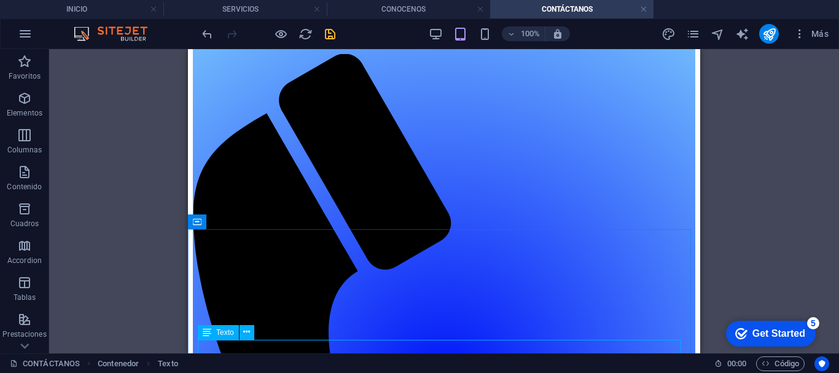
click at [229, 335] on span "Texto" at bounding box center [225, 332] width 18 height 7
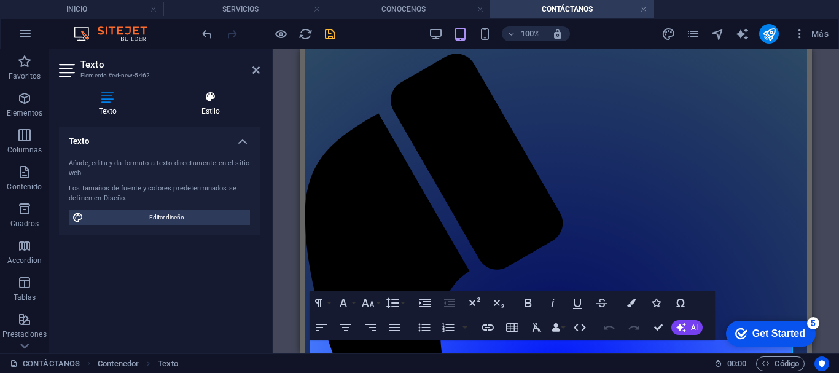
click at [204, 115] on h4 "Estilo" at bounding box center [211, 104] width 98 height 26
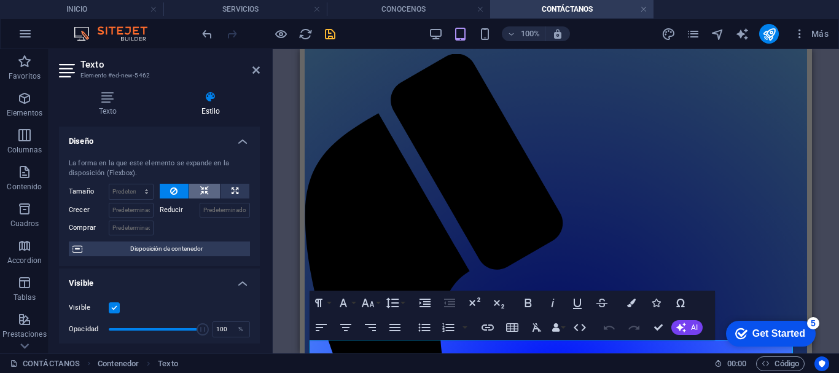
click at [200, 191] on icon at bounding box center [204, 191] width 9 height 15
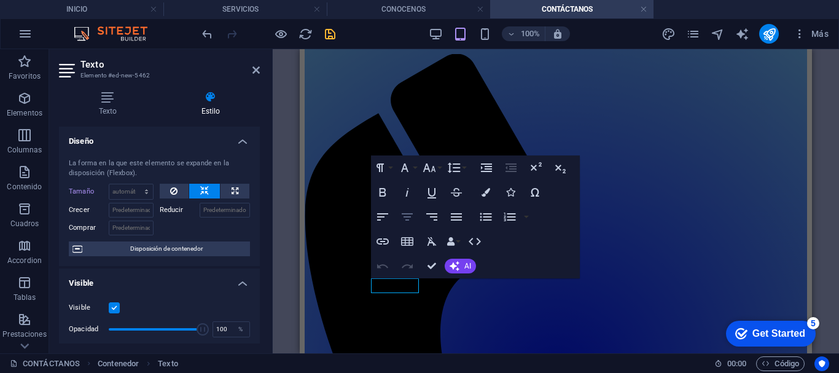
click at [408, 211] on icon "button" at bounding box center [407, 217] width 15 height 15
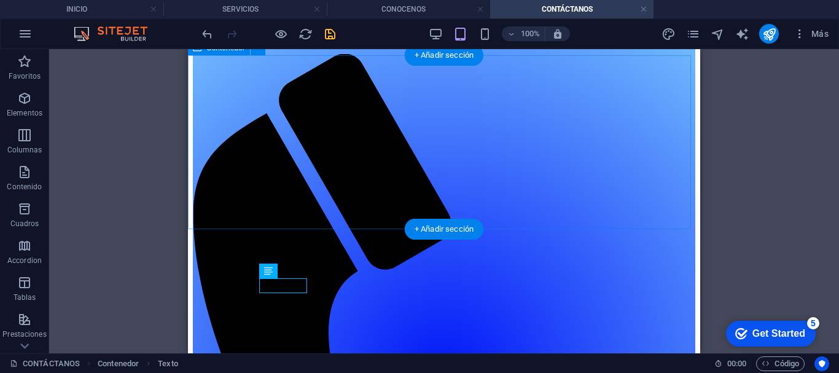
click at [326, 33] on icon "save" at bounding box center [330, 34] width 14 height 14
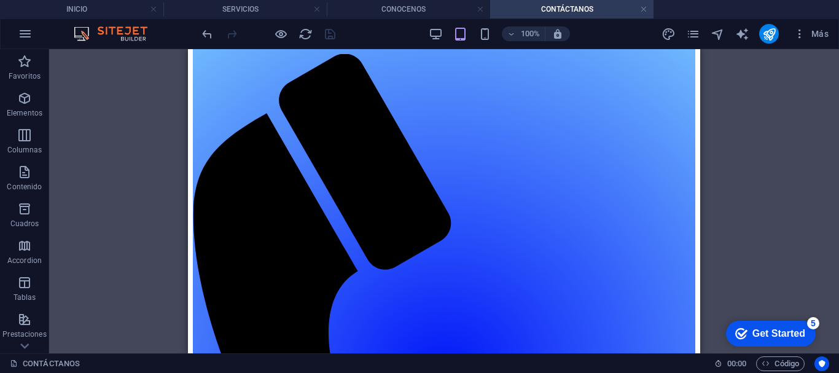
scroll to position [0, 0]
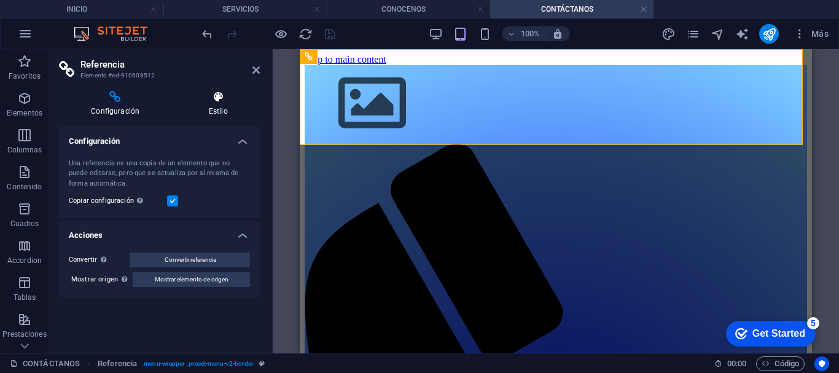
click at [218, 107] on h4 "Estilo" at bounding box center [218, 104] width 84 height 26
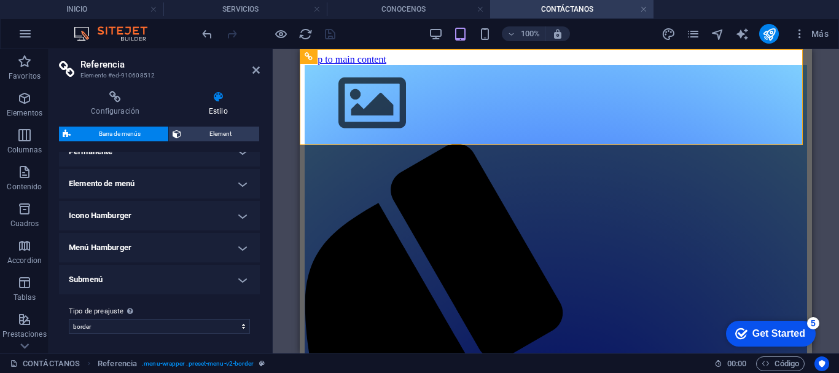
scroll to position [359, 0]
click at [240, 190] on h4 "Elemento de menú" at bounding box center [159, 183] width 201 height 29
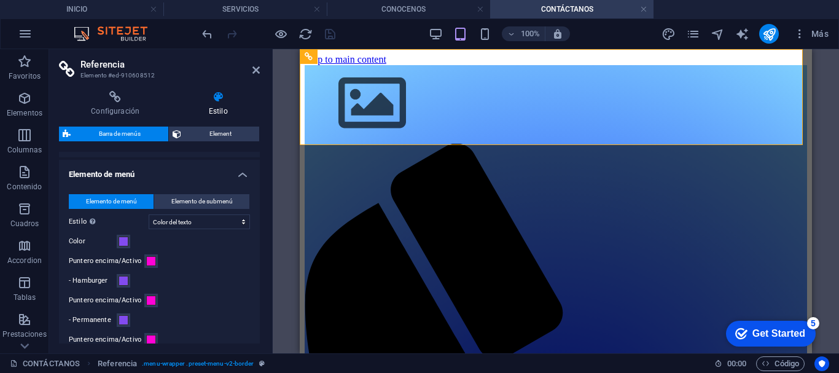
click at [240, 182] on h4 "Elemento de menú" at bounding box center [159, 171] width 201 height 22
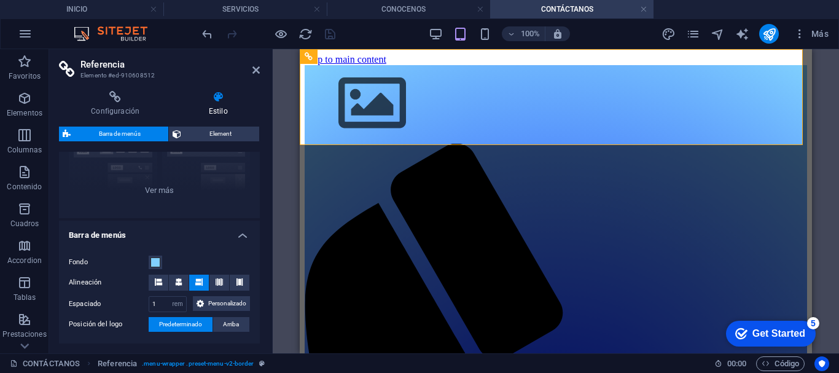
scroll to position [0, 0]
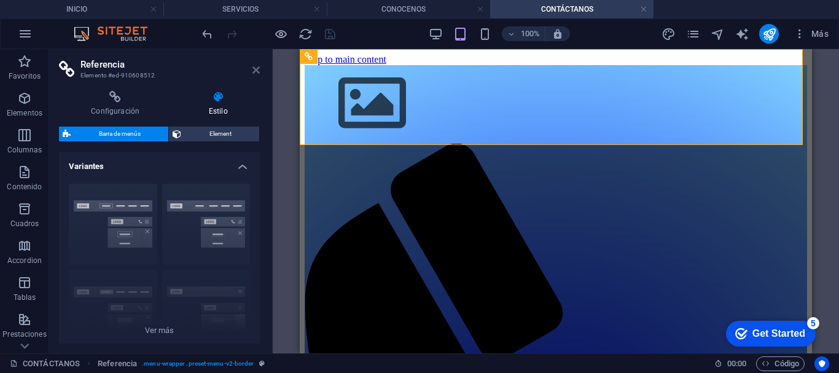
click at [257, 74] on icon at bounding box center [256, 70] width 7 height 10
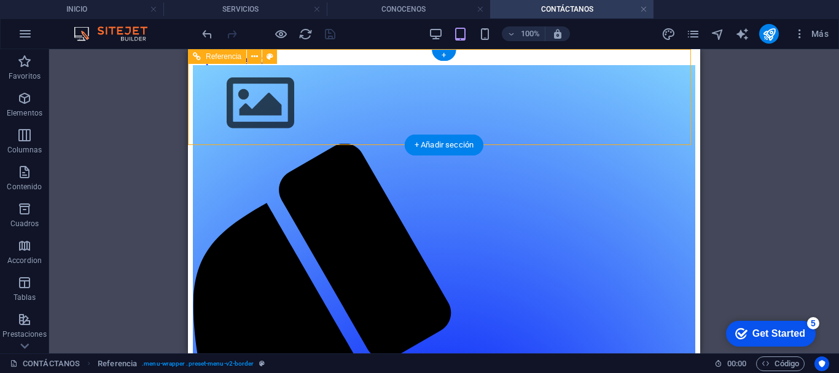
click at [257, 74] on div at bounding box center [444, 104] width 503 height 79
select select "rem"
select select "preset-menu-v2-border"
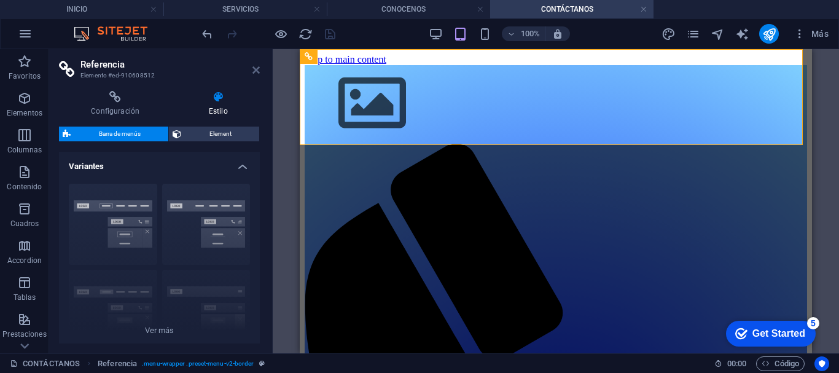
click at [256, 74] on icon at bounding box center [256, 70] width 7 height 10
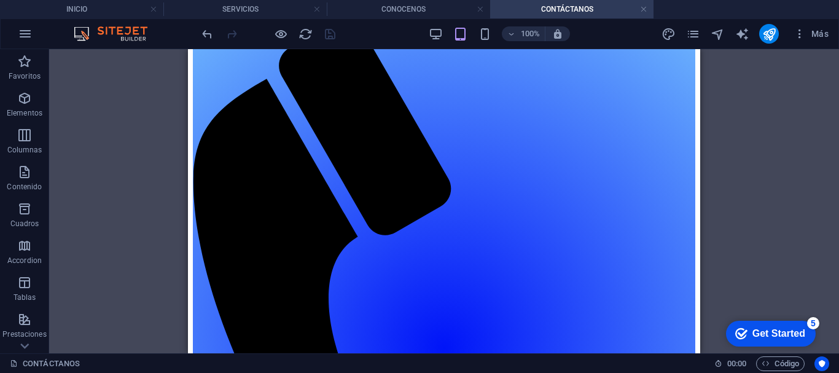
scroll to position [141, 0]
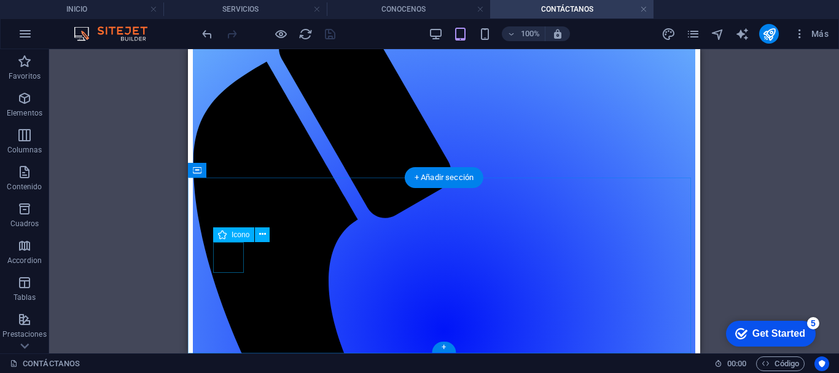
select select "px"
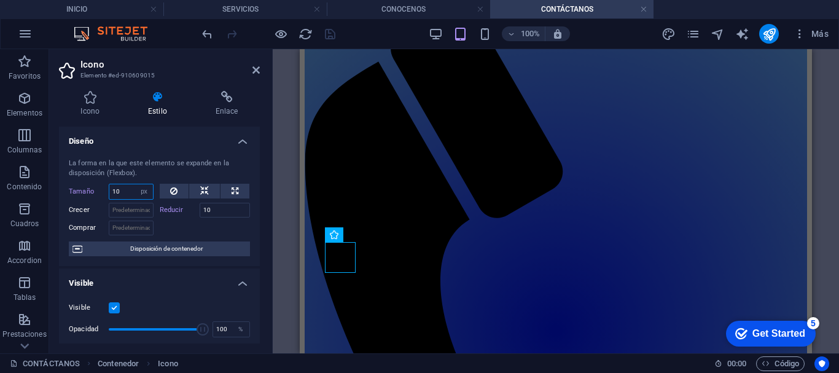
drag, startPoint x: 128, startPoint y: 195, endPoint x: 108, endPoint y: 195, distance: 19.7
click at [108, 195] on div "Tamaño 10 Predeterminado automático px % 1/1 1/2 1/3 1/4 1/5 1/6 1/7 1/8 1/9 1/…" at bounding box center [111, 192] width 85 height 16
type input "5"
click at [95, 107] on h4 "Icono" at bounding box center [93, 104] width 68 height 26
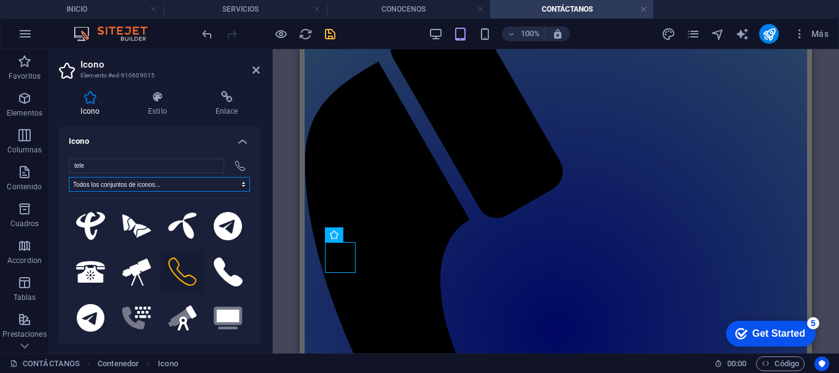
click at [213, 184] on select "Todos los conjuntos de iconos... IcoFont Ionicons FontAwesome Brands FontAwesom…" at bounding box center [159, 184] width 181 height 15
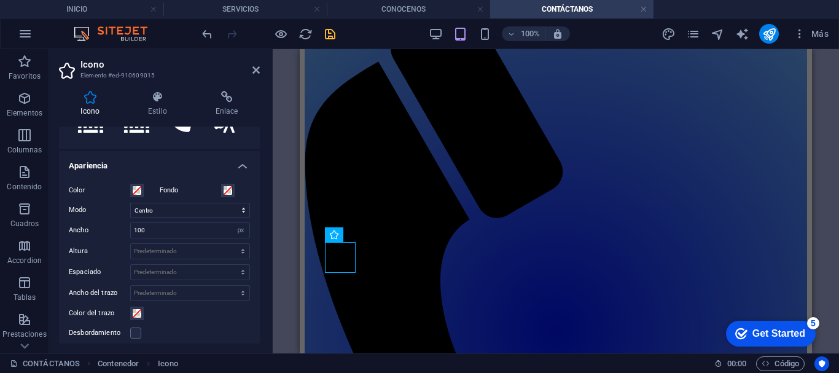
scroll to position [247, 0]
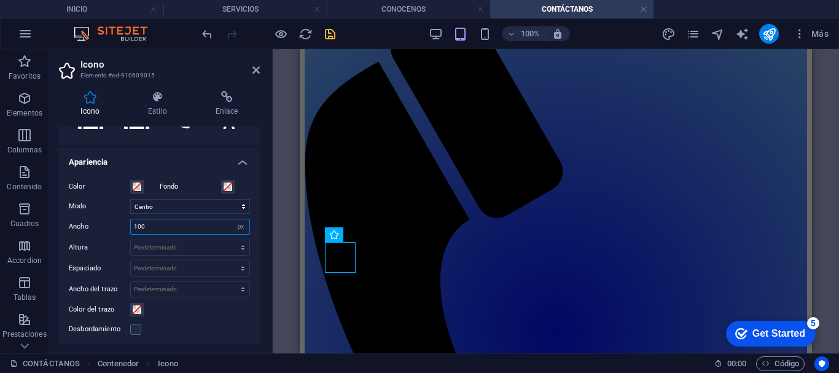
drag, startPoint x: 183, startPoint y: 225, endPoint x: 130, endPoint y: 230, distance: 52.5
click at [130, 230] on div "100 Predeterminado automático px rem % em vh vw" at bounding box center [190, 227] width 120 height 16
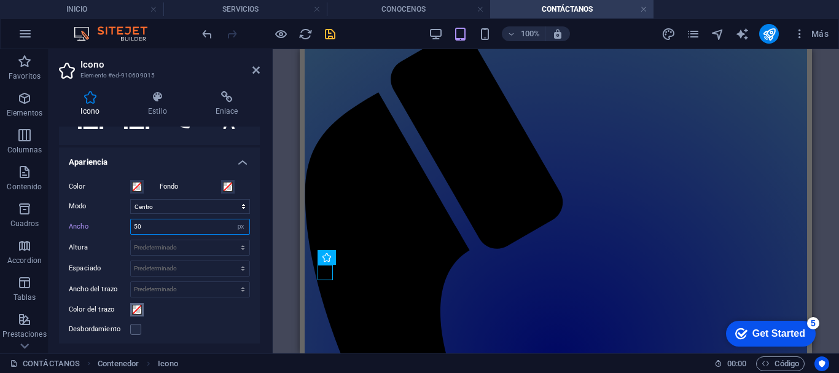
type input "50"
click at [134, 308] on span at bounding box center [137, 310] width 10 height 10
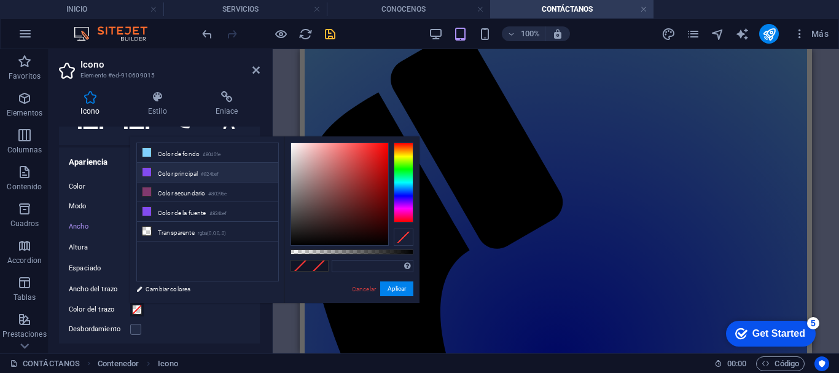
click at [179, 172] on li "Color principal #824bef" at bounding box center [207, 173] width 141 height 20
type input "#824bef"
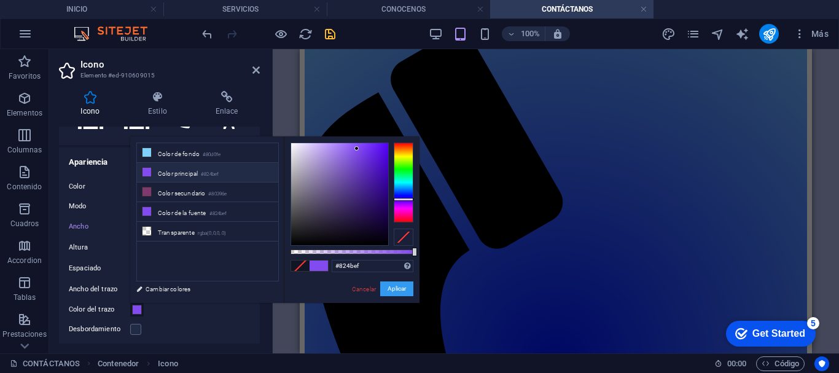
click at [393, 285] on button "Aplicar" at bounding box center [396, 288] width 33 height 15
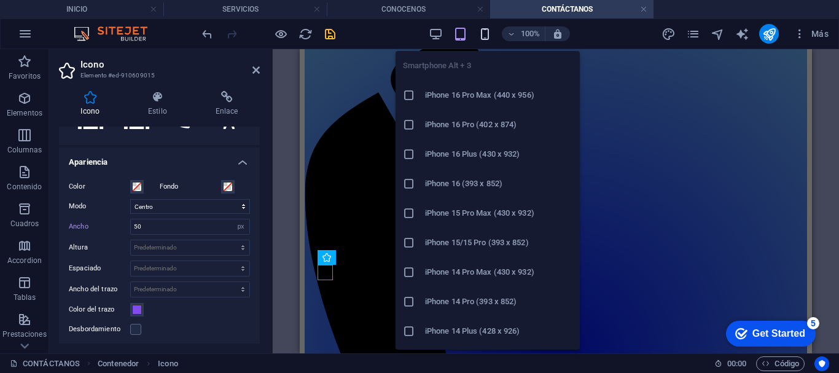
click at [487, 36] on icon "button" at bounding box center [485, 34] width 14 height 14
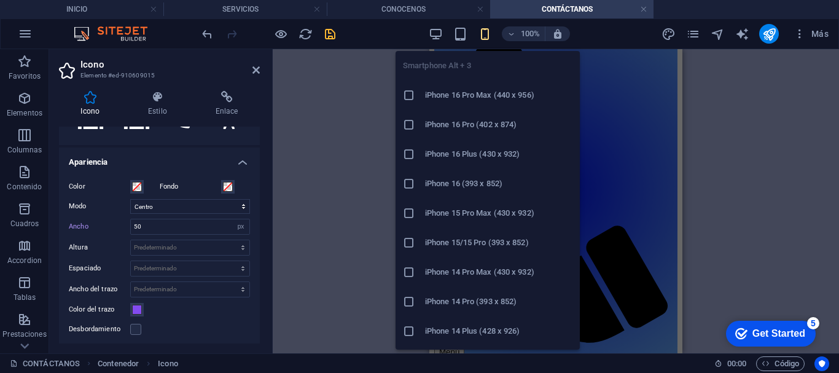
scroll to position [95, 0]
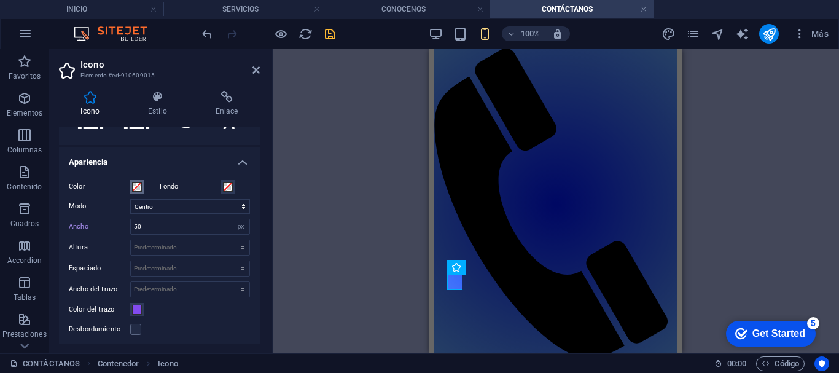
click at [132, 183] on span at bounding box center [137, 187] width 10 height 10
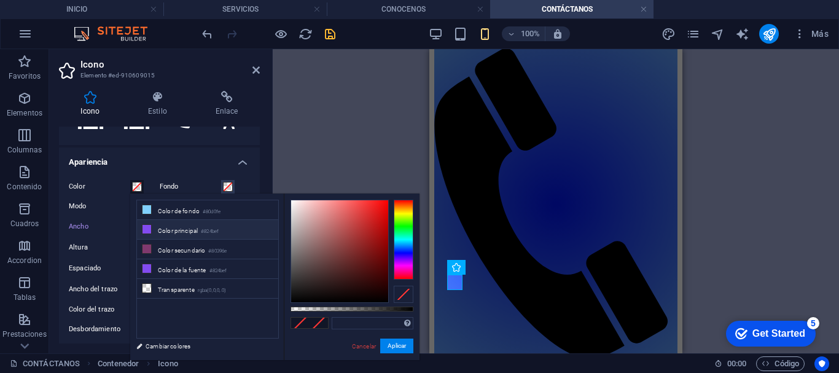
click at [158, 227] on li "Color principal #824bef" at bounding box center [207, 230] width 141 height 20
type input "#824bef"
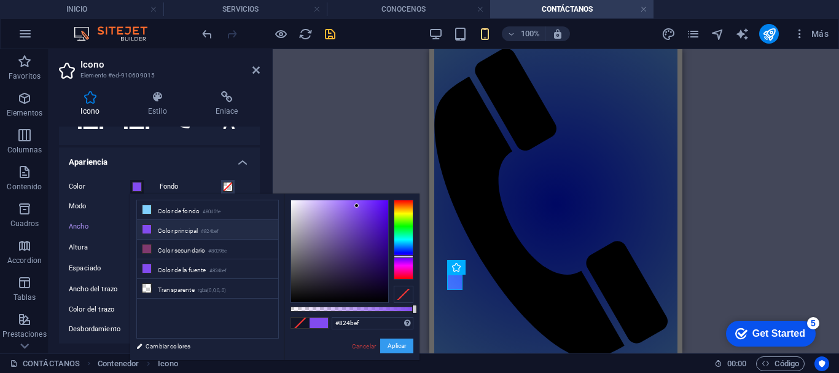
click at [396, 339] on button "Aplicar" at bounding box center [396, 346] width 33 height 15
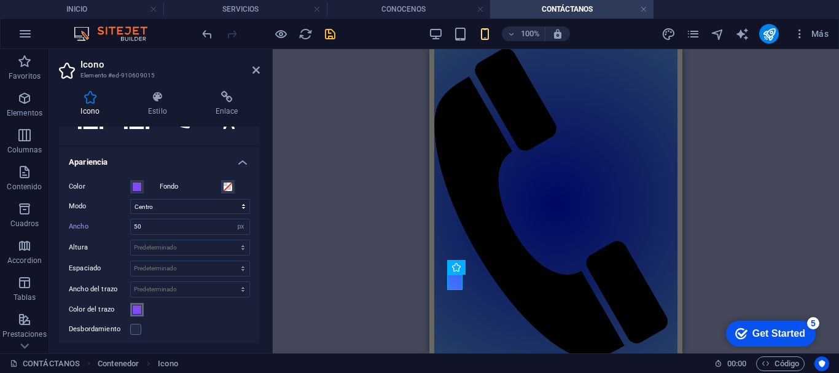
click at [138, 305] on span at bounding box center [137, 310] width 10 height 10
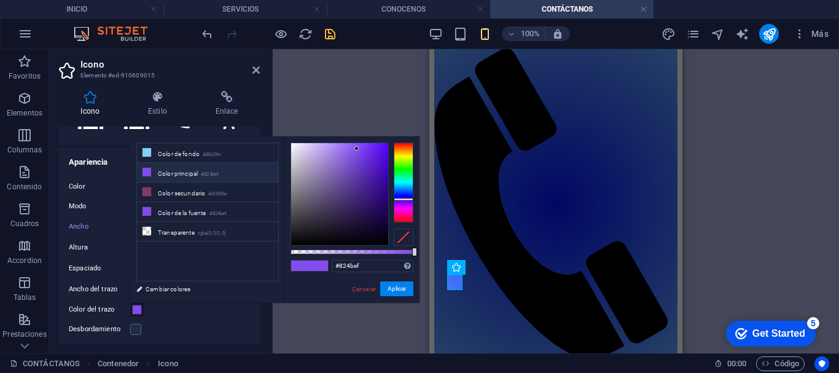
click at [399, 237] on div at bounding box center [404, 237] width 20 height 17
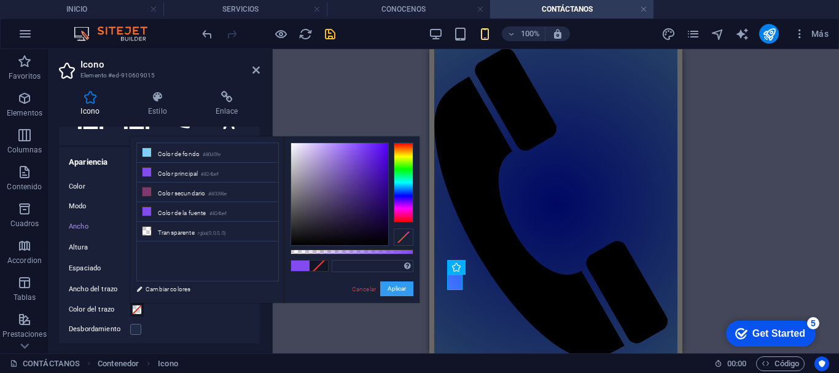
click at [394, 285] on button "Aplicar" at bounding box center [396, 288] width 33 height 15
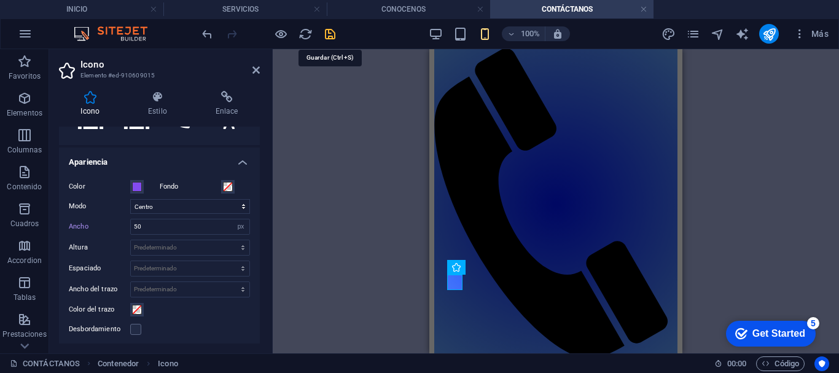
click at [329, 34] on icon "save" at bounding box center [330, 34] width 14 height 14
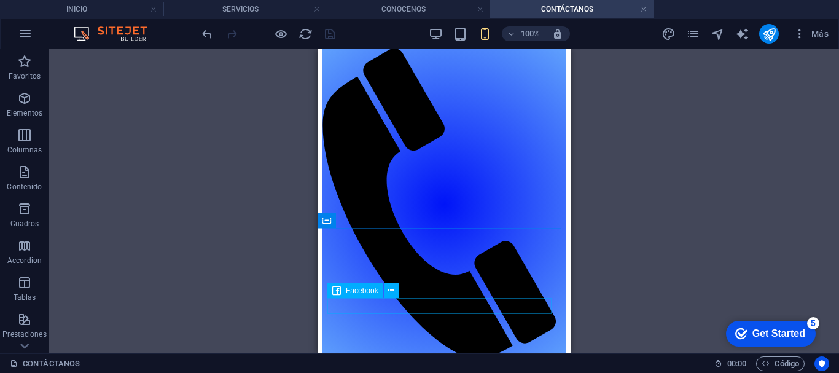
click at [352, 289] on span "Facebook" at bounding box center [362, 290] width 33 height 7
select select "%"
select select "px"
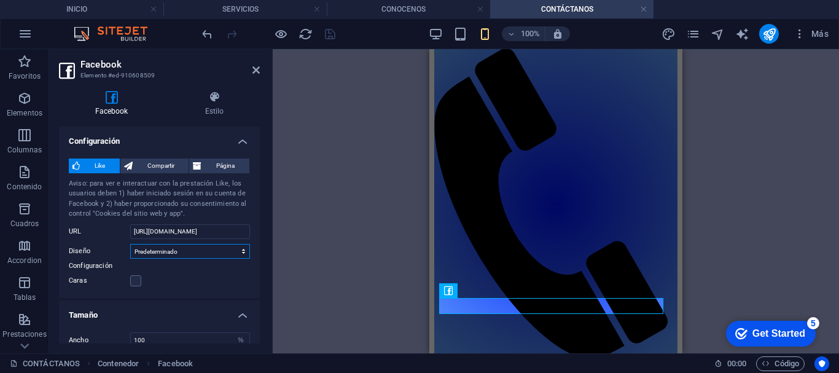
click at [197, 253] on select "Predeterminado Botón Contador de cuadros Contador de botones" at bounding box center [190, 251] width 120 height 15
select select "button"
click at [130, 244] on select "Predeterminado Botón Contador de cuadros Contador de botones" at bounding box center [190, 251] width 120 height 15
click at [205, 161] on span "Página" at bounding box center [225, 166] width 41 height 15
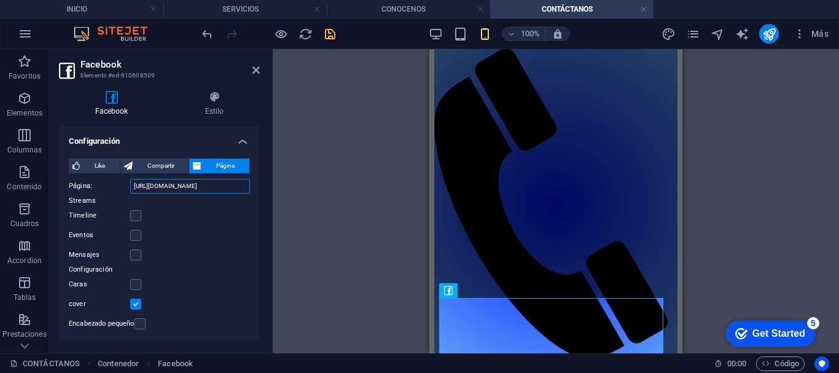
click at [192, 184] on input "https://www.facebook.com/profile.php?id=61579601437806" at bounding box center [190, 186] width 120 height 15
click at [203, 183] on input "https://www.facebook.com/profile.php?id=61579601437806" at bounding box center [190, 186] width 120 height 15
click at [137, 326] on label at bounding box center [140, 323] width 11 height 11
click at [0, 0] on input "Encabezado pequeño" at bounding box center [0, 0] width 0 height 0
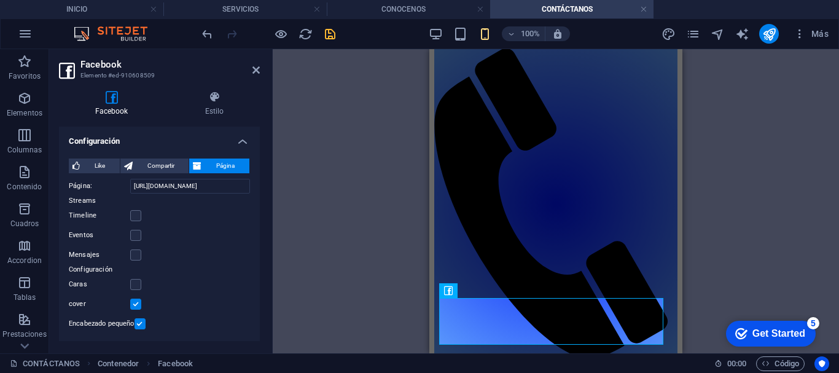
click at [137, 326] on label at bounding box center [140, 323] width 11 height 11
click at [0, 0] on input "Encabezado pequeño" at bounding box center [0, 0] width 0 height 0
click at [137, 255] on label at bounding box center [135, 254] width 11 height 11
click at [0, 0] on input "Mensajes" at bounding box center [0, 0] width 0 height 0
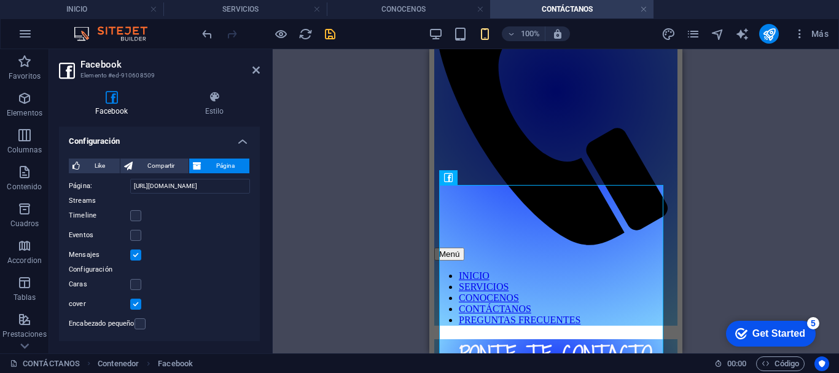
scroll to position [215, 0]
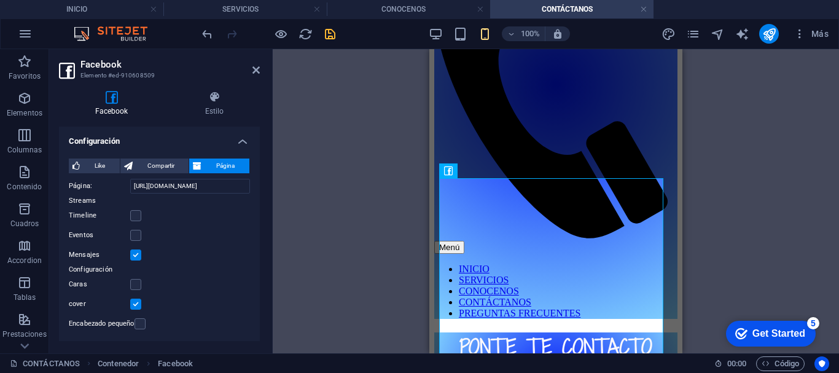
click at [134, 253] on label at bounding box center [135, 254] width 11 height 11
click at [0, 0] on input "Mensajes" at bounding box center [0, 0] width 0 height 0
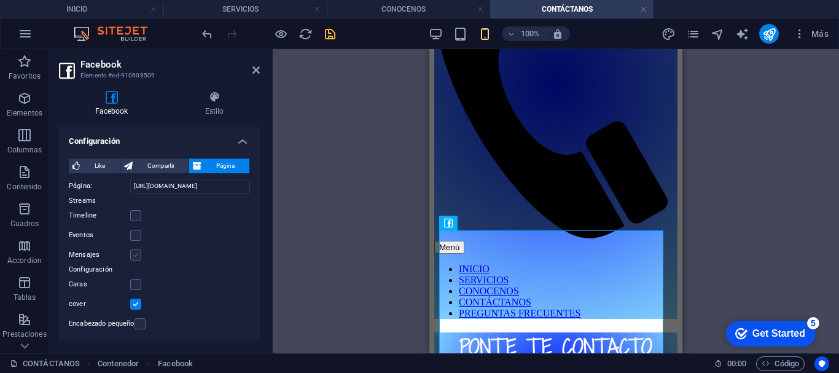
scroll to position [163, 0]
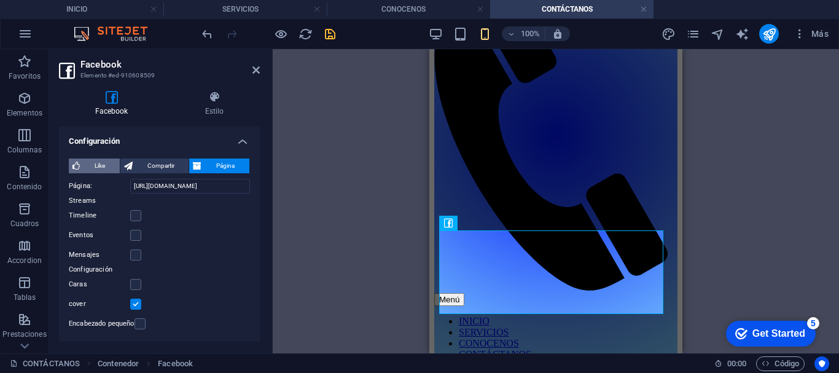
click at [103, 170] on span "Like" at bounding box center [100, 166] width 33 height 15
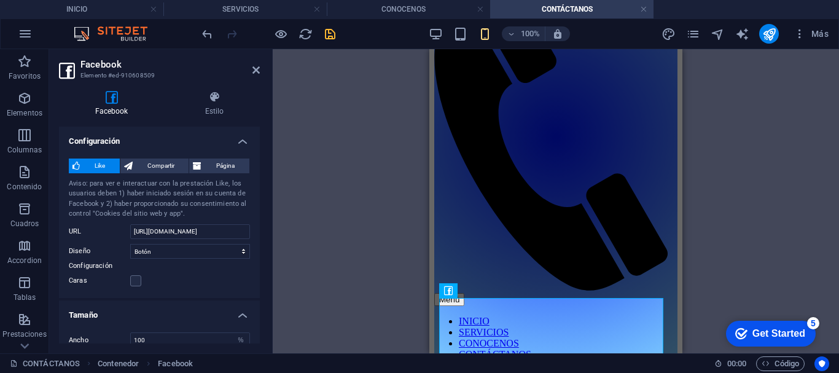
scroll to position [95, 0]
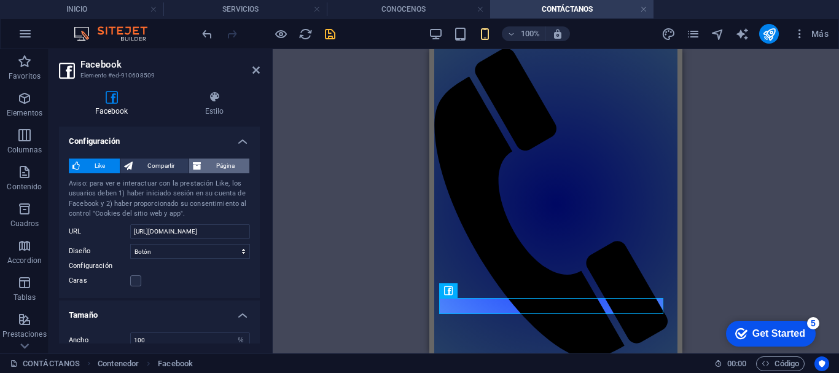
click at [213, 161] on span "Página" at bounding box center [225, 166] width 41 height 15
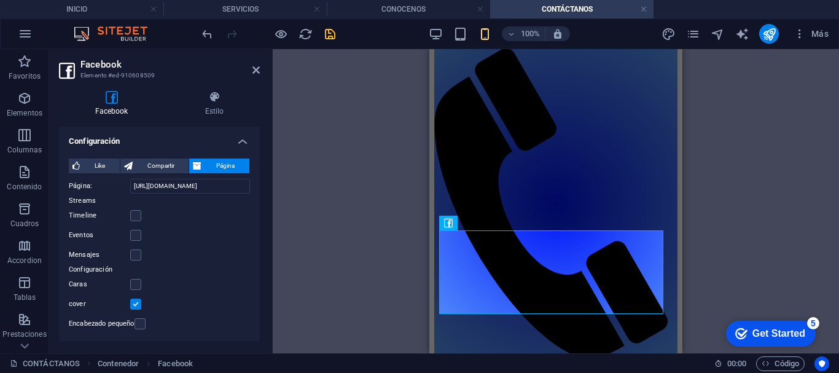
scroll to position [163, 0]
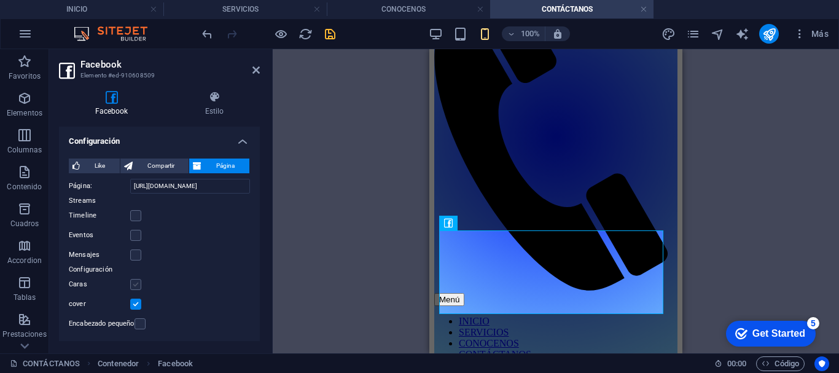
click at [132, 283] on label at bounding box center [135, 284] width 11 height 11
click at [0, 0] on input "Caras" at bounding box center [0, 0] width 0 height 0
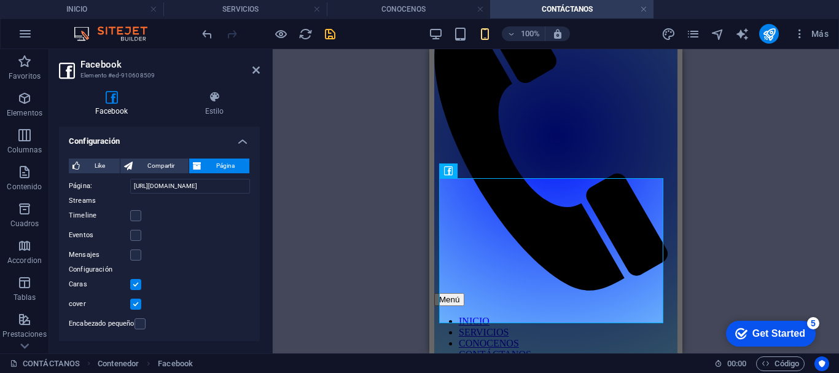
scroll to position [215, 0]
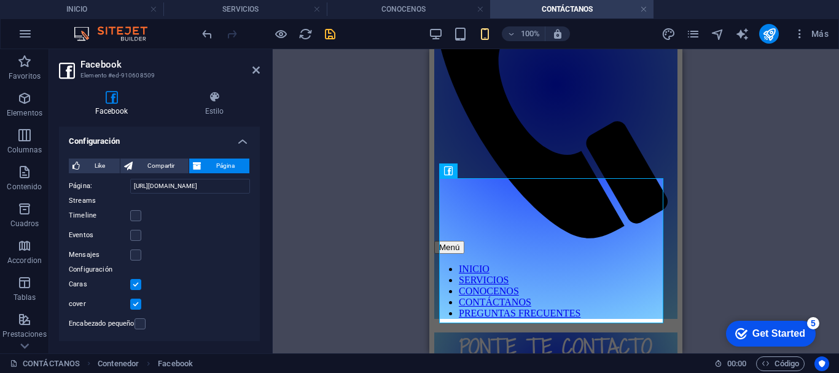
click at [132, 283] on label at bounding box center [135, 284] width 11 height 11
click at [0, 0] on input "Caras" at bounding box center [0, 0] width 0 height 0
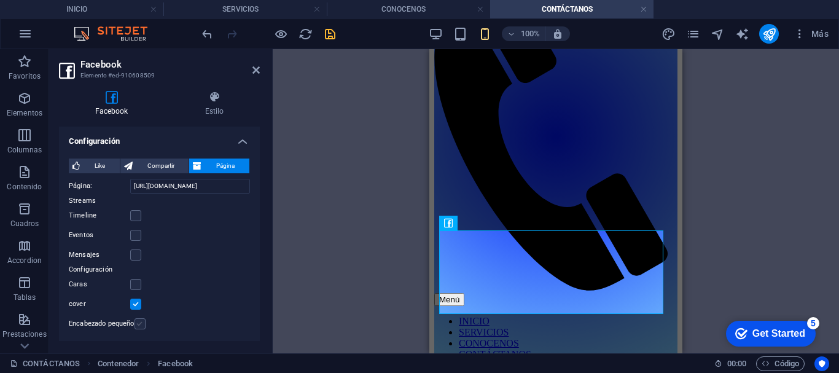
click at [142, 318] on label at bounding box center [140, 323] width 11 height 11
click at [0, 0] on input "Encabezado pequeño" at bounding box center [0, 0] width 0 height 0
type input "70"
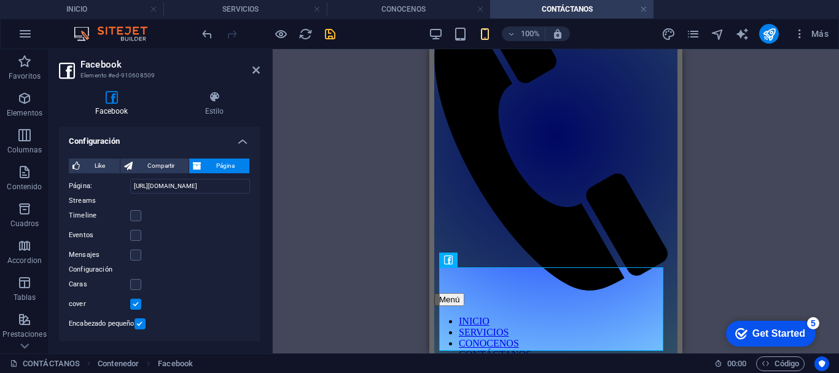
scroll to position [126, 0]
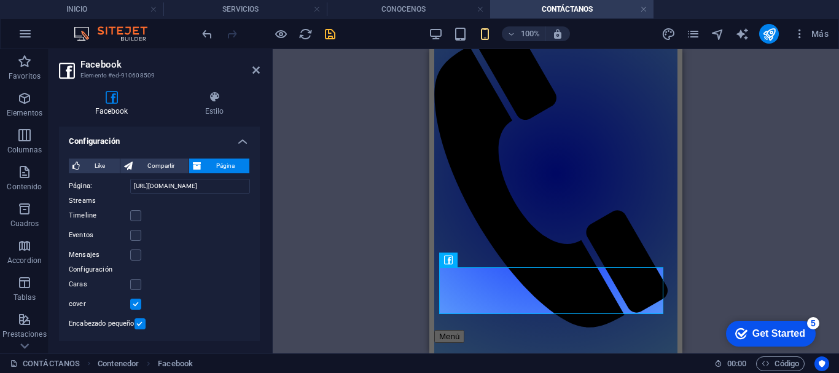
click at [136, 302] on label at bounding box center [135, 304] width 11 height 11
click at [0, 0] on input "cover" at bounding box center [0, 0] width 0 height 0
click at [136, 302] on label at bounding box center [135, 304] width 11 height 11
click at [0, 0] on input "cover" at bounding box center [0, 0] width 0 height 0
click at [211, 106] on h4 "Estilo" at bounding box center [214, 104] width 91 height 26
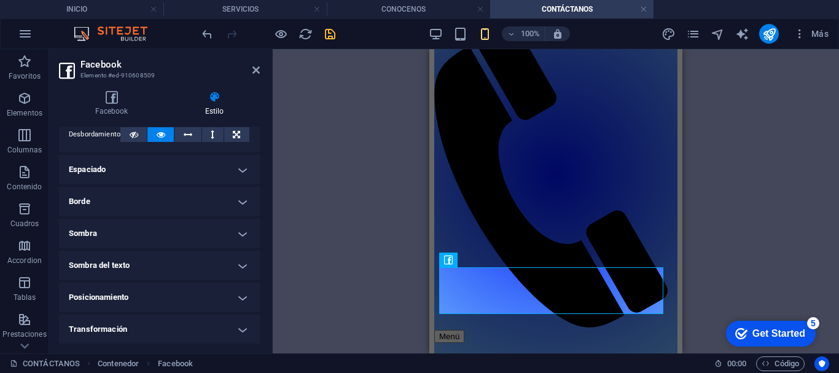
scroll to position [313, 0]
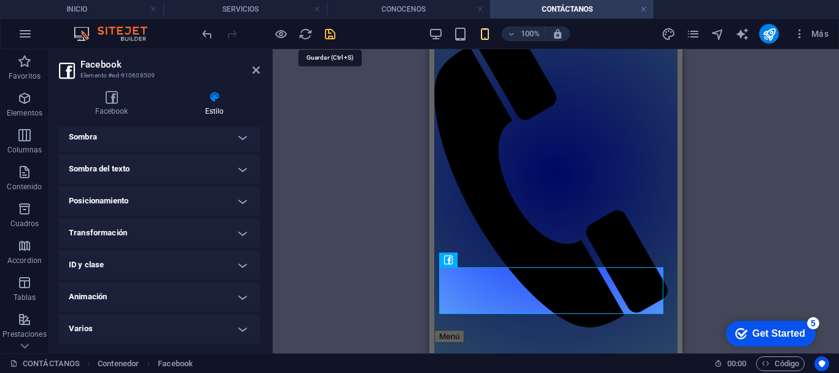
click at [327, 33] on icon "save" at bounding box center [330, 34] width 14 height 14
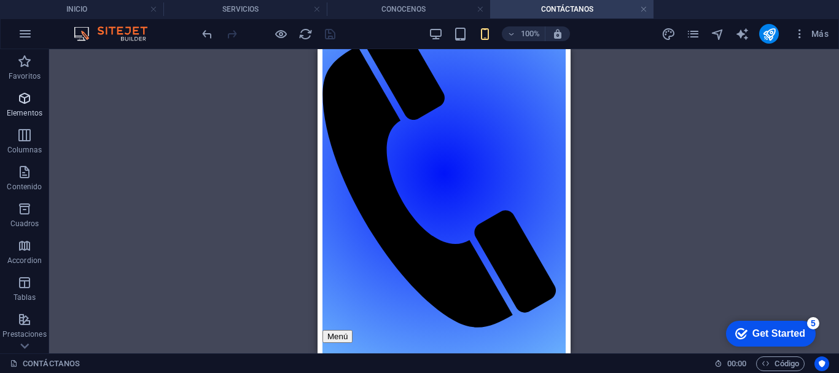
click at [31, 105] on icon "button" at bounding box center [24, 98] width 15 height 15
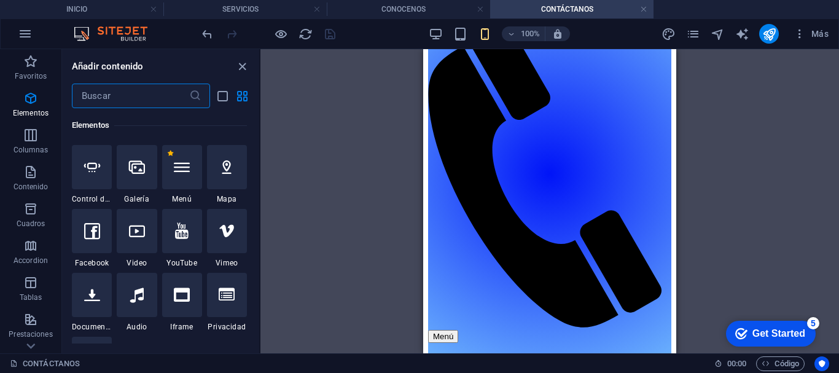
scroll to position [587, 0]
